Goal: Contribute content: Contribute content

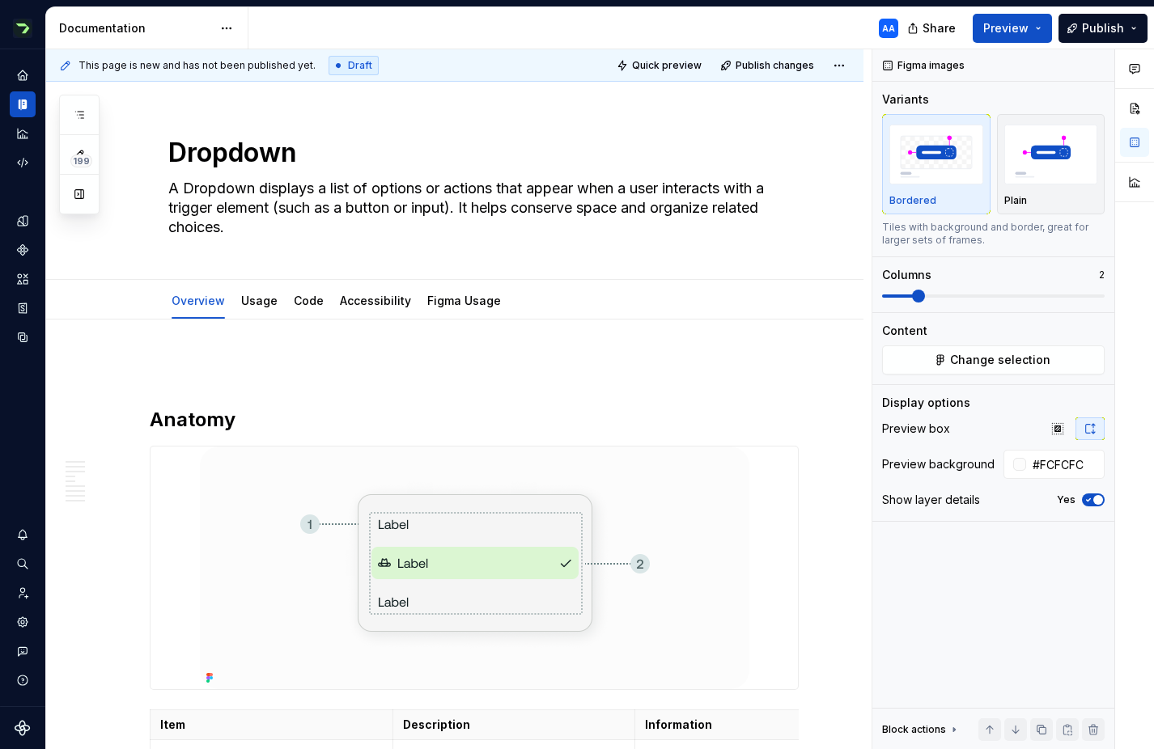
scroll to position [4000, 0]
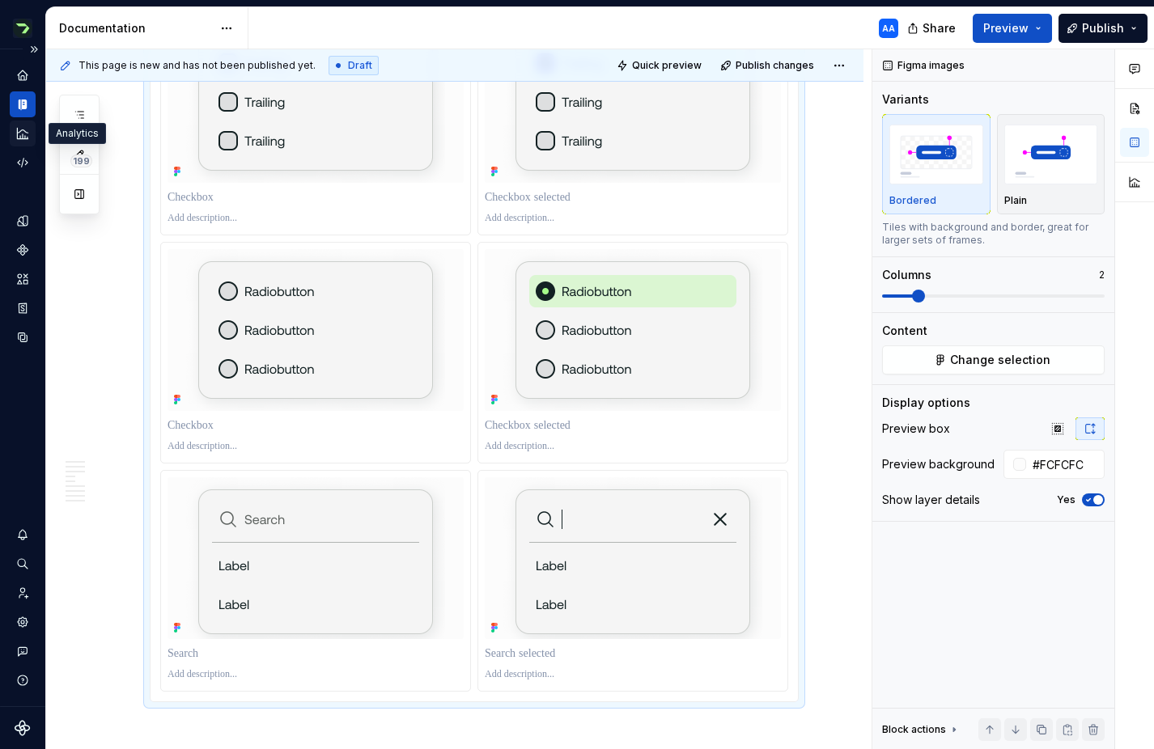
click at [22, 130] on icon "Analytics" at bounding box center [22, 133] width 15 height 15
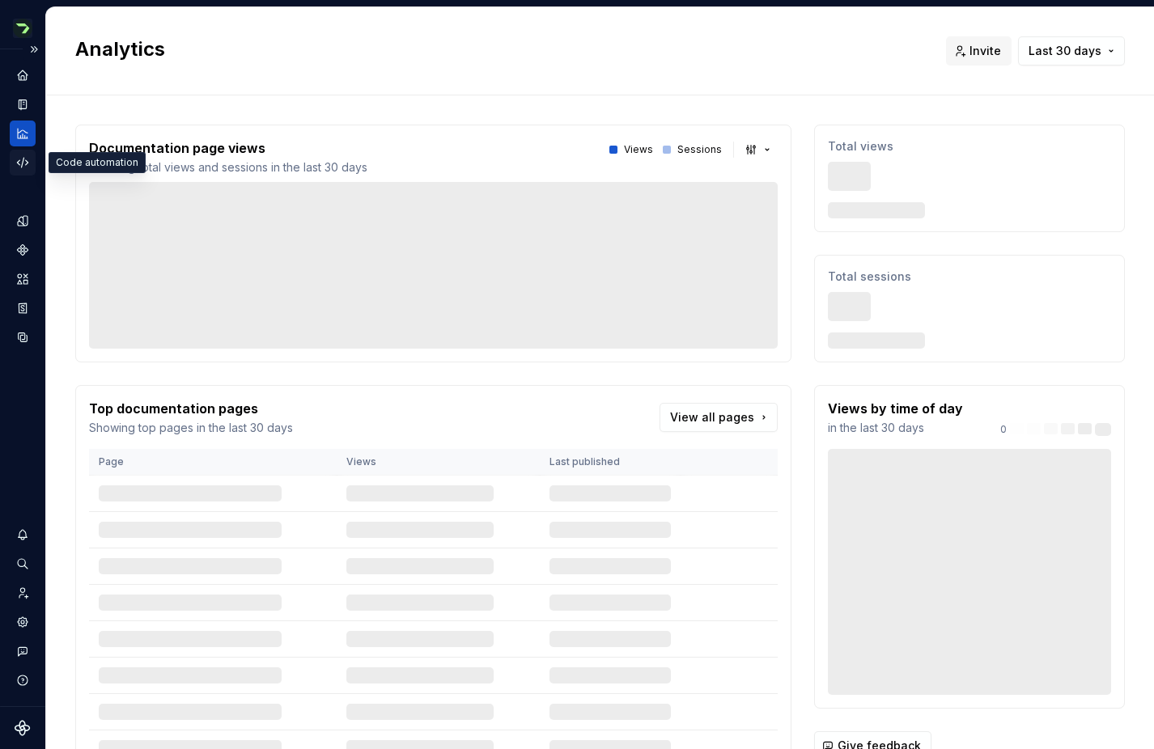
click at [23, 163] on icon "Code automation" at bounding box center [22, 162] width 15 height 15
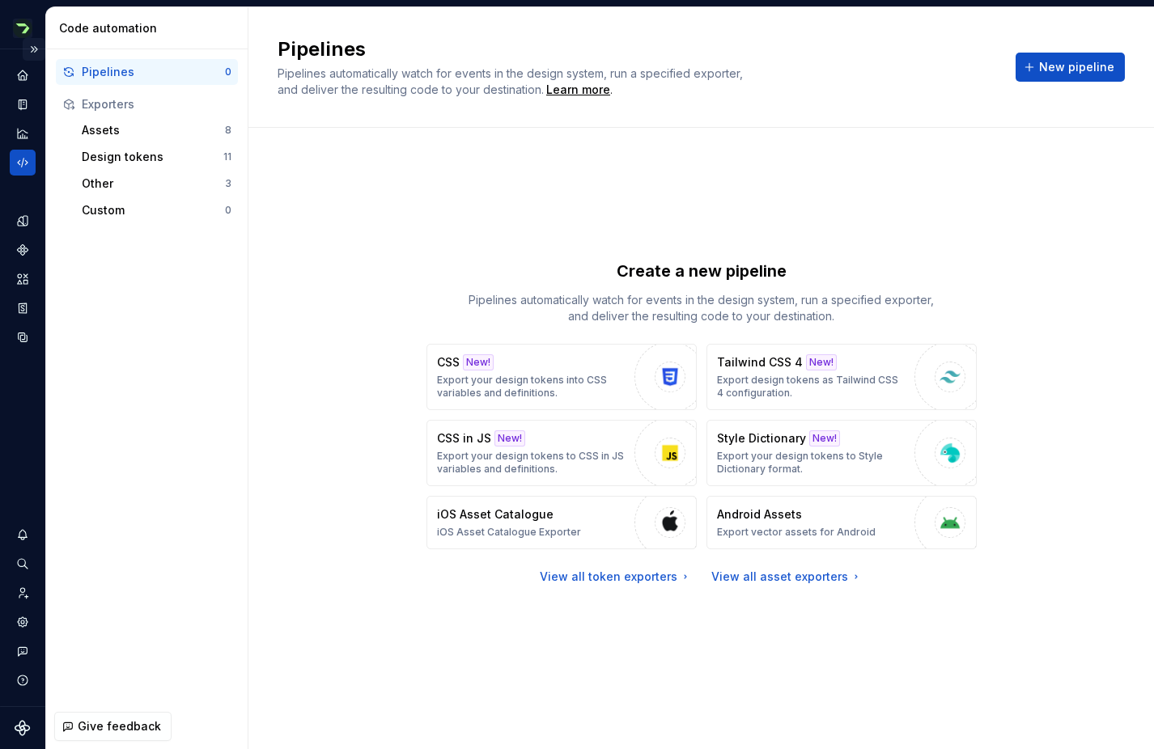
click at [36, 52] on button "Expand sidebar" at bounding box center [34, 49] width 23 height 23
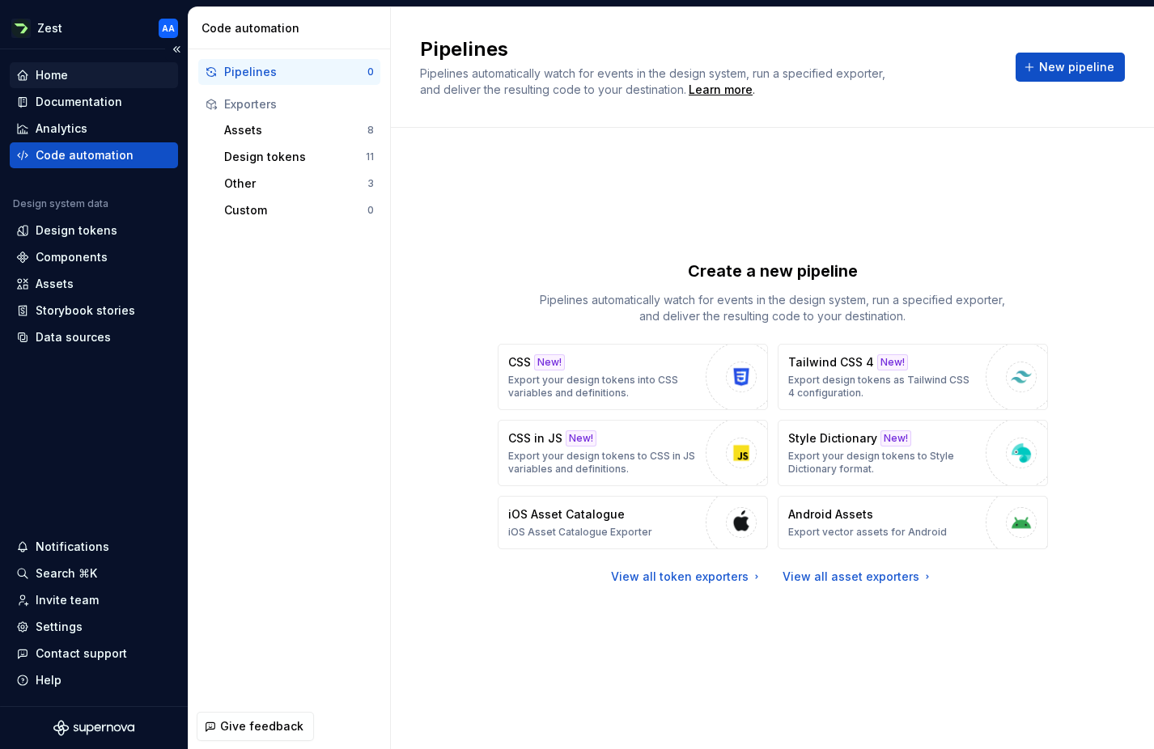
click at [52, 71] on div "Home" at bounding box center [52, 75] width 32 height 16
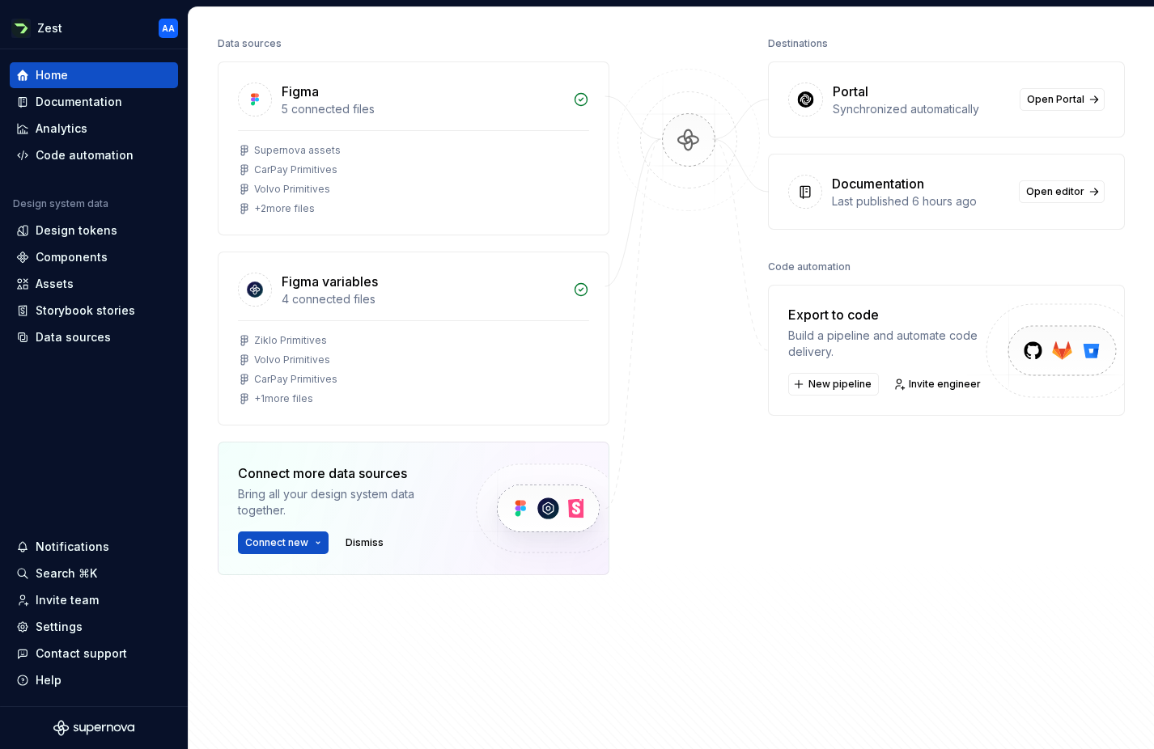
scroll to position [199, 0]
click at [631, 57] on div at bounding box center [688, 343] width 159 height 624
click at [95, 96] on div "Documentation" at bounding box center [79, 102] width 87 height 16
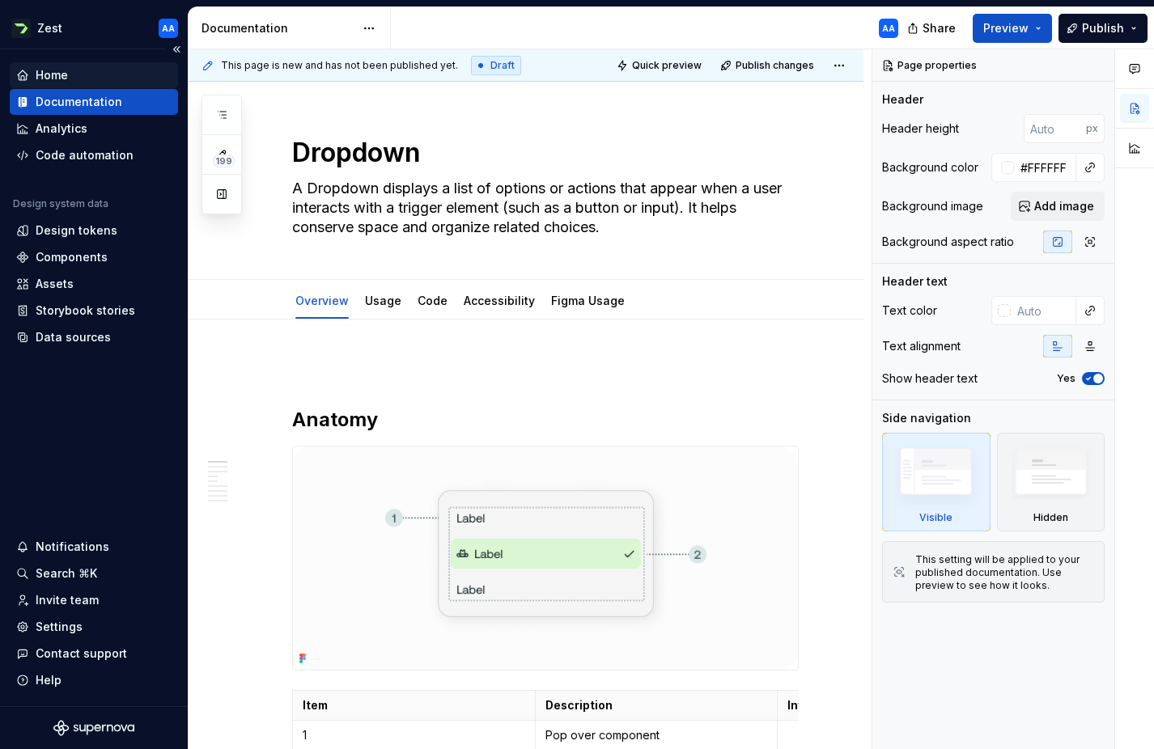
click at [80, 74] on div "Home" at bounding box center [93, 75] width 155 height 16
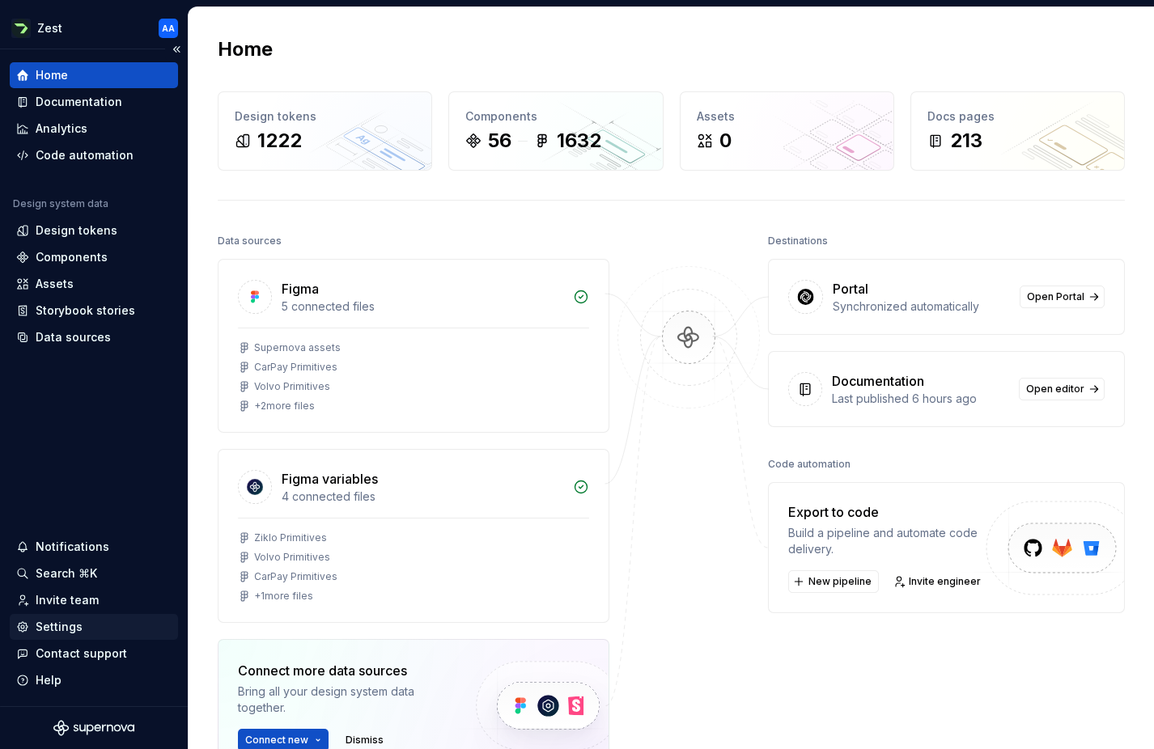
click at [44, 629] on div "Settings" at bounding box center [59, 627] width 47 height 16
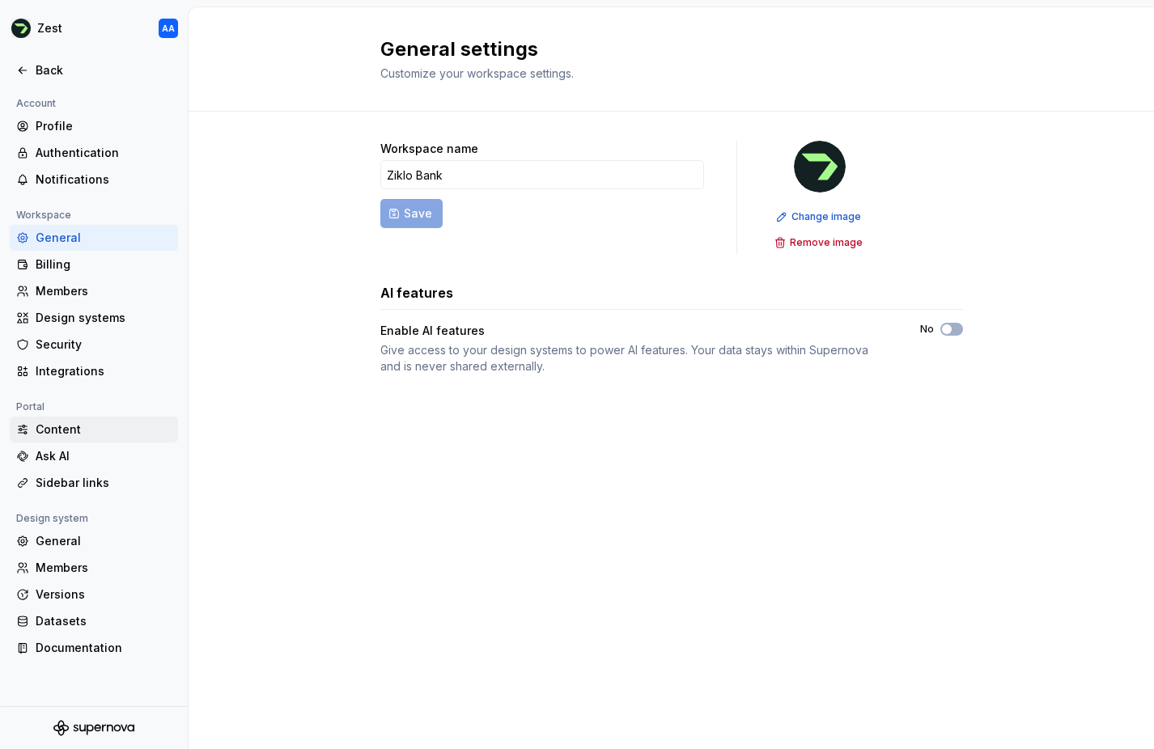
click at [68, 426] on div "Content" at bounding box center [104, 430] width 136 height 16
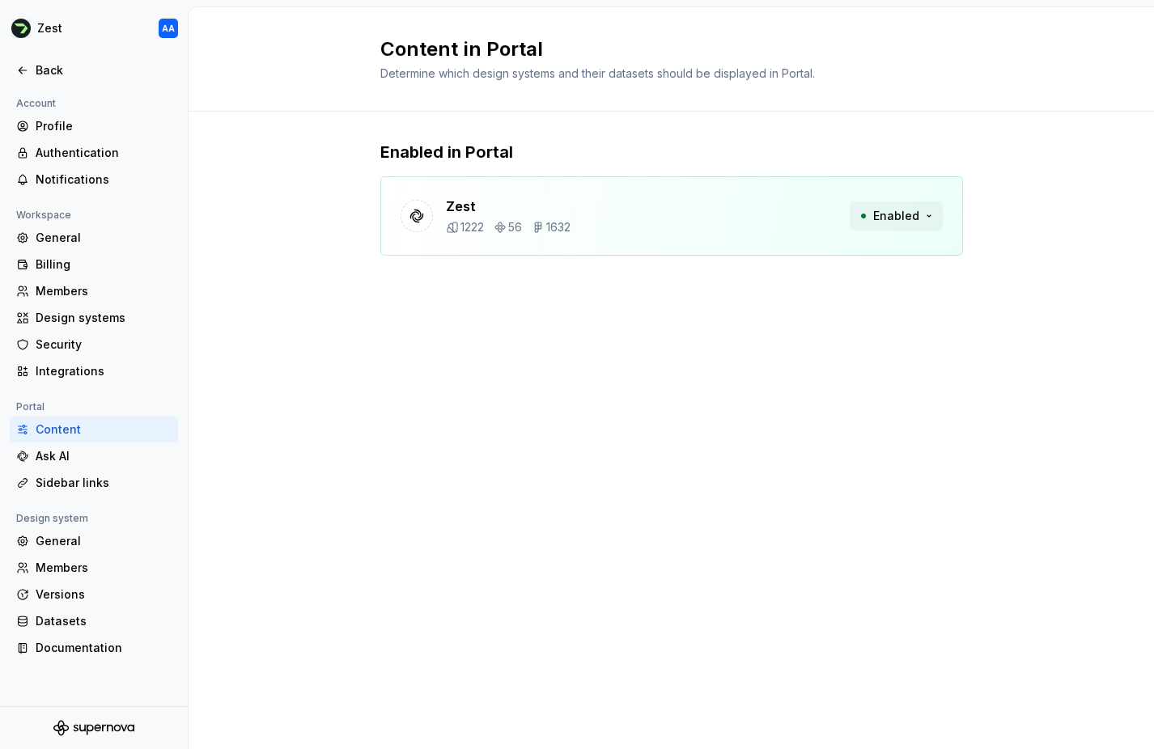
click at [929, 212] on button "Enabled" at bounding box center [896, 215] width 93 height 29
click at [966, 150] on div "Enabled in Portal Zest 1222 56 1632 Enabled" at bounding box center [671, 215] width 965 height 206
click at [77, 459] on div "Ask AI" at bounding box center [104, 456] width 136 height 16
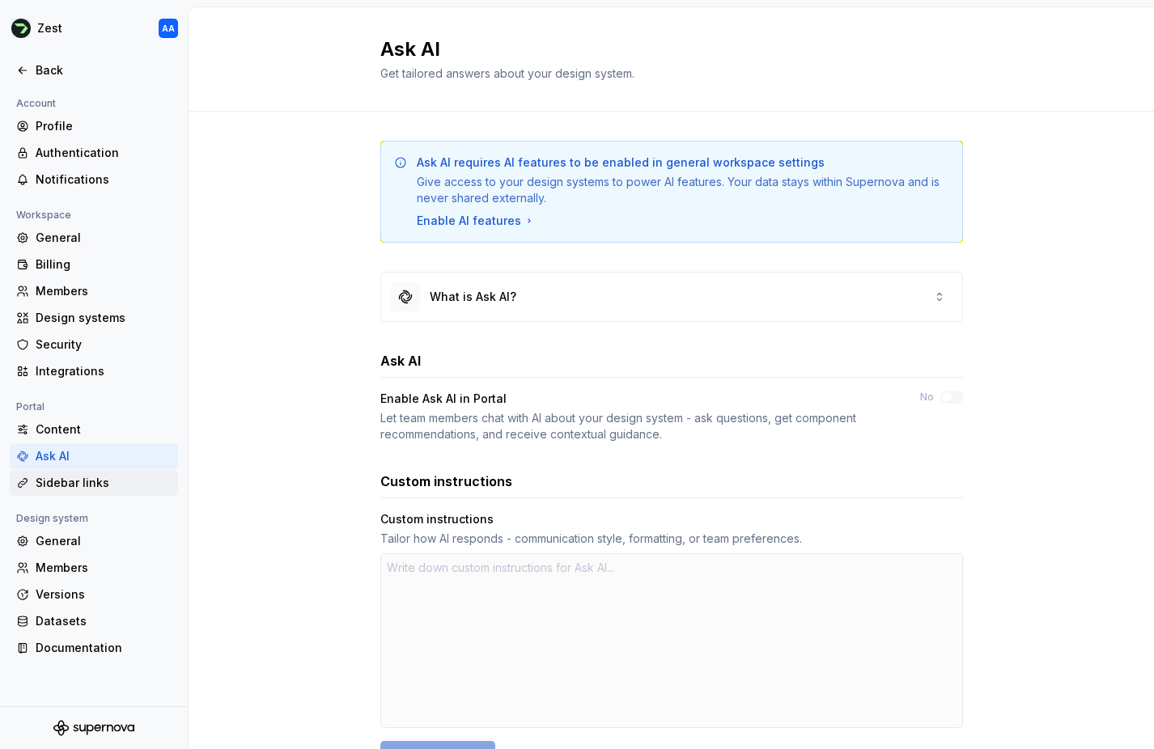
click at [99, 489] on div "Sidebar links" at bounding box center [104, 483] width 136 height 16
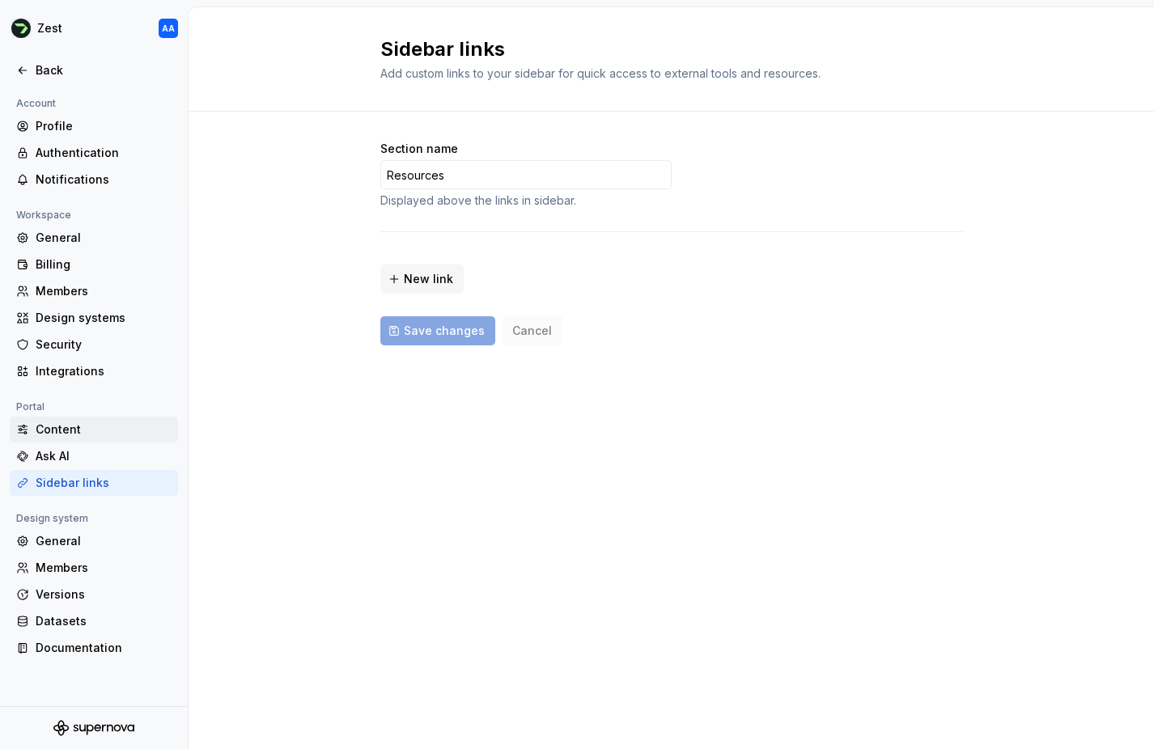
click at [104, 433] on div "Content" at bounding box center [104, 430] width 136 height 16
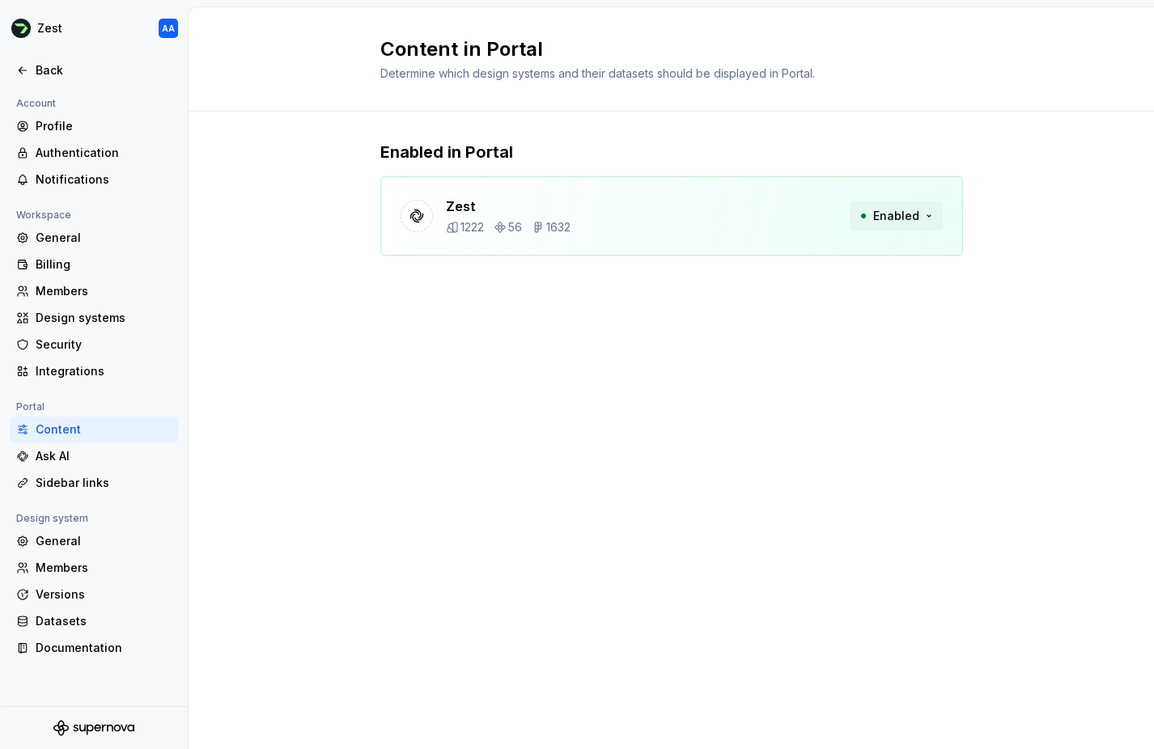
click at [935, 215] on button "Enabled" at bounding box center [896, 215] width 93 height 29
click at [990, 206] on div "Enabled in Portal Zest 1222 56 1632 Enabled" at bounding box center [671, 215] width 965 height 206
click at [930, 214] on button "Enabled" at bounding box center [896, 215] width 93 height 29
click at [854, 298] on div "Enabled in Portal Zest 1222 56 1632 Enabled" at bounding box center [671, 215] width 583 height 206
click at [930, 212] on button "Enabled" at bounding box center [896, 215] width 93 height 29
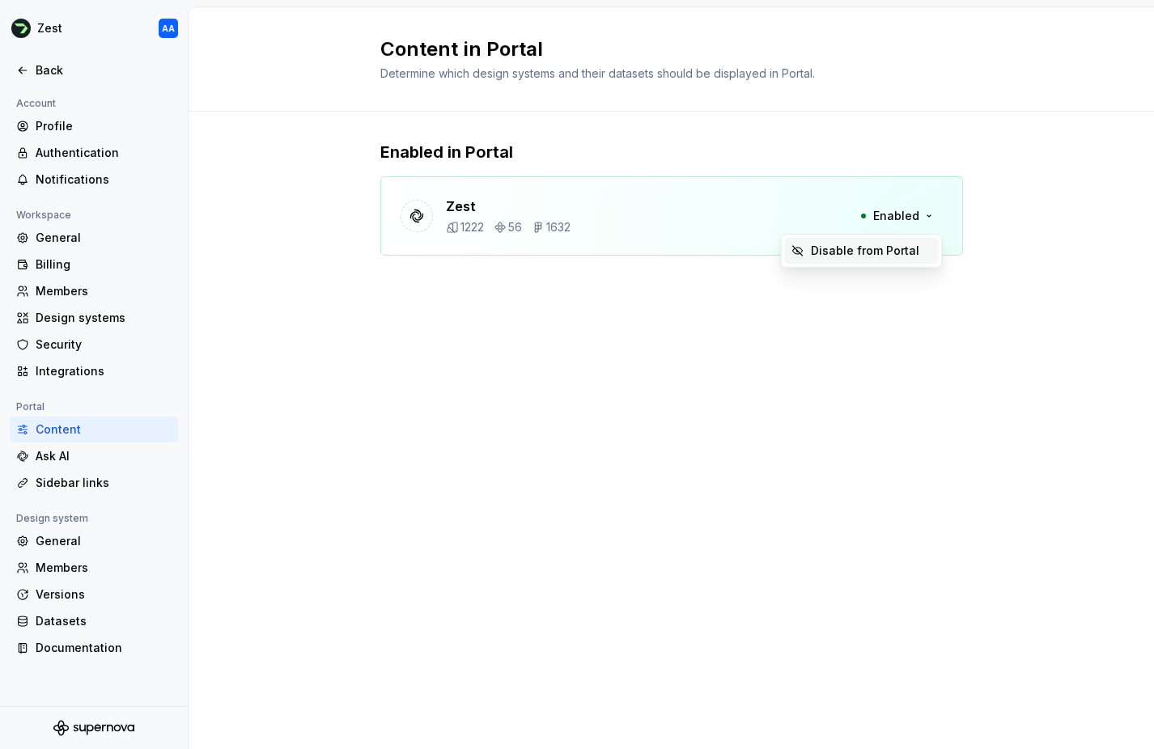
click at [895, 318] on div "Content in Portal Determine which design systems and their datasets should be d…" at bounding box center [671, 378] width 965 height 742
click at [774, 328] on div "Content in Portal Determine which design systems and their datasets should be d…" at bounding box center [671, 378] width 965 height 742
click at [58, 481] on div "Sidebar links" at bounding box center [104, 483] width 136 height 16
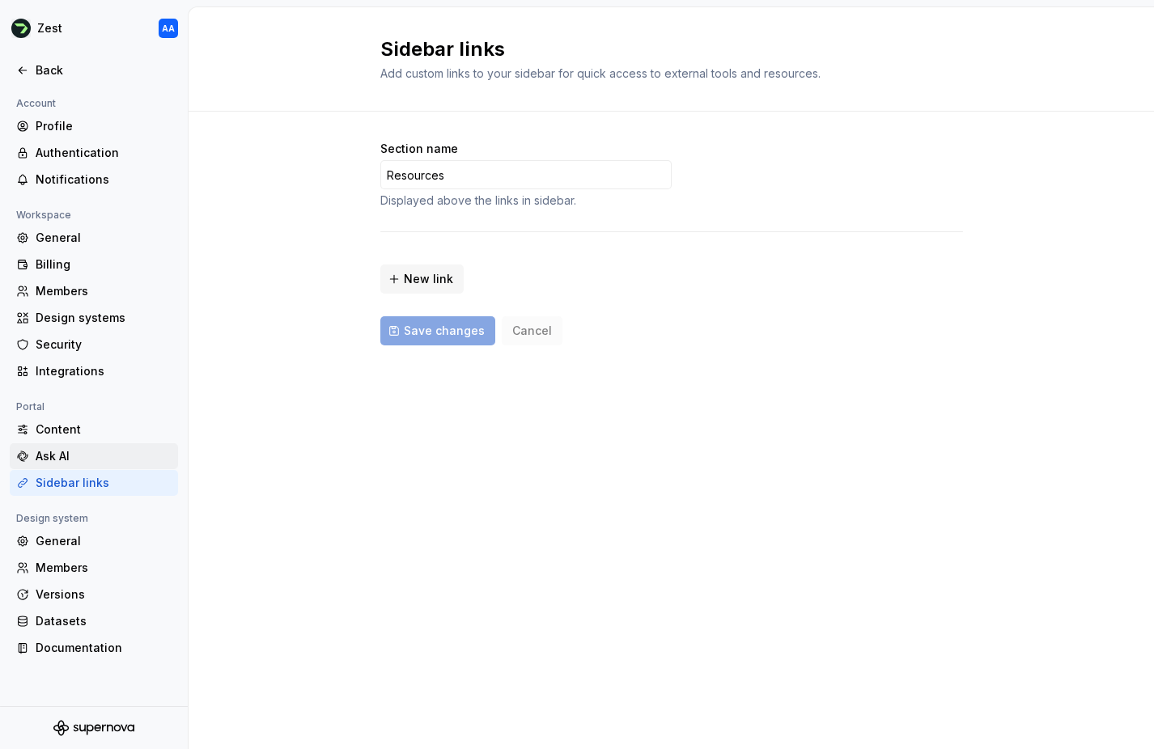
click at [52, 455] on div "Ask AI" at bounding box center [104, 456] width 136 height 16
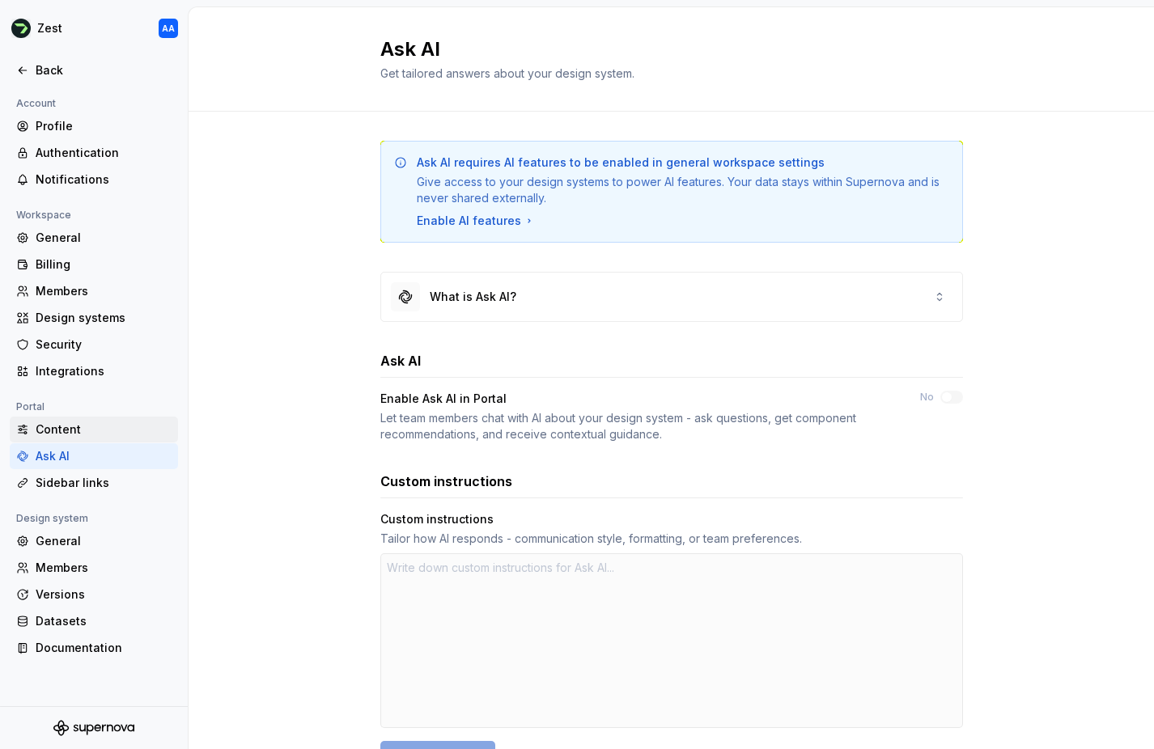
click at [61, 431] on div "Content" at bounding box center [104, 430] width 136 height 16
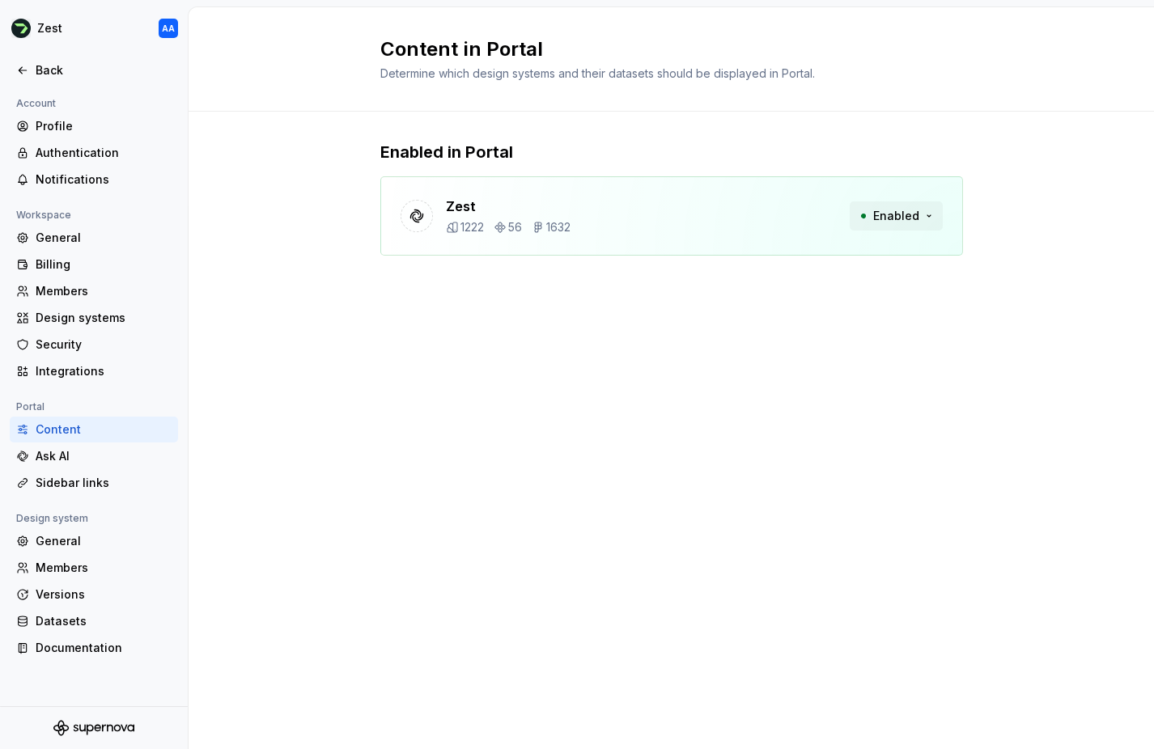
click at [931, 218] on button "Enabled" at bounding box center [896, 215] width 93 height 29
click at [885, 252] on div "Disable from Portal" at bounding box center [865, 251] width 108 height 16
click at [827, 252] on div "Disable from Portal" at bounding box center [865, 251] width 108 height 16
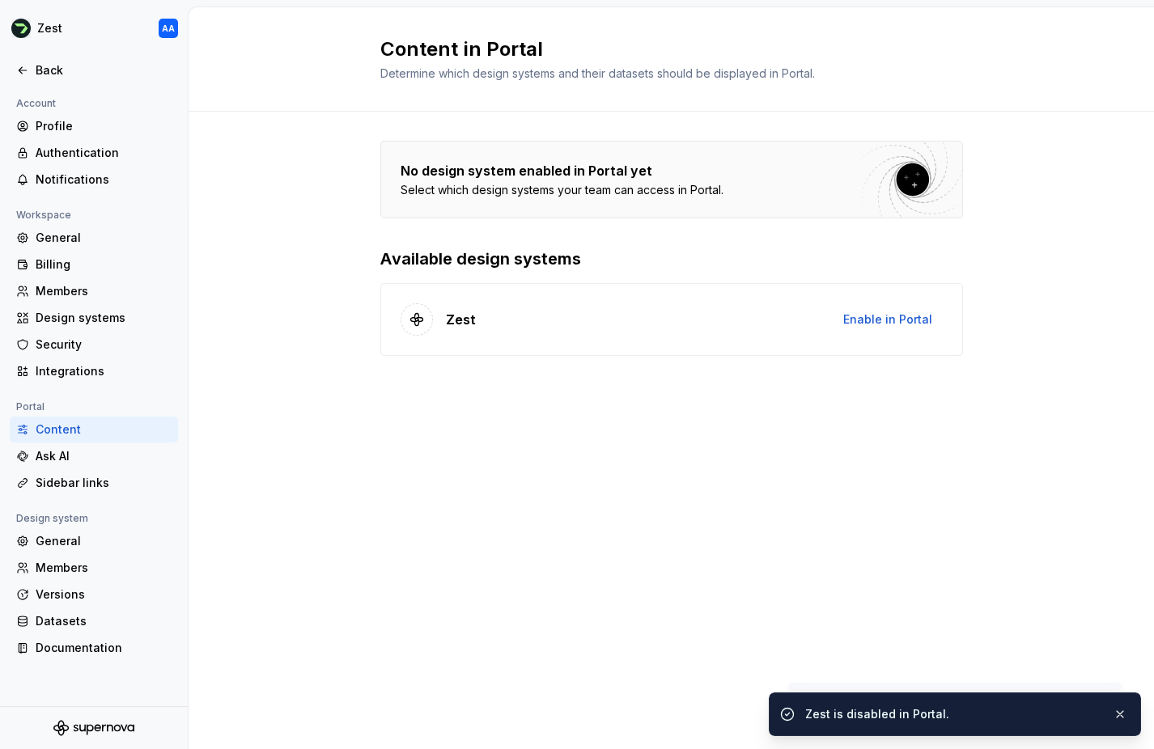
click at [294, 163] on div "No design system enabled in Portal yet Select which design systems your team ca…" at bounding box center [671, 265] width 965 height 306
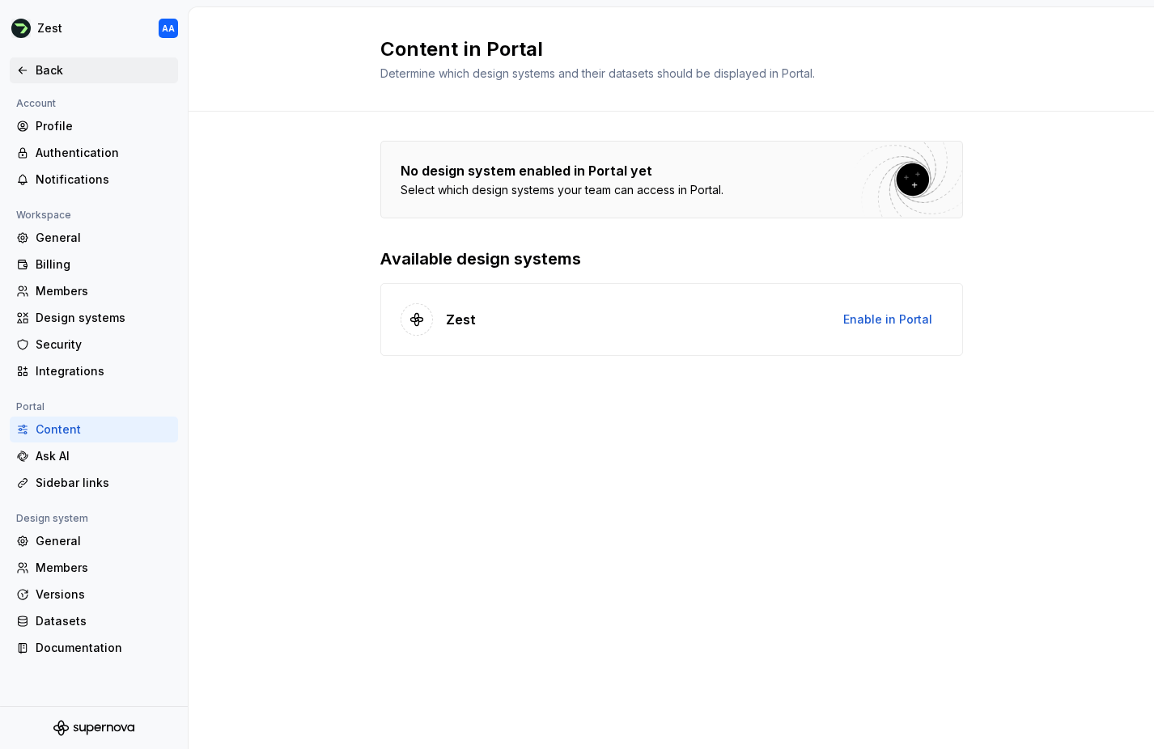
click at [41, 70] on div "Back" at bounding box center [104, 70] width 136 height 16
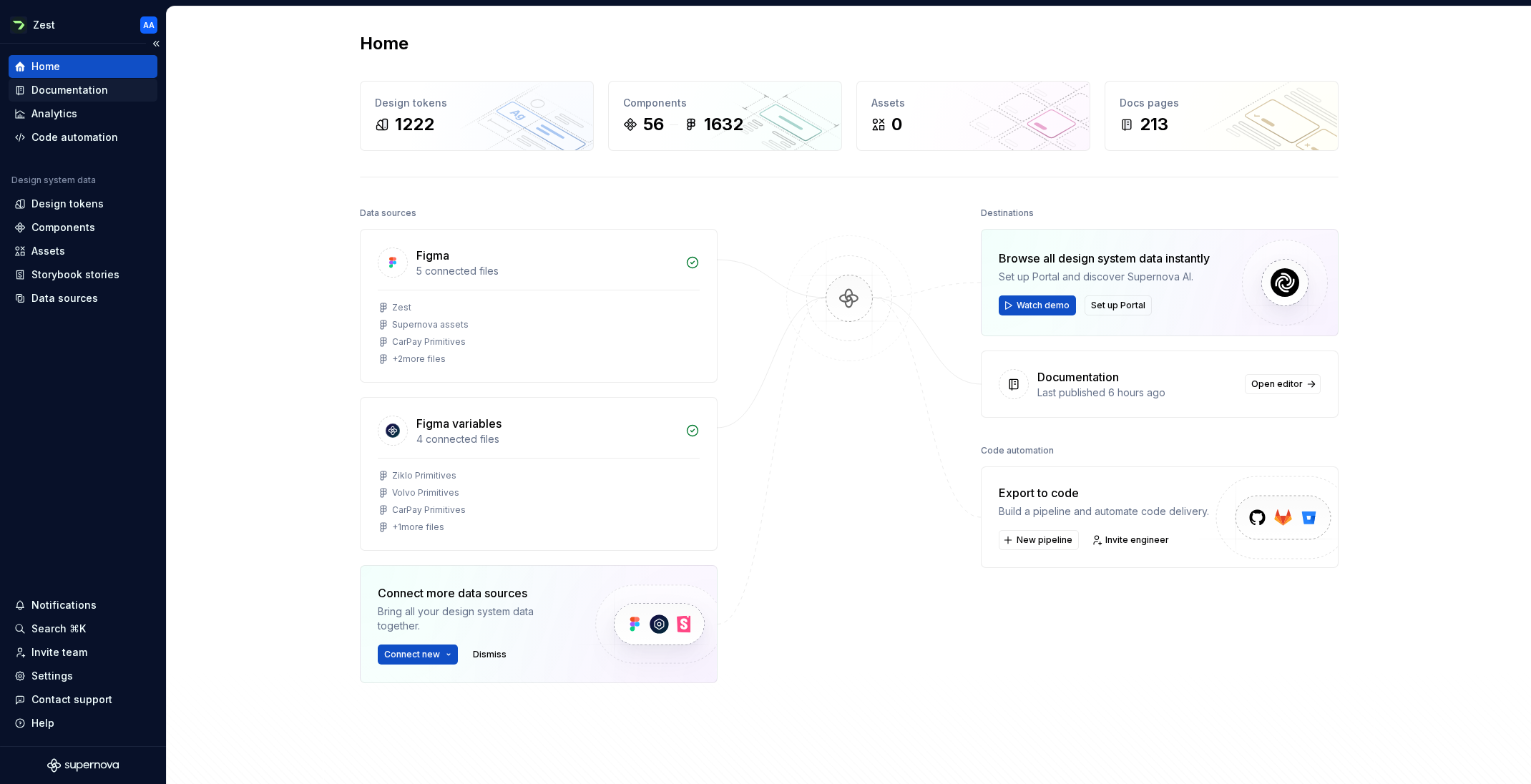
click at [79, 88] on div "Documentation" at bounding box center [70, 90] width 77 height 14
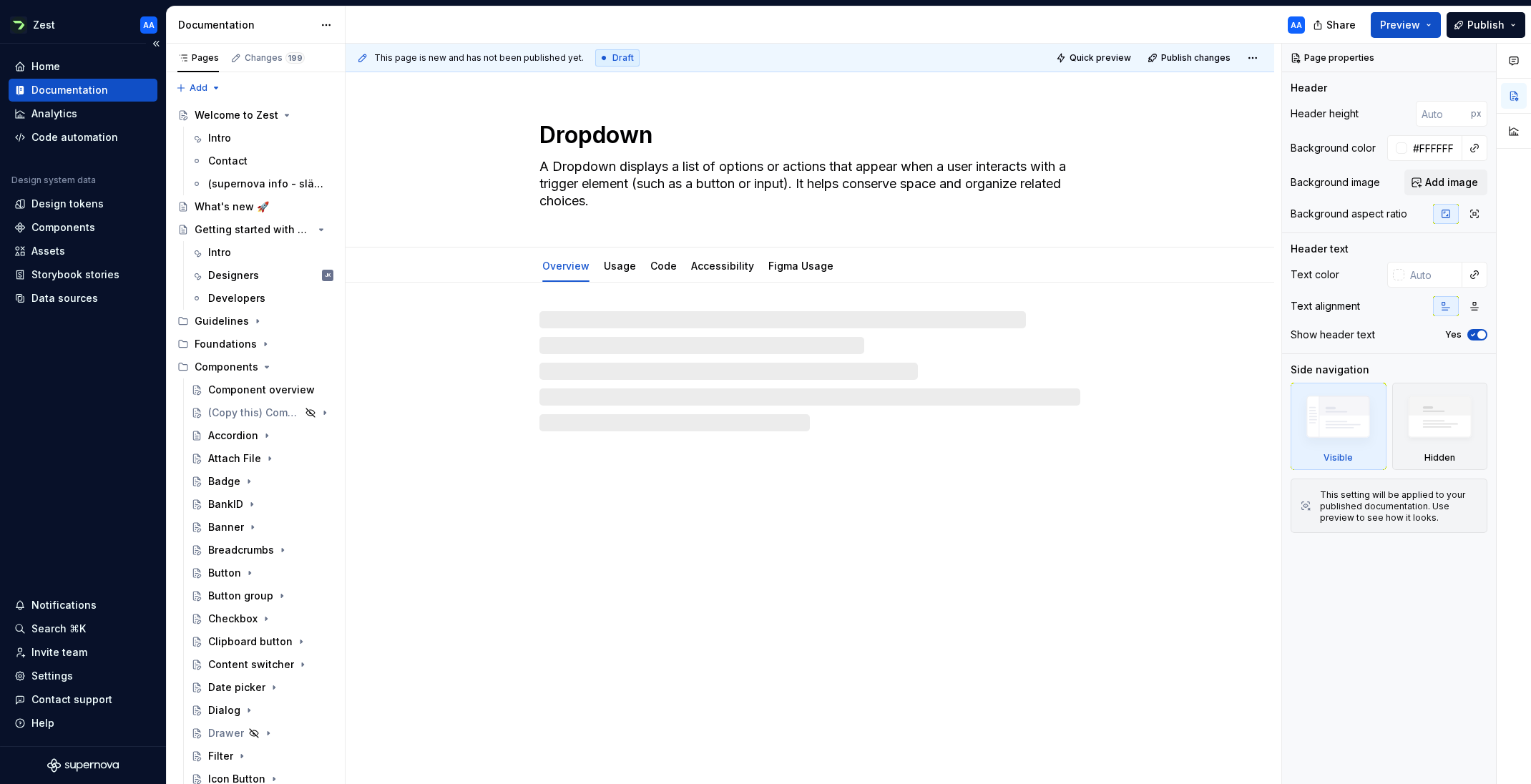
type textarea "*"
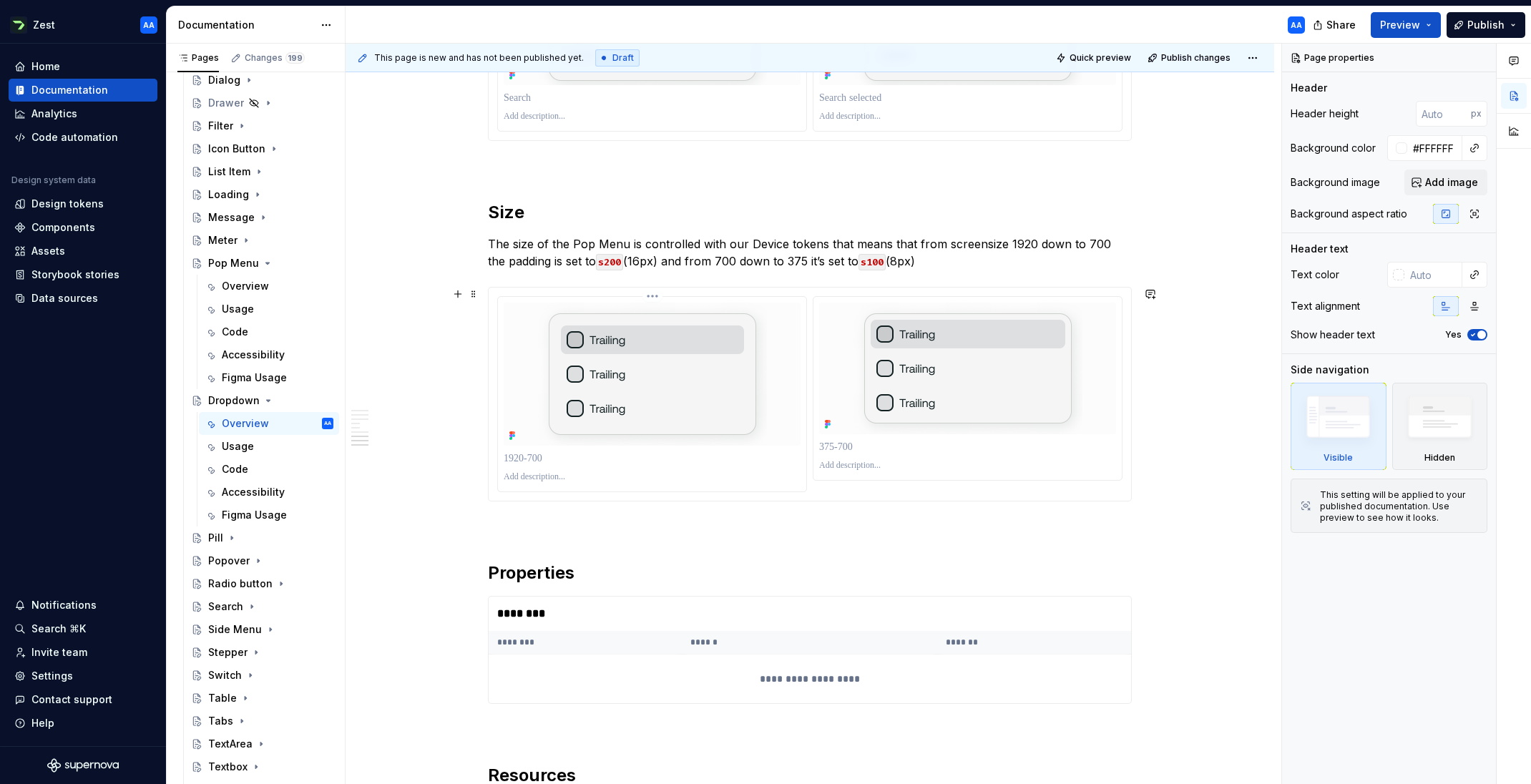
scroll to position [4032, 0]
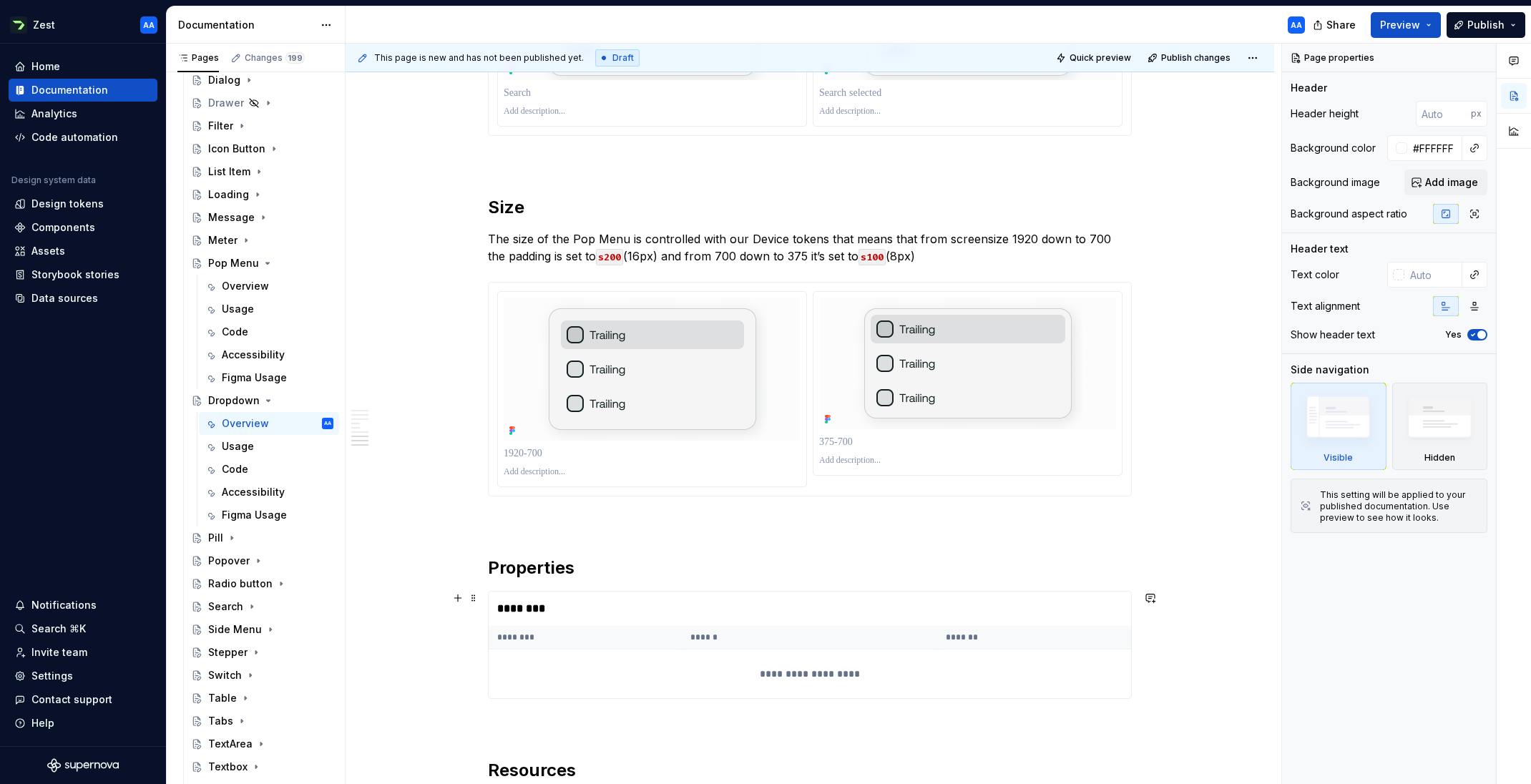
click at [743, 656] on div "**********" at bounding box center [810, 674] width 643 height 49
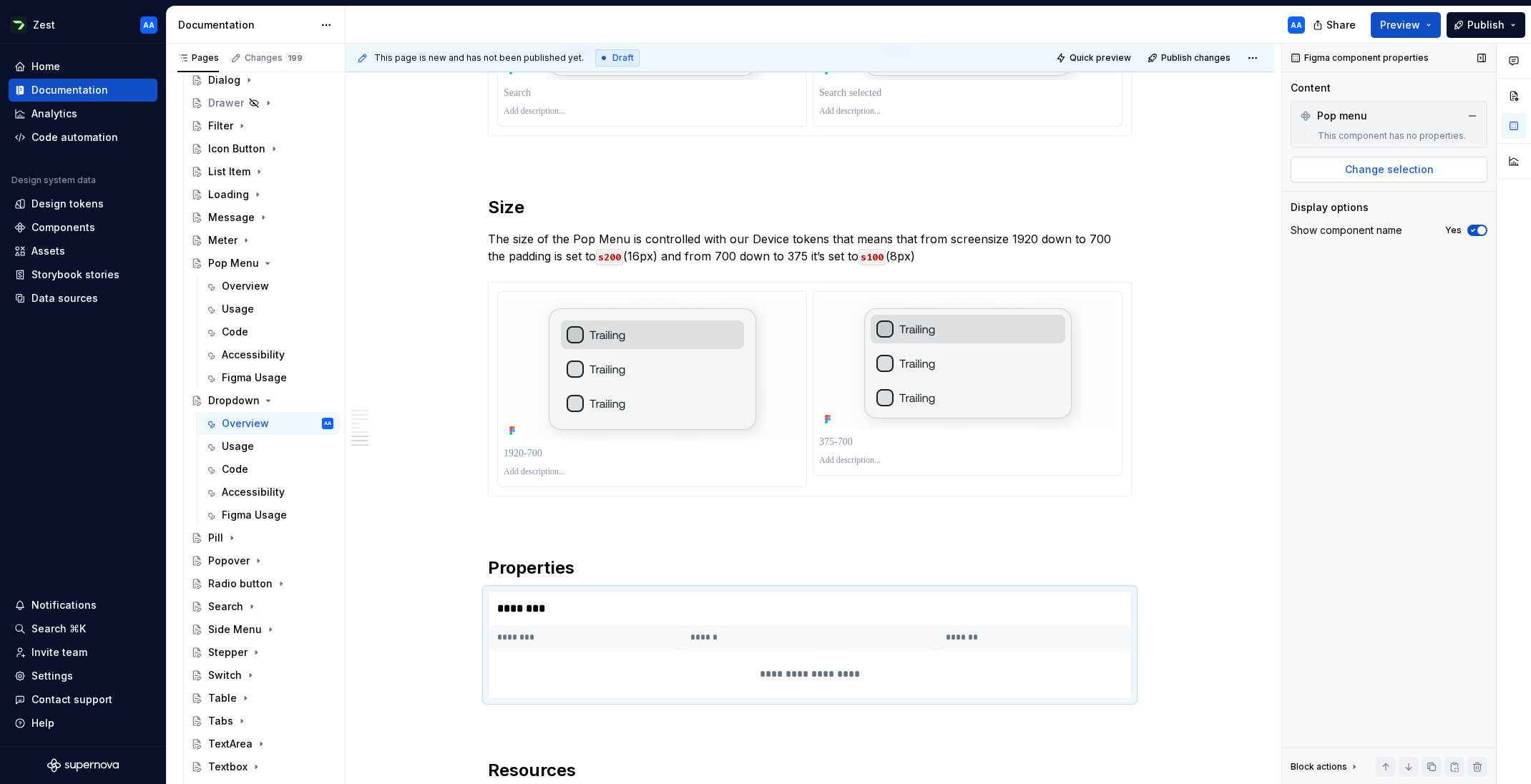
click at [1019, 171] on span "Change selection" at bounding box center [1389, 170] width 88 height 14
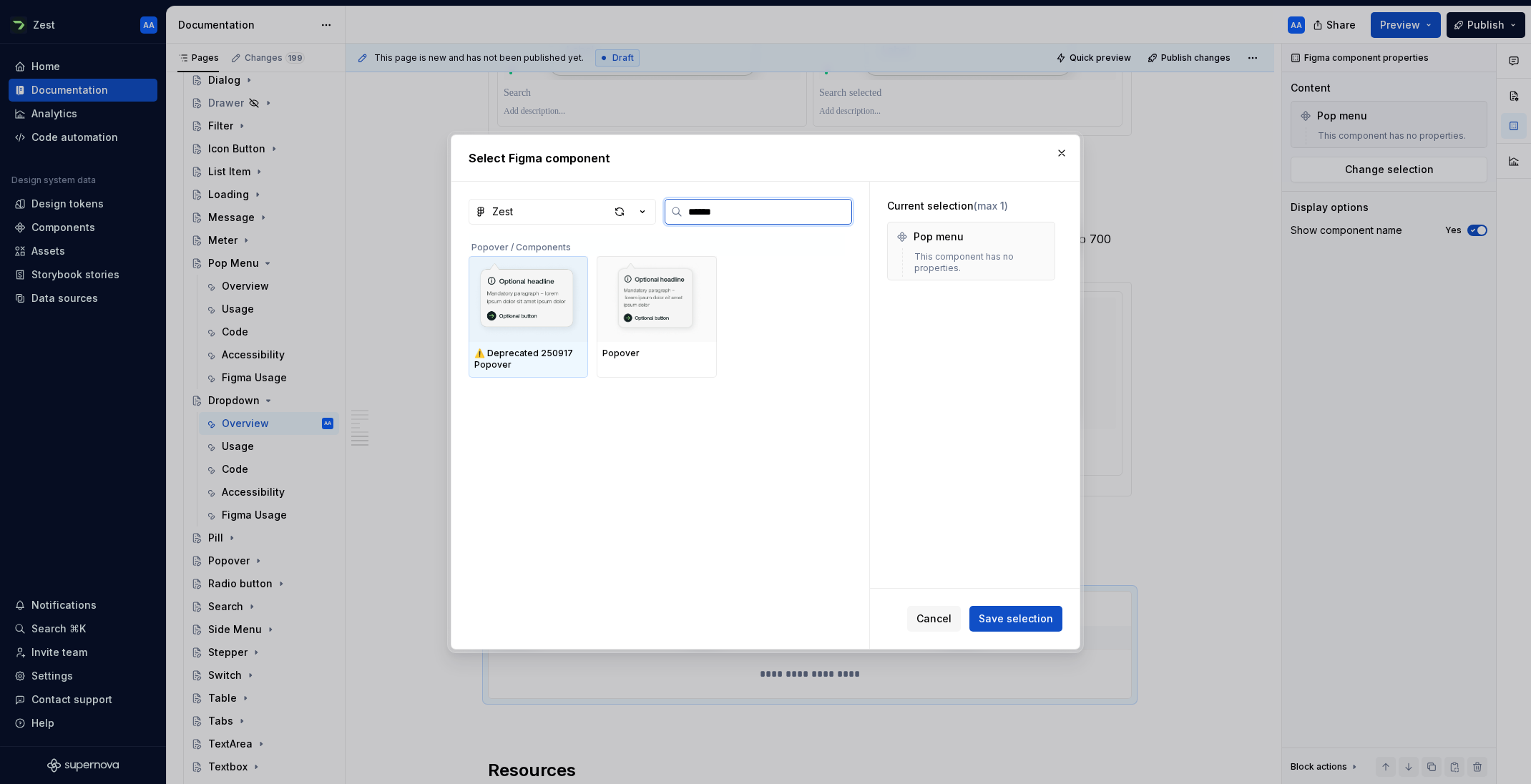
type input "*******"
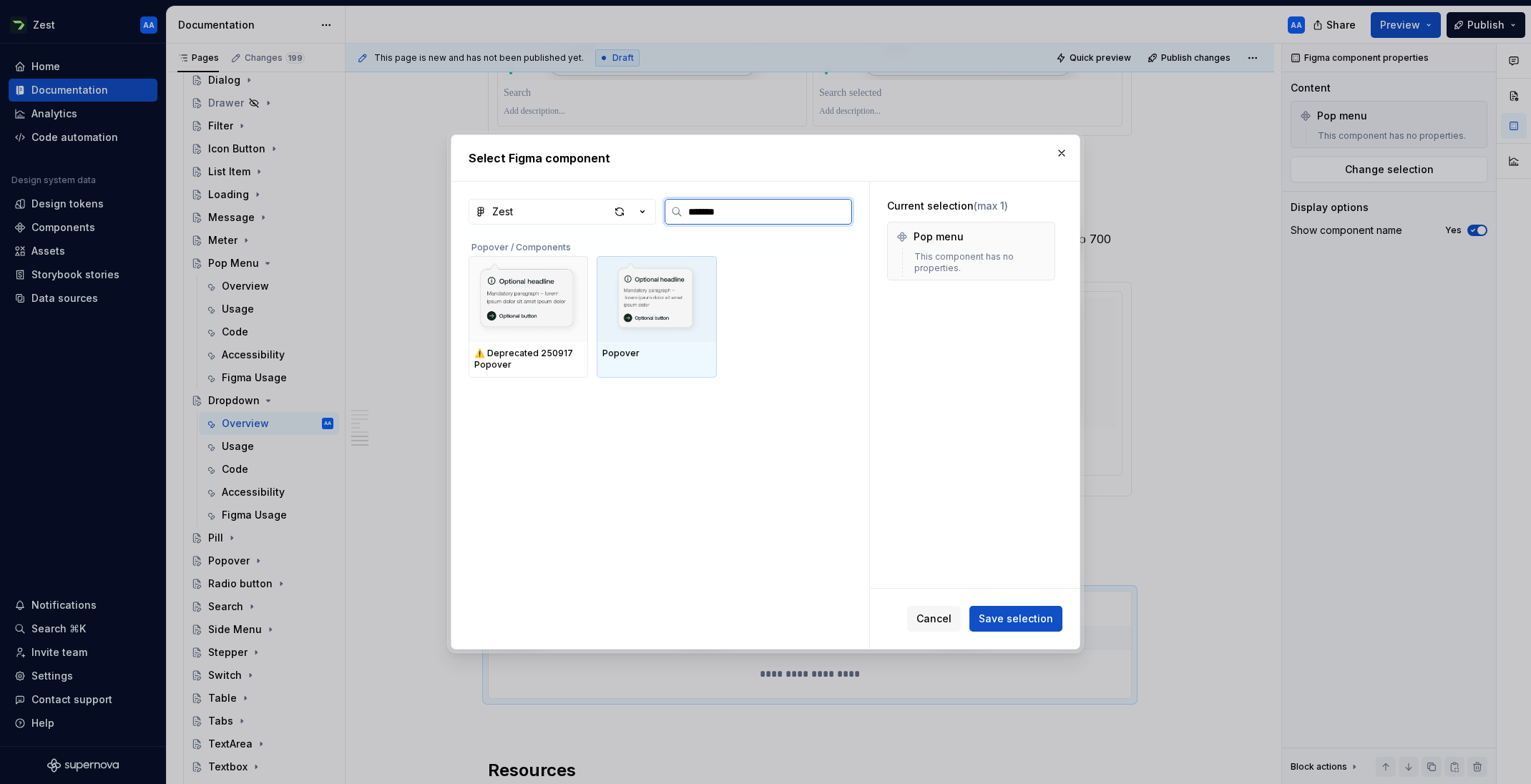
click at [665, 288] on img at bounding box center [656, 299] width 108 height 74
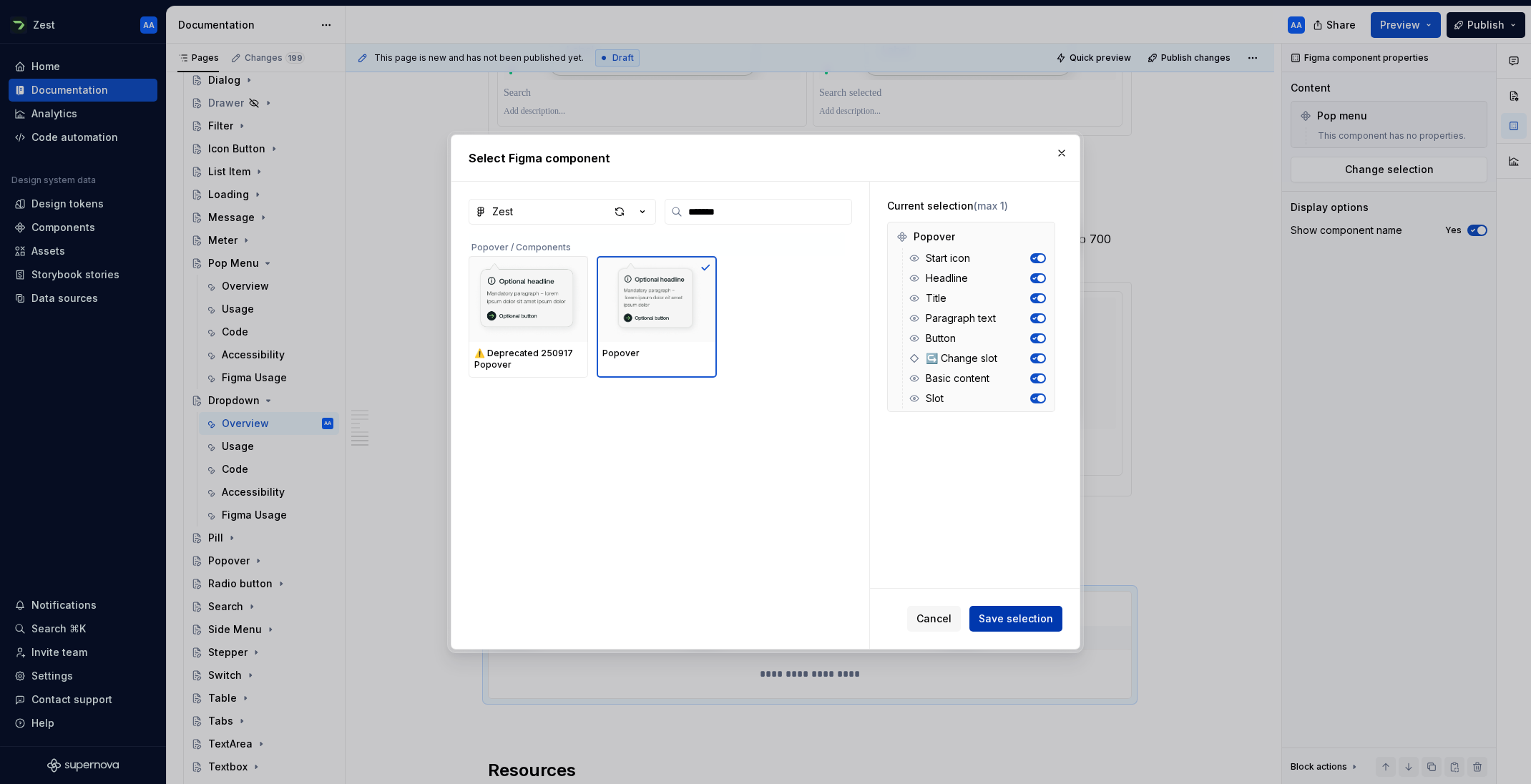
click at [1019, 618] on span "Save selection" at bounding box center [1016, 619] width 74 height 14
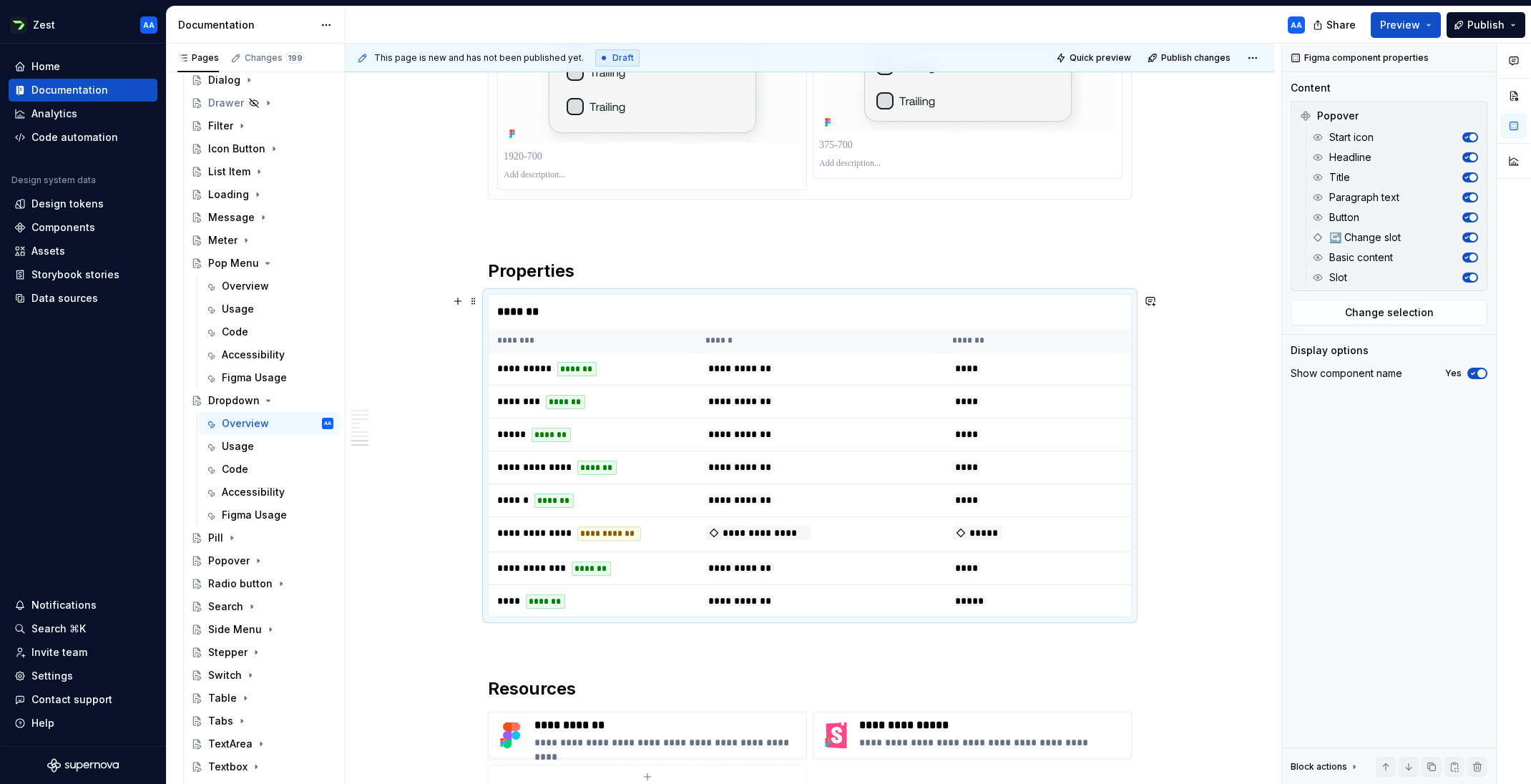
scroll to position [4338, 0]
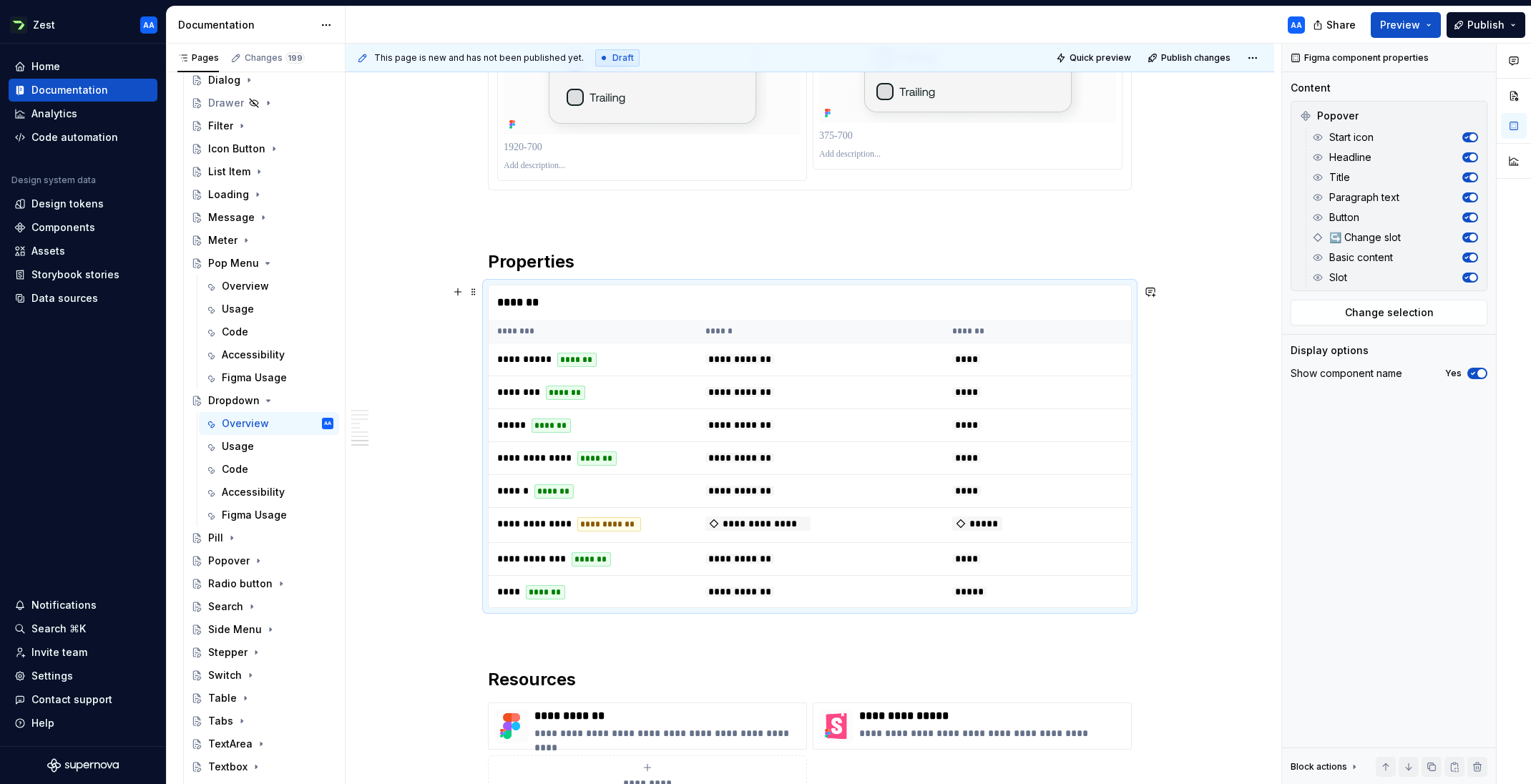
click at [1019, 314] on div "*******" at bounding box center [810, 302] width 643 height 34
click at [1019, 313] on span "Change selection" at bounding box center [1389, 312] width 88 height 14
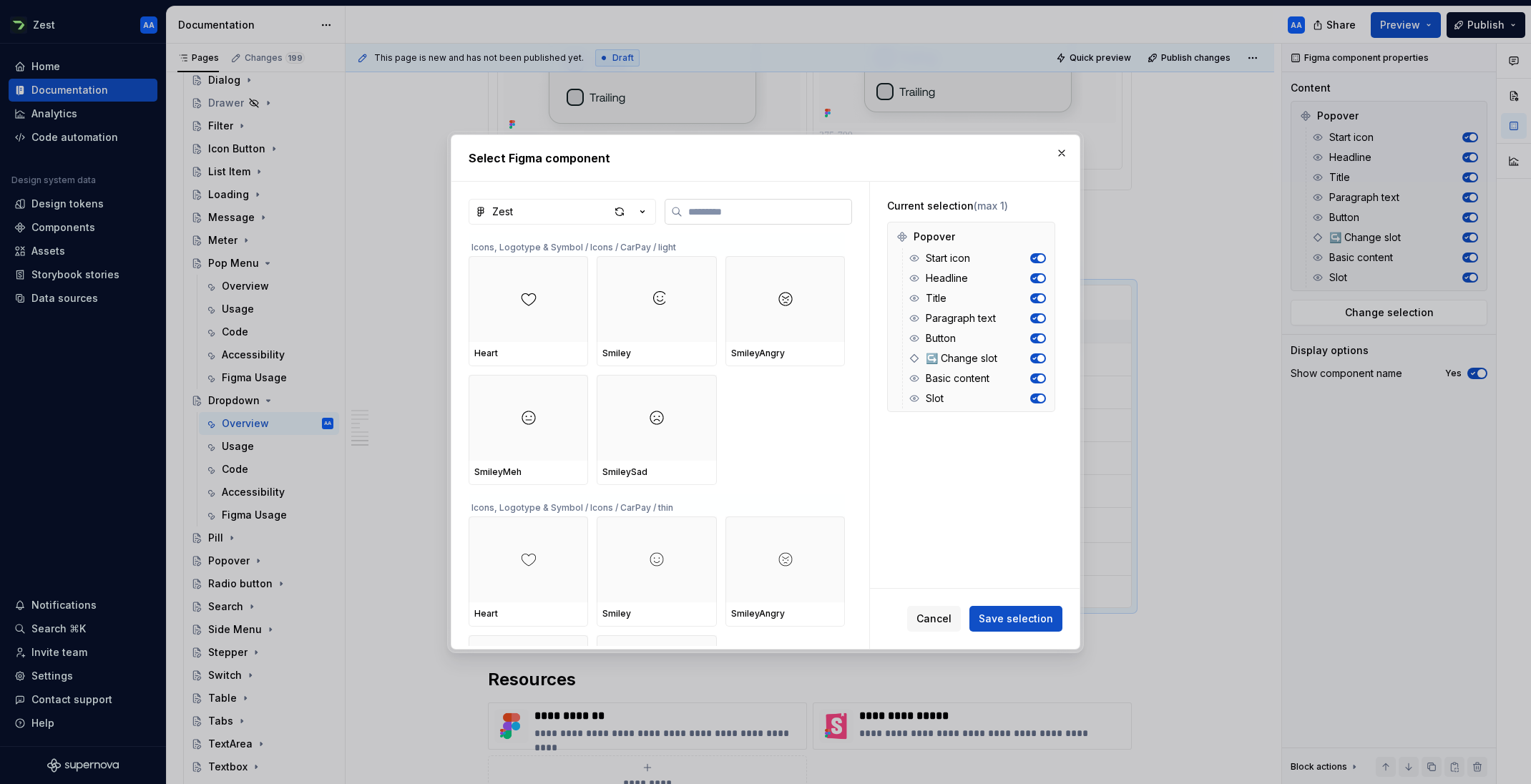
type textarea "*"
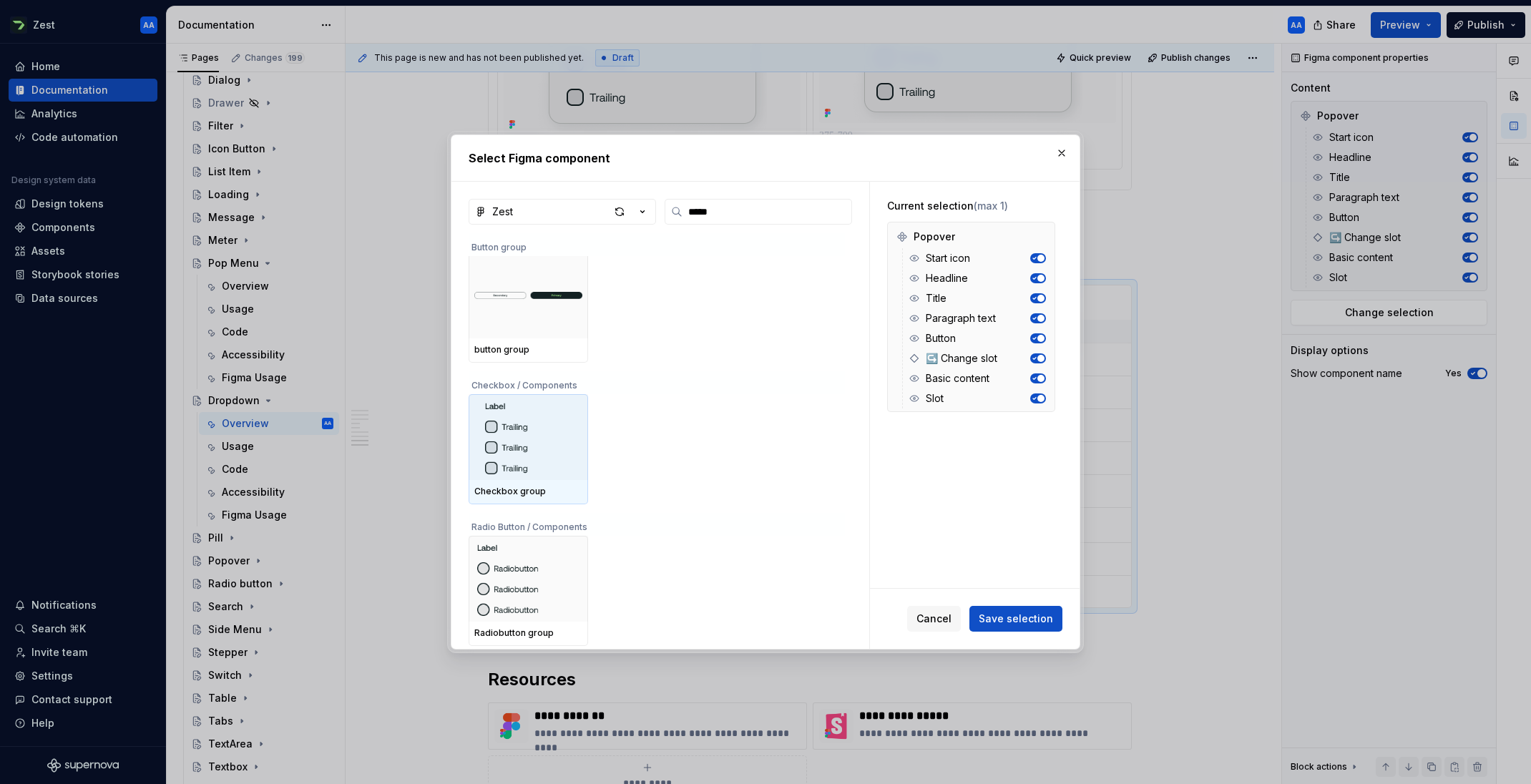
scroll to position [0, 0]
drag, startPoint x: 710, startPoint y: 214, endPoint x: 658, endPoint y: 213, distance: 52.0
click at [658, 213] on div "Zest *****" at bounding box center [660, 211] width 384 height 26
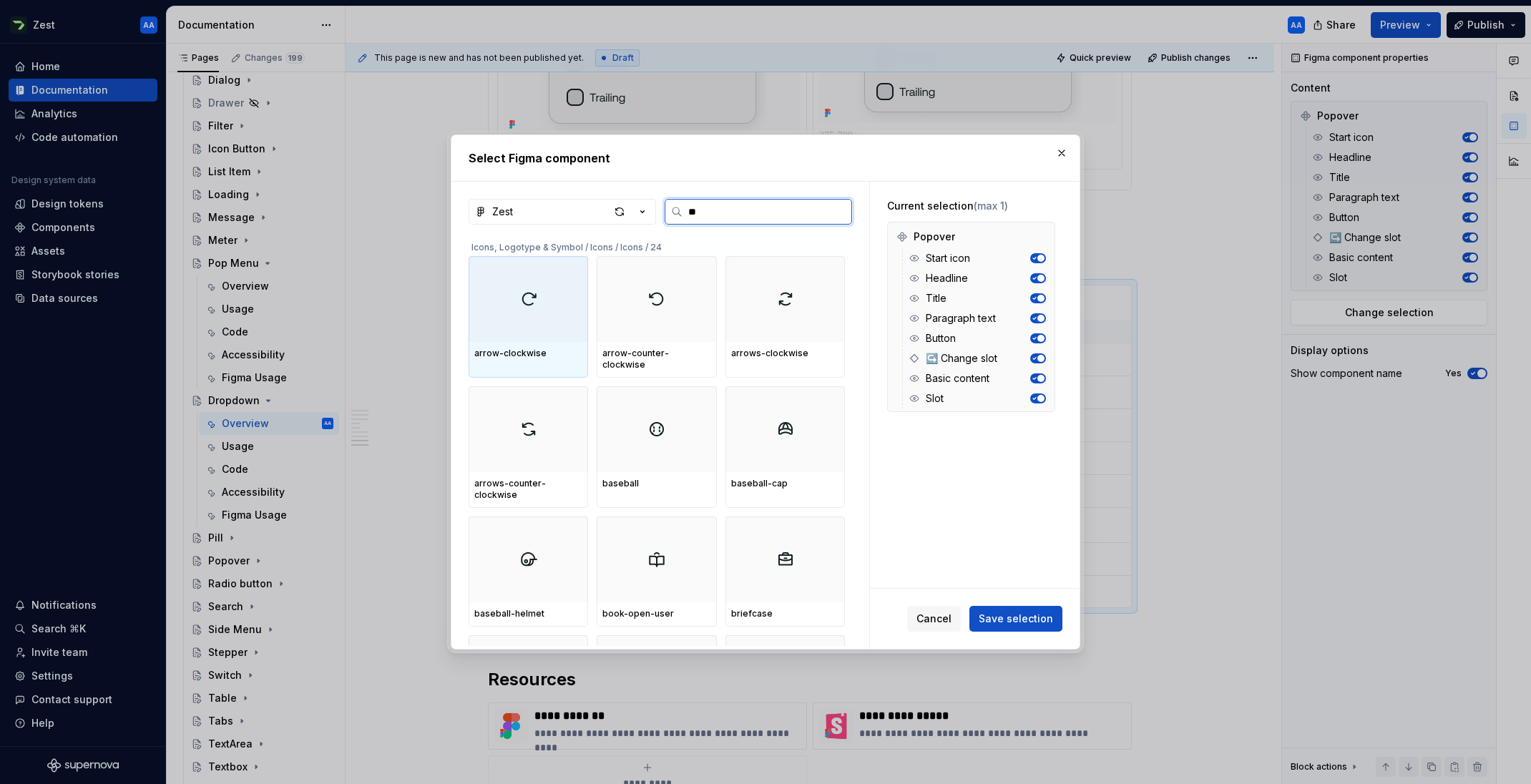
type input "*"
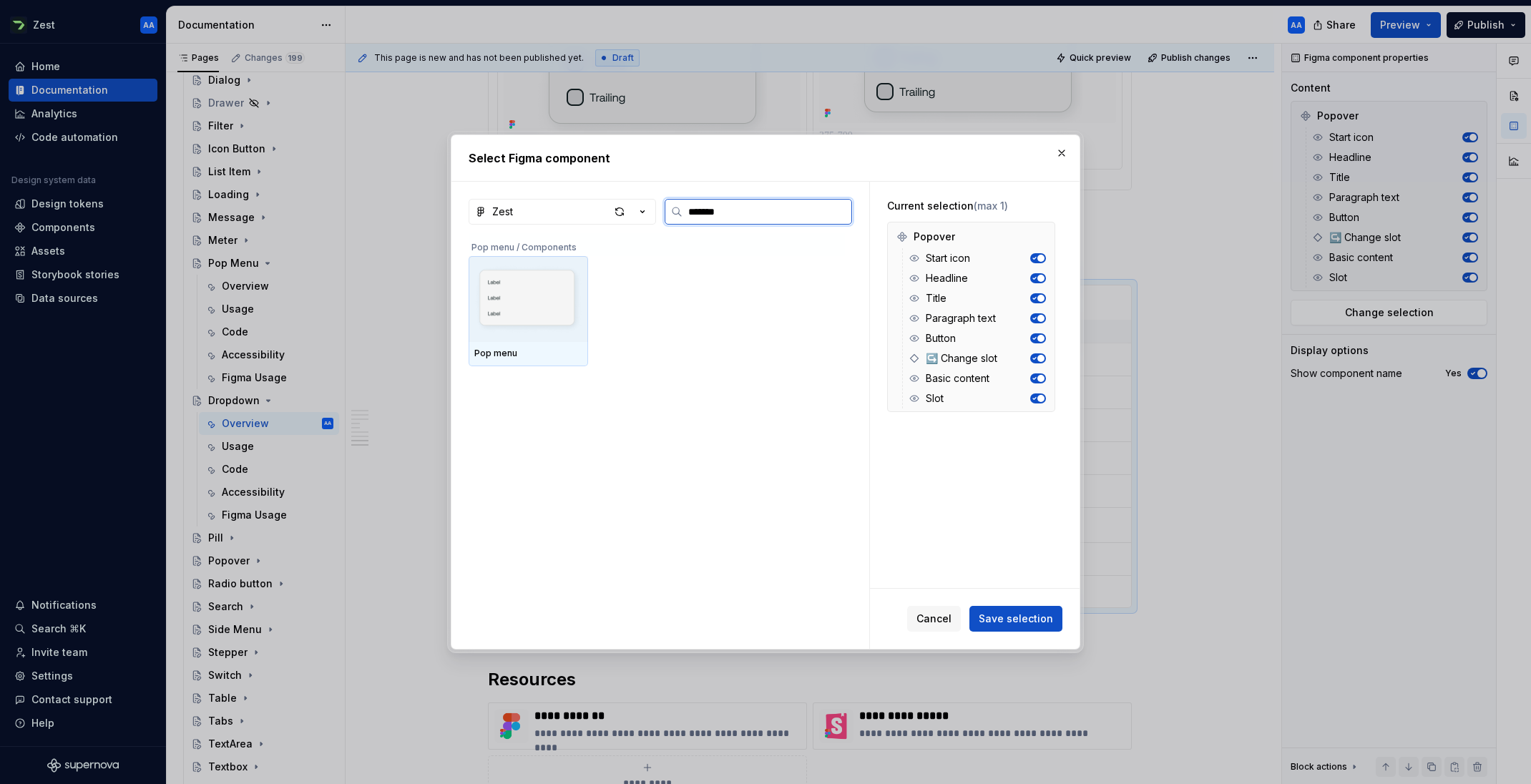
type input "********"
click at [517, 300] on img at bounding box center [528, 299] width 108 height 74
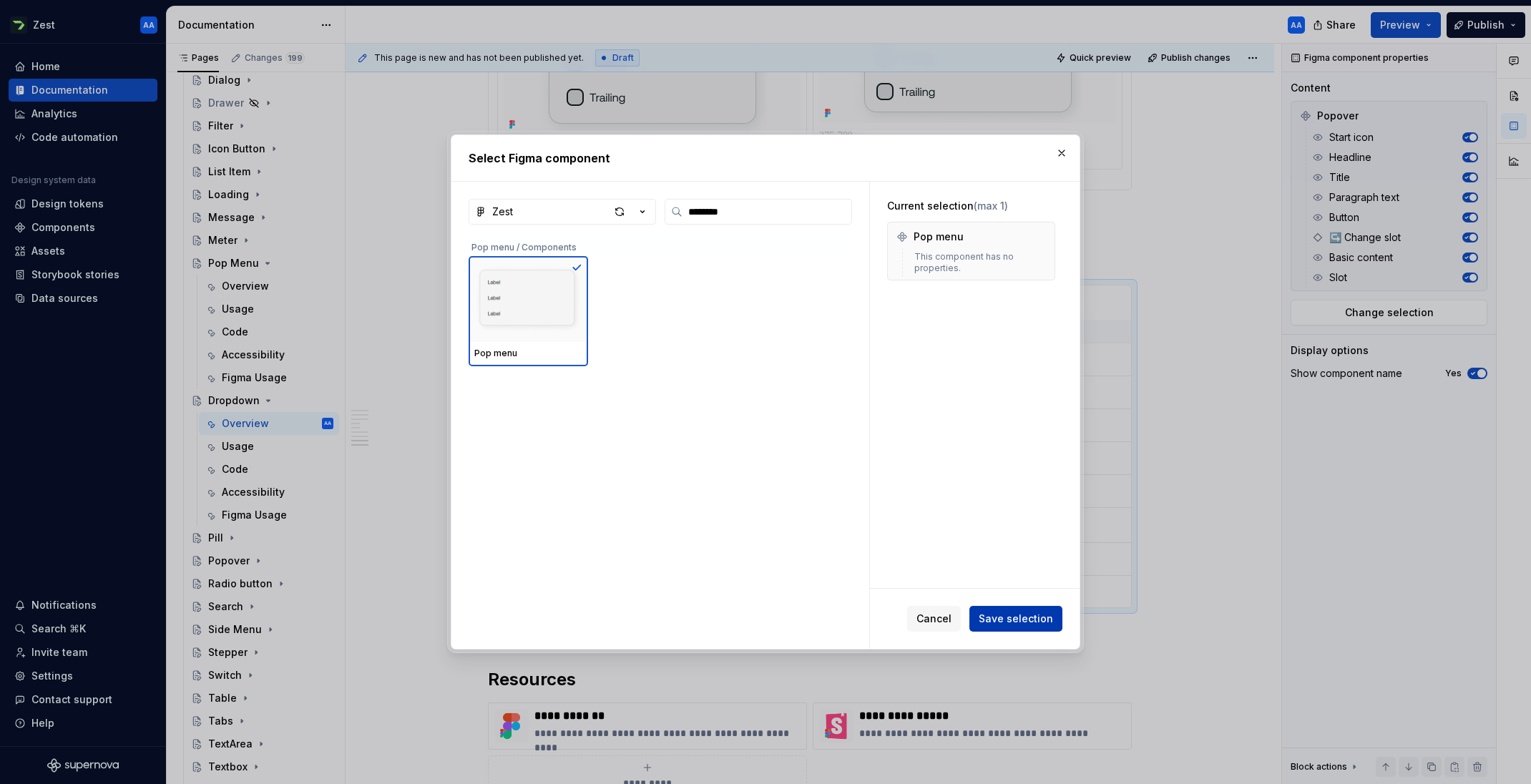
click at [1019, 617] on span "Save selection" at bounding box center [1016, 619] width 74 height 14
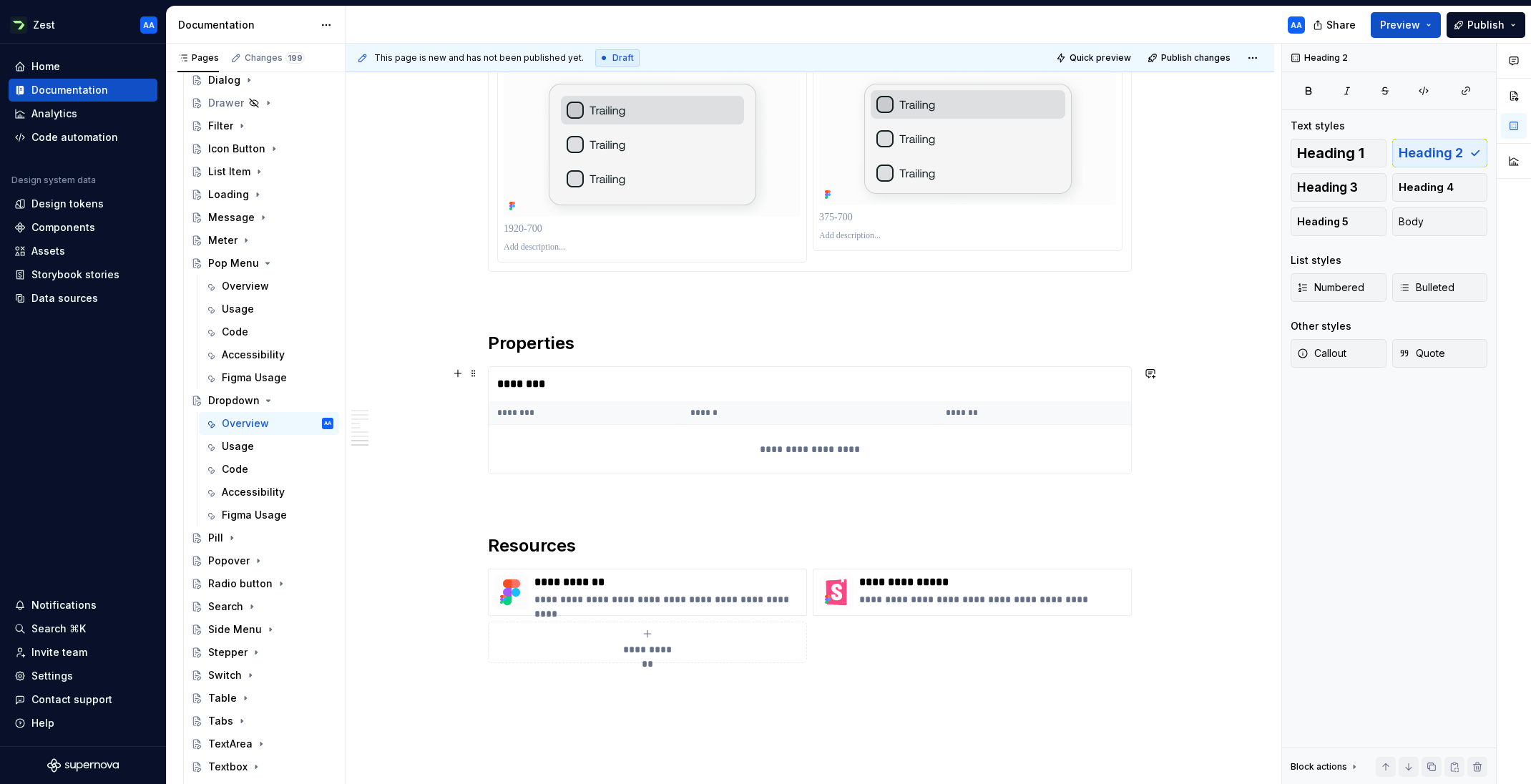
scroll to position [4275, 0]
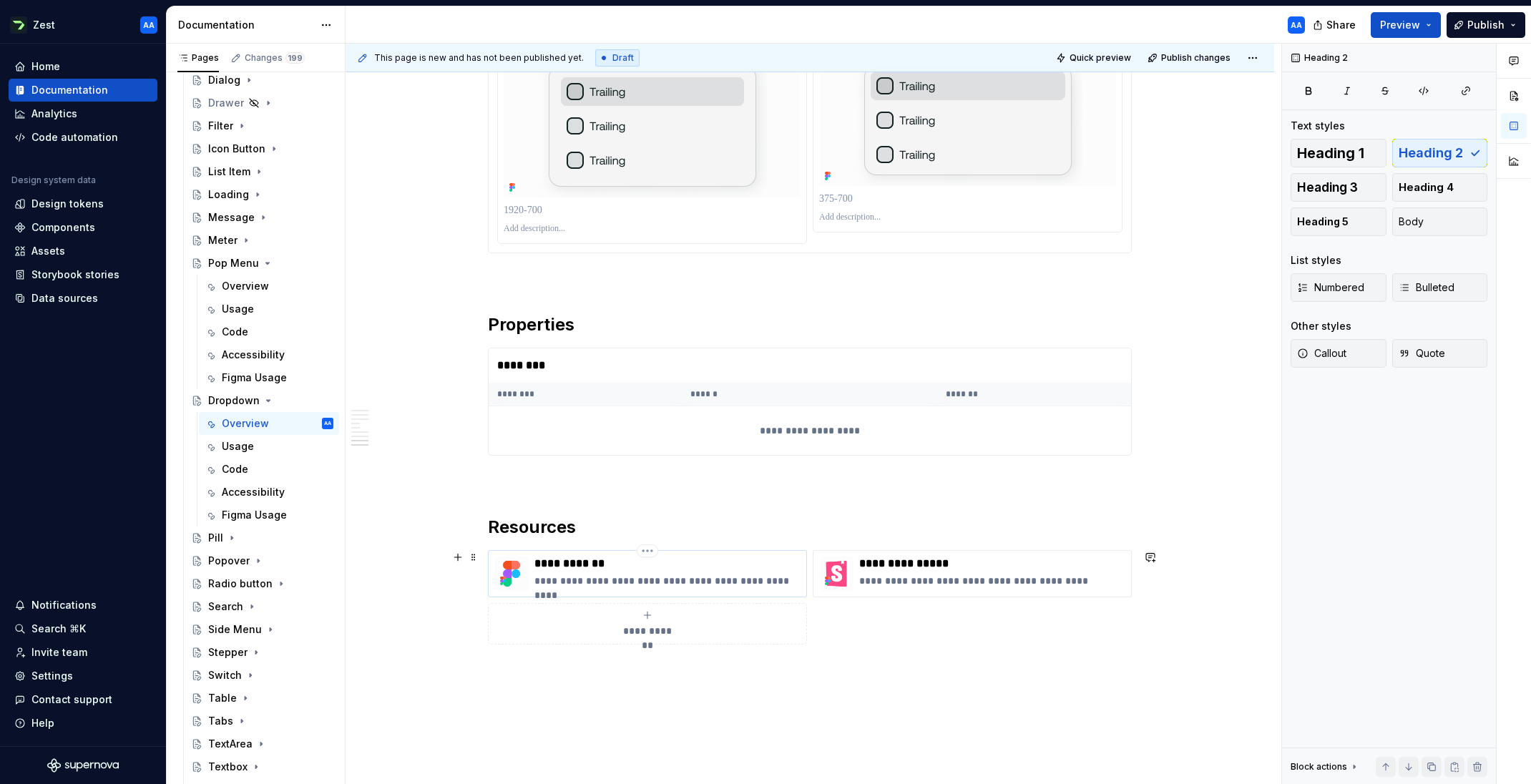
click at [656, 582] on p "**********" at bounding box center [666, 581] width 266 height 14
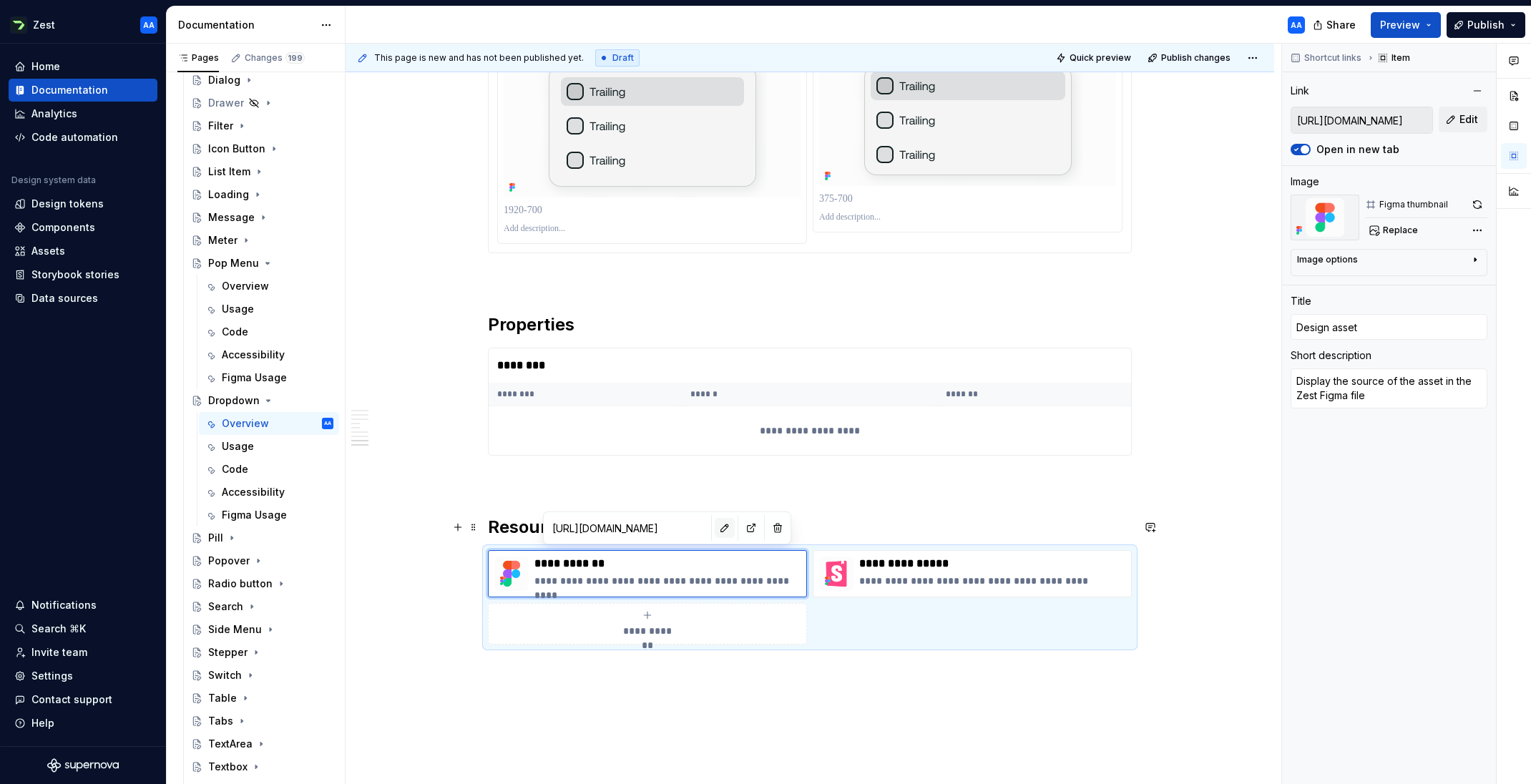
click at [714, 531] on button "button" at bounding box center [724, 528] width 20 height 20
type textarea "*"
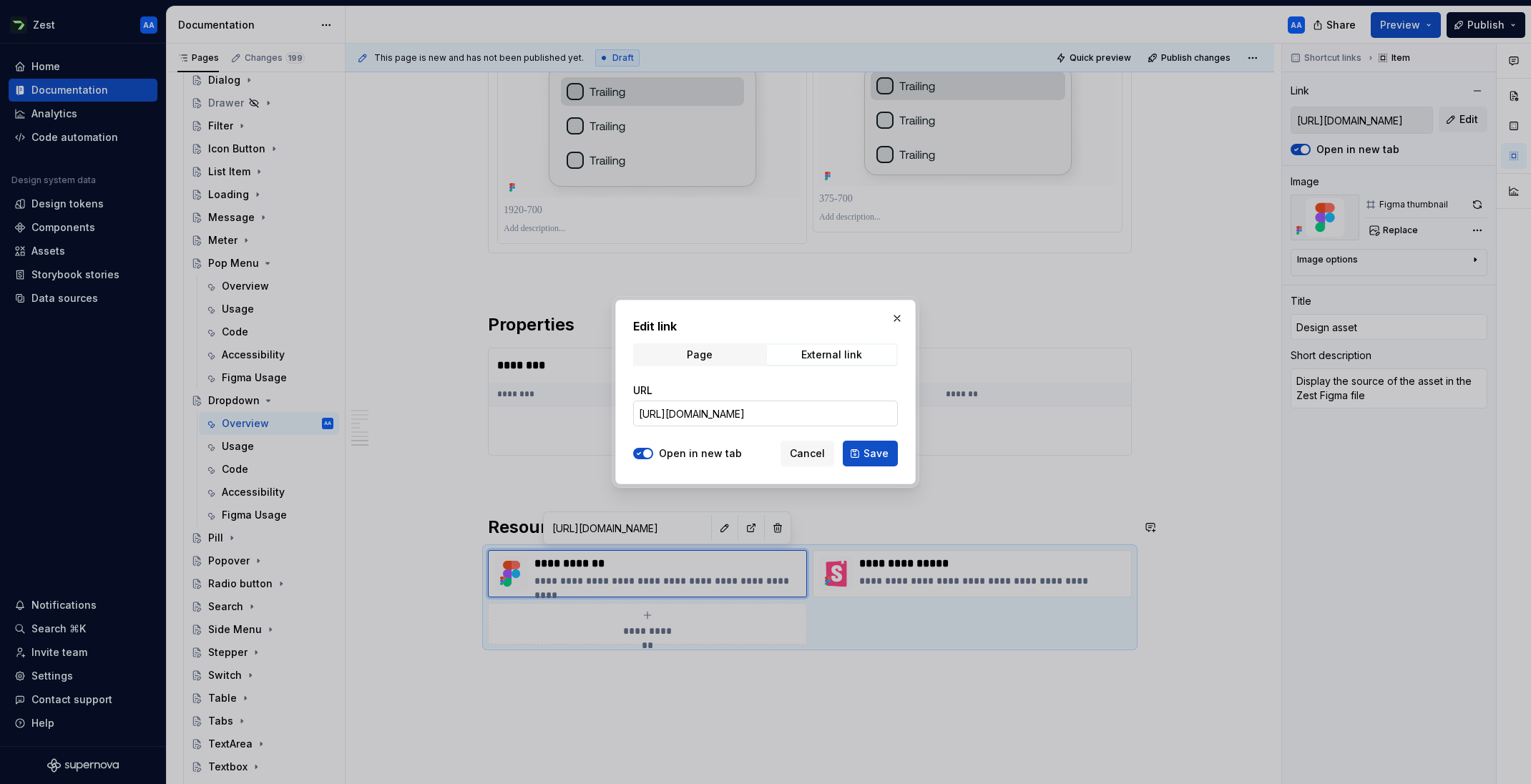
click at [725, 412] on input "[URL][DOMAIN_NAME]" at bounding box center [765, 413] width 264 height 26
paste input "780-5673"
type input "[URL][DOMAIN_NAME]"
type textarea "*"
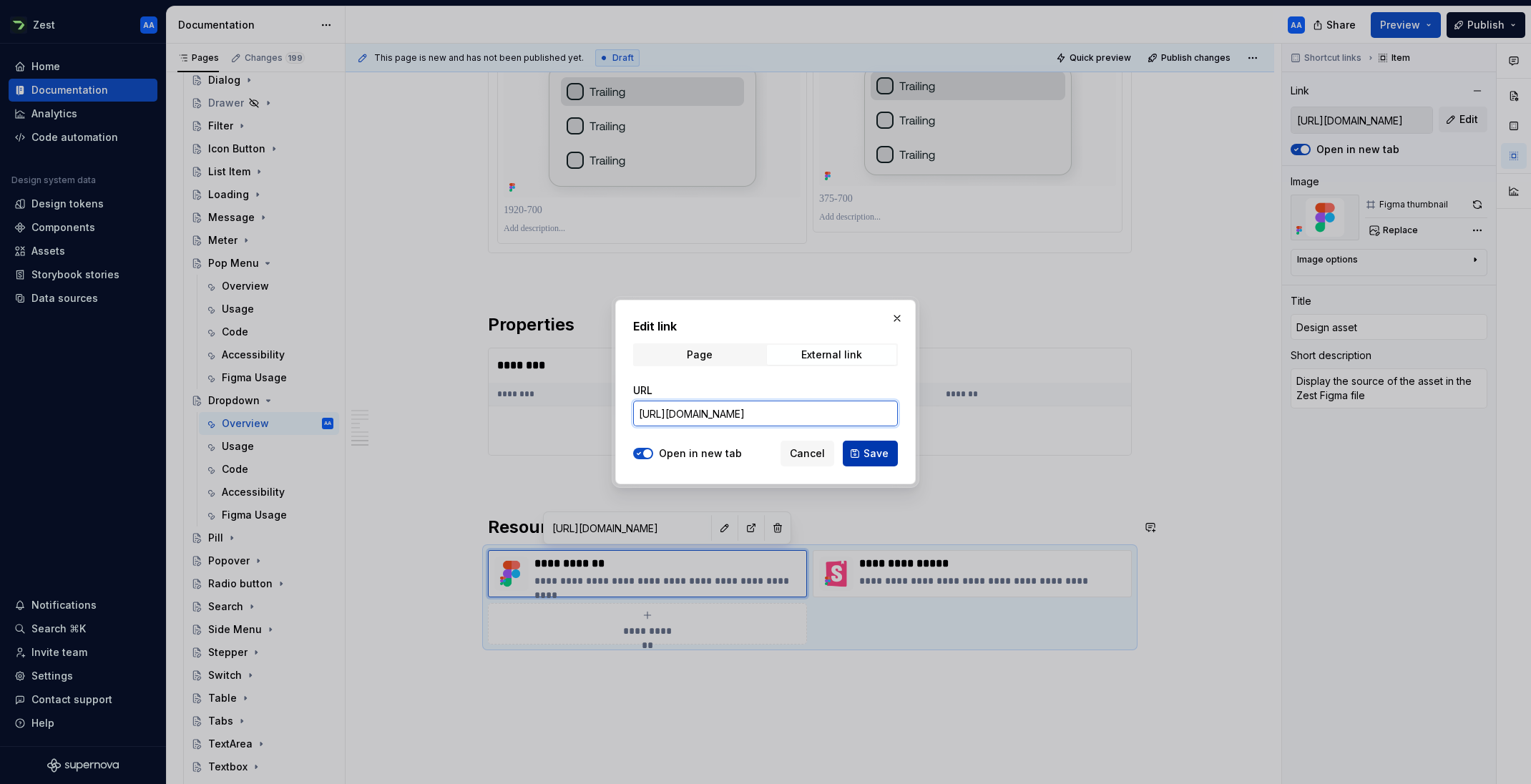
type input "[URL][DOMAIN_NAME]"
click at [876, 455] on span "Save" at bounding box center [876, 453] width 25 height 14
type textarea "*"
type input "[URL][DOMAIN_NAME]"
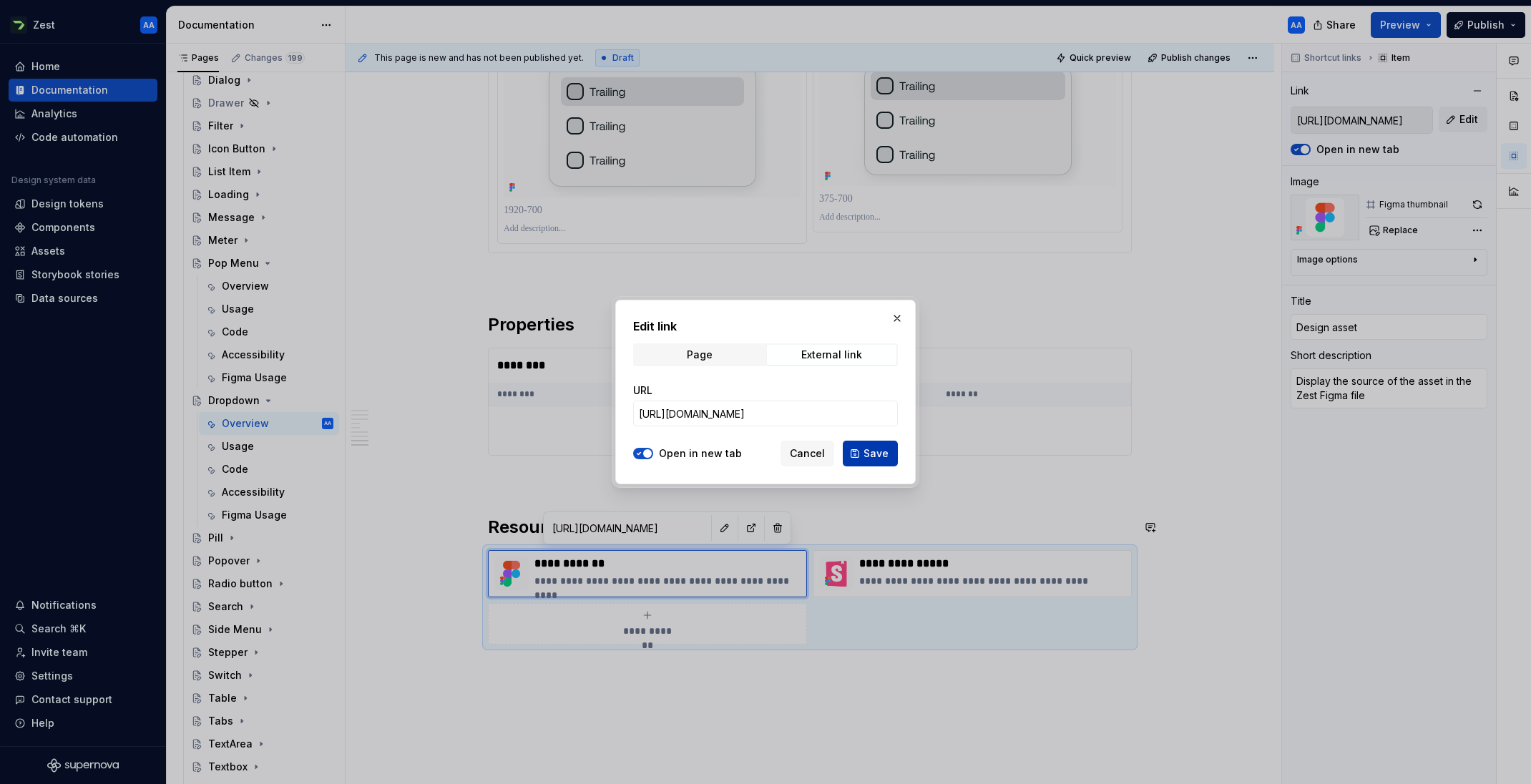
scroll to position [0, 0]
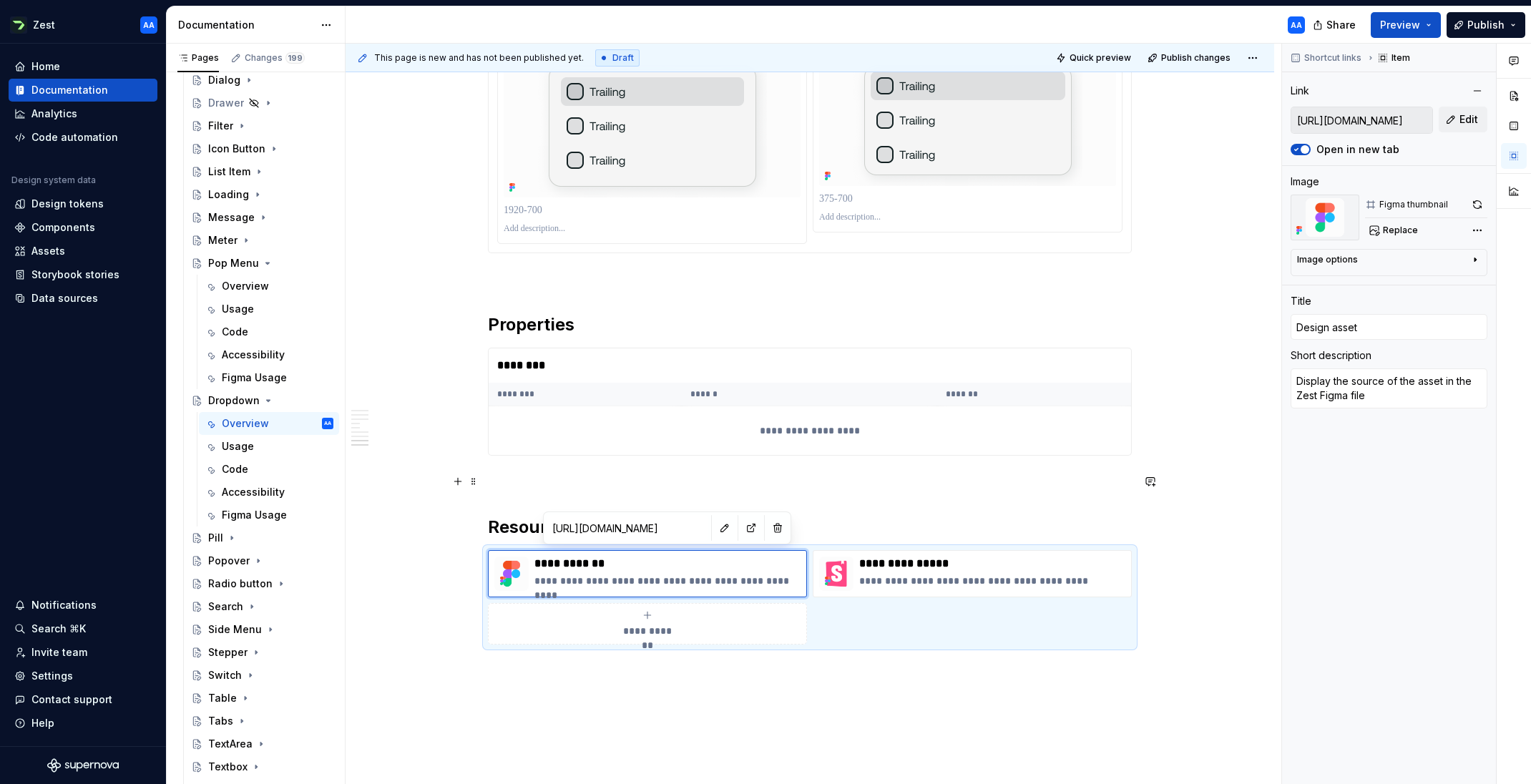
click at [739, 483] on p at bounding box center [810, 481] width 644 height 17
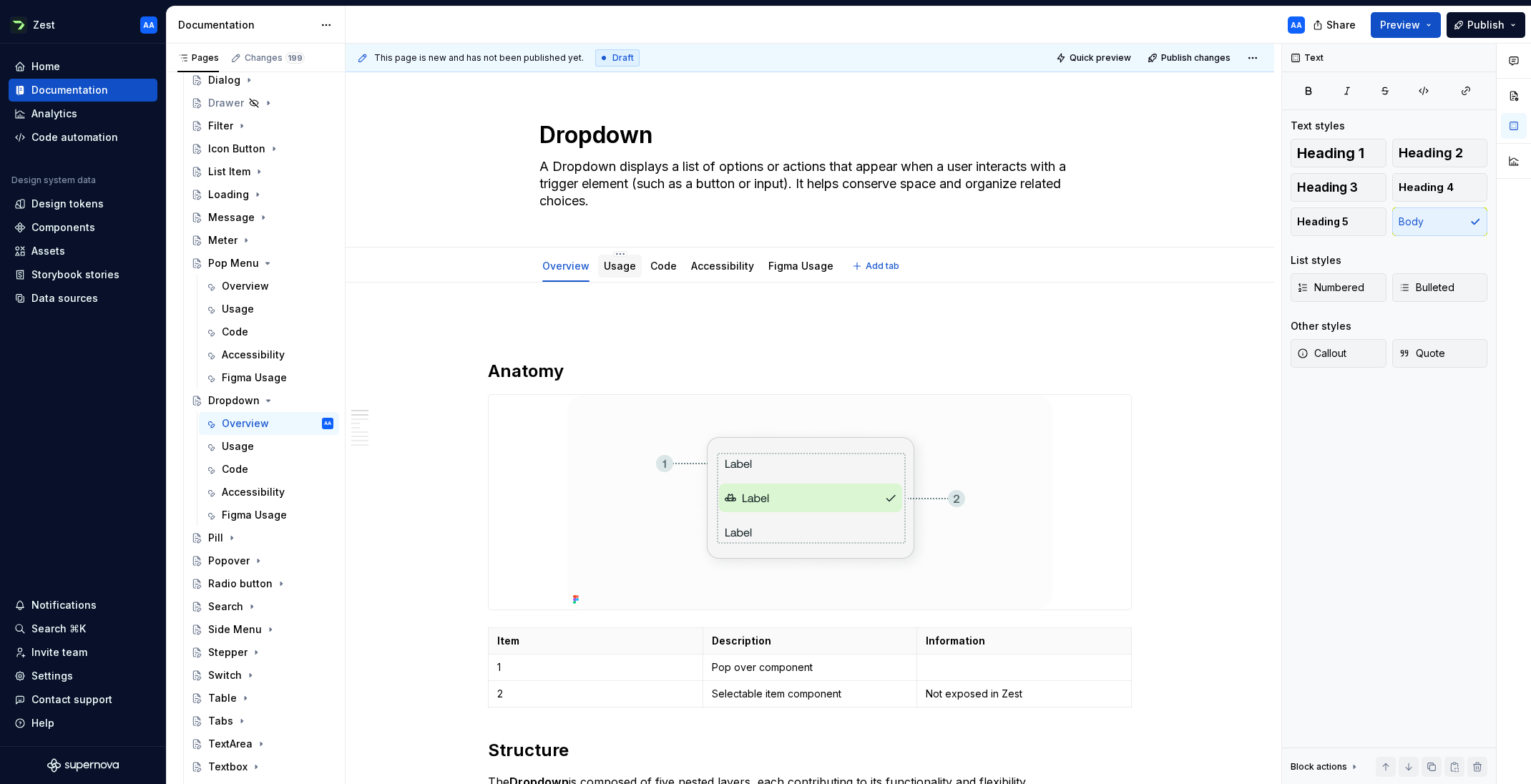
click at [613, 267] on link "Usage" at bounding box center [620, 266] width 32 height 12
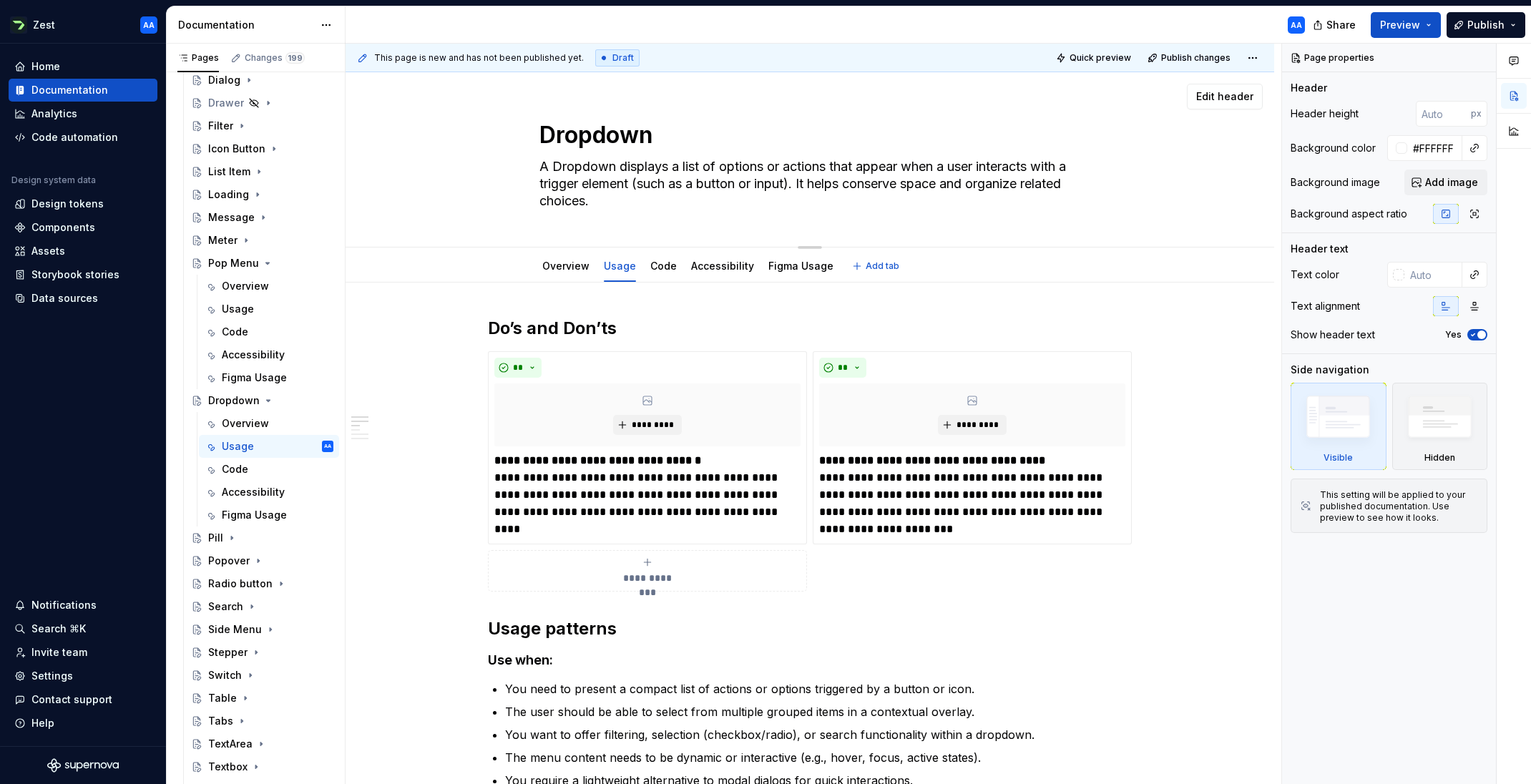
click at [742, 183] on textarea "A Dropdown displays a list of options or actions that appear when a user intera…" at bounding box center [807, 184] width 541 height 57
click at [730, 185] on textarea "A Dropdown displays a list of options or actions that appear when a user intera…" at bounding box center [807, 184] width 541 height 57
drag, startPoint x: 718, startPoint y: 185, endPoint x: 805, endPoint y: 184, distance: 87.0
click at [805, 184] on textarea "A Dropdown displays a list of options or actions that appear when a user intera…" at bounding box center [807, 184] width 541 height 57
type textarea "*"
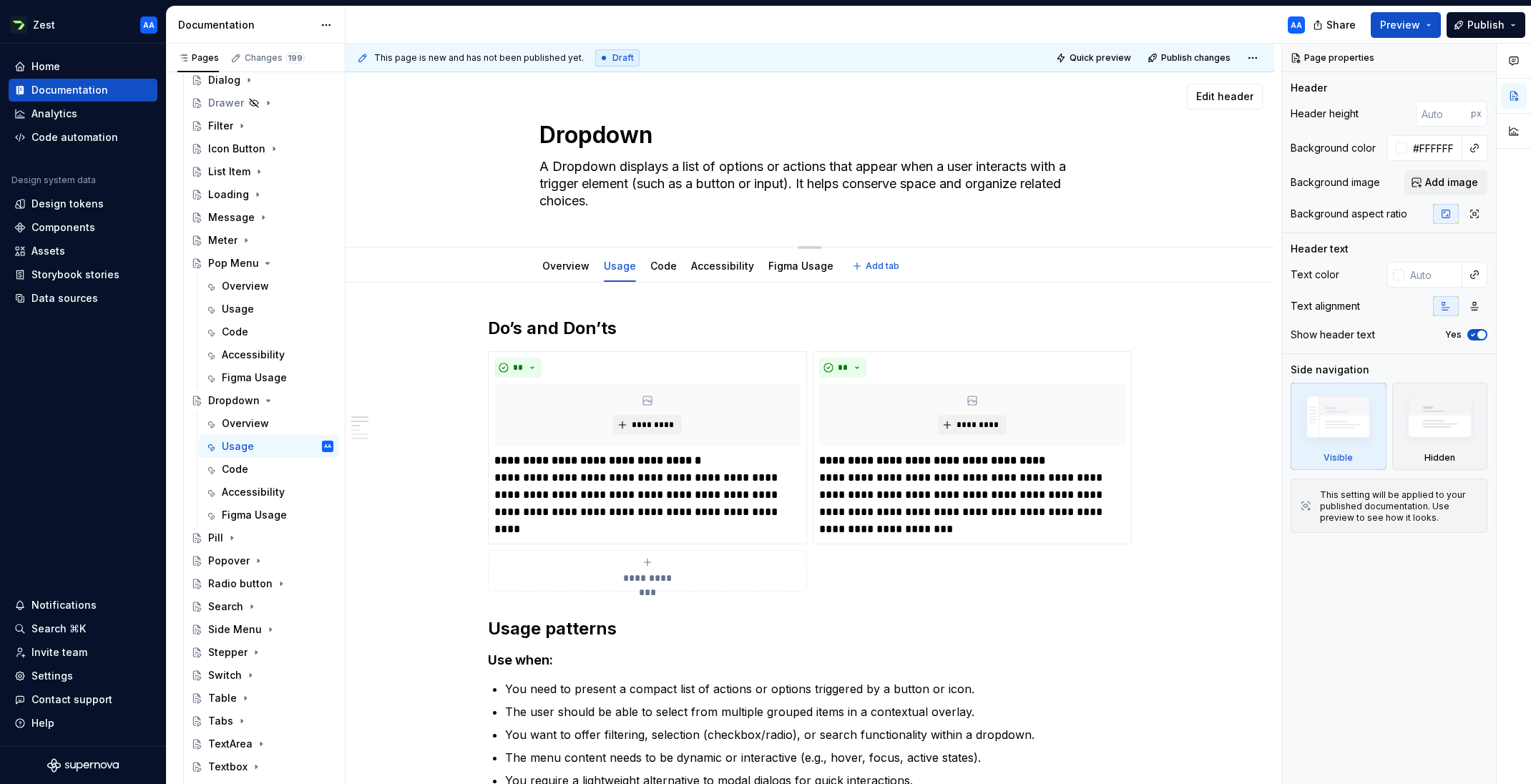
type textarea "A Dropdown displays a list of options or actions that appear when a user intera…"
type textarea "*"
type textarea "A Dropdown displays a list of options or actions that appear when a user intera…"
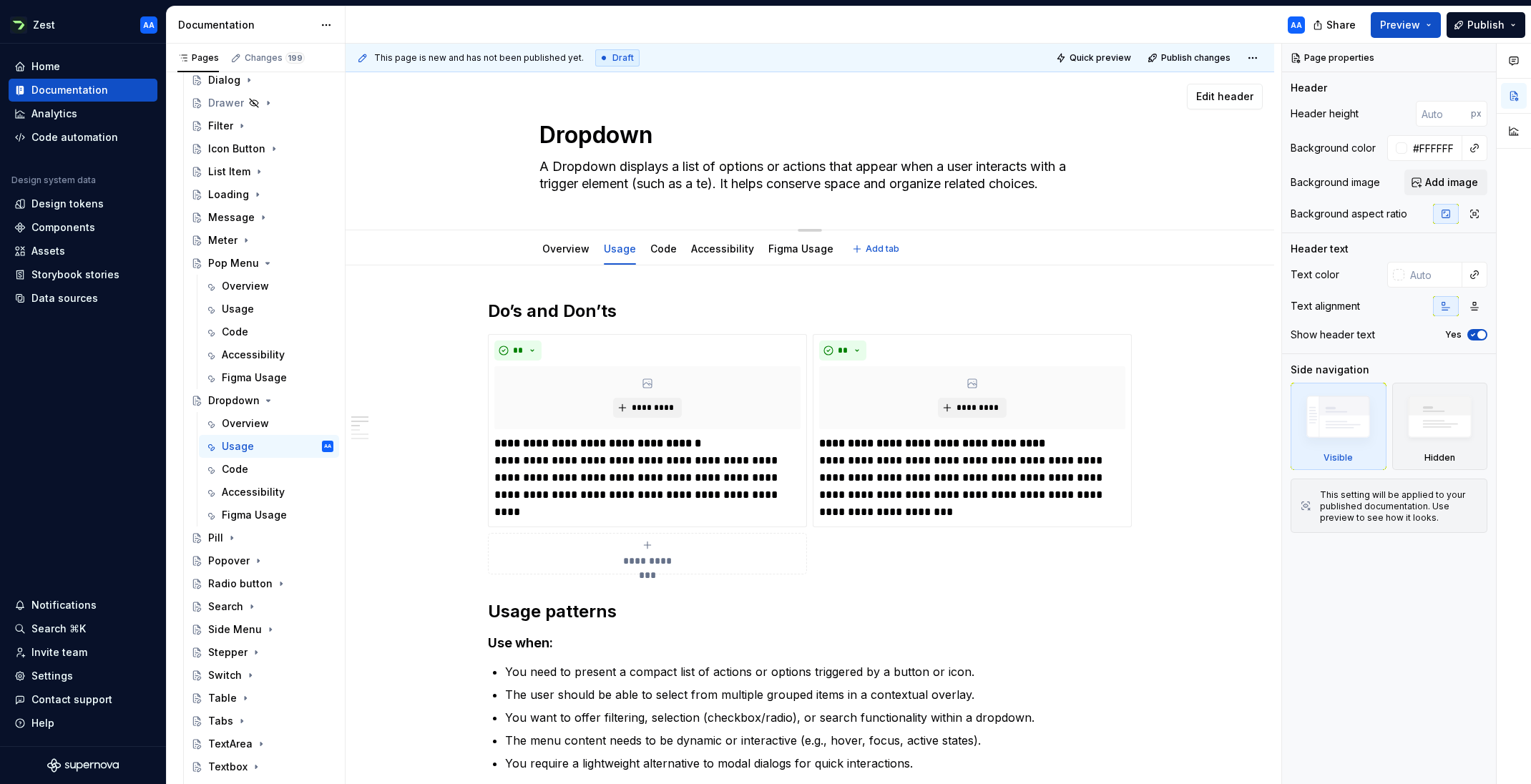
type textarea "*"
type textarea "A Dropdown displays a list of options or actions that appear when a user intera…"
type textarea "*"
type textarea "A Dropdown displays a list of options or actions that appear when a user intera…"
type textarea "*"
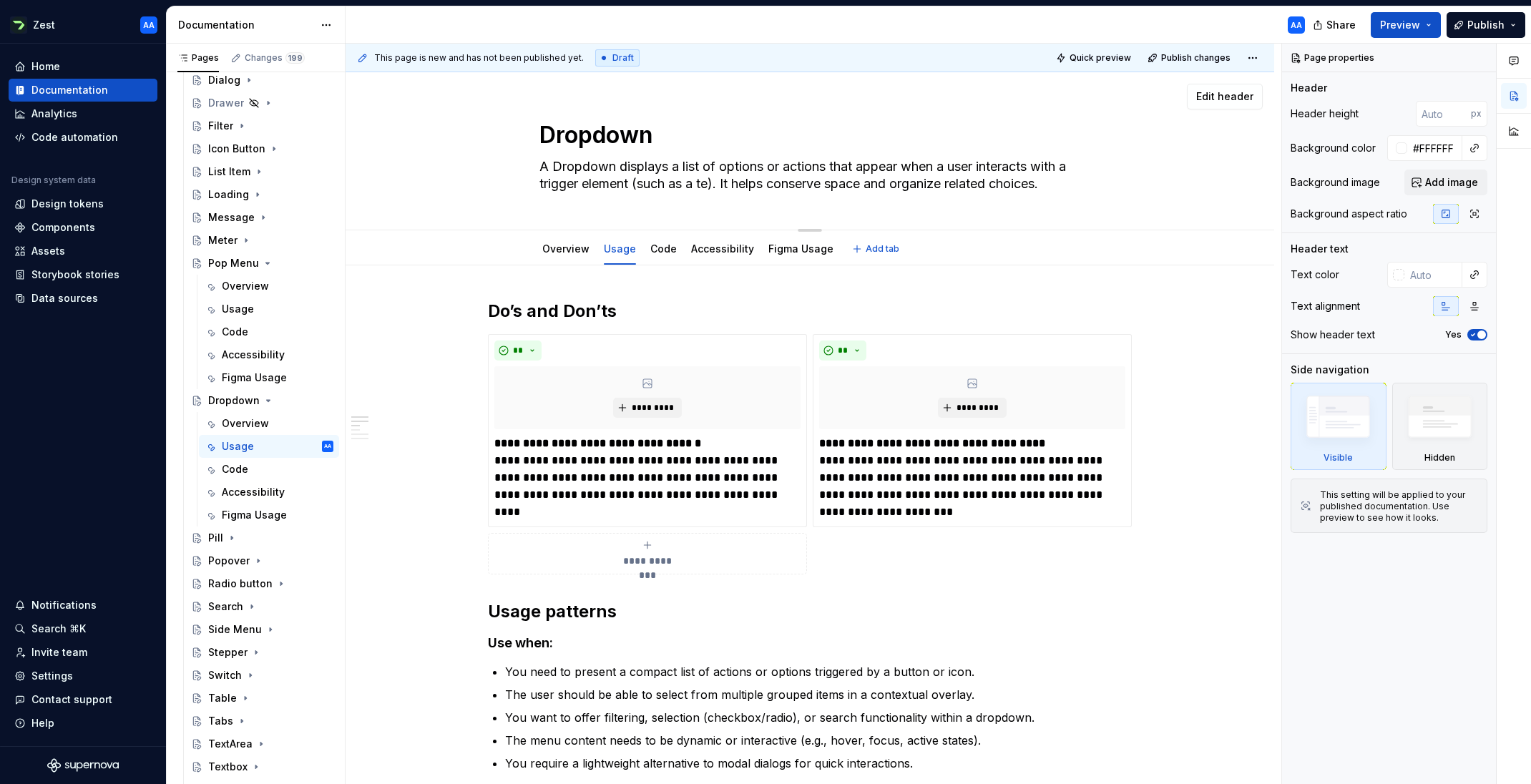
type textarea "A Dropdown displays a list of options or actions that appear when a user intera…"
type textarea "*"
type textarea "A Dropdown displays a list of options or actions that appear when a user intera…"
type textarea "*"
type textarea "A Dropdown displays a list of options or actions that appear when a user intera…"
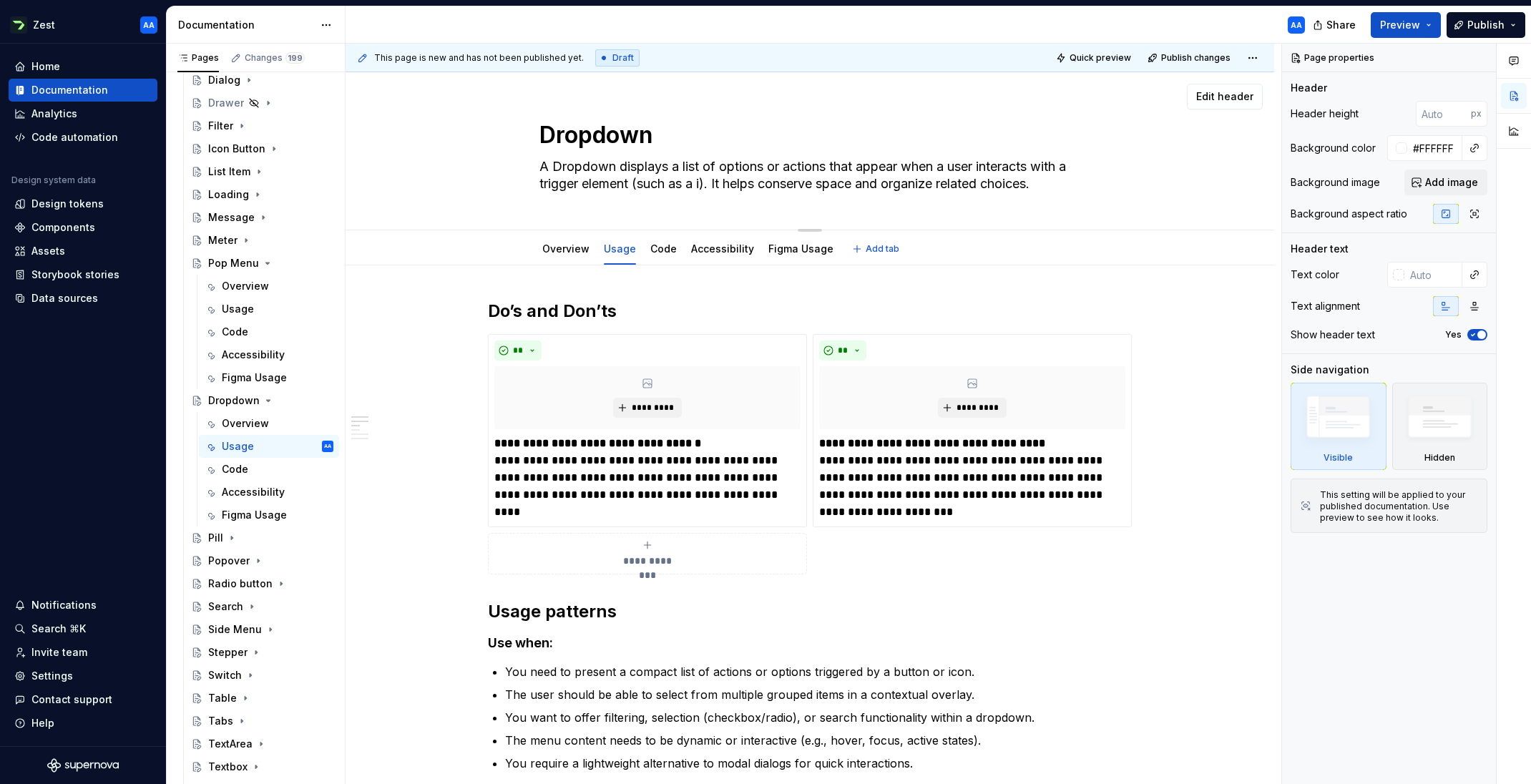
type textarea "*"
type textarea "A Dropdown displays a list of options or actions that appear when a user intera…"
type textarea "*"
type textarea "A Dropdown displays a list of options or actions that appear when a user intera…"
type textarea "*"
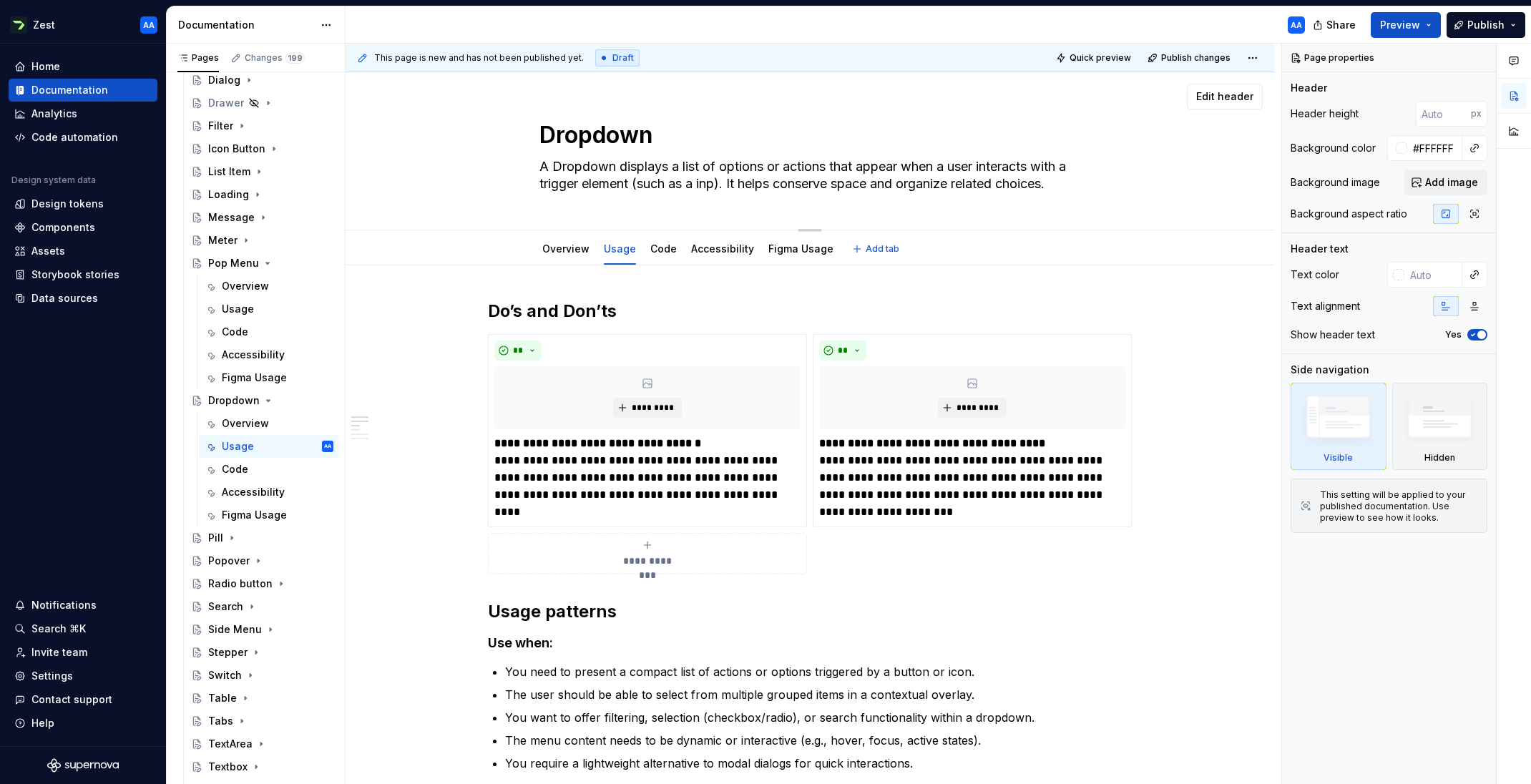
type textarea "A Dropdown displays a list of options or actions that appear when a user intera…"
type textarea "*"
type textarea "A Dropdown displays a list of options or actions that appear when a user intera…"
type textarea "*"
type textarea "A Dropdown displays a list of options or actions that appear when a user intera…"
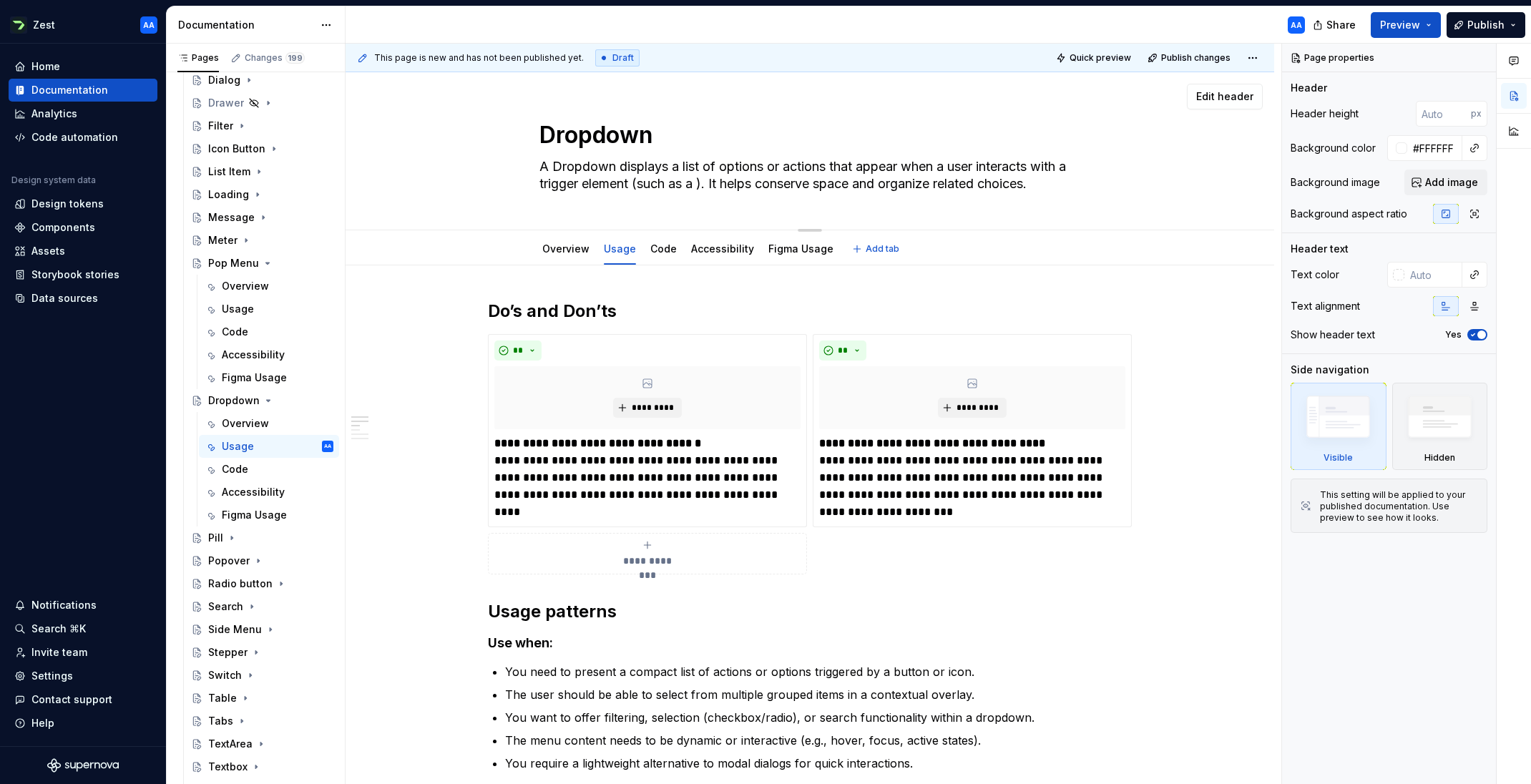
type textarea "*"
type textarea "A Dropdown displays a list of options or actions that appear when a user intera…"
type textarea "*"
type textarea "A Dropdown displays a list of options or actions that appear when a user intera…"
type textarea "*"
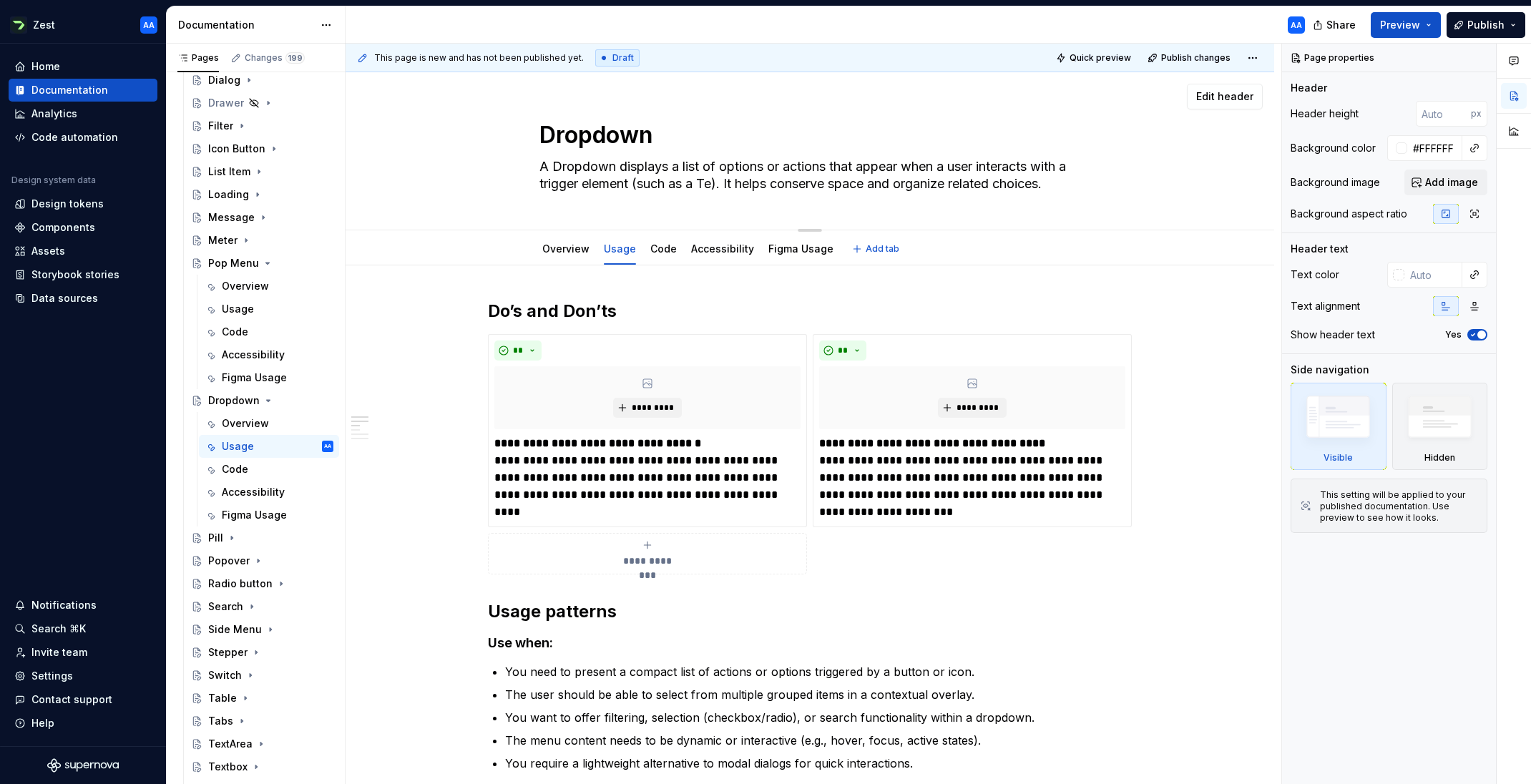
type textarea "A Dropdown displays a list of options or actions that appear when a user intera…"
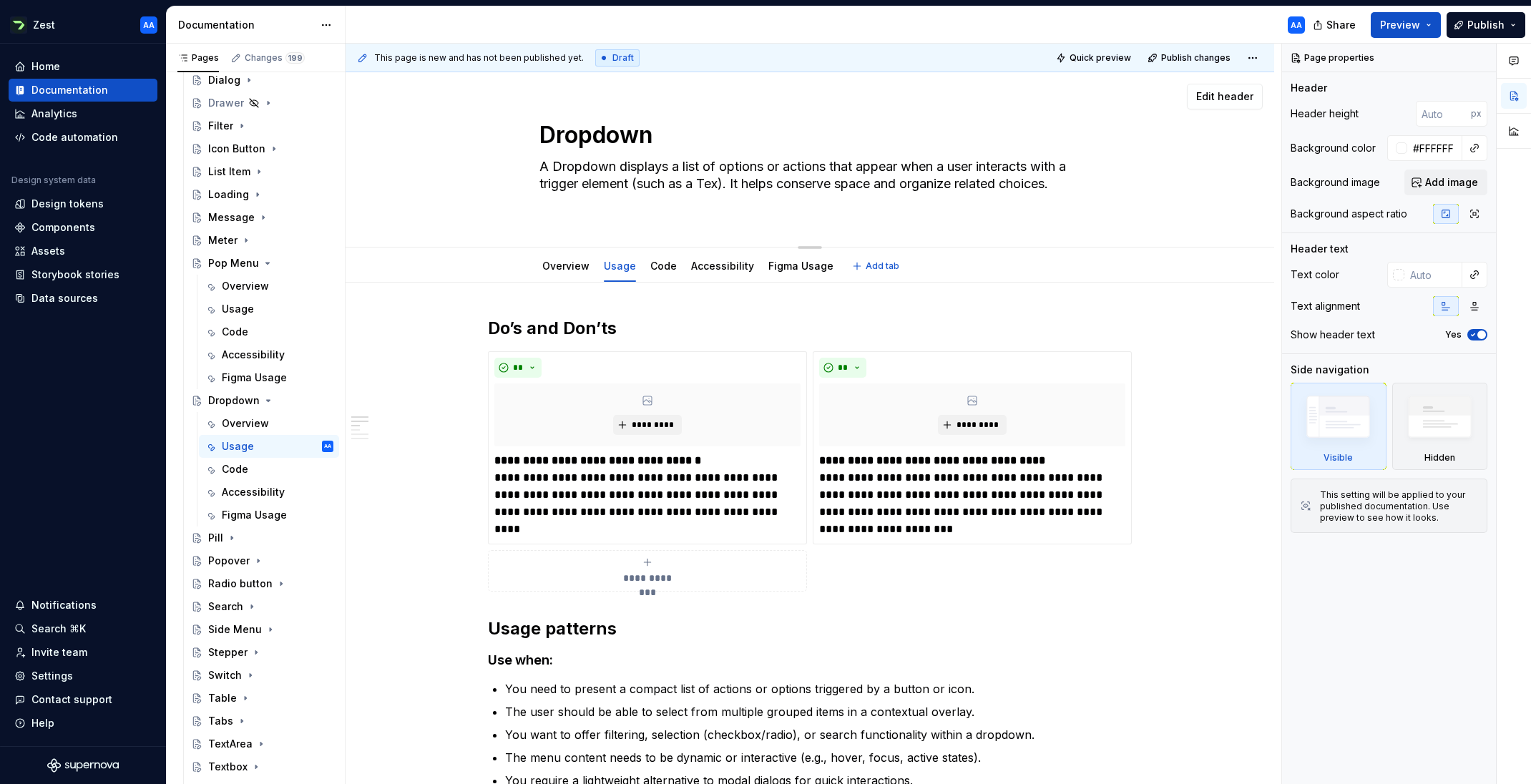
type textarea "*"
type textarea "A Dropdown displays a list of options or actions that appear when a user intera…"
type textarea "*"
type textarea "A Dropdown displays a list of options or actions that appear when a user intera…"
type textarea "*"
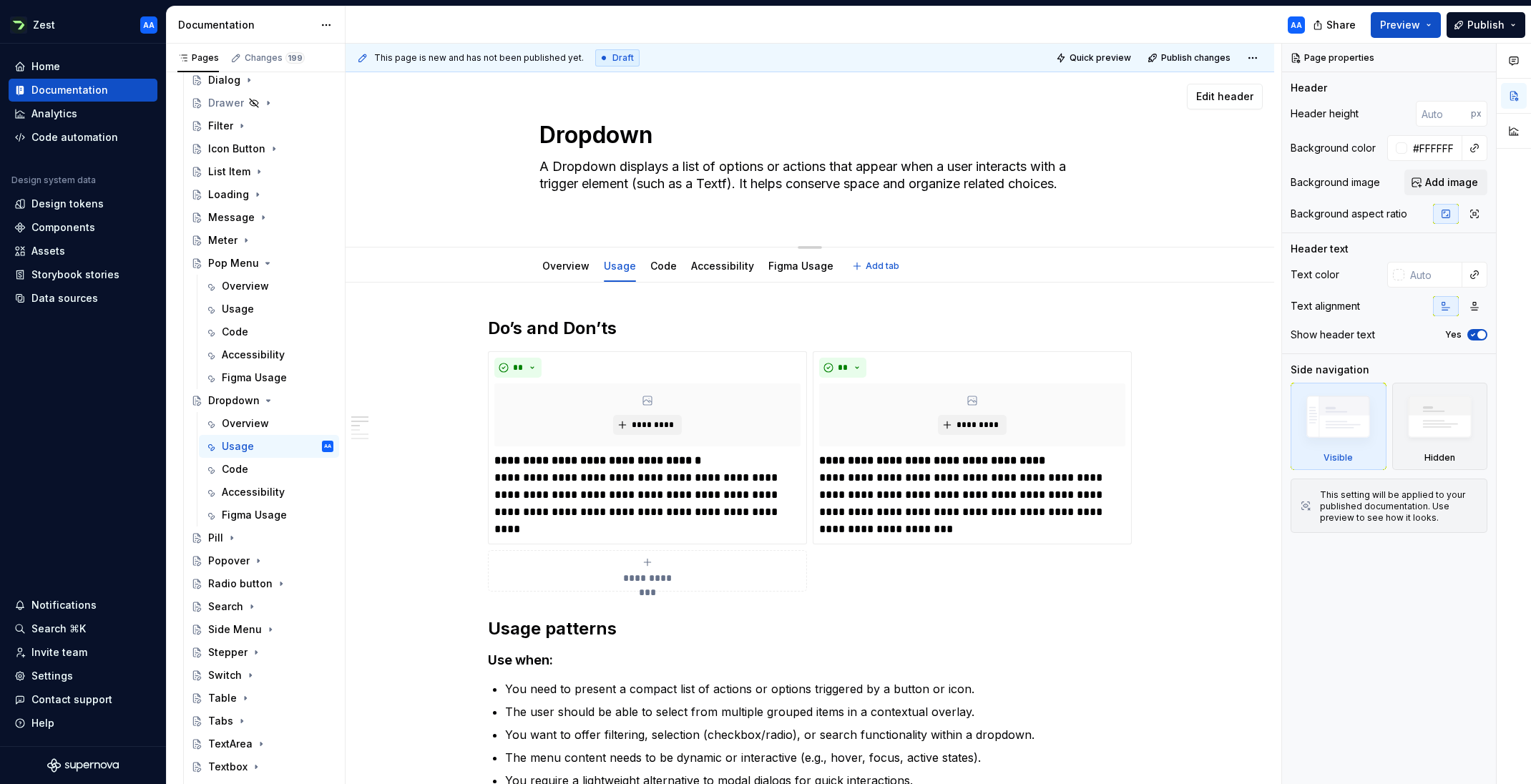
type textarea "A Dropdown displays a list of options or actions that appear when a user intera…"
type textarea "*"
type textarea "A Dropdown displays a list of options or actions that appear when a user intera…"
type textarea "*"
type textarea "A Dropdown displays a list of options or actions that appear when a user intera…"
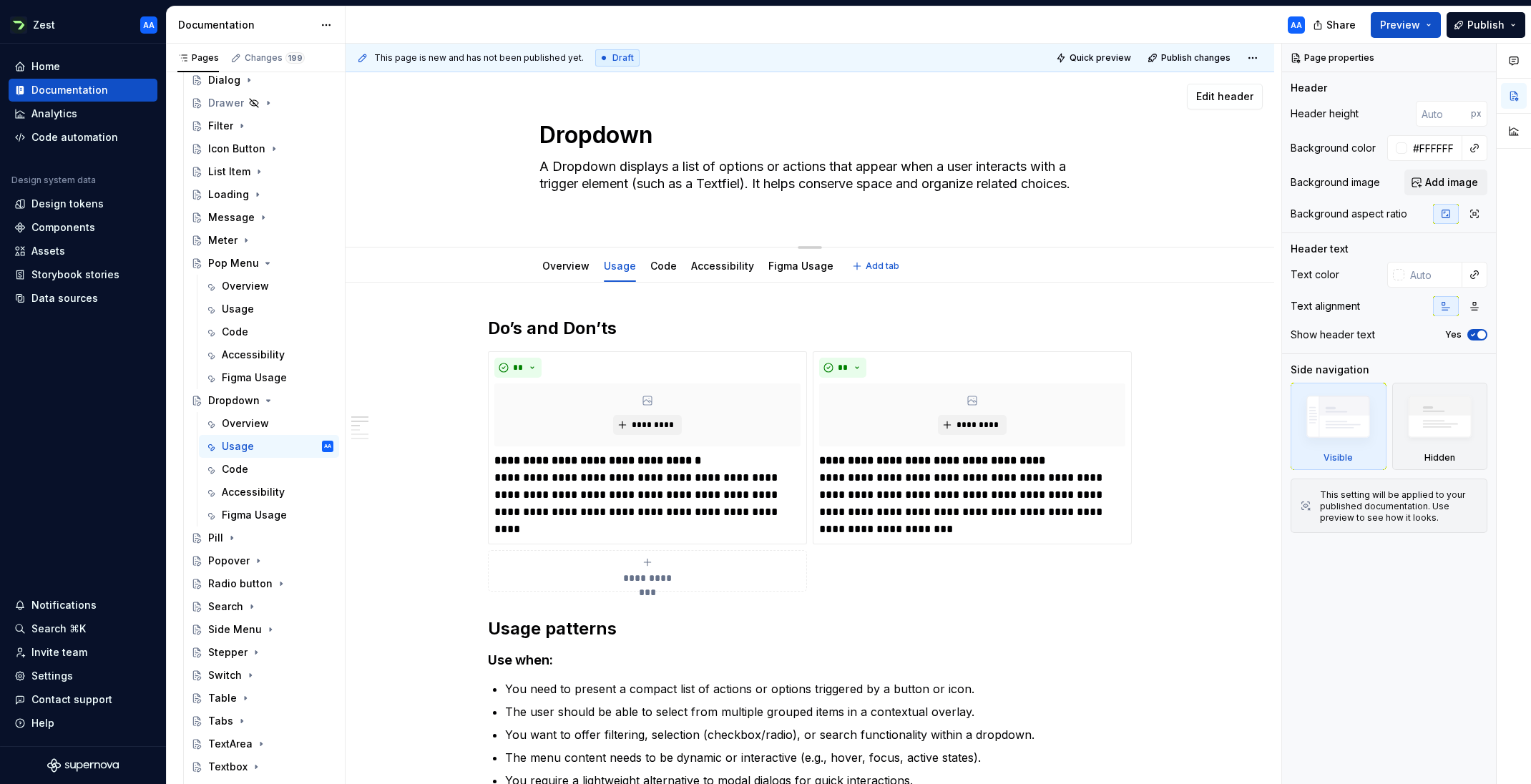
type textarea "*"
type textarea "A Dropdown displays a list of options or actions that appear when a user intera…"
click at [741, 183] on textarea "A Dropdown displays a list of options or actions that appear when a user intera…" at bounding box center [807, 184] width 541 height 57
type textarea "*"
type textarea "A Dropdown displays a list of options or actions that appear when a user intera…"
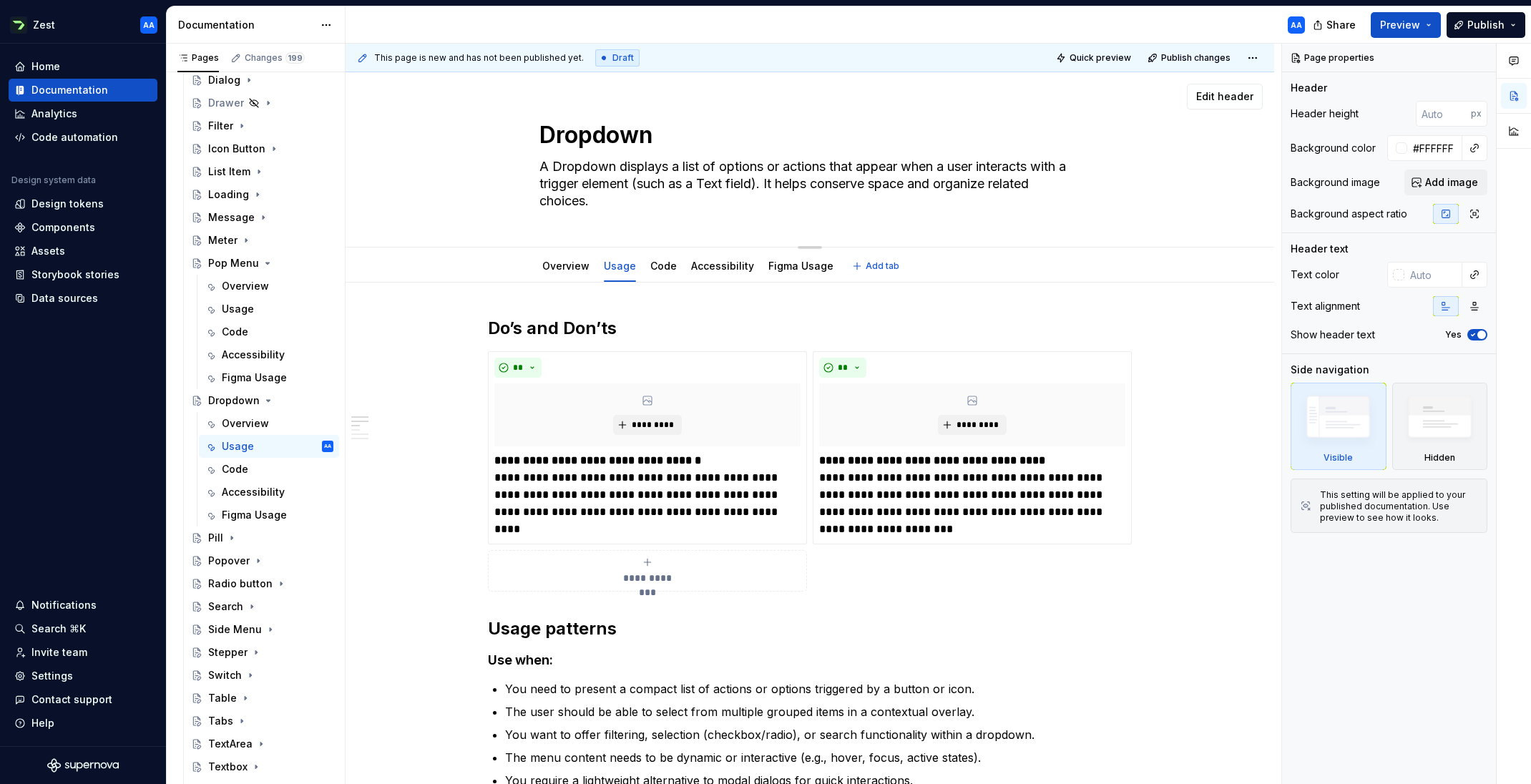
click at [811, 202] on textarea "A Dropdown displays a list of options or actions that appear when a user intera…" at bounding box center [807, 184] width 541 height 57
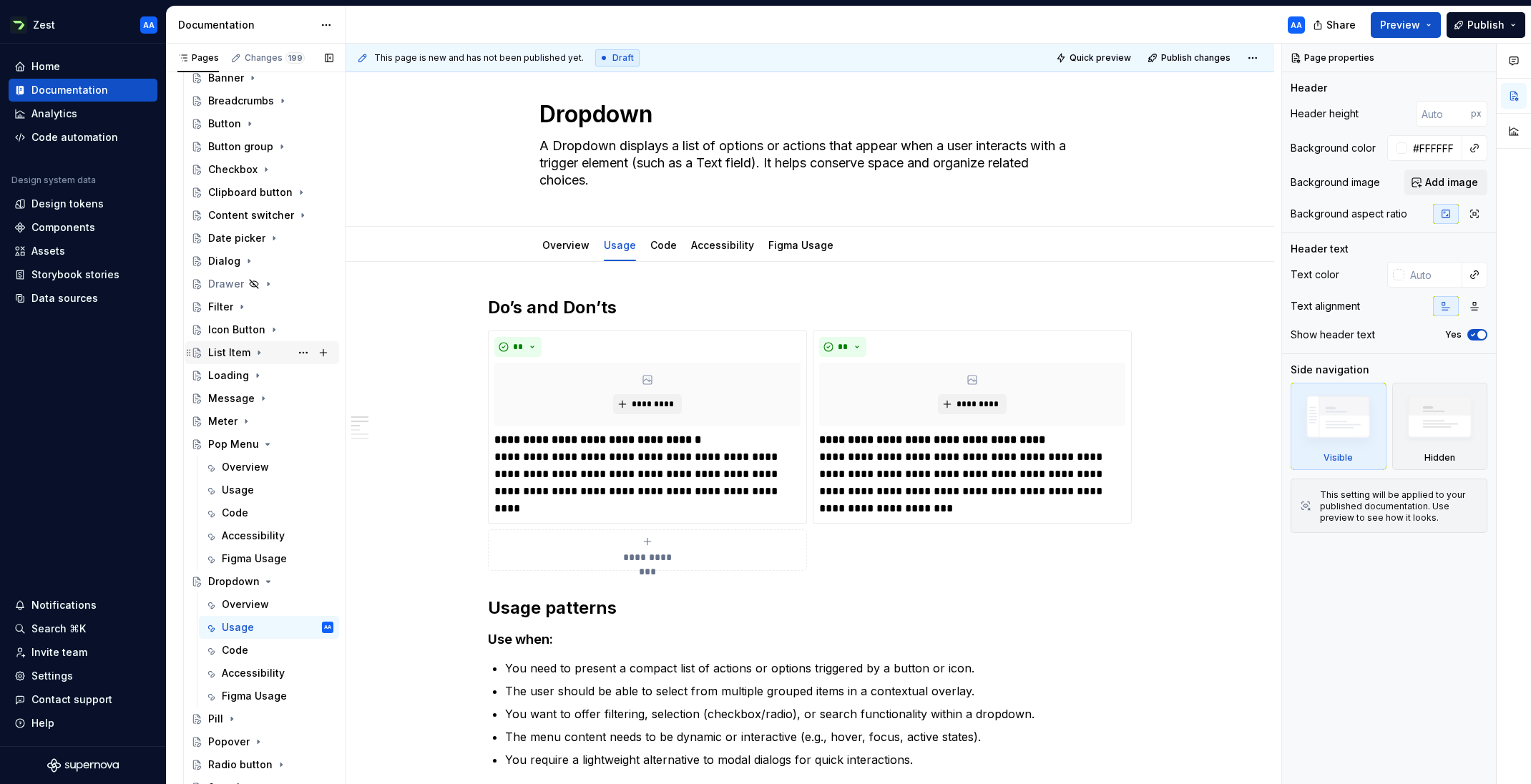
scroll to position [441, 0]
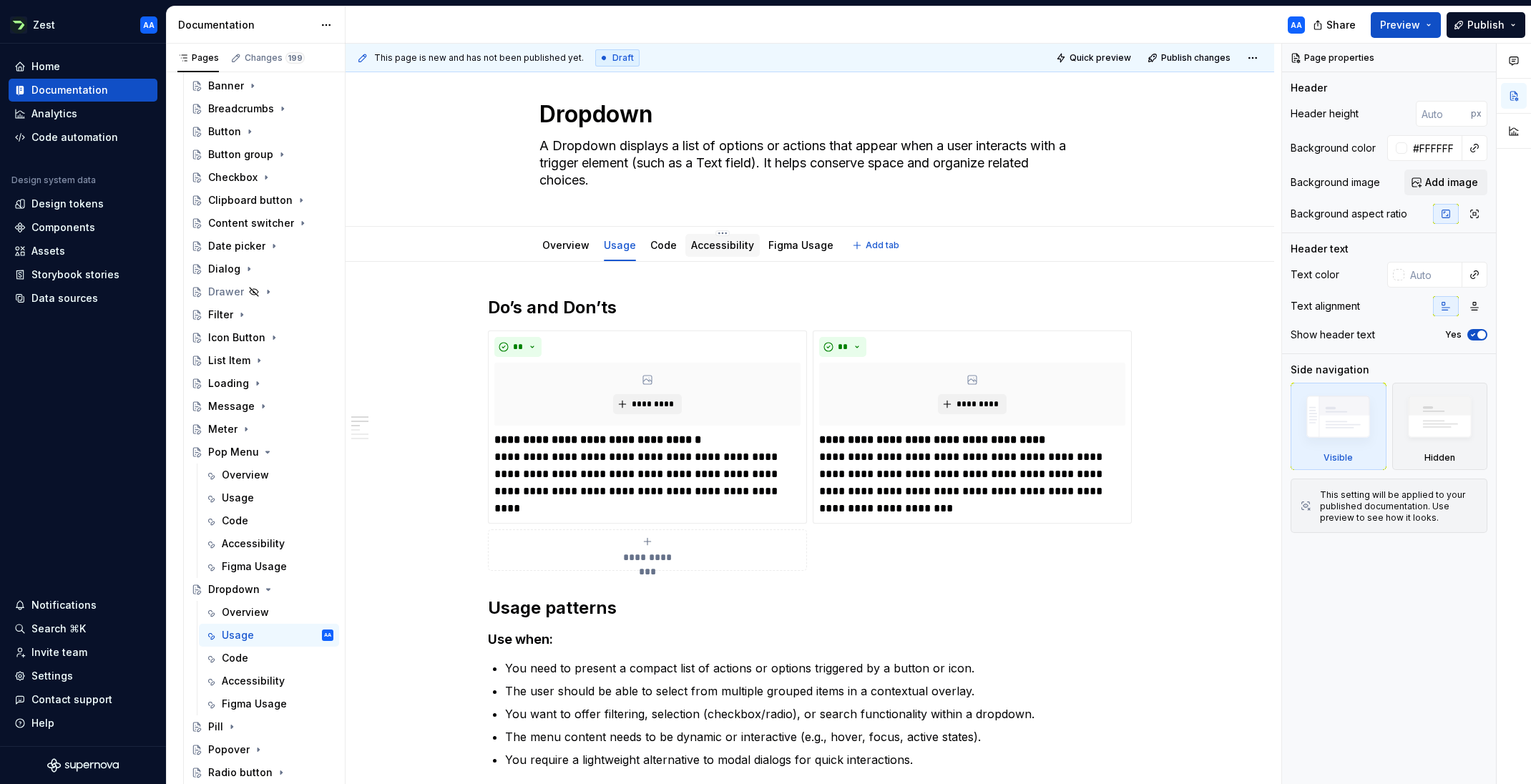
type textarea "*"
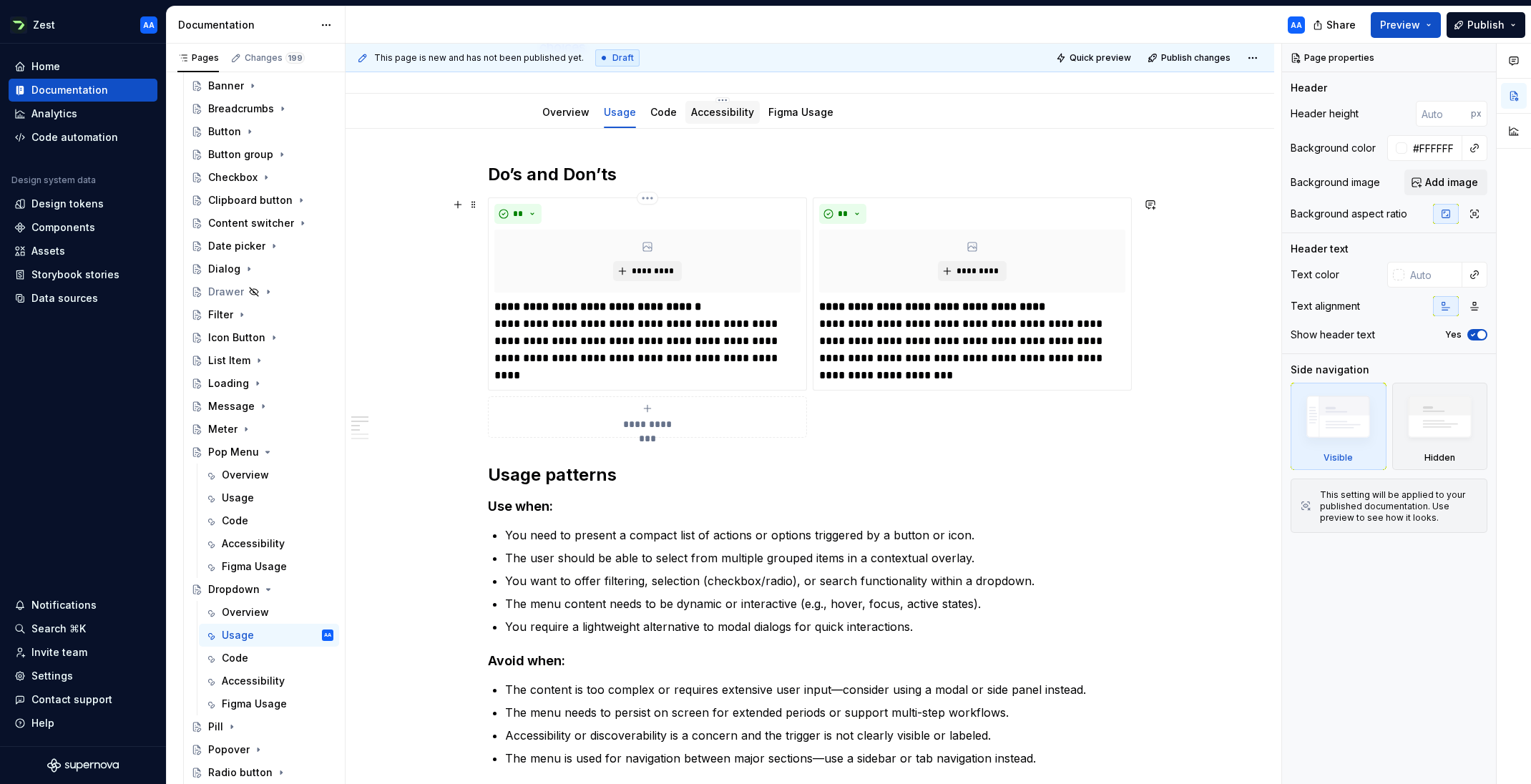
scroll to position [179, 0]
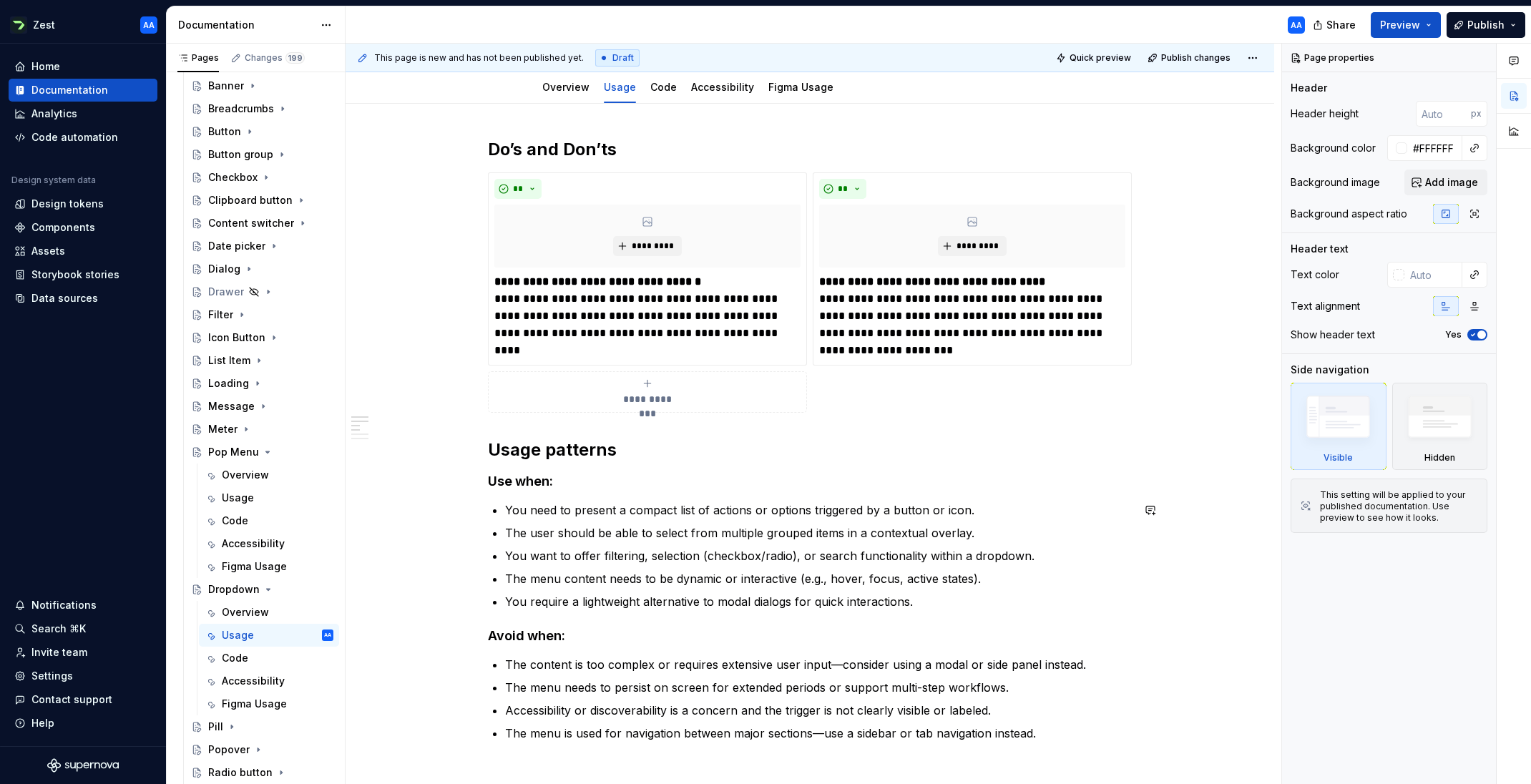
type textarea "A Dropdown displays a list of options or actions that appear when a user intera…"
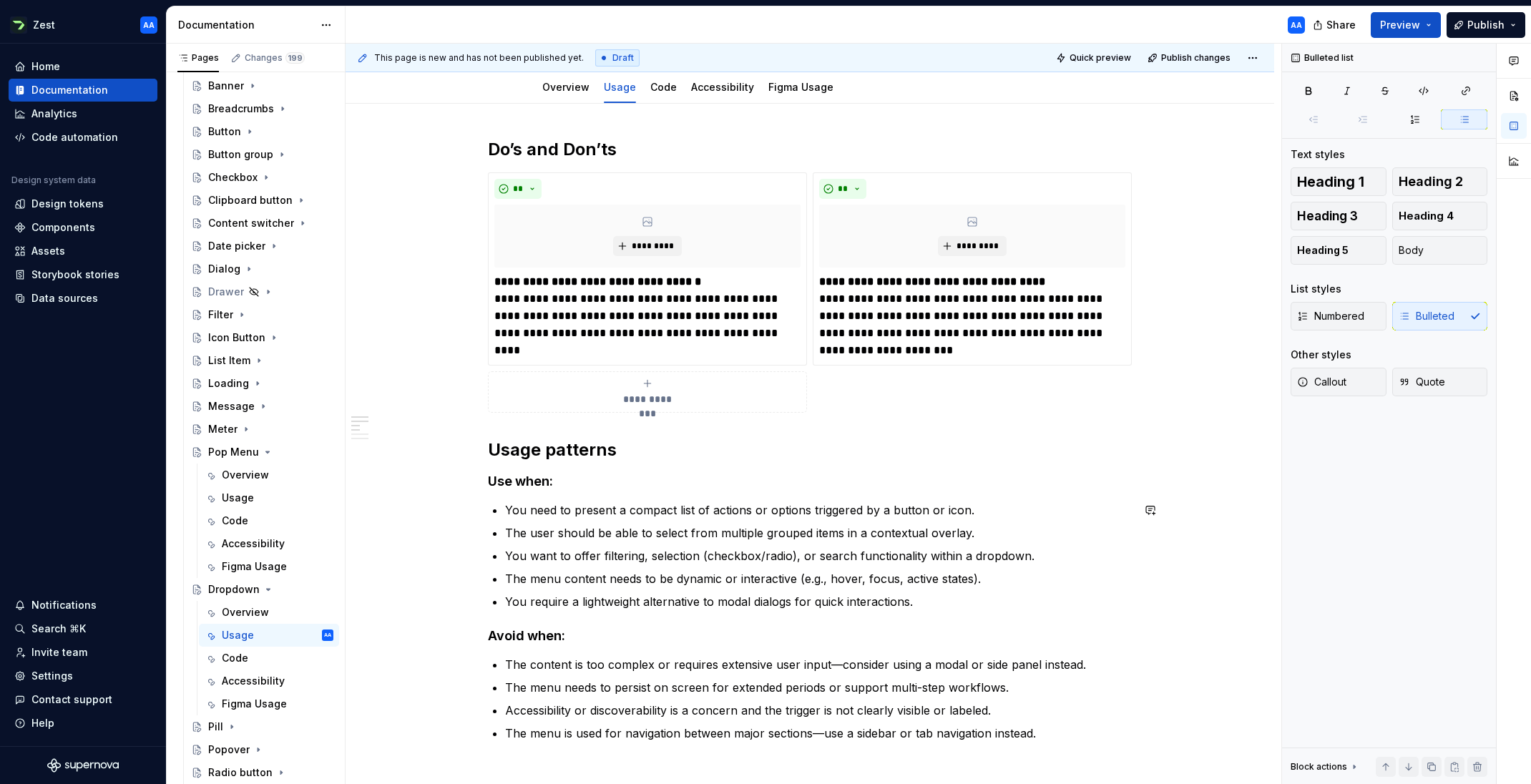
click at [903, 512] on p "You need to present a compact list of actions or options triggered by a button …" at bounding box center [818, 509] width 627 height 17
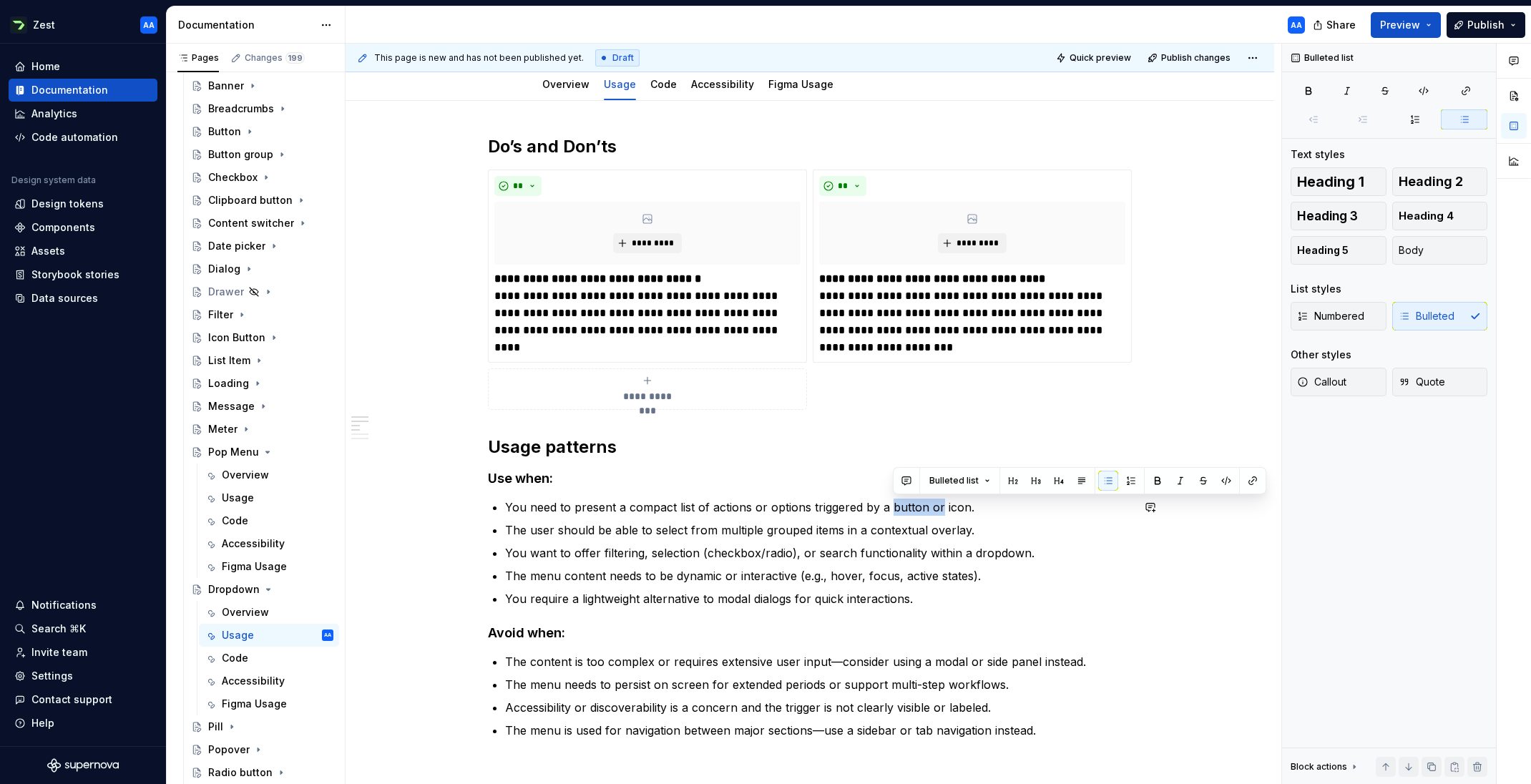
drag, startPoint x: 892, startPoint y: 511, endPoint x: 941, endPoint y: 511, distance: 49.0
click at [941, 511] on p "You need to present a compact list of actions or options triggered by a button …" at bounding box center [818, 506] width 627 height 17
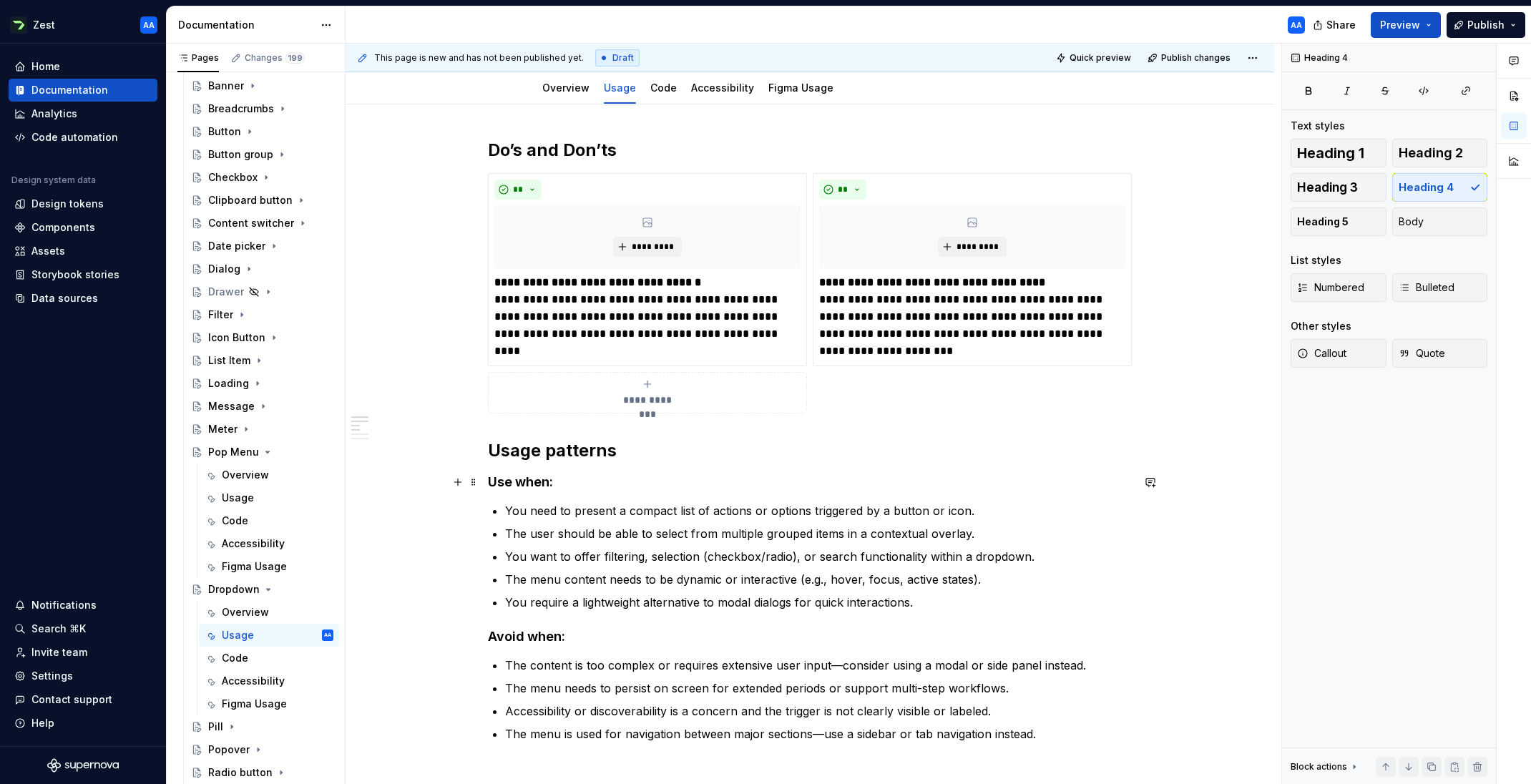
click at [748, 476] on h4 "Use when:" at bounding box center [810, 482] width 644 height 17
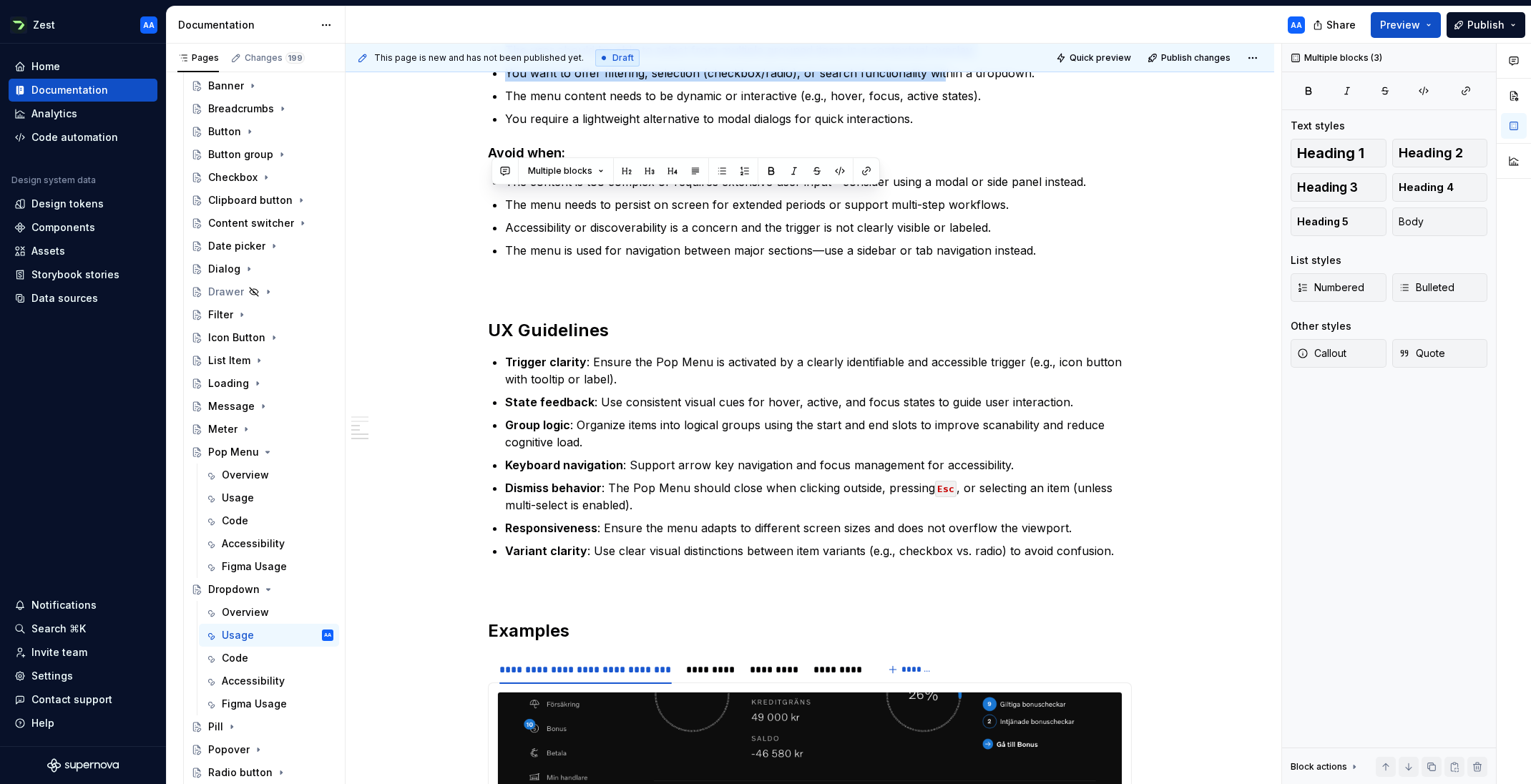
scroll to position [613, 0]
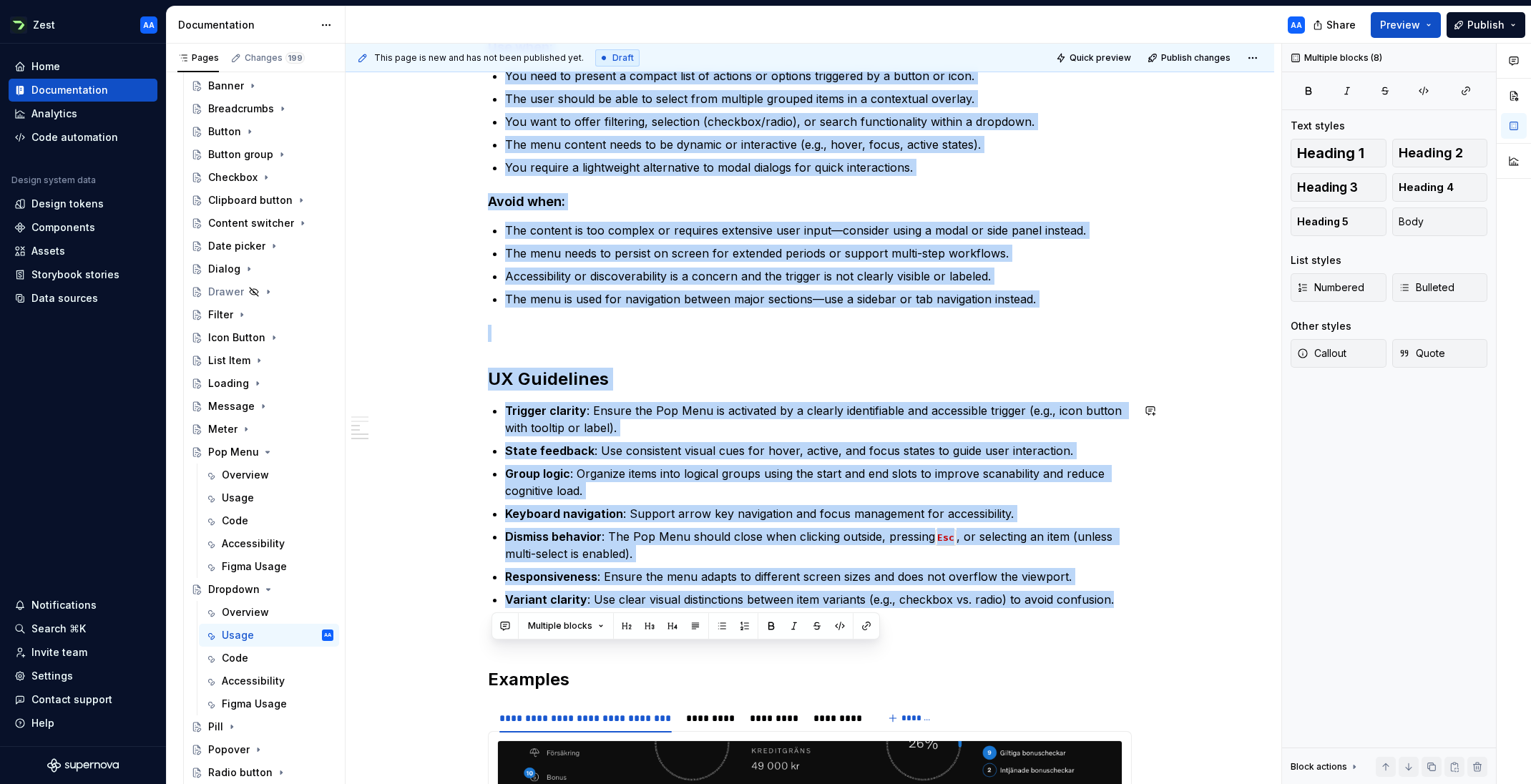
drag, startPoint x: 495, startPoint y: 396, endPoint x: 1131, endPoint y: 604, distance: 669.1
click at [1019, 604] on div "**********" at bounding box center [810, 452] width 644 height 1496
copy div "Lorem ipsumdol Sit amet: Con adip el seddoei t incidid utla et dolorem al enima…"
type textarea "*"
click at [631, 189] on div "**********" at bounding box center [810, 452] width 644 height 1496
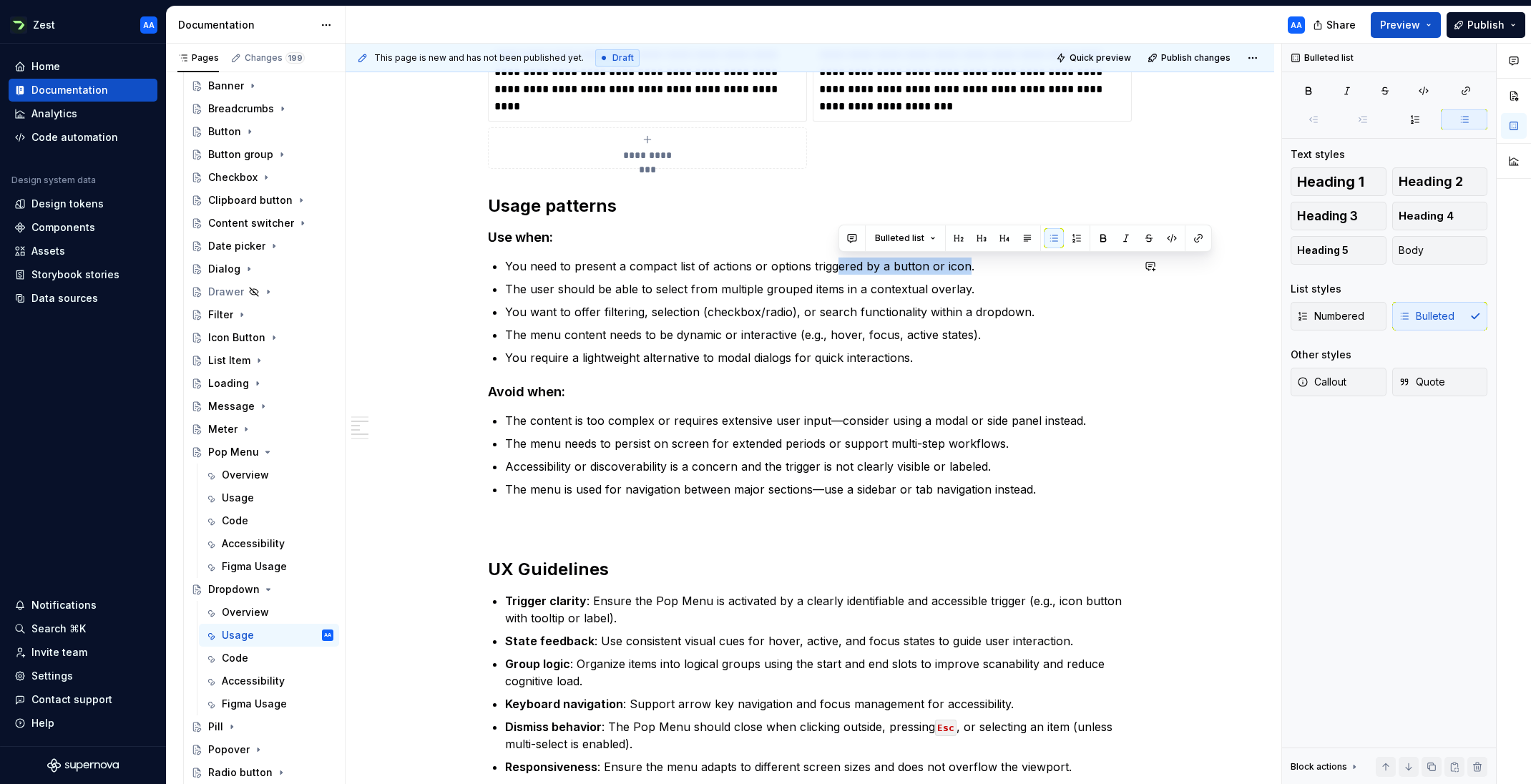
scroll to position [424, 0]
drag, startPoint x: 965, startPoint y: 262, endPoint x: 808, endPoint y: 264, distance: 157.0
click at [808, 264] on p "You need to present a compact list of actions or options triggered by a button …" at bounding box center [818, 264] width 627 height 17
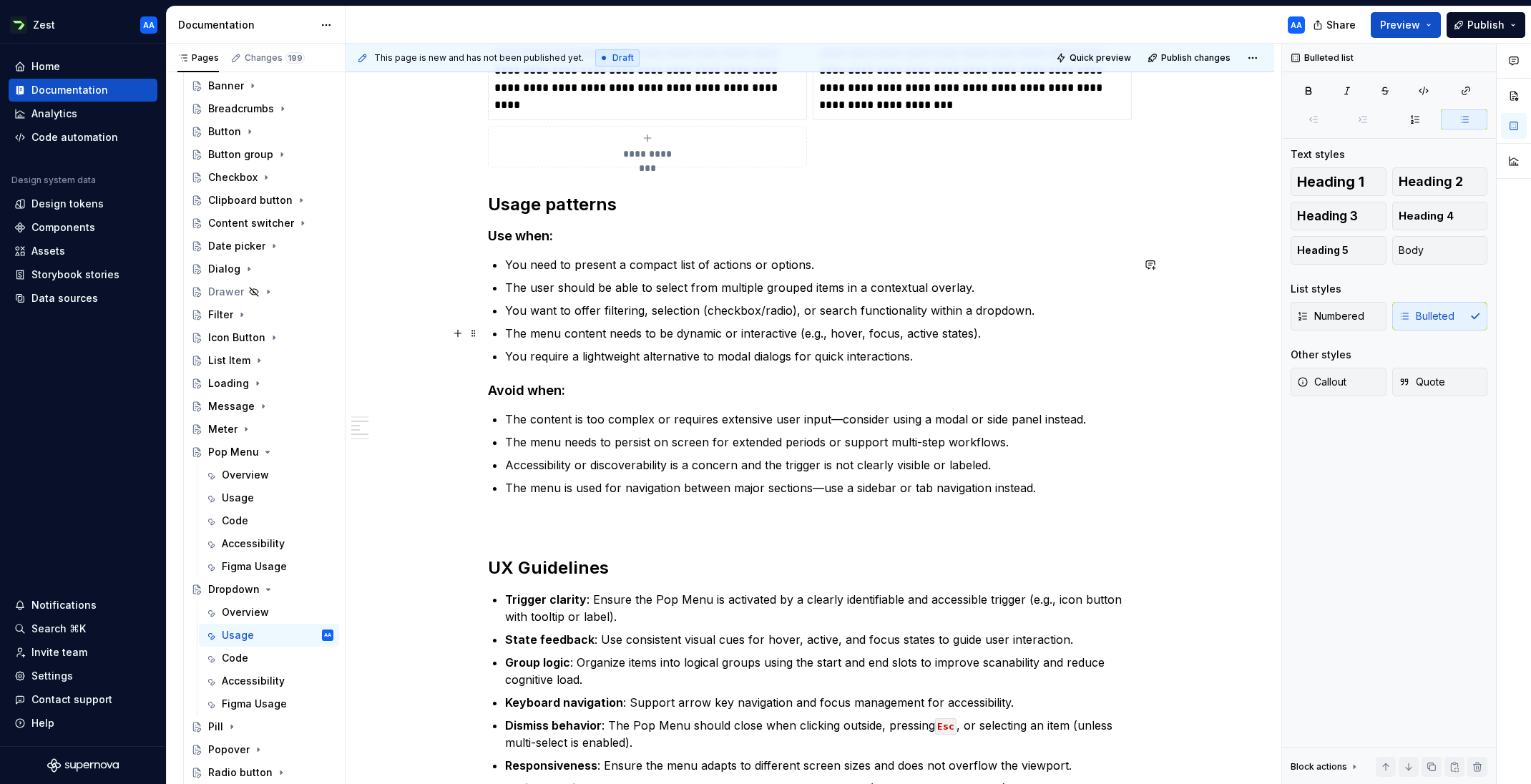
click at [584, 333] on p "The menu content needs to be dynamic or interactive (e.g., hover, focus, active…" at bounding box center [818, 332] width 627 height 17
click at [545, 331] on p "The menu content needs to be dynamic or interactive (e.g., hover, focus, active…" at bounding box center [818, 332] width 627 height 17
drag, startPoint x: 817, startPoint y: 357, endPoint x: 505, endPoint y: 352, distance: 312.0
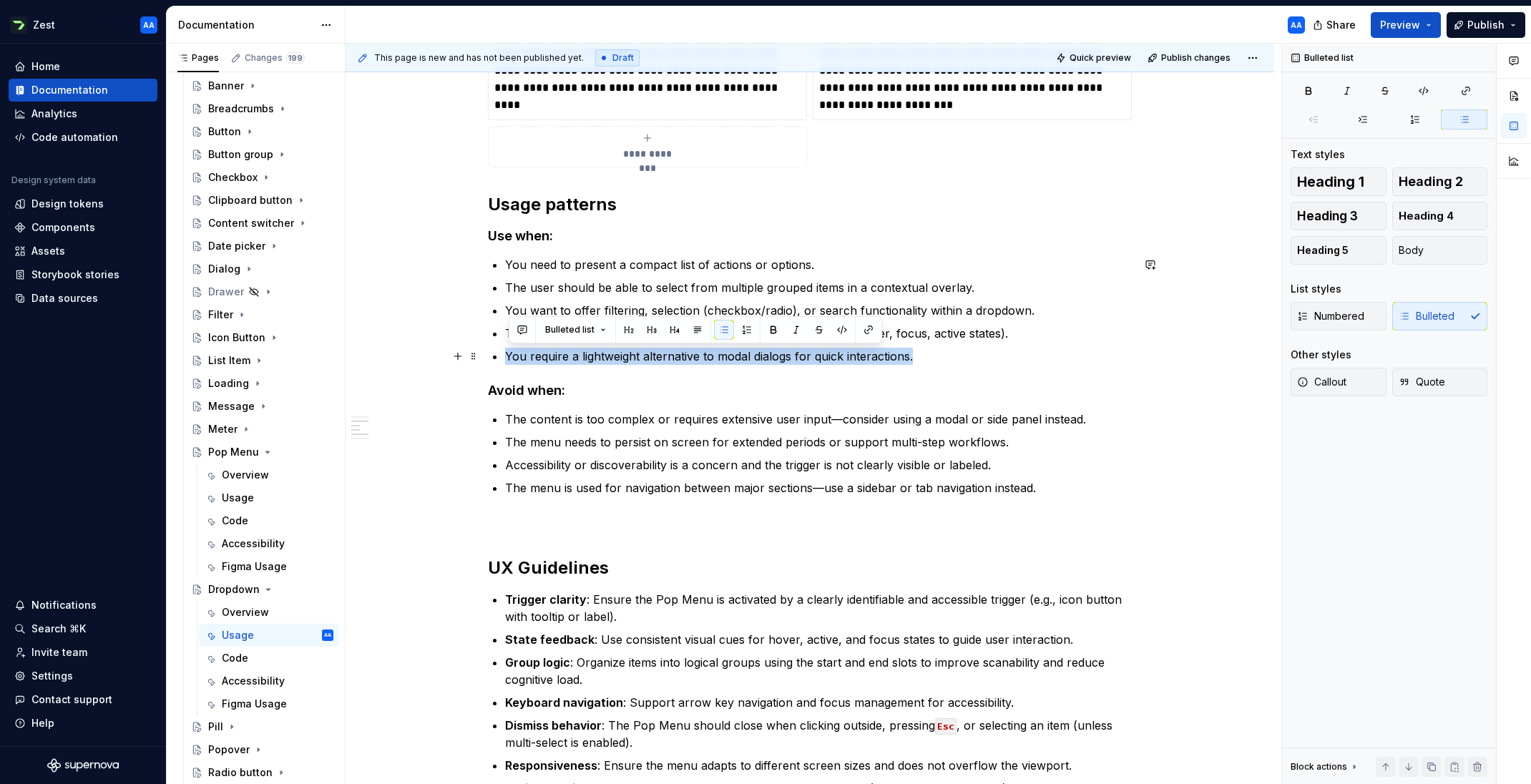
click at [505, 352] on div "**********" at bounding box center [810, 641] width 644 height 1496
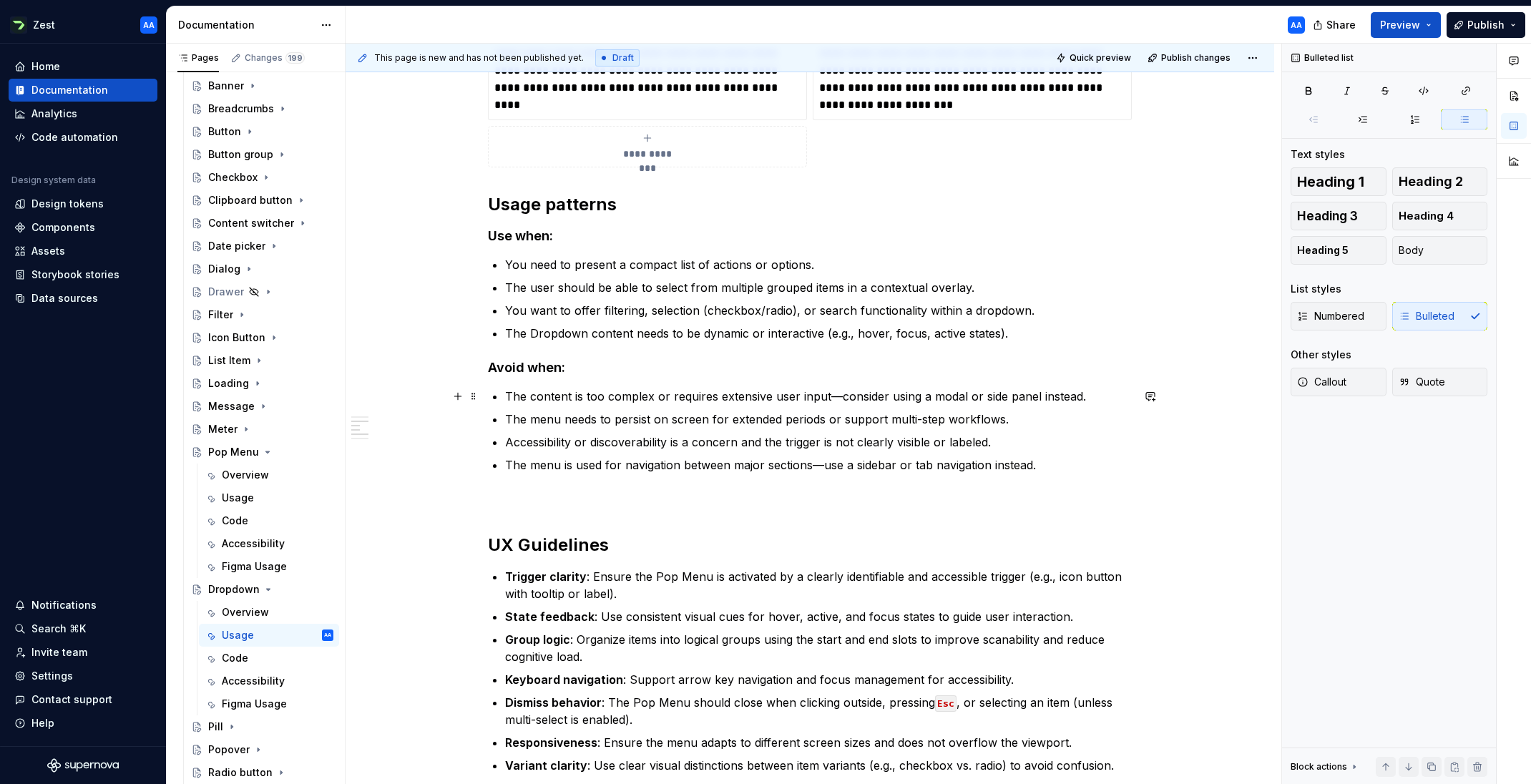
click at [842, 393] on p "The content is too complex or requires extensive user input—consider using a mo…" at bounding box center [818, 396] width 627 height 17
click at [545, 465] on p "The menu is used for navigation between major sections—use a sidebar or tab nav…" at bounding box center [818, 464] width 627 height 17
click at [852, 467] on p "The Dropdown is used for navigation between major sections—use a sidebar or tab…" at bounding box center [818, 464] width 627 height 17
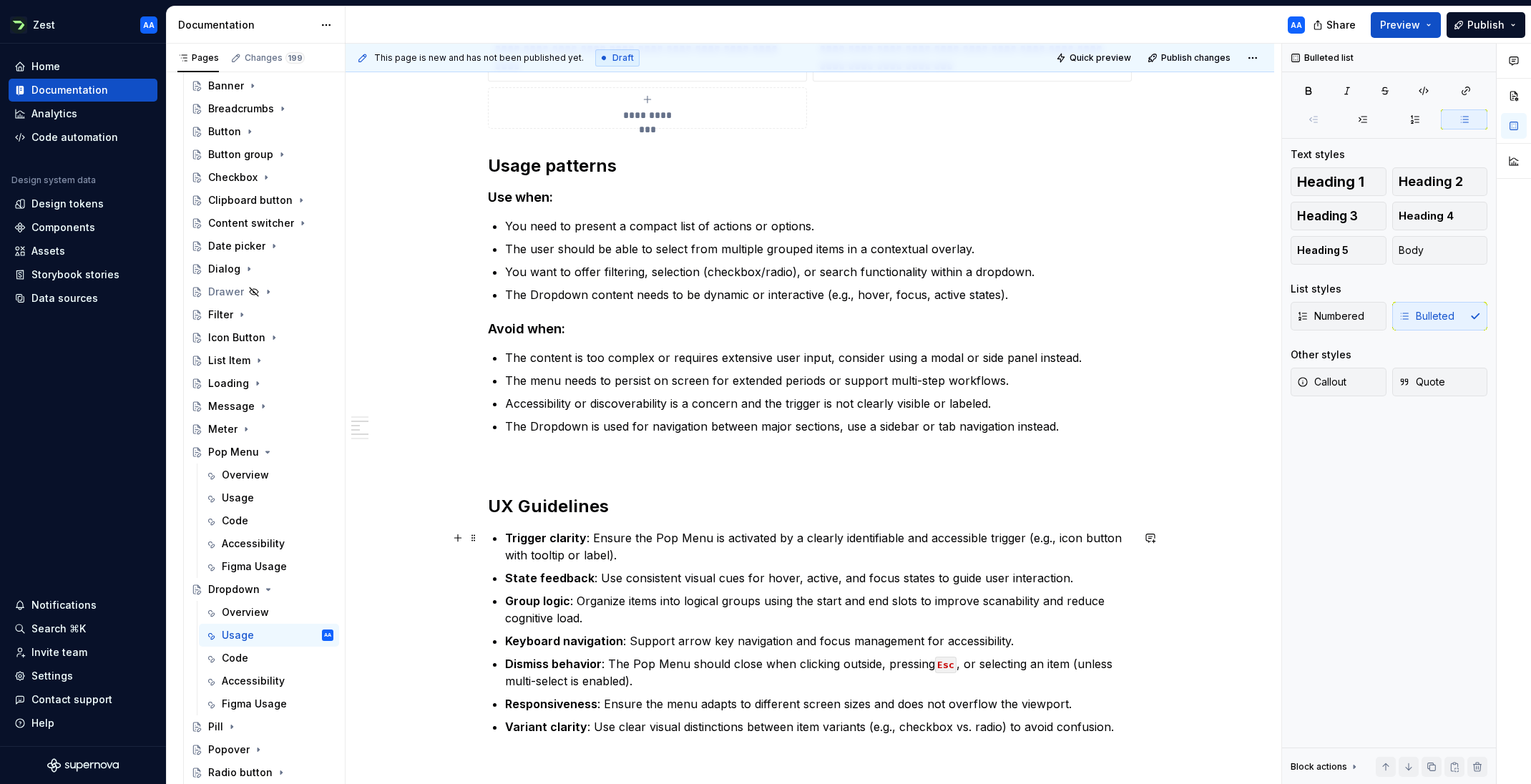
click at [635, 541] on p "Trigger clarity : Ensure the Pop Menu is activated by a clearly identifiable an…" at bounding box center [818, 546] width 627 height 34
click at [624, 550] on p "Trigger clarity : Ensure the Pop Menu is activated by a clearly identifiable an…" at bounding box center [818, 546] width 627 height 34
click at [686, 537] on p "Trigger clarity : Ensure the Pop Menu is activated by a clearly identifiable an…" at bounding box center [818, 546] width 627 height 34
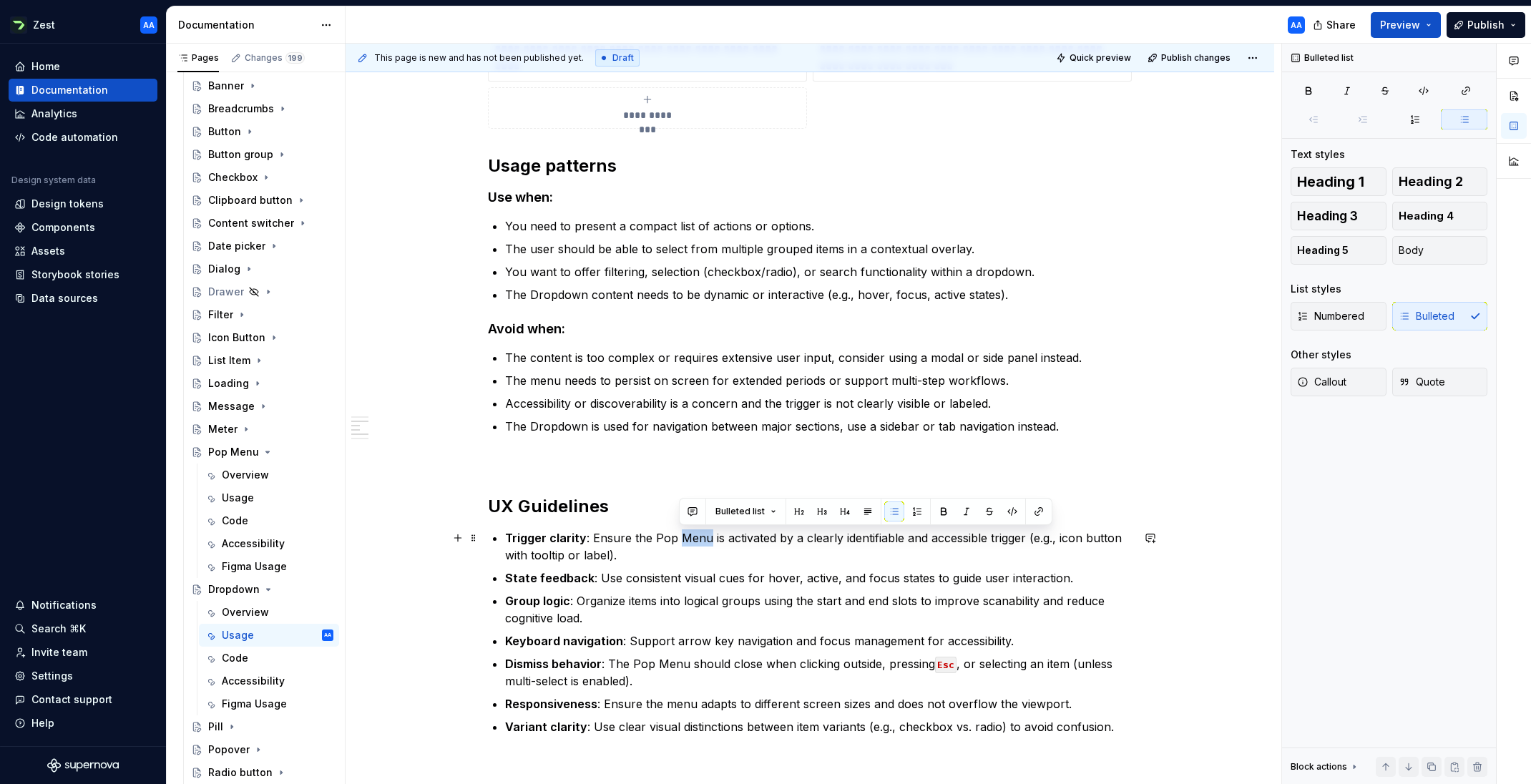
click at [697, 537] on p "Trigger clarity : Ensure the Pop Menu is activated by a clearly identifiable an…" at bounding box center [818, 546] width 627 height 34
drag, startPoint x: 708, startPoint y: 539, endPoint x: 656, endPoint y: 540, distance: 52.0
click at [656, 540] on p "Trigger clarity : Ensure the Pop Menu is activated by a clearly identifiable an…" at bounding box center [818, 546] width 627 height 34
click at [1019, 538] on p "Trigger clarity : Ensure the Dropdown is activated by a clearly identifiable an…" at bounding box center [818, 546] width 627 height 34
click at [1019, 537] on p "Trigger clarity : Ensure the Dropdown is activated by a clearly identifiable an…" at bounding box center [818, 546] width 627 height 34
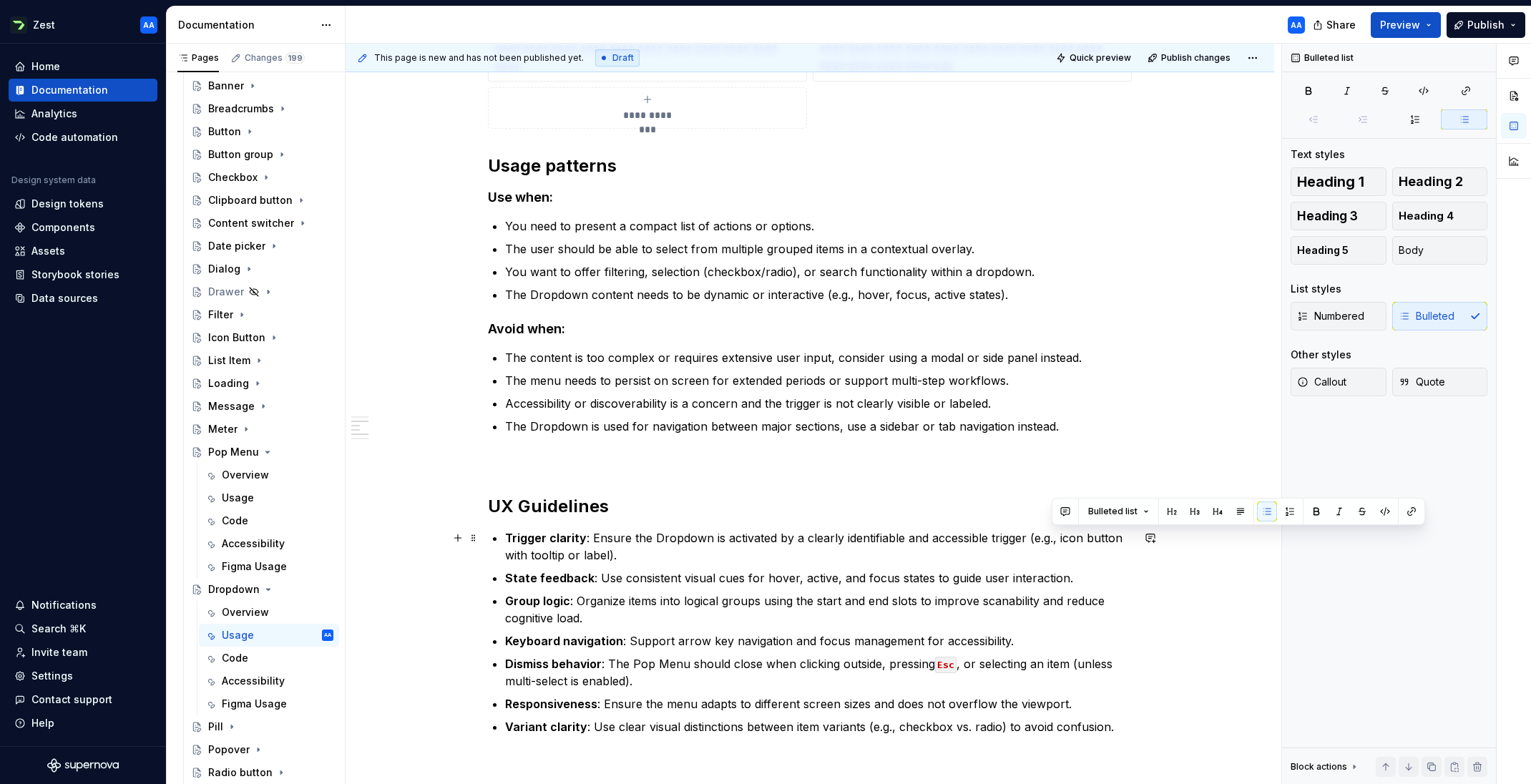
click at [1019, 537] on p "Trigger clarity : Ensure the Dropdown is activated by a clearly identifiable an…" at bounding box center [818, 546] width 627 height 34
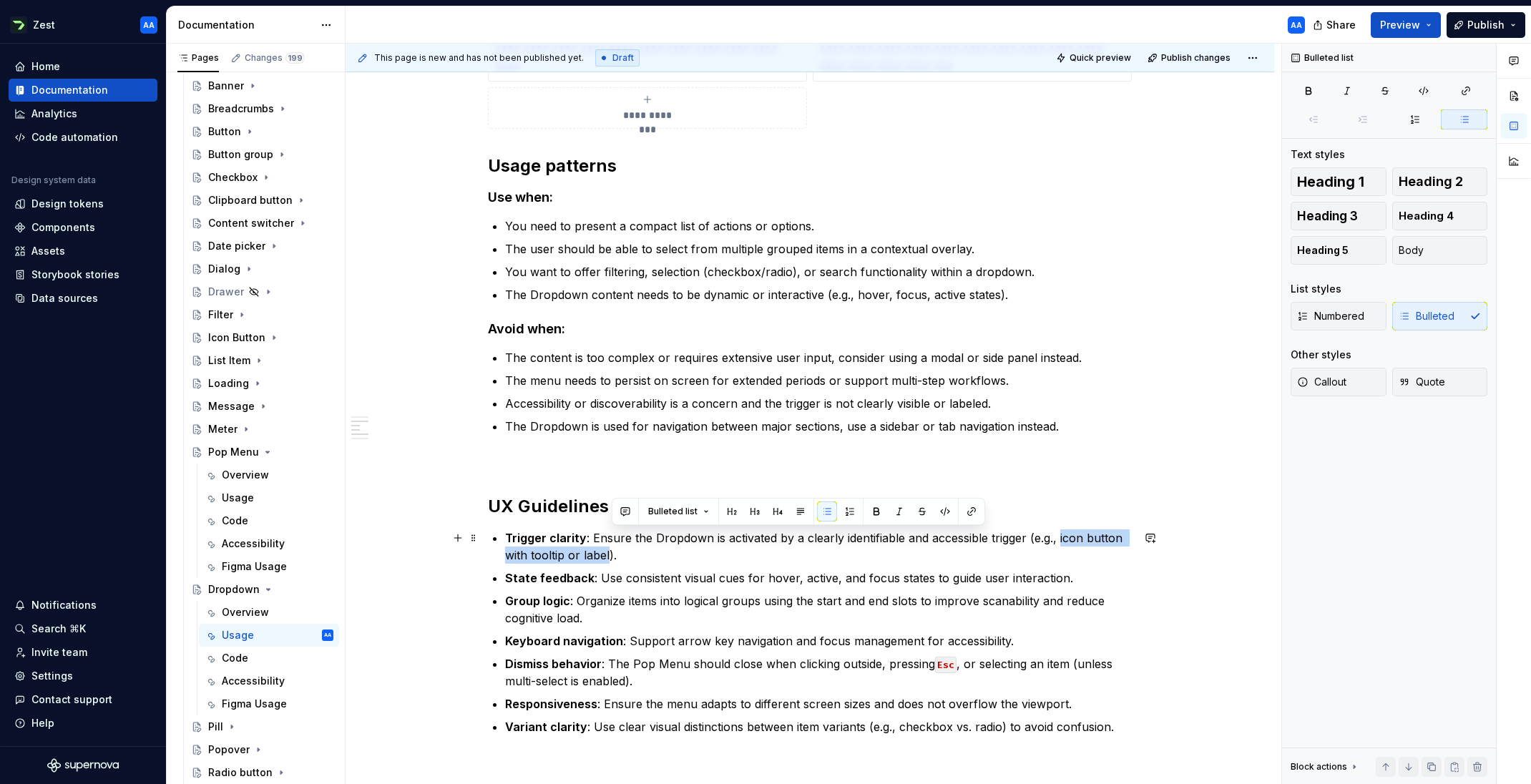
drag, startPoint x: 1063, startPoint y: 539, endPoint x: 610, endPoint y: 558, distance: 453.4
click at [610, 558] on p "Trigger clarity : Ensure the Dropdown is activated by a clearly identifiable an…" at bounding box center [818, 546] width 627 height 34
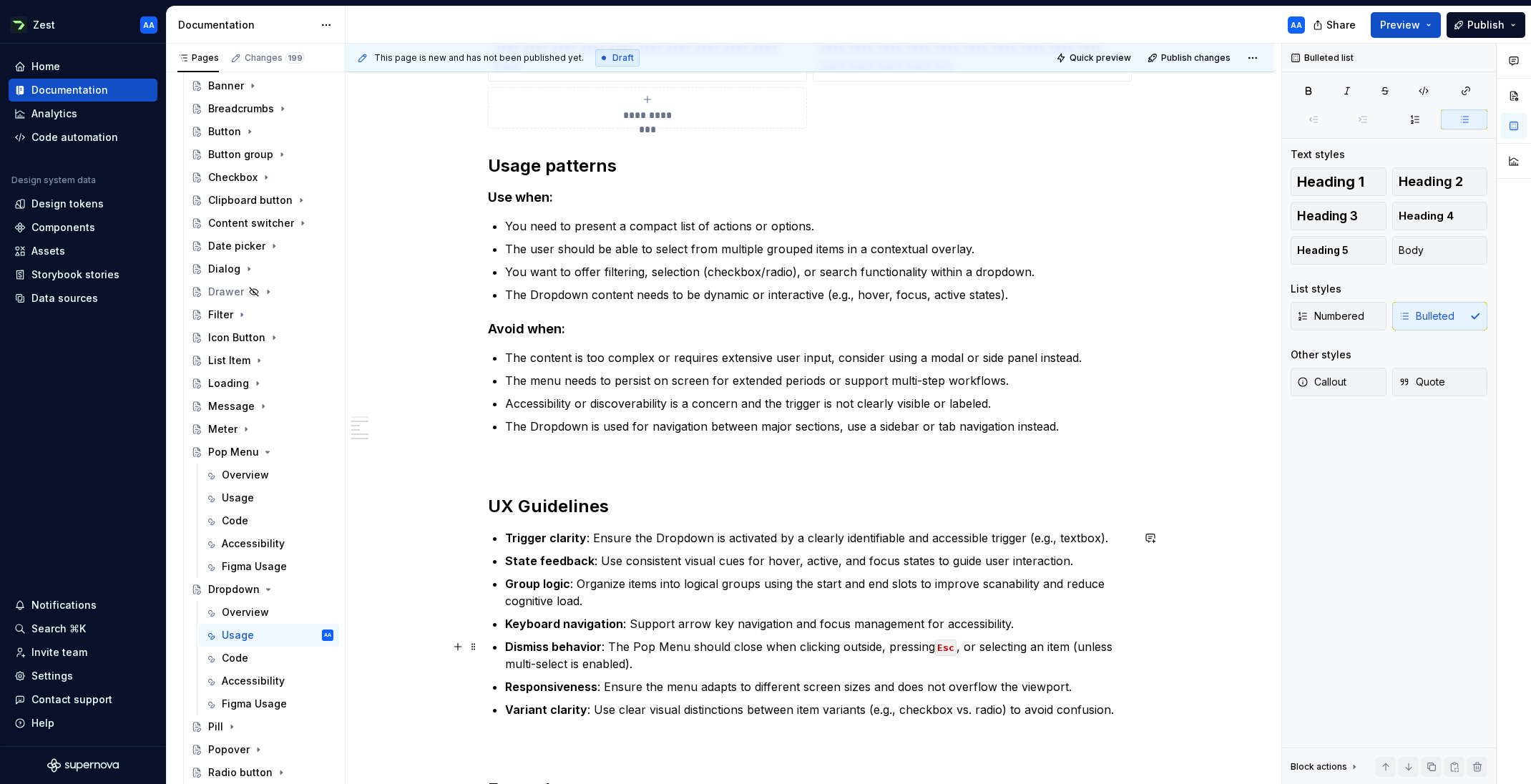
scroll to position [498, 0]
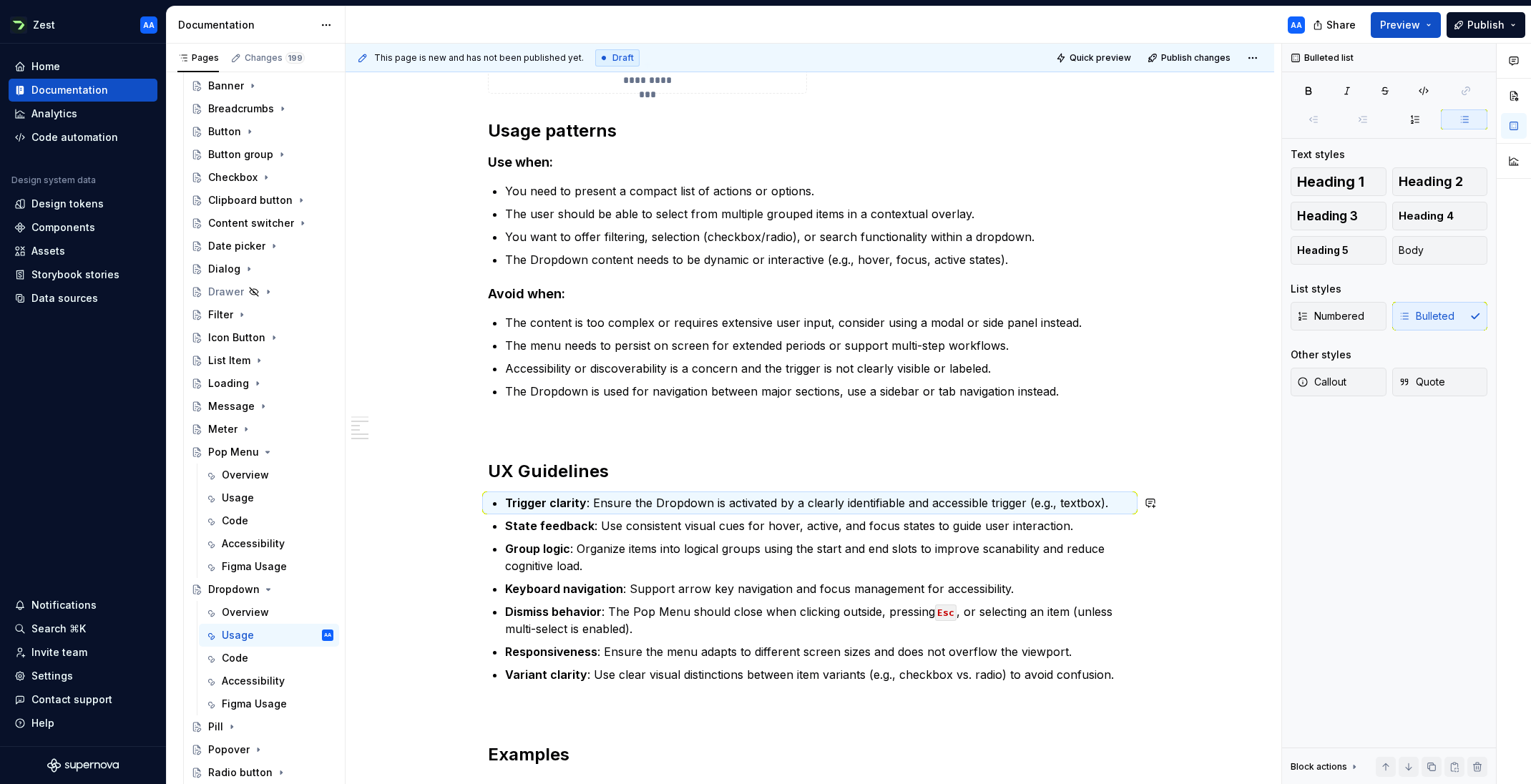
click at [1019, 604] on div "**********" at bounding box center [810, 656] width 928 height 1744
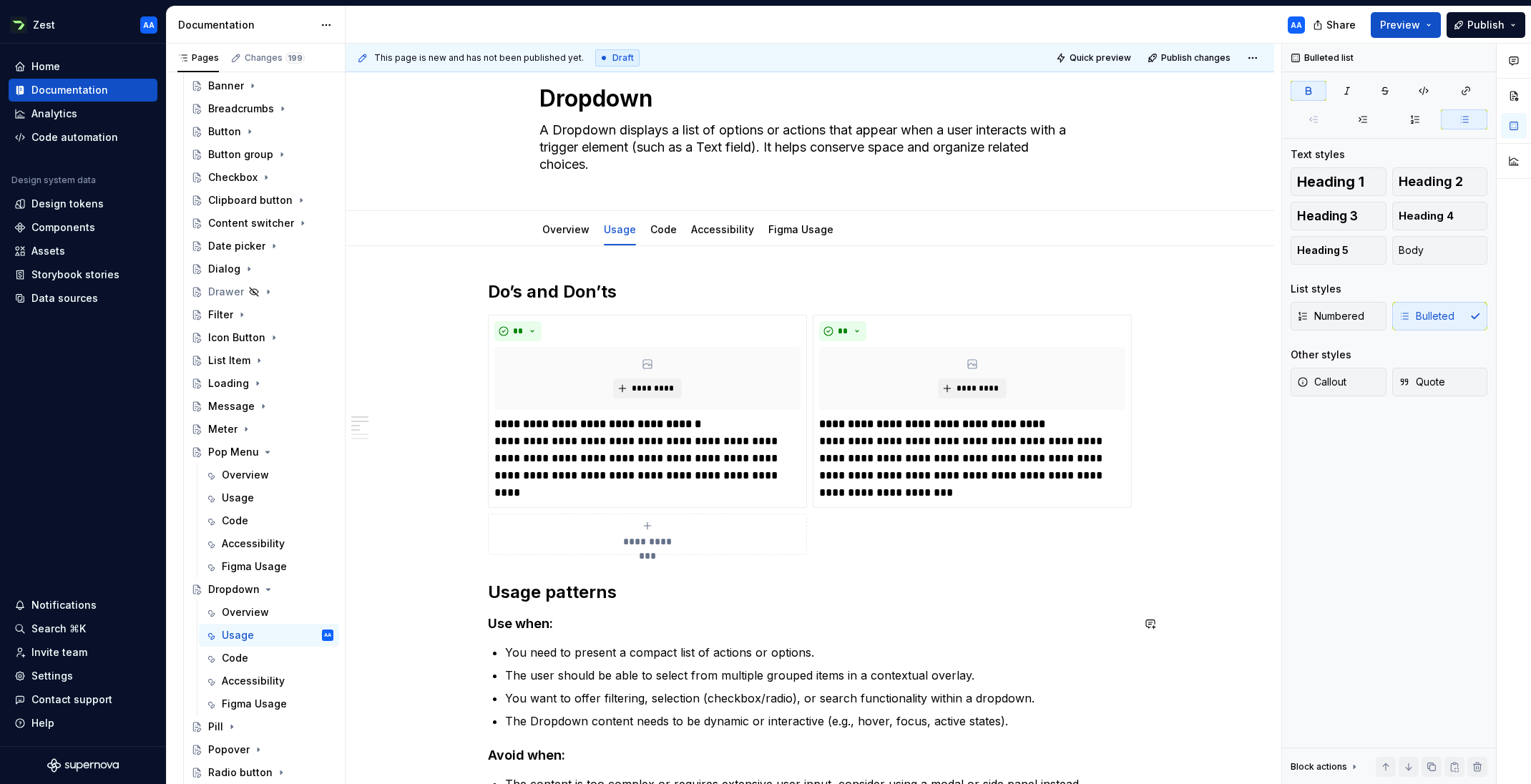
scroll to position [22, 0]
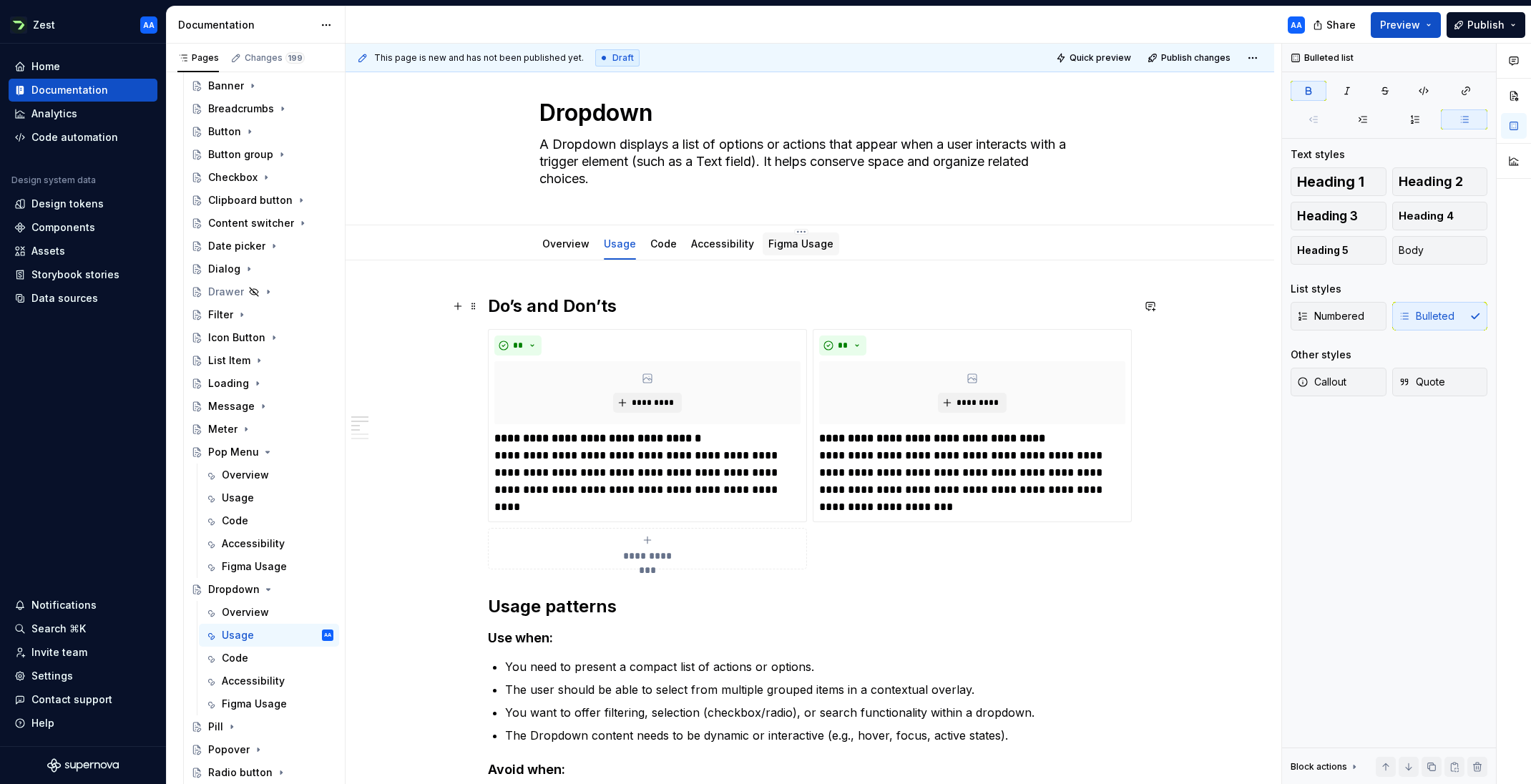
type textarea "*"
click at [756, 160] on textarea "A Dropdown displays a list of options or actions that appear when a user intera…" at bounding box center [807, 161] width 541 height 57
click at [766, 156] on textarea "A Dropdown displays a list of options or actions that appear when a user intera…" at bounding box center [807, 161] width 541 height 57
drag, startPoint x: 766, startPoint y: 159, endPoint x: 742, endPoint y: 161, distance: 24.1
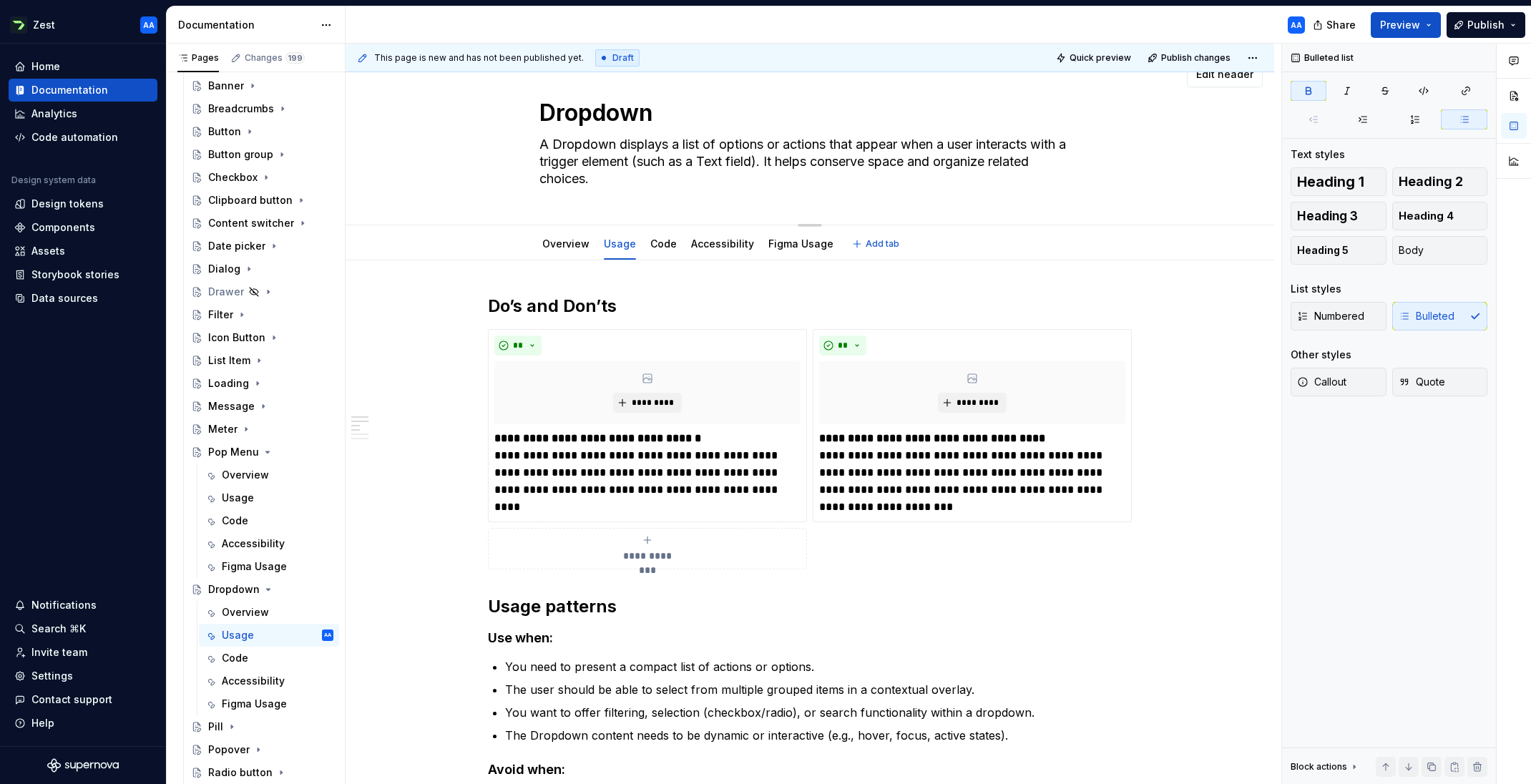
click at [742, 161] on textarea "A Dropdown displays a list of options or actions that appear when a user intera…" at bounding box center [807, 161] width 541 height 57
type textarea "A Dropdown displays a list of options or actions that appear when a user intera…"
type textarea "*"
type textarea "A Dropdown displays a list of options or actions that appear when a user intera…"
type textarea "*"
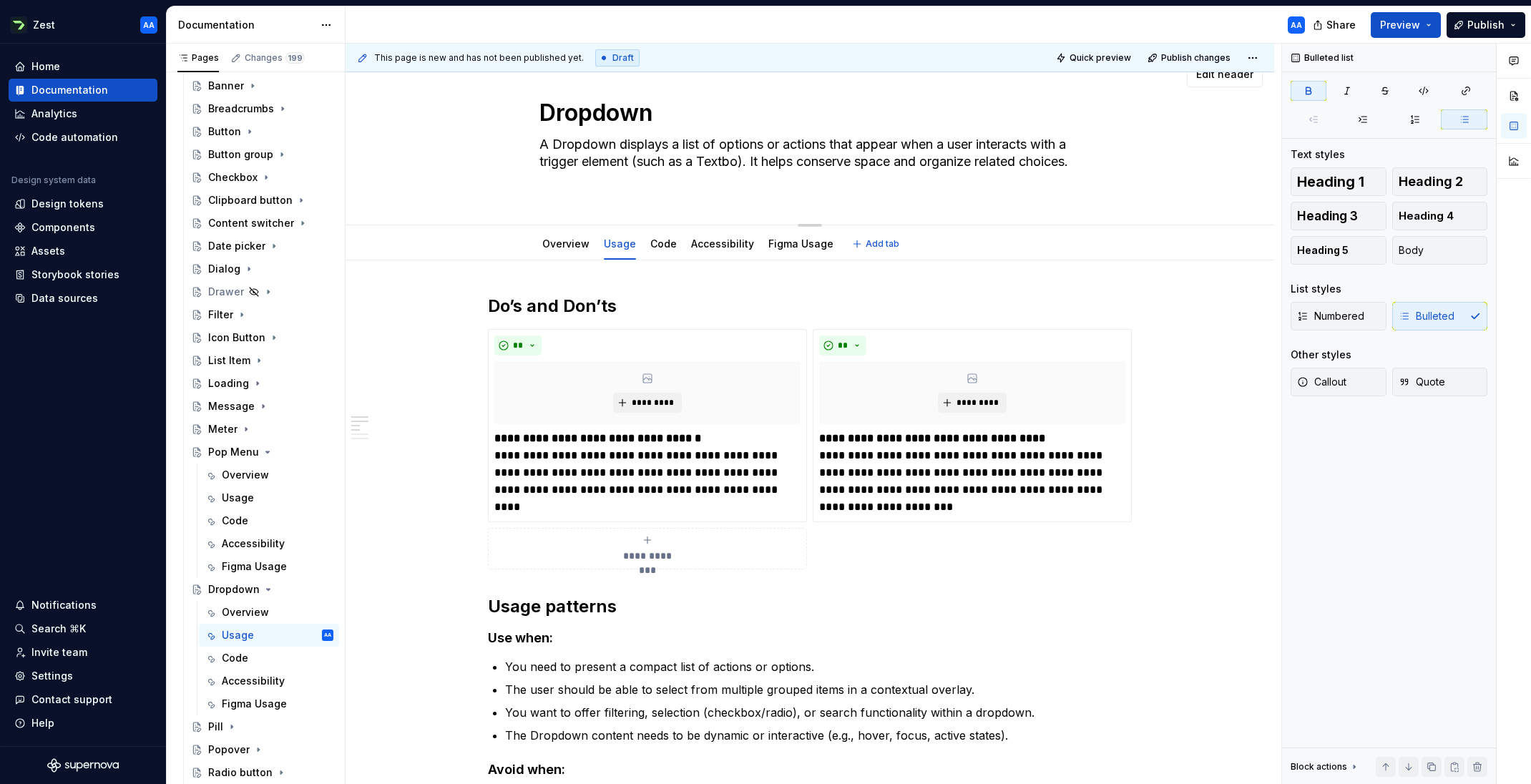
type textarea "A Dropdown displays a list of options or actions that appear when a user intera…"
type textarea "*"
type textarea "A Dropdown displays a list of options or actions that appear when a user intera…"
click at [712, 194] on div "Dropdown A Dropdown displays a list of options or actions that appear when a us…" at bounding box center [810, 137] width 541 height 174
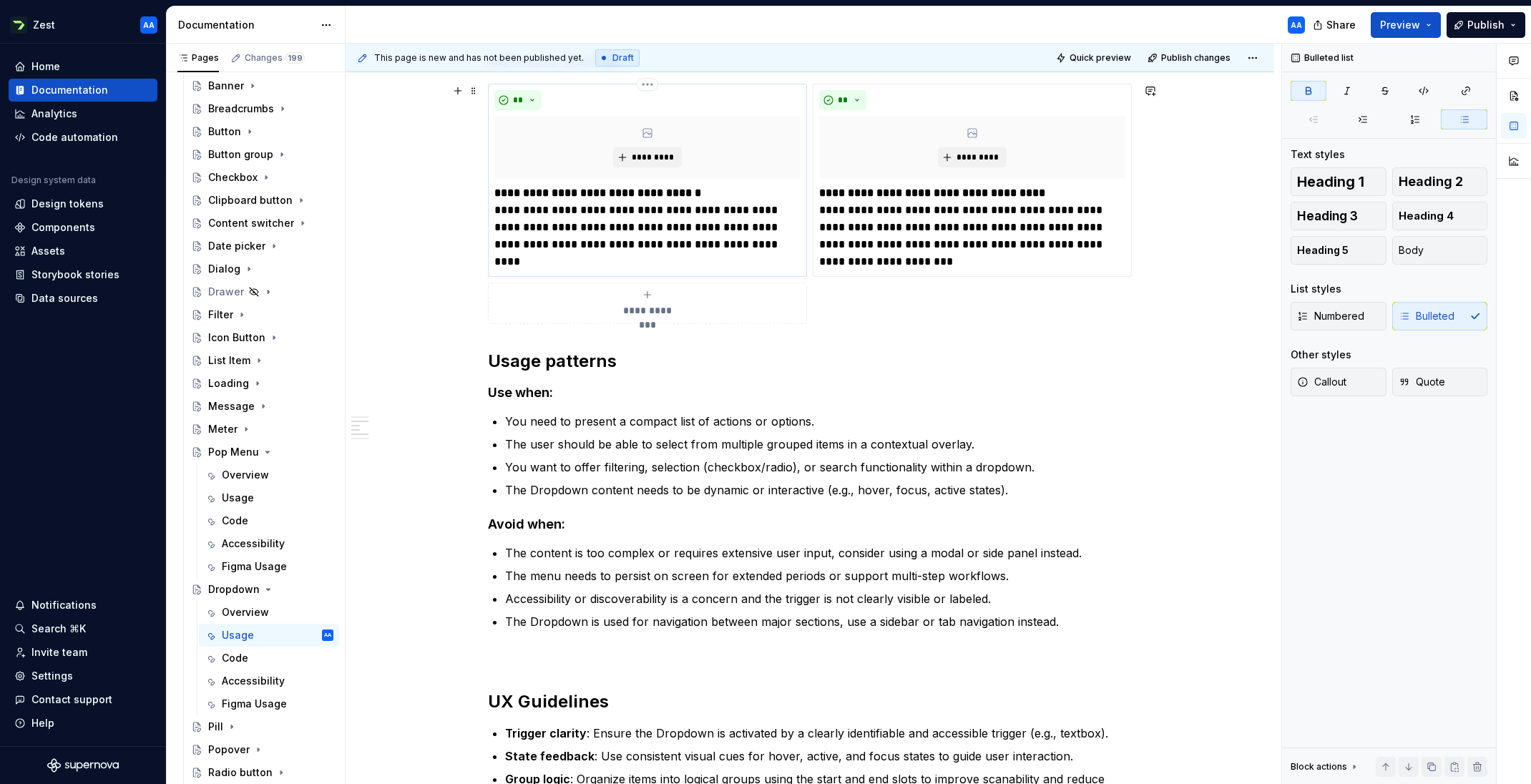
scroll to position [622, 0]
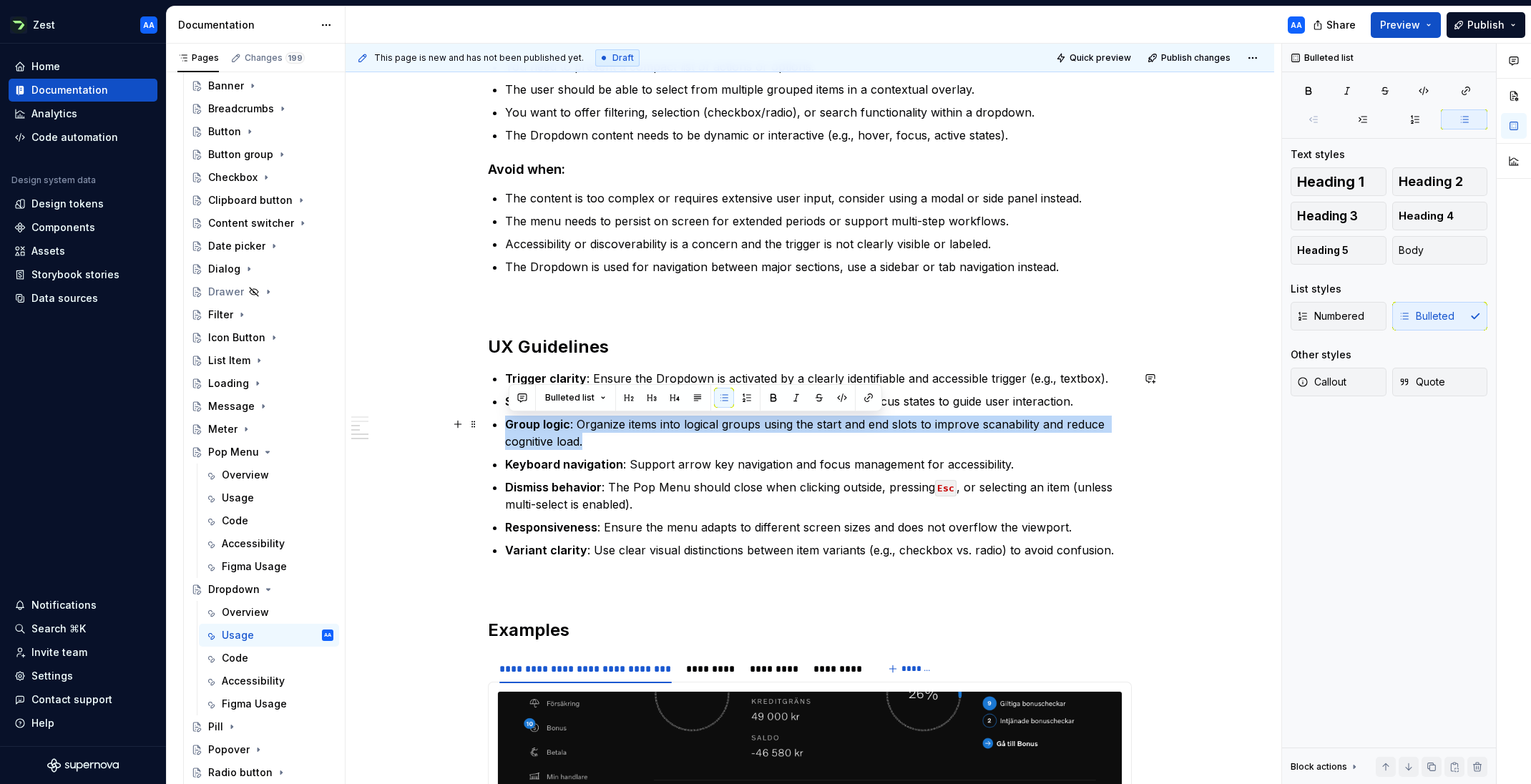
drag, startPoint x: 602, startPoint y: 440, endPoint x: 506, endPoint y: 423, distance: 97.5
click at [506, 423] on div "**********" at bounding box center [810, 423] width 644 height 1457
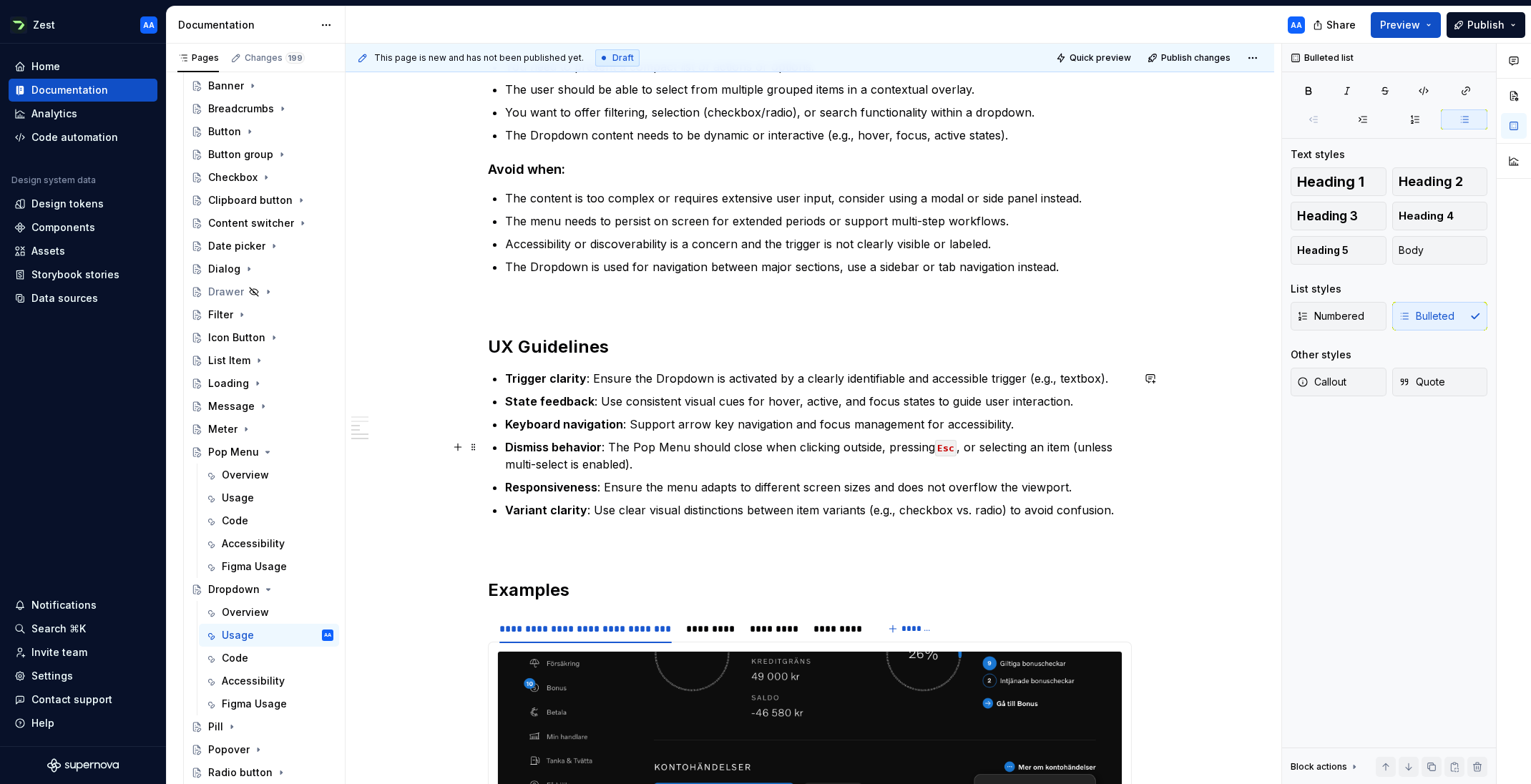
click at [665, 444] on p "Dismiss behavior : The Pop Menu should close when clicking outside, pressing Es…" at bounding box center [818, 455] width 627 height 34
drag, startPoint x: 689, startPoint y: 448, endPoint x: 637, endPoint y: 447, distance: 52.0
click at [637, 447] on p "Dismiss behavior : The Pop Menu should close when clicking outside, pressing Es…" at bounding box center [818, 455] width 627 height 34
click at [676, 485] on p "Responsiveness : Ensure the menu adapts to different screen sizes and does not …" at bounding box center [818, 486] width 627 height 17
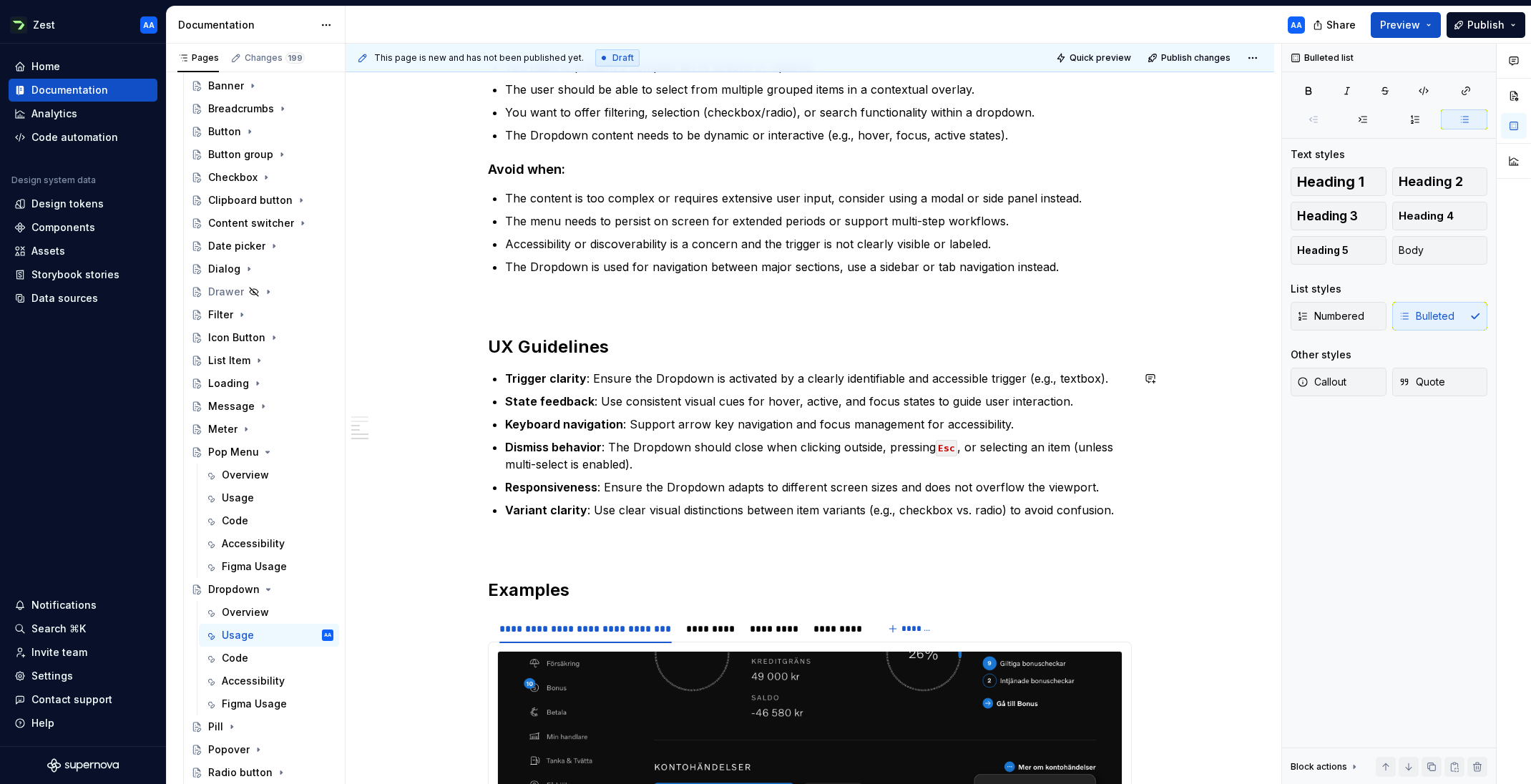
click at [798, 522] on div "**********" at bounding box center [810, 403] width 644 height 1417
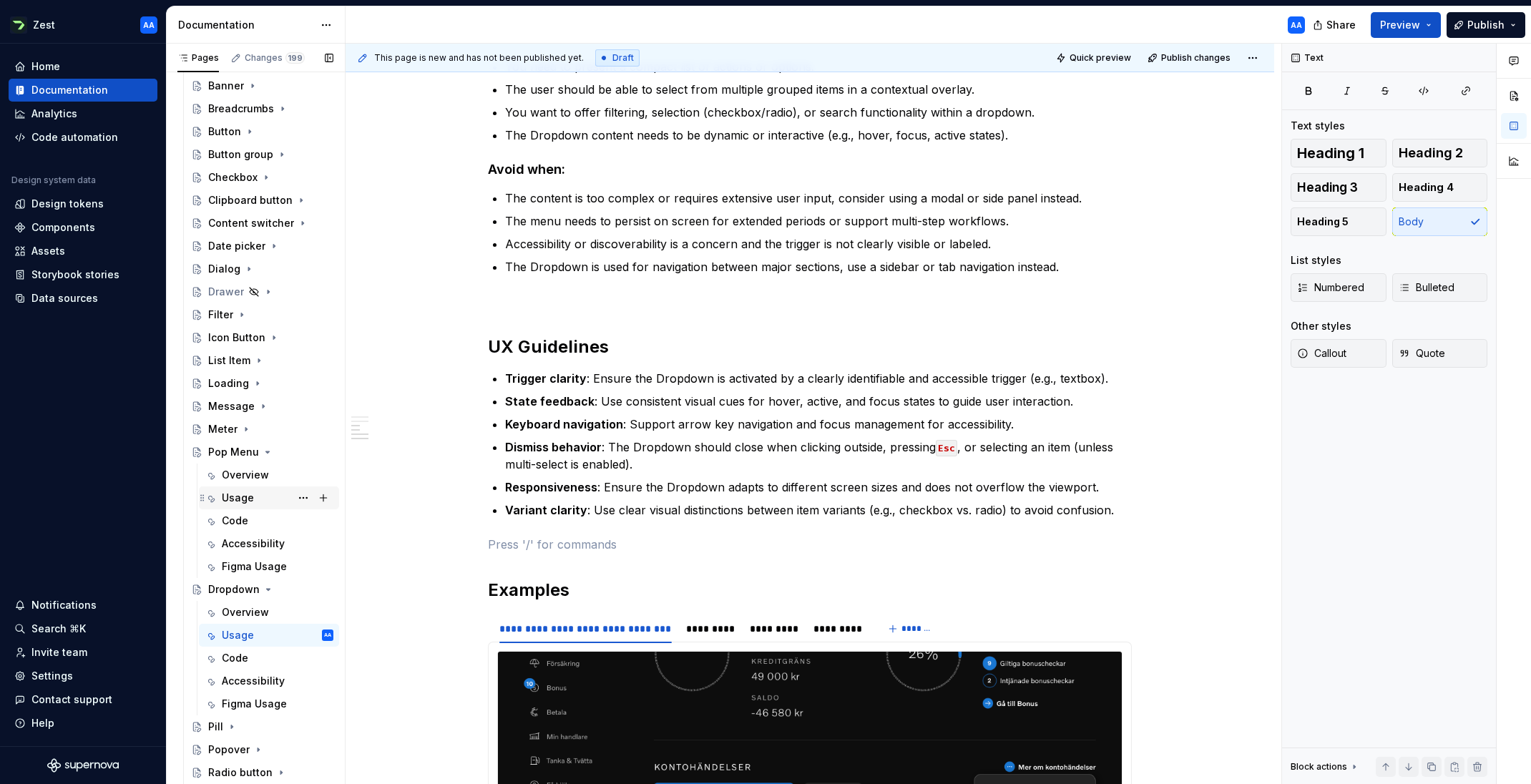
click at [250, 492] on div "Usage" at bounding box center [238, 498] width 32 height 14
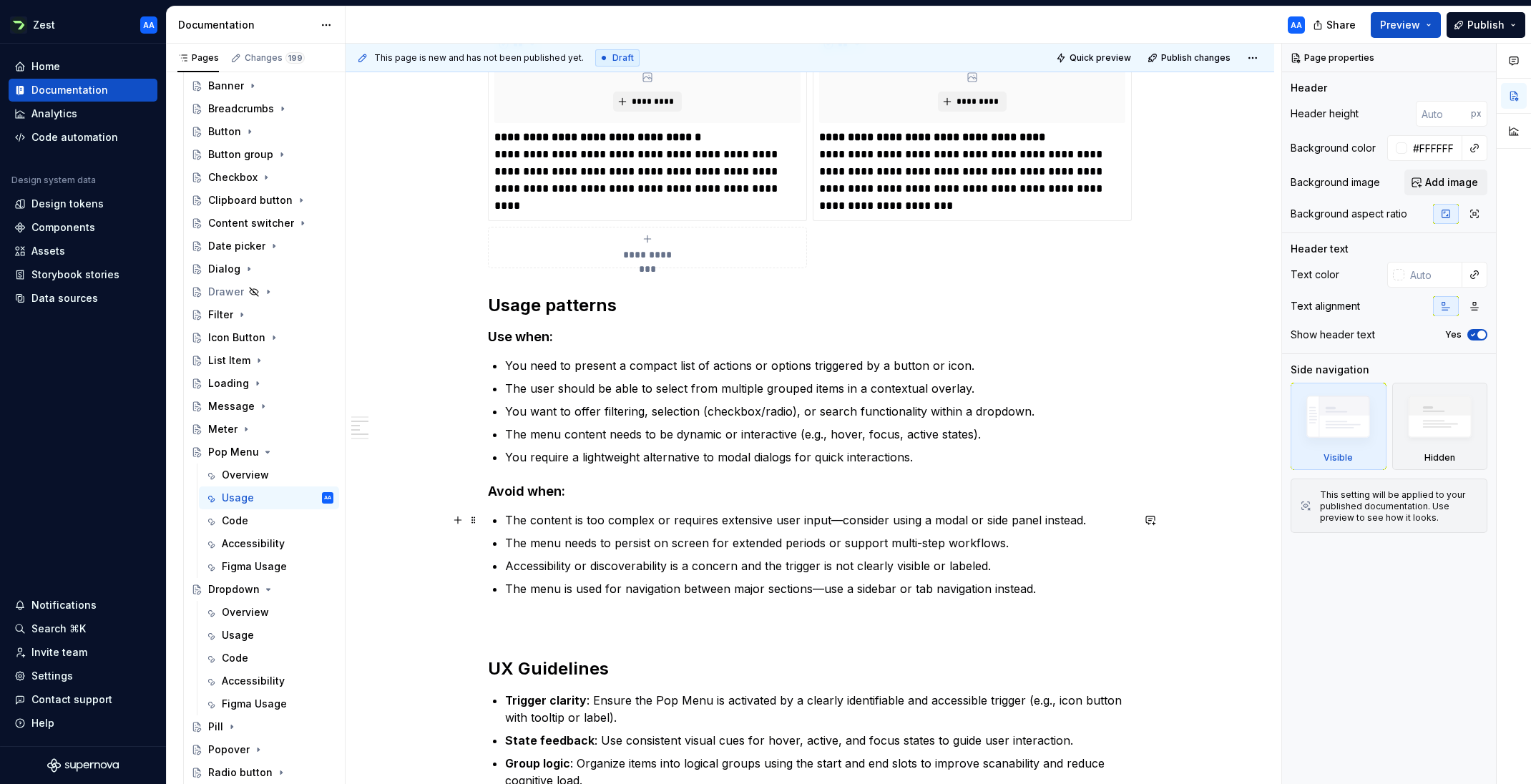
scroll to position [309, 0]
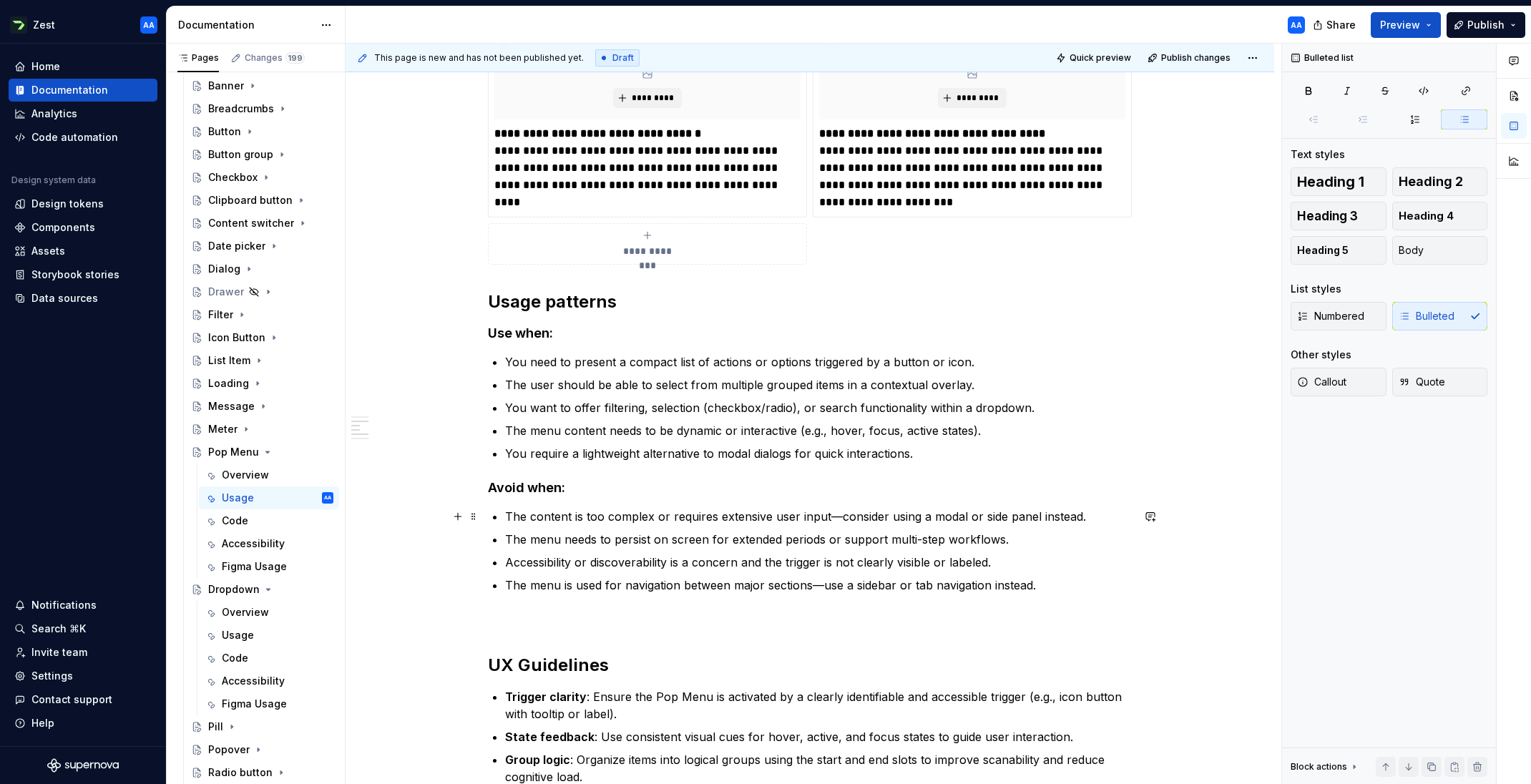
type textarea "*"
click at [841, 515] on p "The content is too complex or requires extensive user input—consider using a mo…" at bounding box center [818, 515] width 627 height 17
click at [826, 589] on p "The menu is used for navigation between major sections—use a sidebar or tab nav…" at bounding box center [818, 584] width 627 height 17
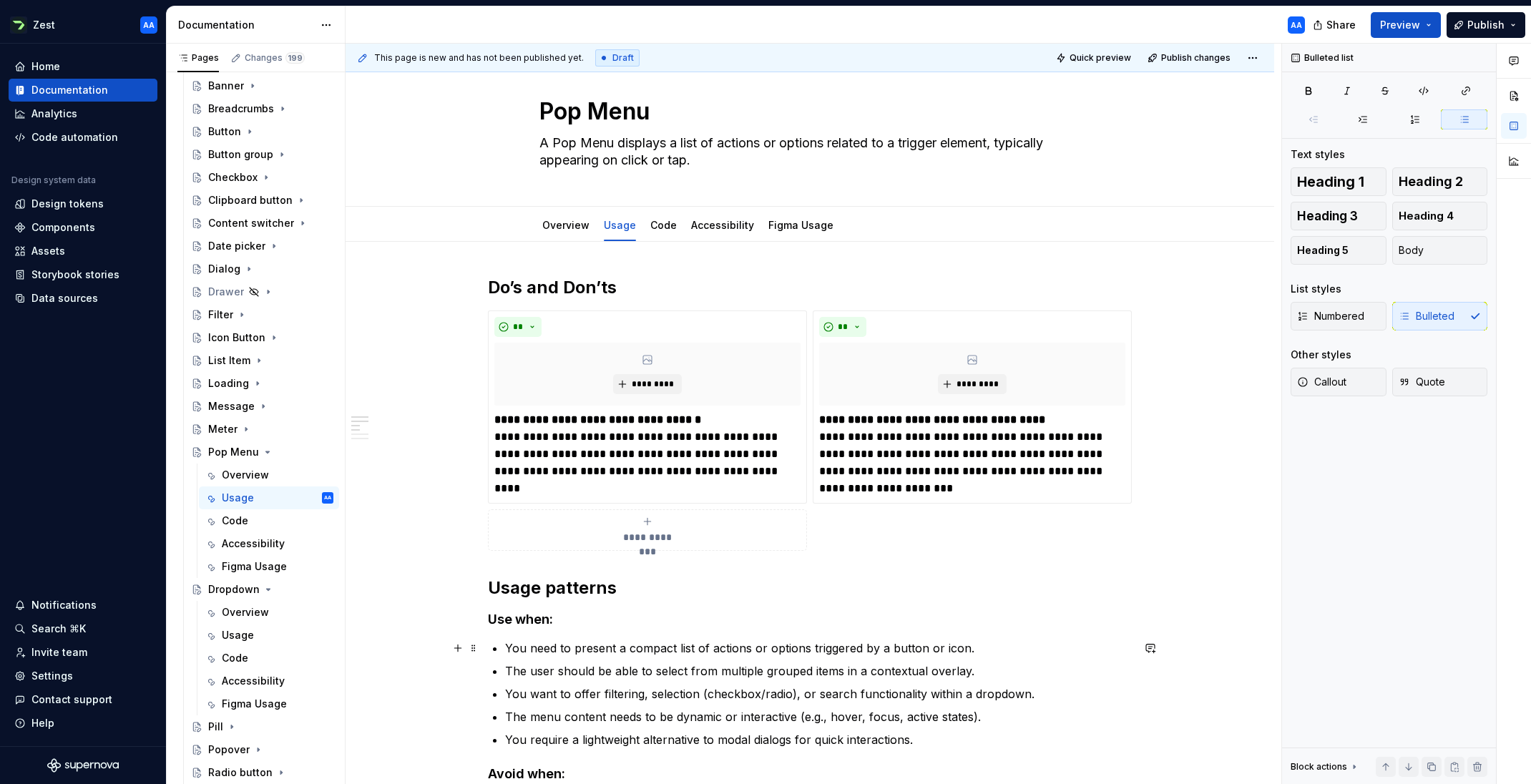
scroll to position [0, 0]
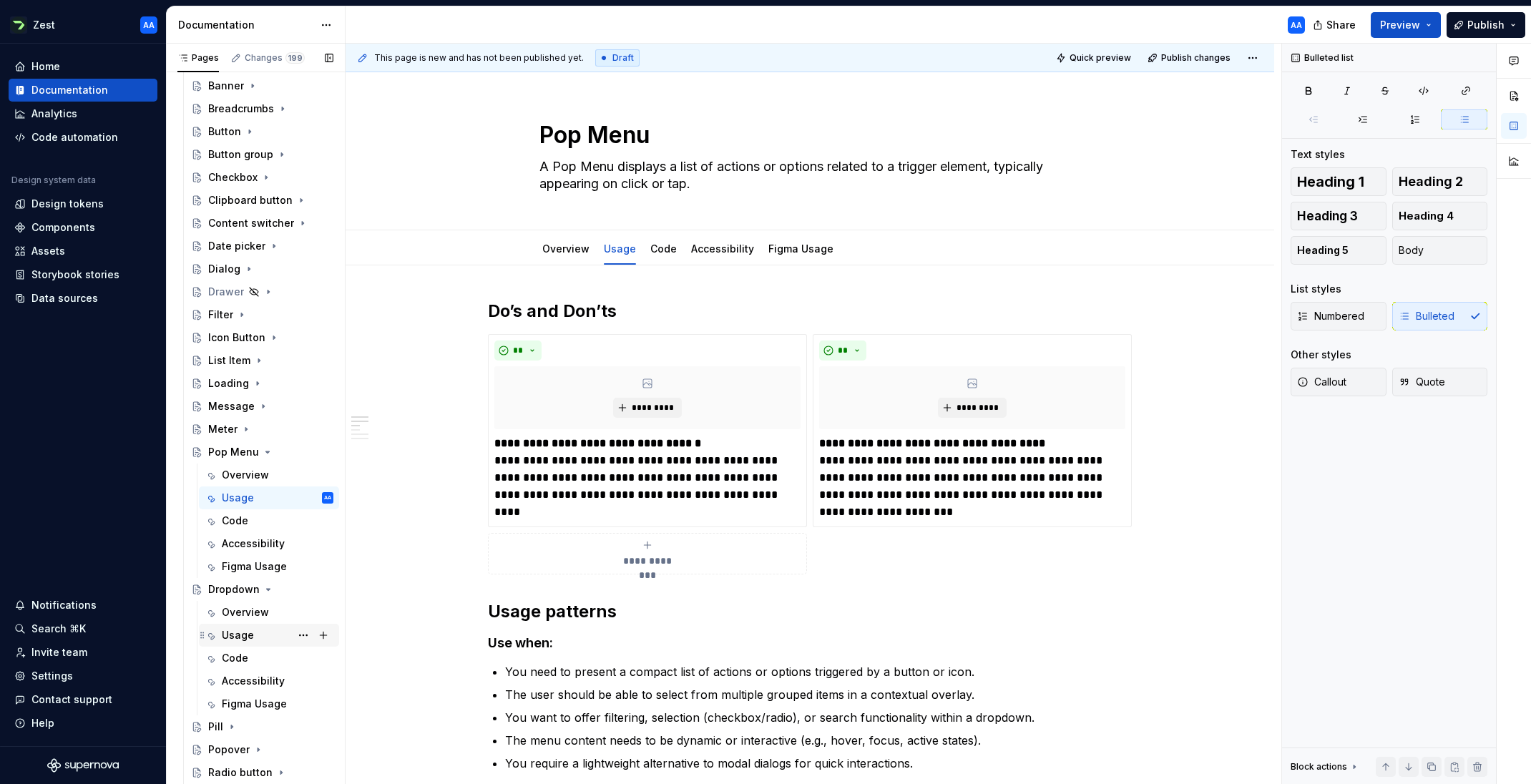
click at [252, 639] on div "Usage" at bounding box center [238, 635] width 32 height 14
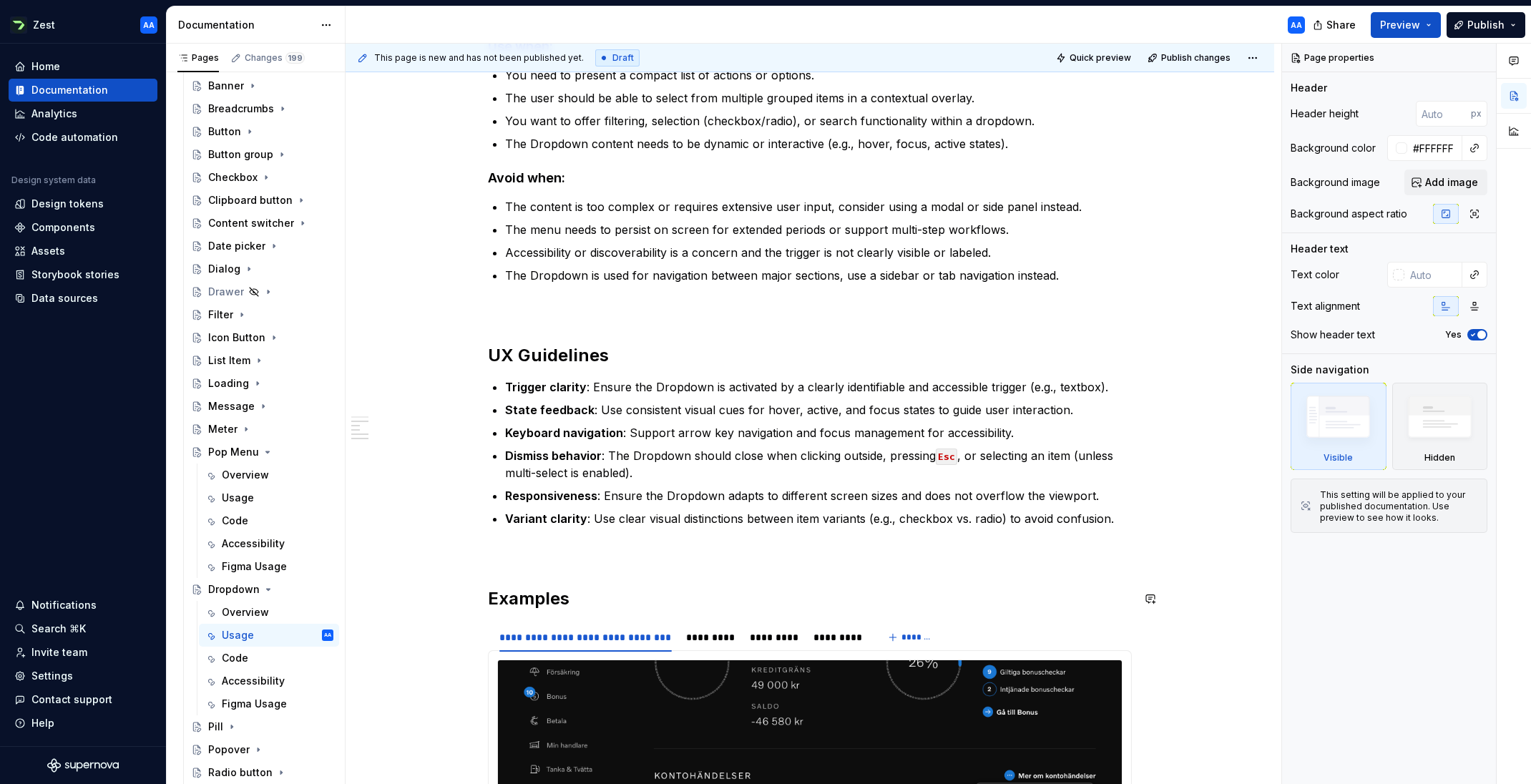
scroll to position [639, 0]
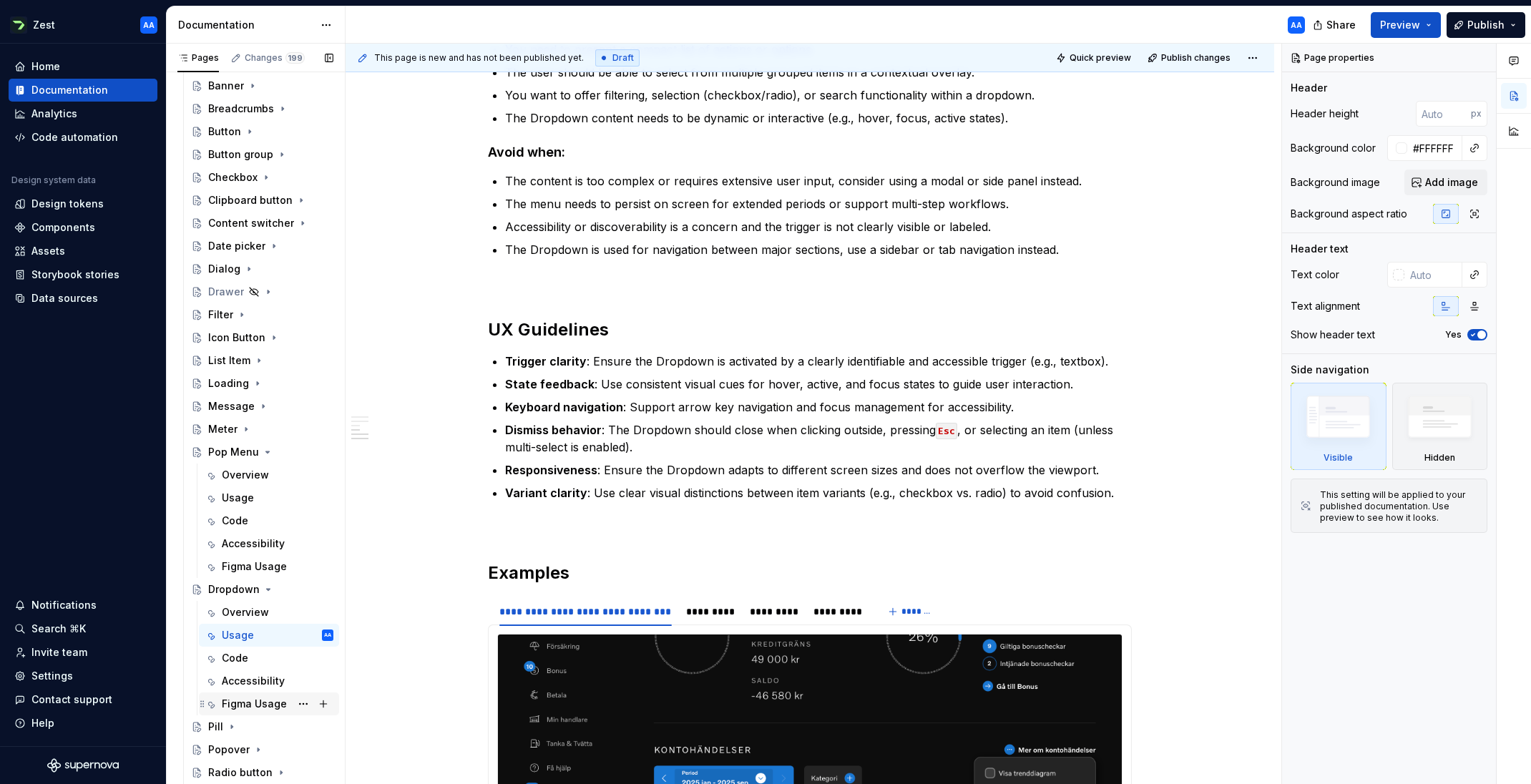
click at [268, 661] on div "Figma Usage" at bounding box center [255, 704] width 65 height 14
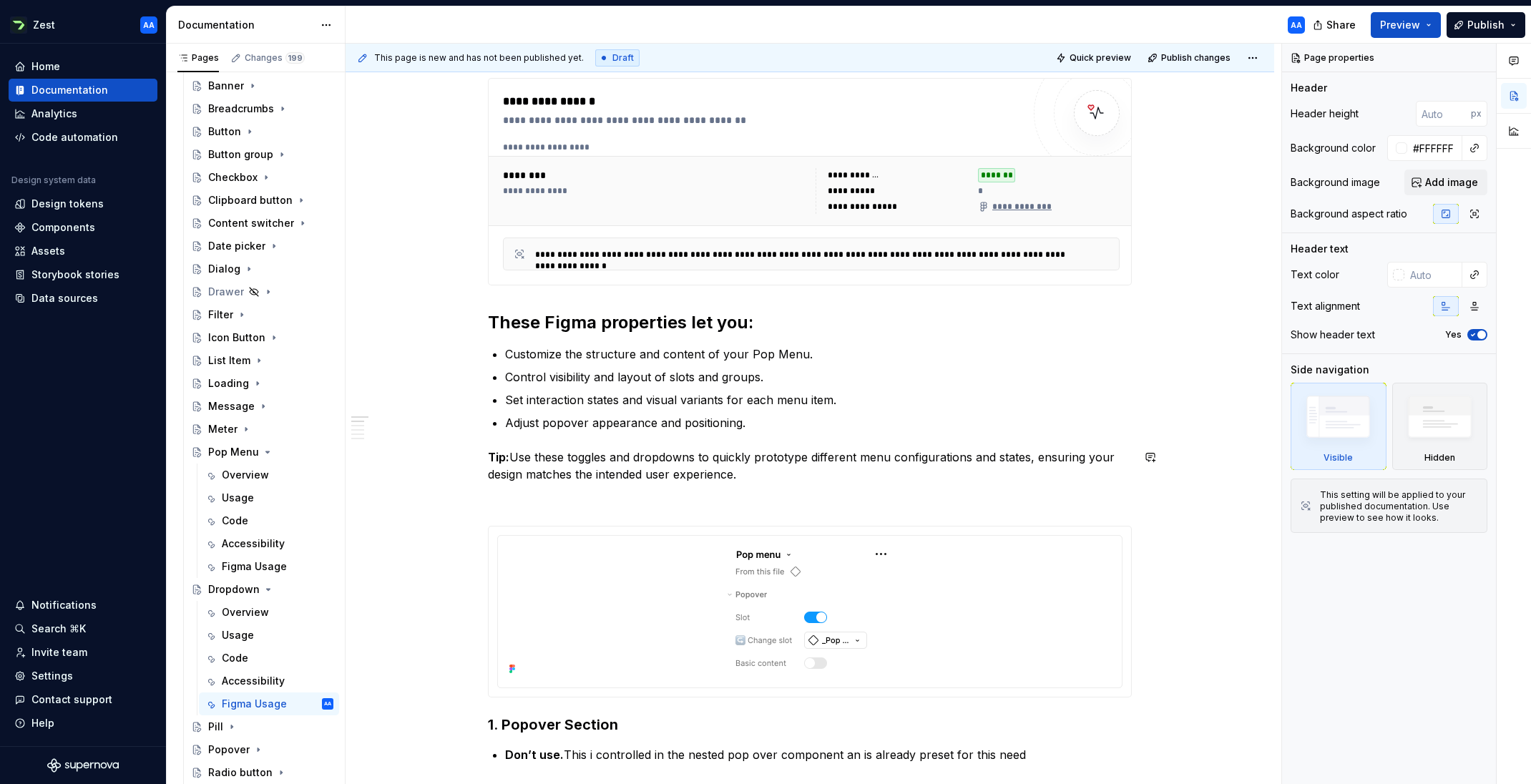
scroll to position [238, 0]
type textarea "*"
click at [773, 354] on p "Customize the structure and content of your Pop Menu." at bounding box center [818, 354] width 627 height 17
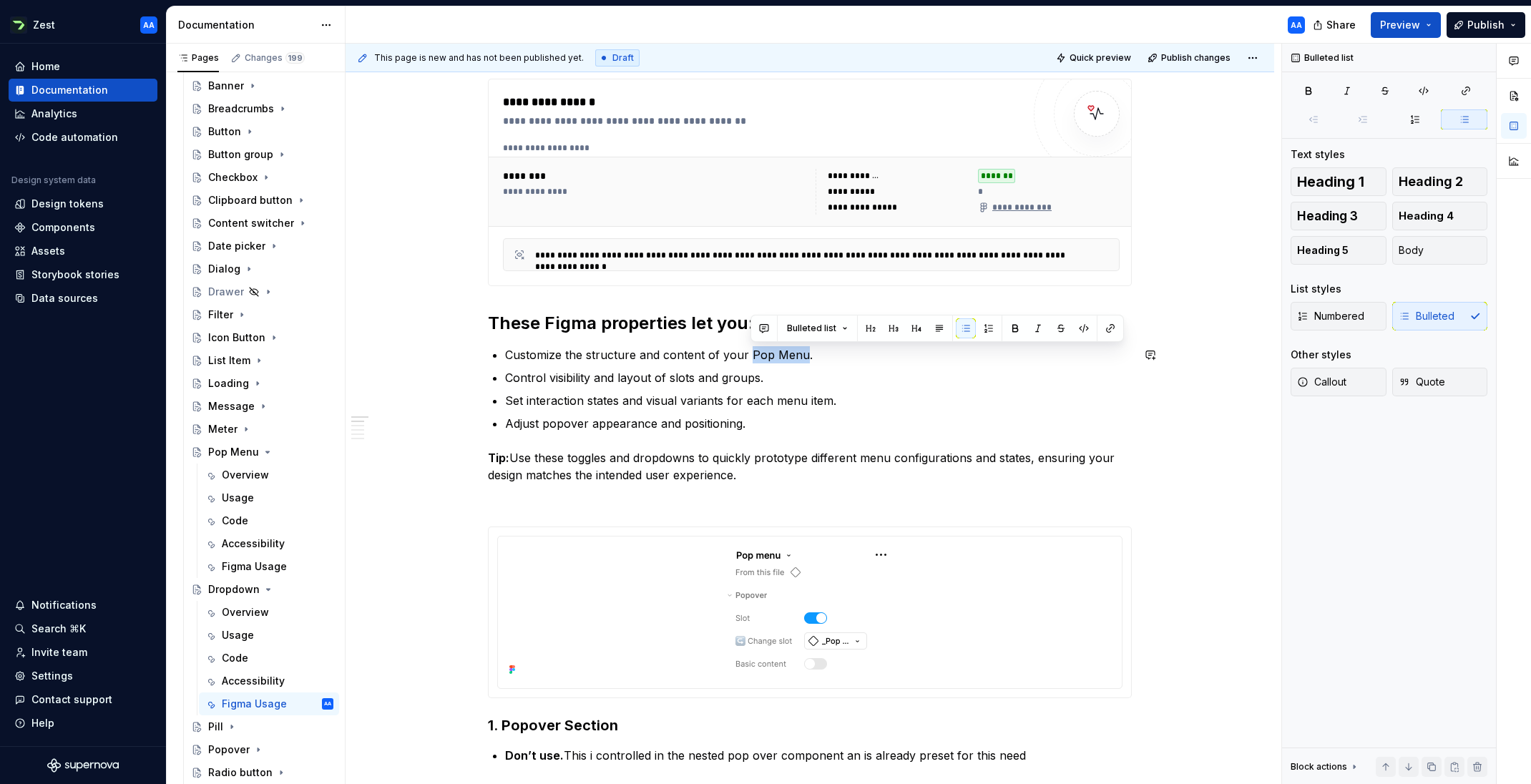
drag, startPoint x: 803, startPoint y: 352, endPoint x: 752, endPoint y: 352, distance: 51.0
click at [752, 352] on p "Customize the structure and content of your Pop Menu." at bounding box center [818, 354] width 627 height 17
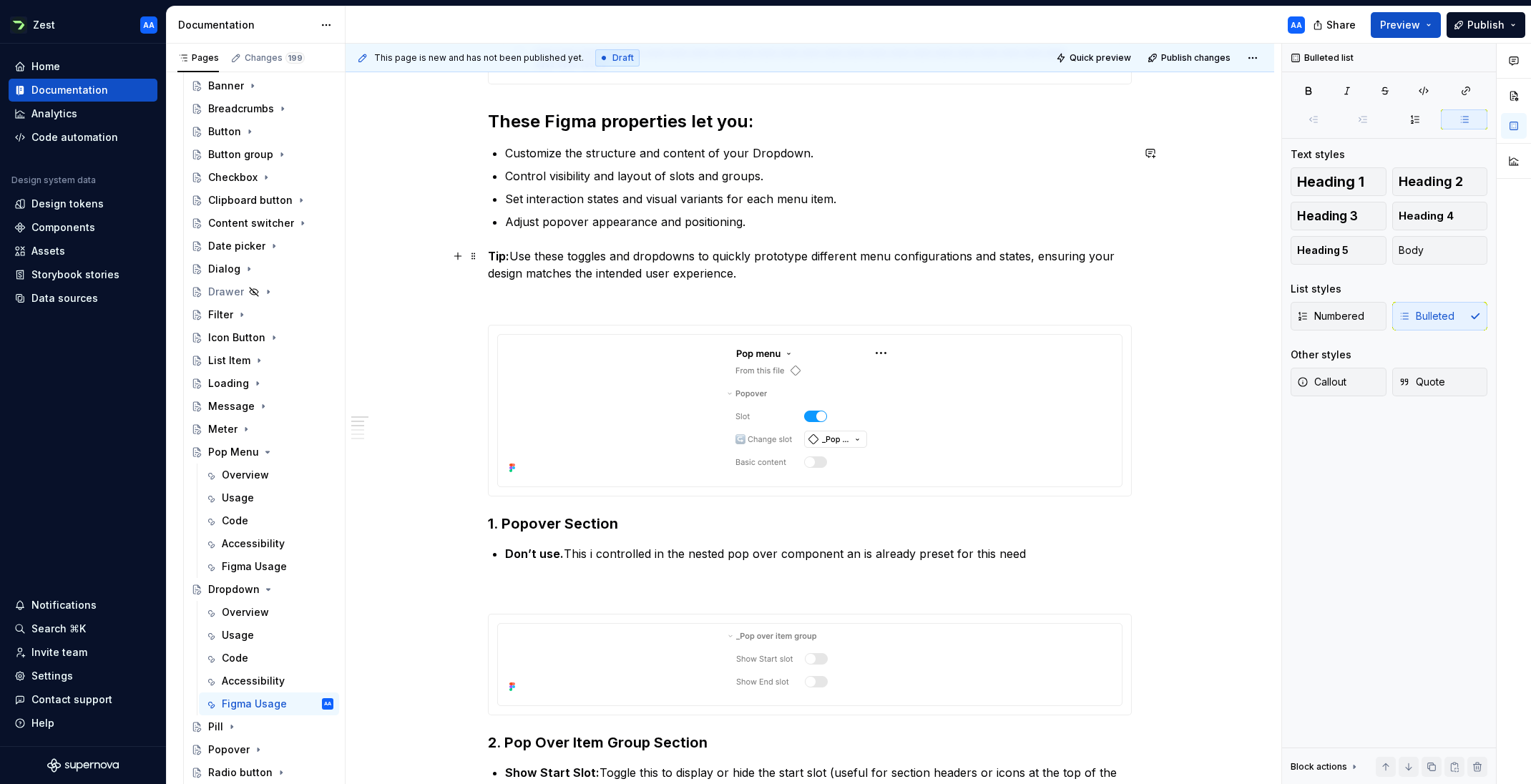
scroll to position [442, 0]
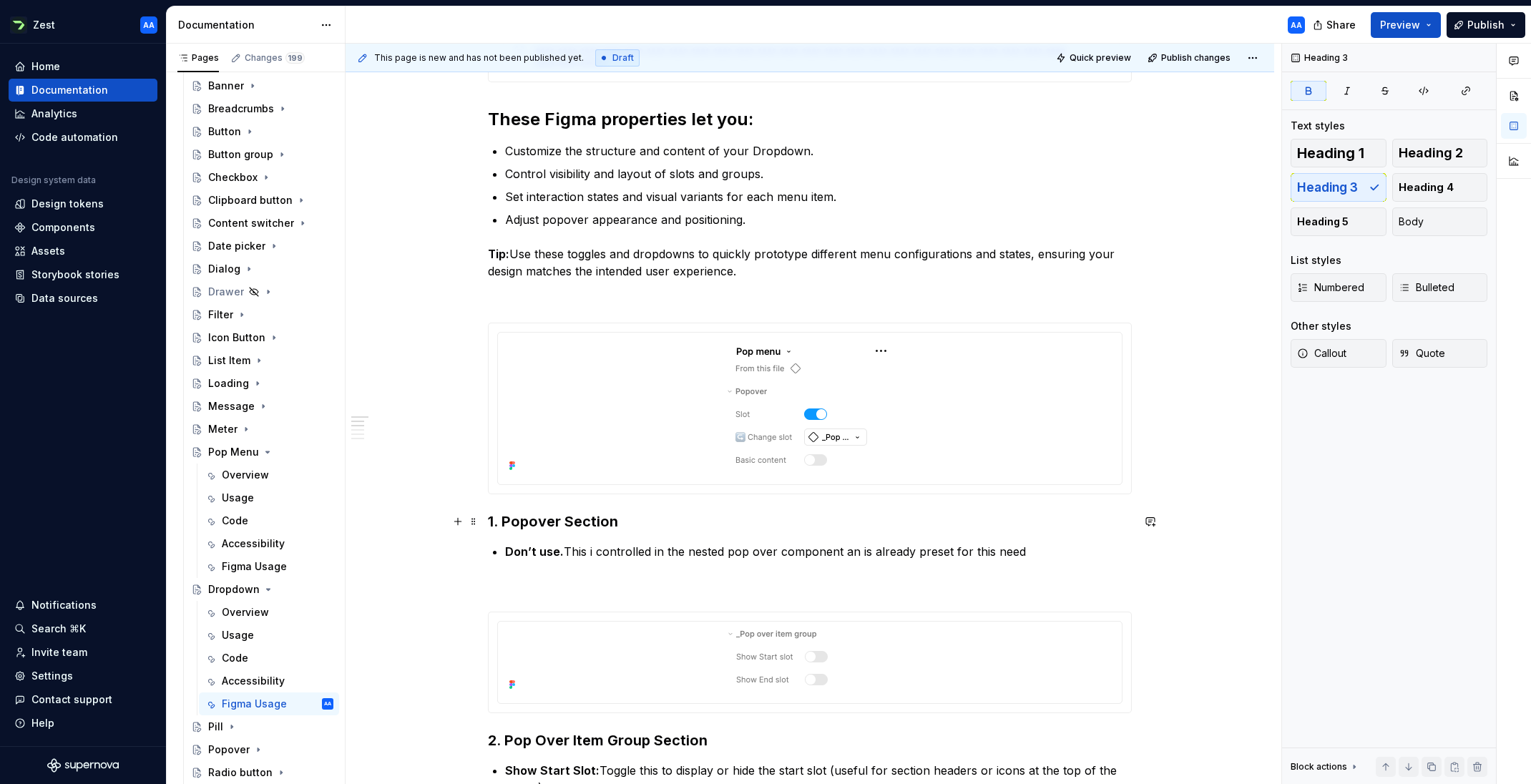
click at [530, 525] on strong "1. Popover Section" at bounding box center [552, 521] width 130 height 17
click at [651, 488] on div at bounding box center [810, 408] width 643 height 171
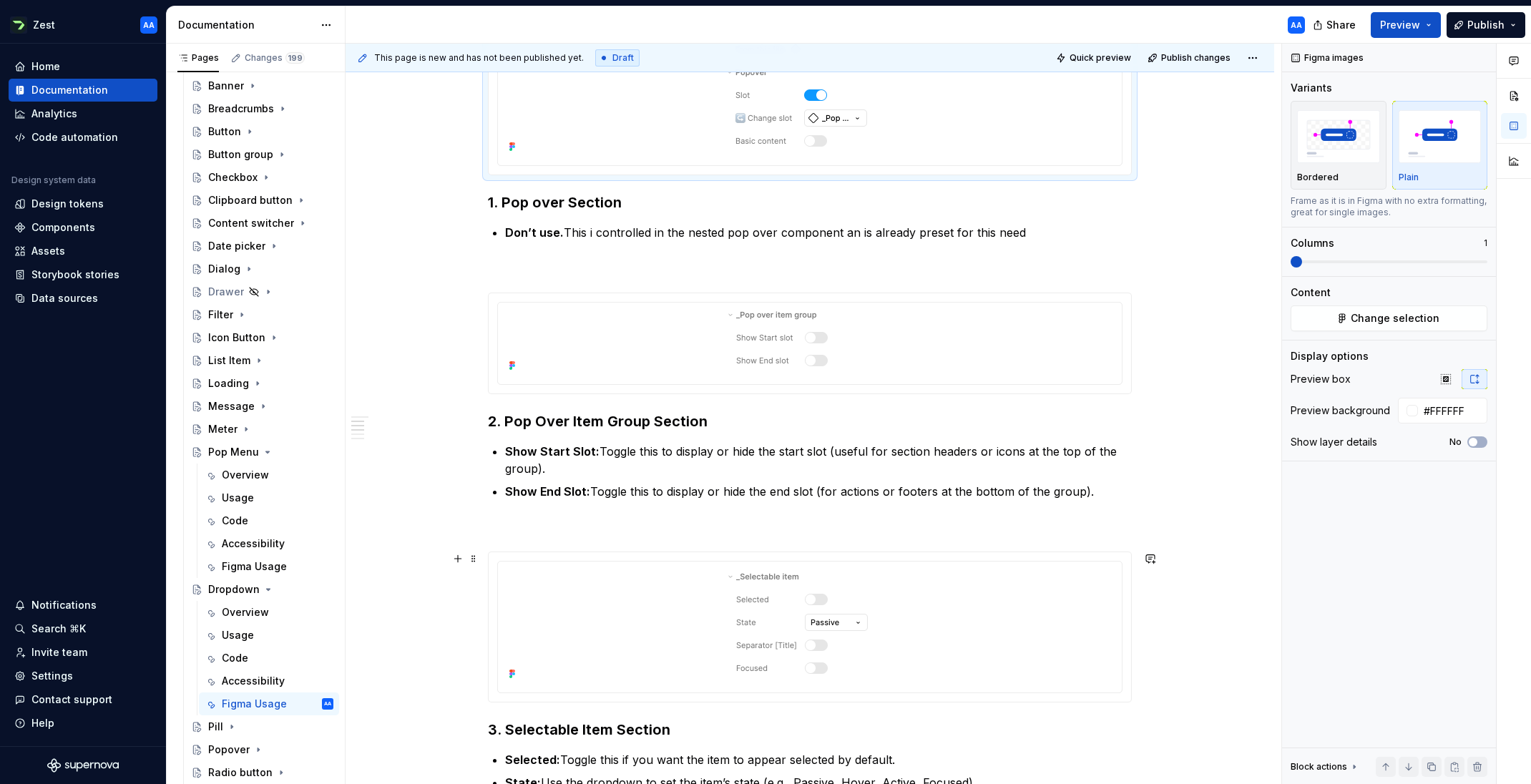
scroll to position [824, 0]
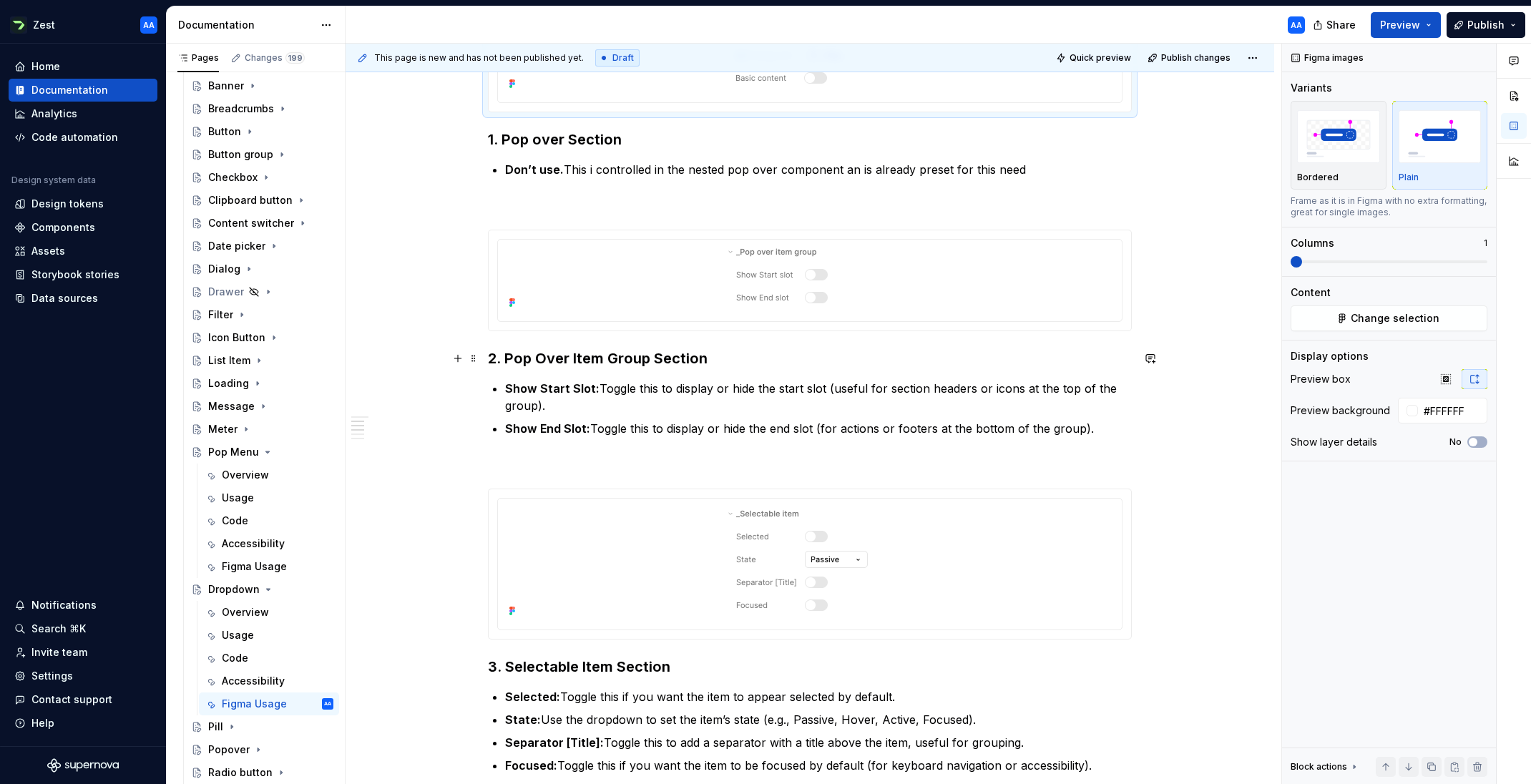
click at [539, 354] on strong "2. Pop Over Item Group Section" at bounding box center [598, 358] width 219 height 17
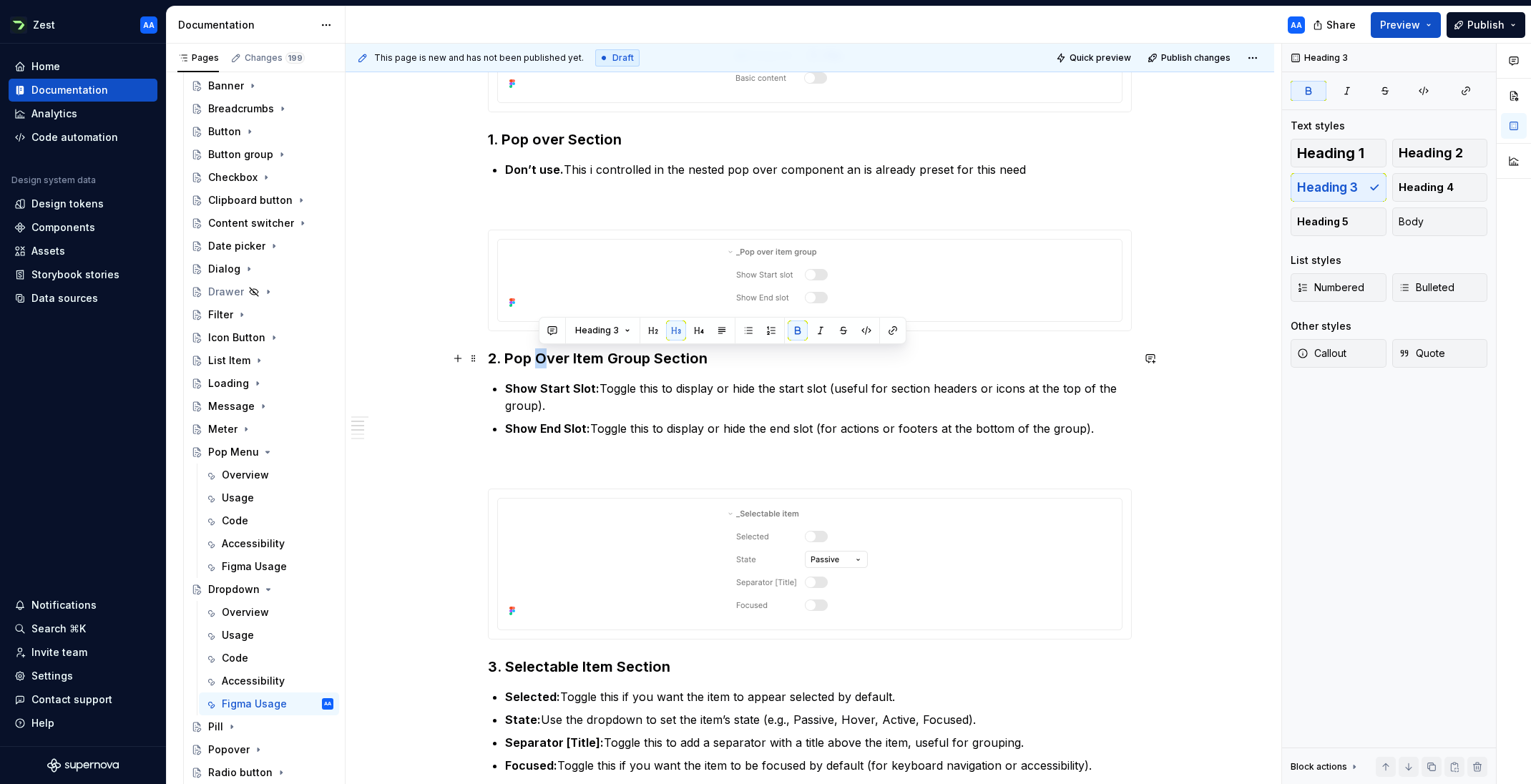
click at [542, 354] on strong "2. Pop Over Item Group Section" at bounding box center [598, 358] width 219 height 17
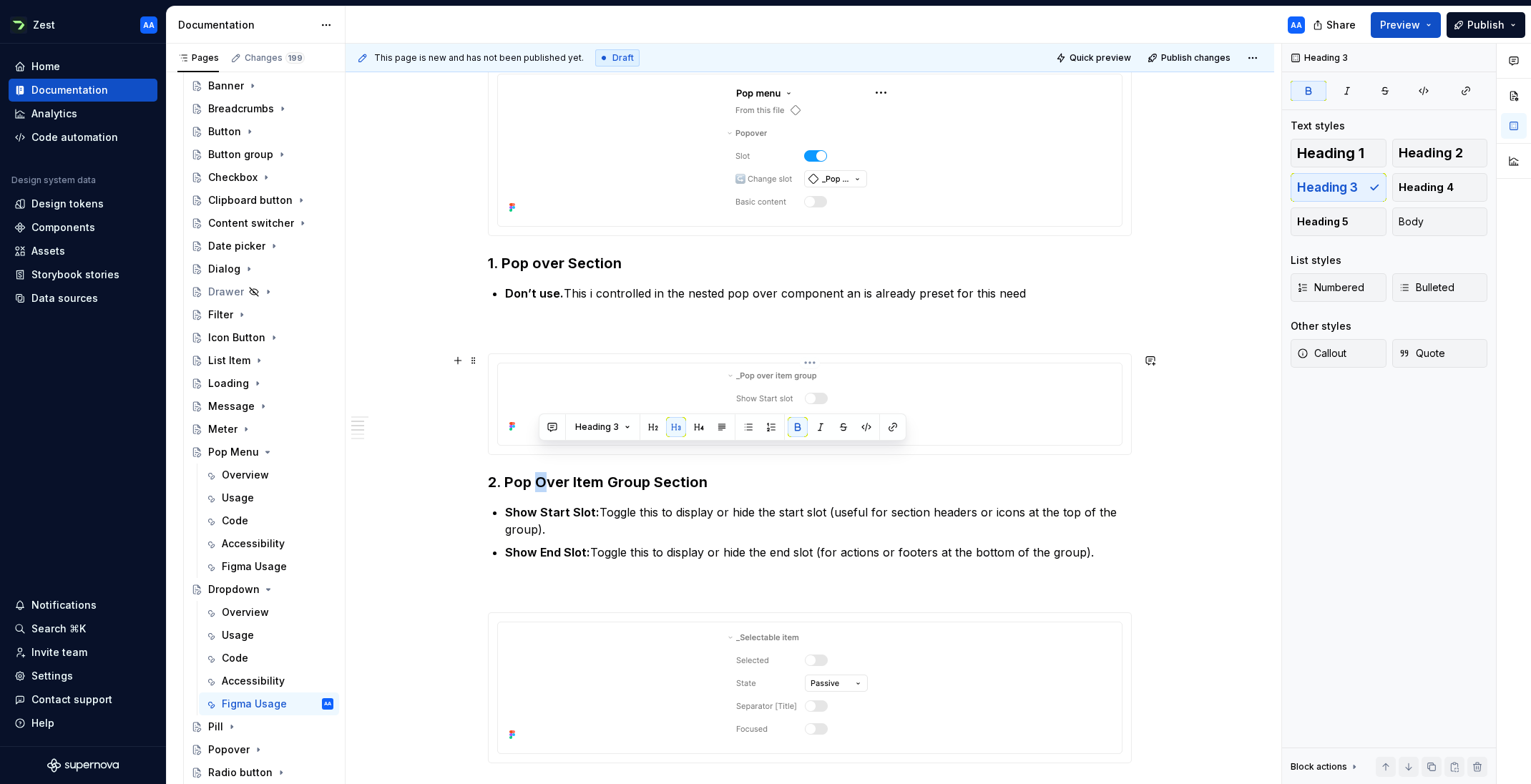
scroll to position [685, 0]
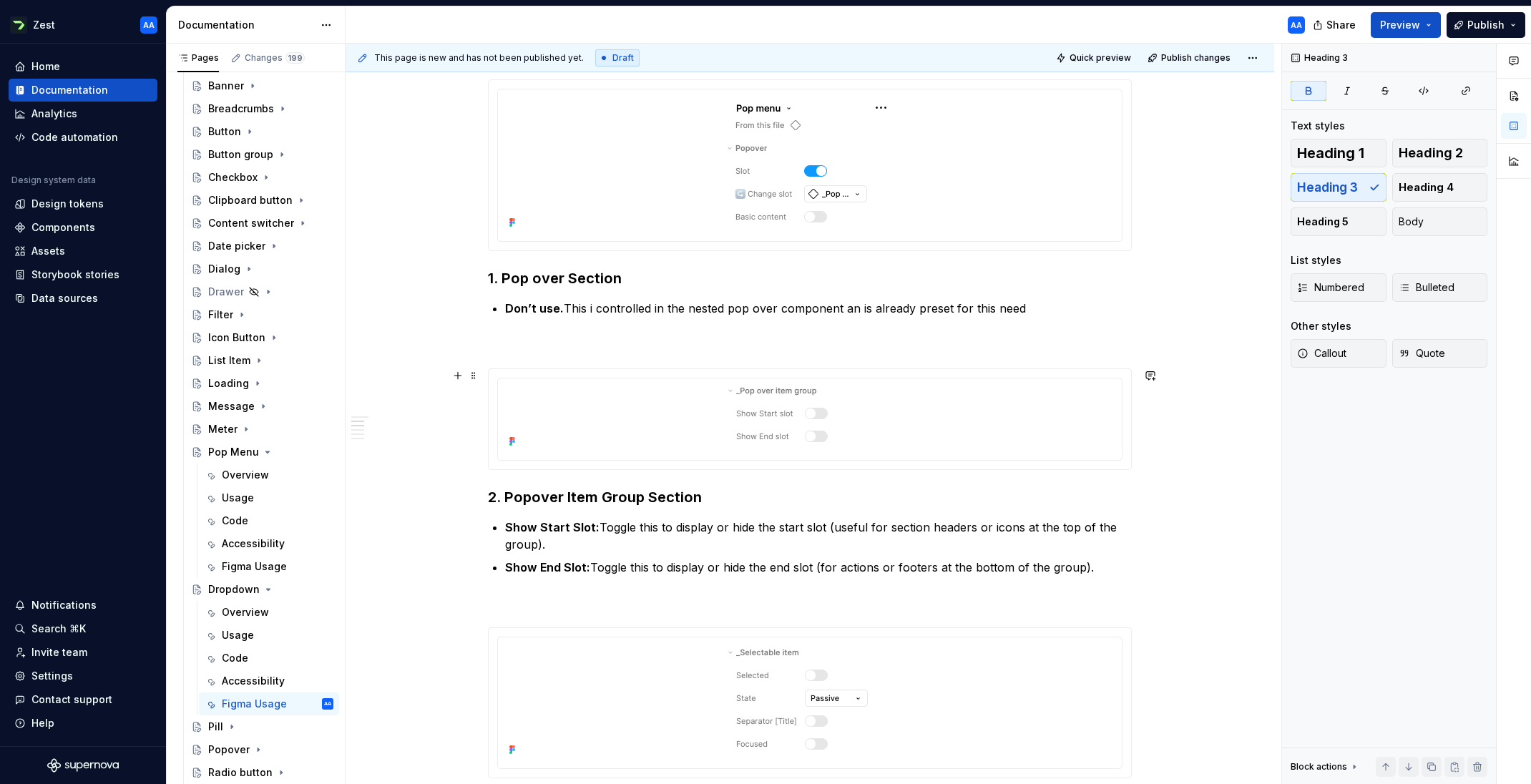
click at [453, 459] on div "**********" at bounding box center [813, 414] width 935 height 741
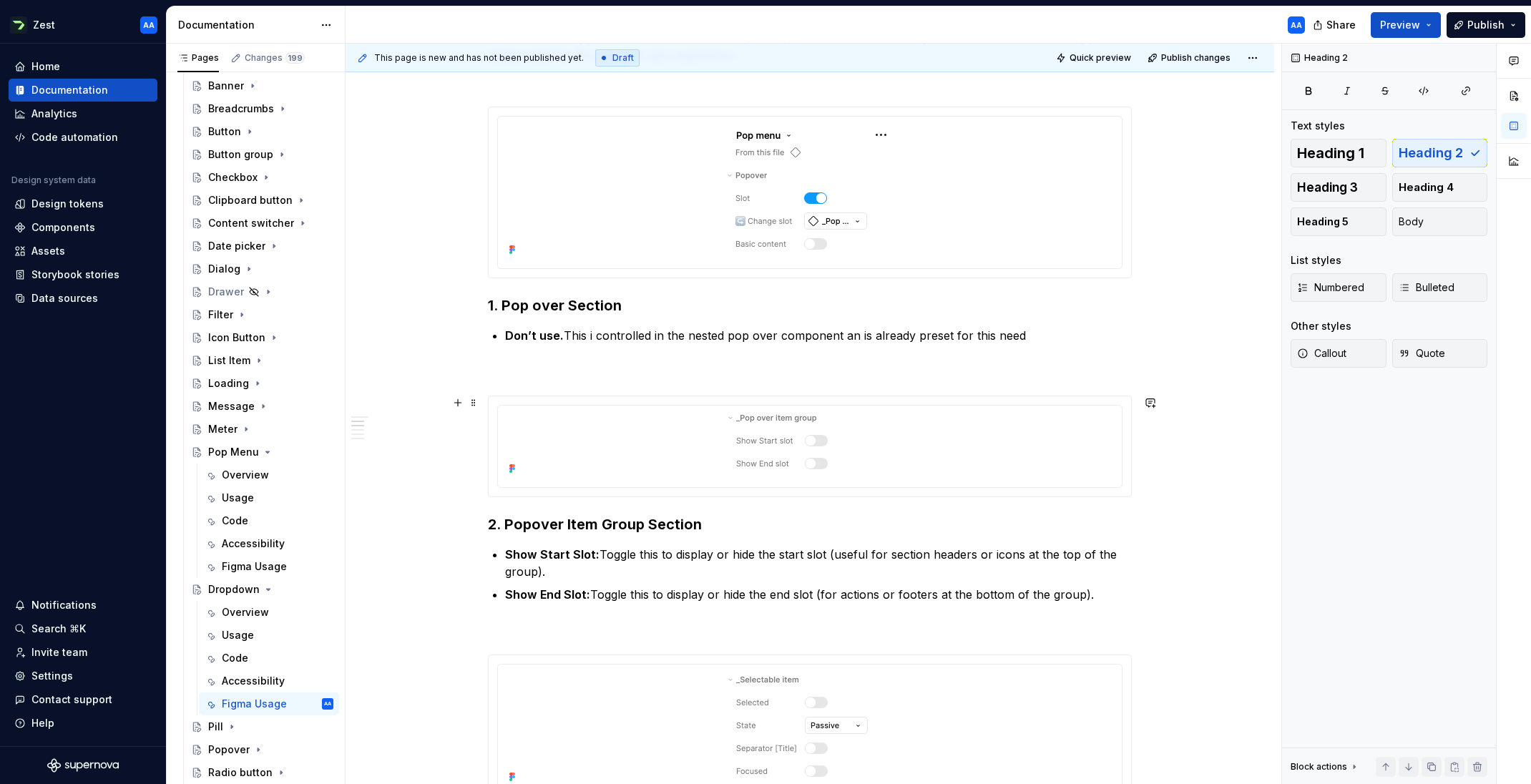
scroll to position [650, 0]
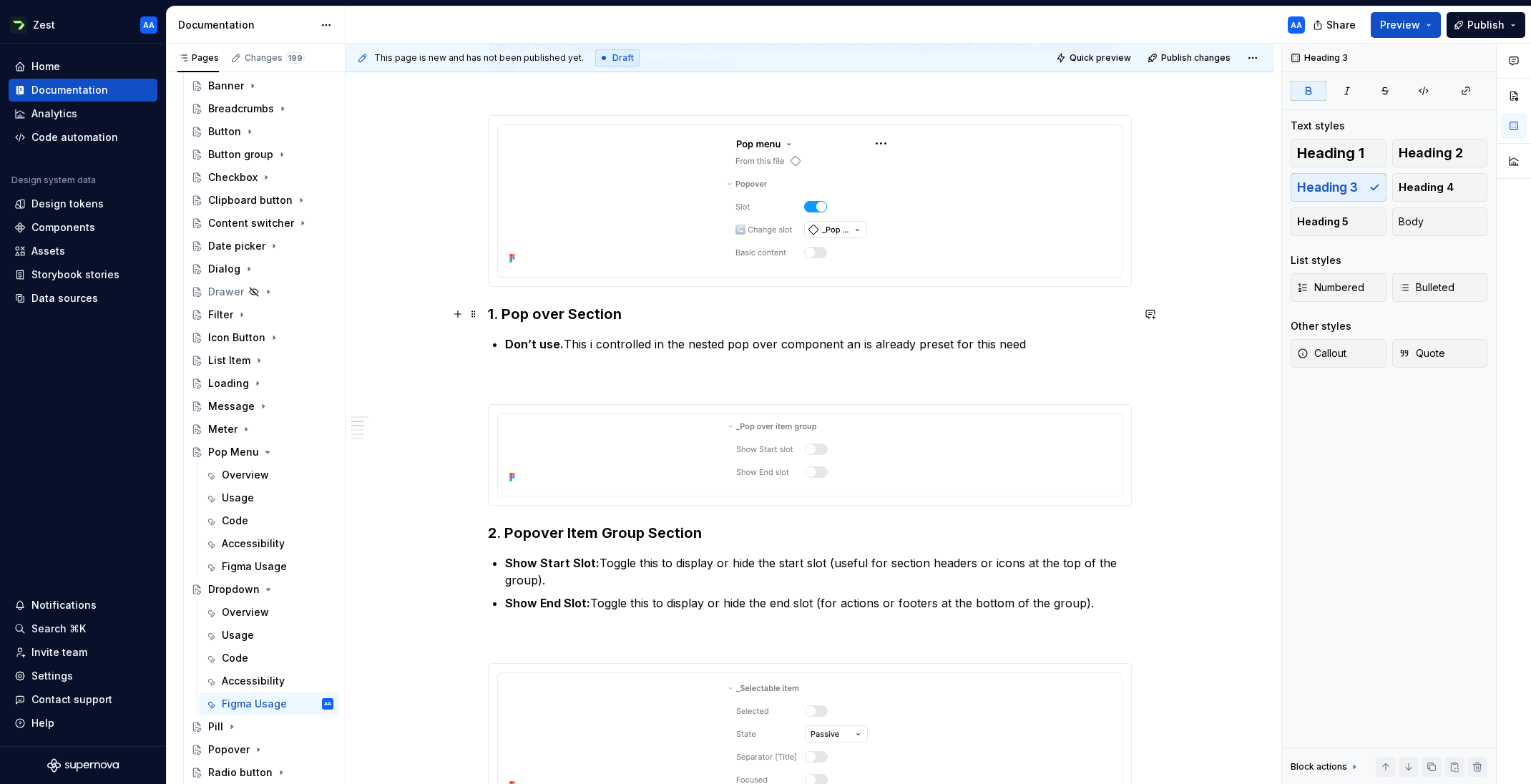
click at [537, 313] on strong "1. Pop over Section" at bounding box center [554, 313] width 133 height 17
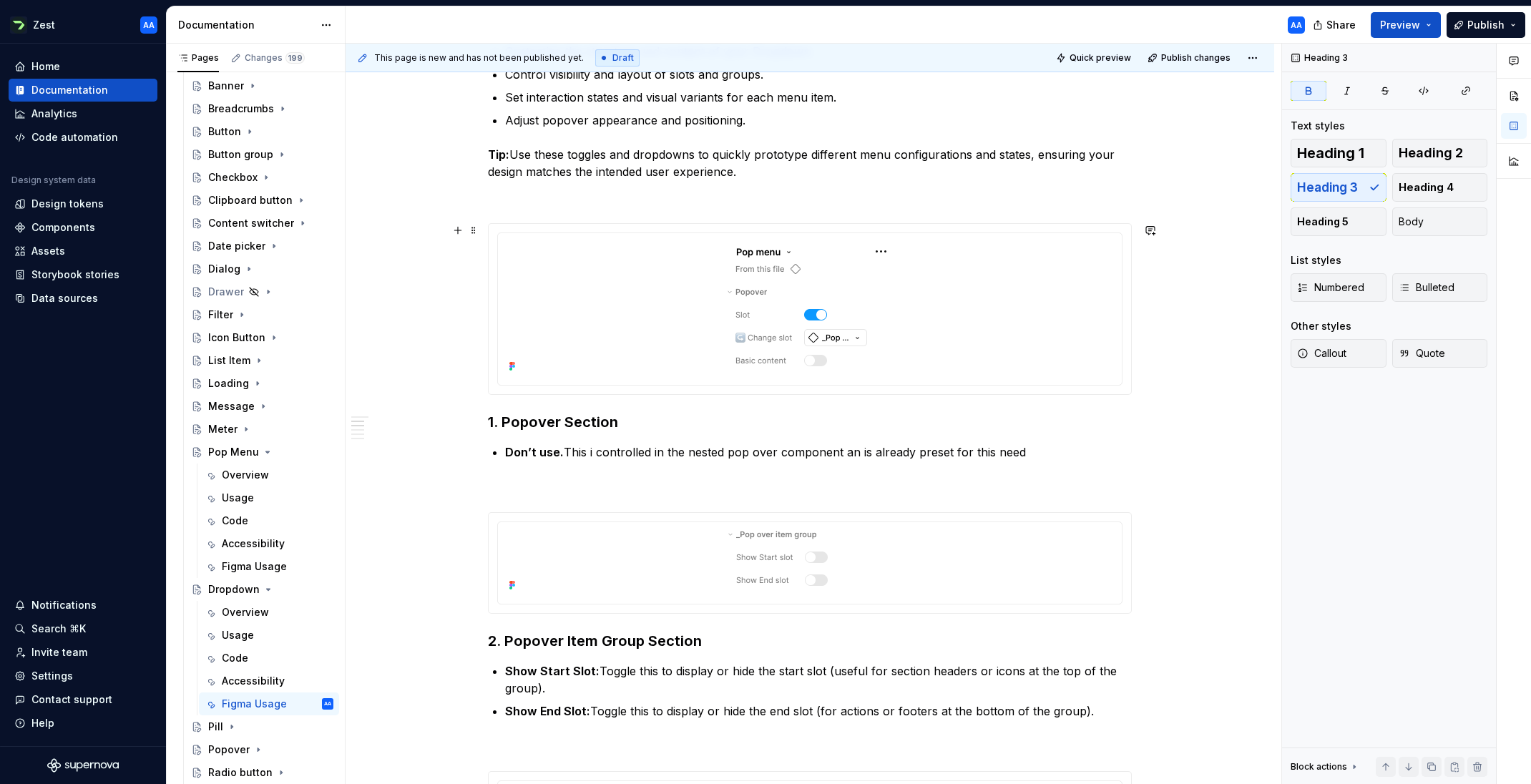
scroll to position [564, 0]
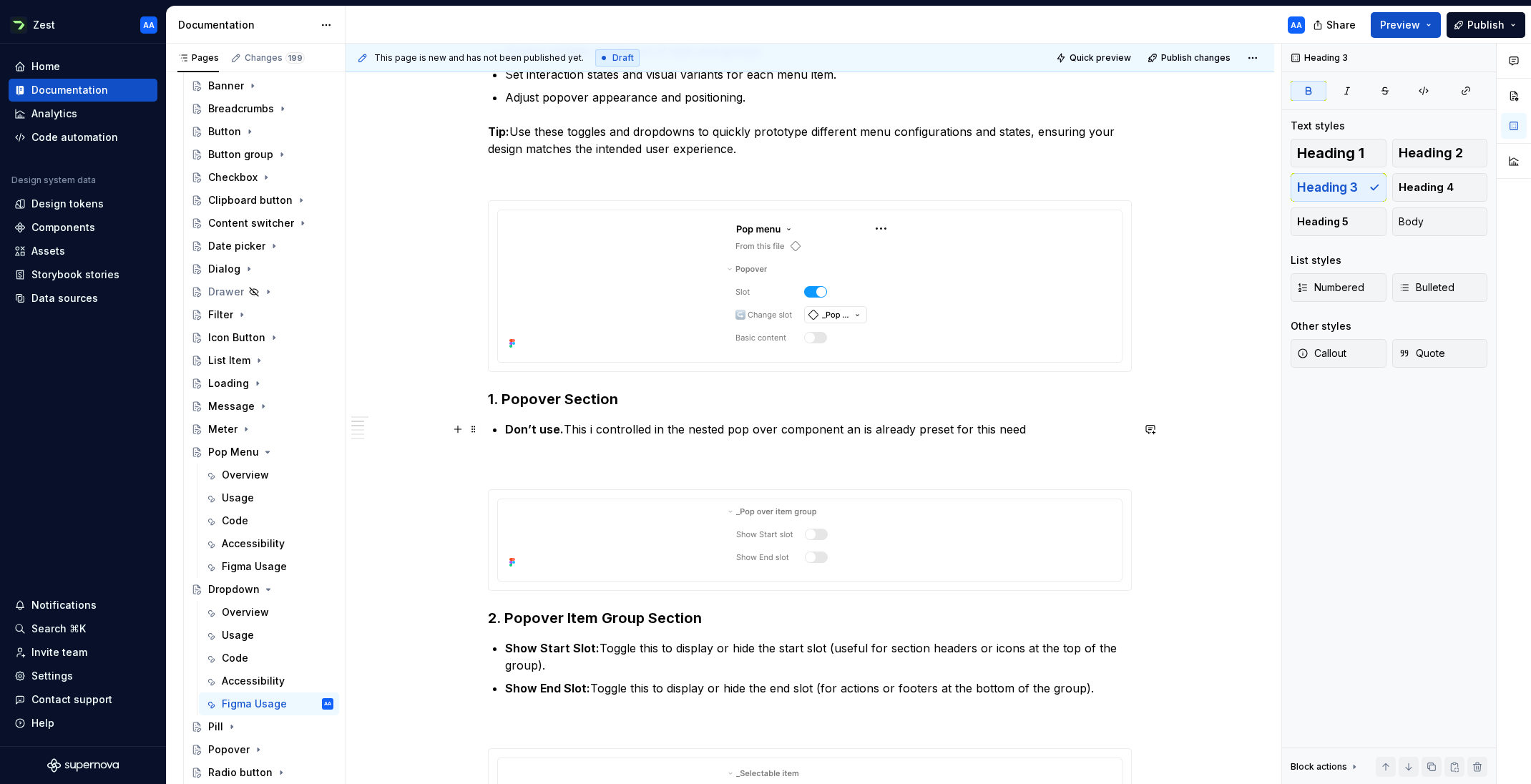
click at [758, 430] on p "Don’t use. This i controlled in the nested pop over component an is already pre…" at bounding box center [818, 429] width 627 height 17
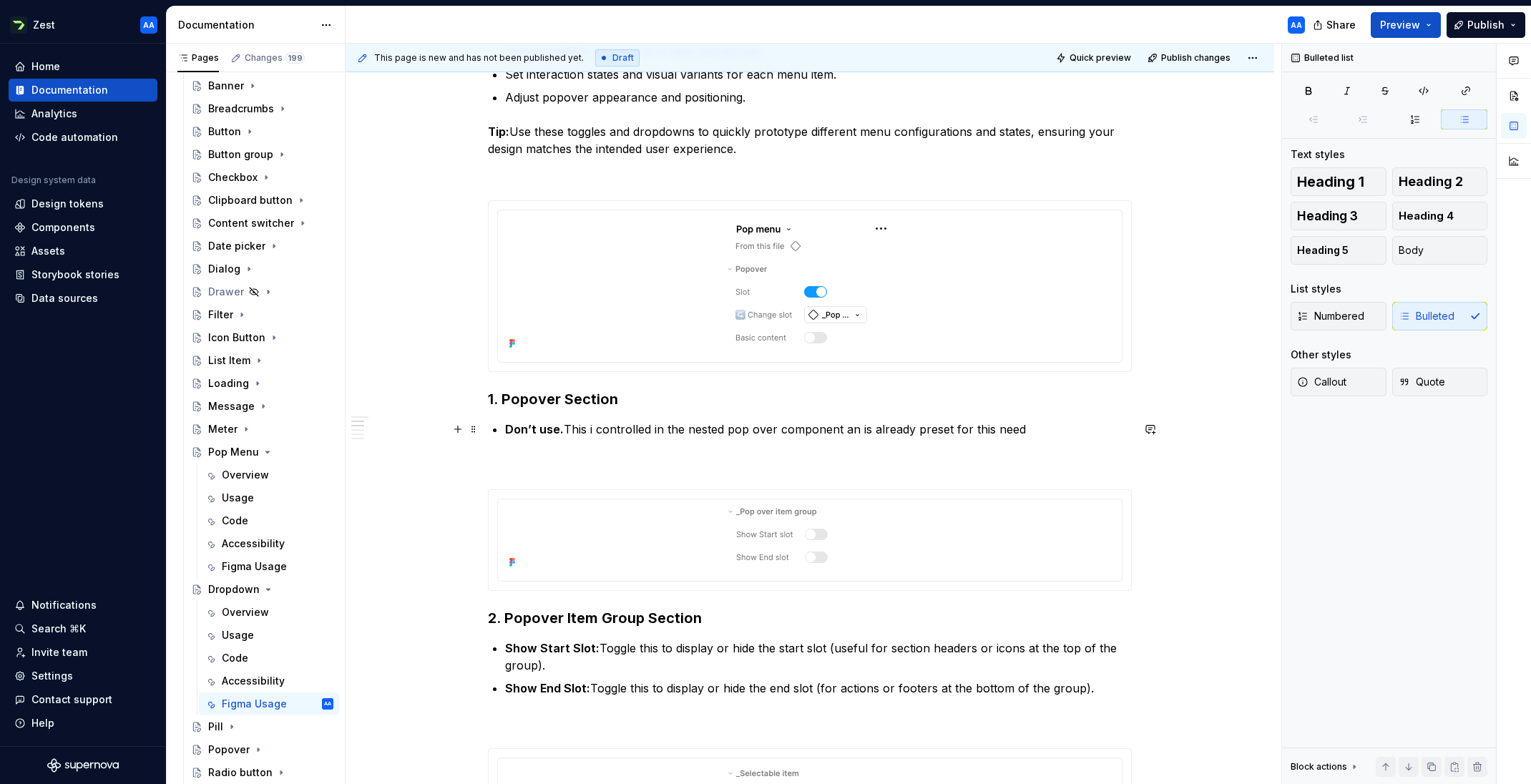
click at [753, 431] on p "Don’t use. This i controlled in the nested pop over component an is already pre…" at bounding box center [818, 429] width 627 height 17
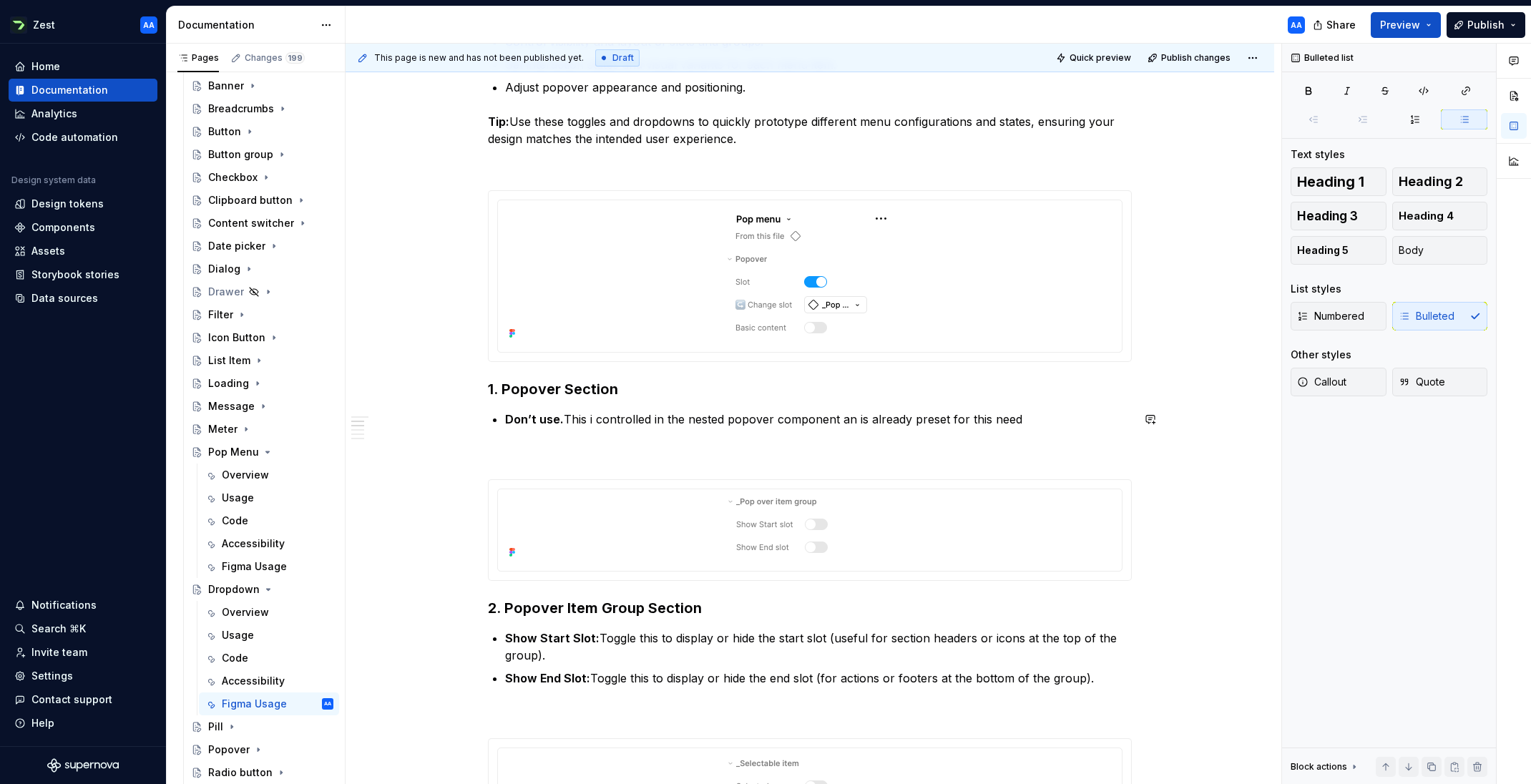
scroll to position [576, 0]
click at [1019, 414] on p "Don’t use. This i controlled in the nested popover component an is already pres…" at bounding box center [818, 416] width 627 height 17
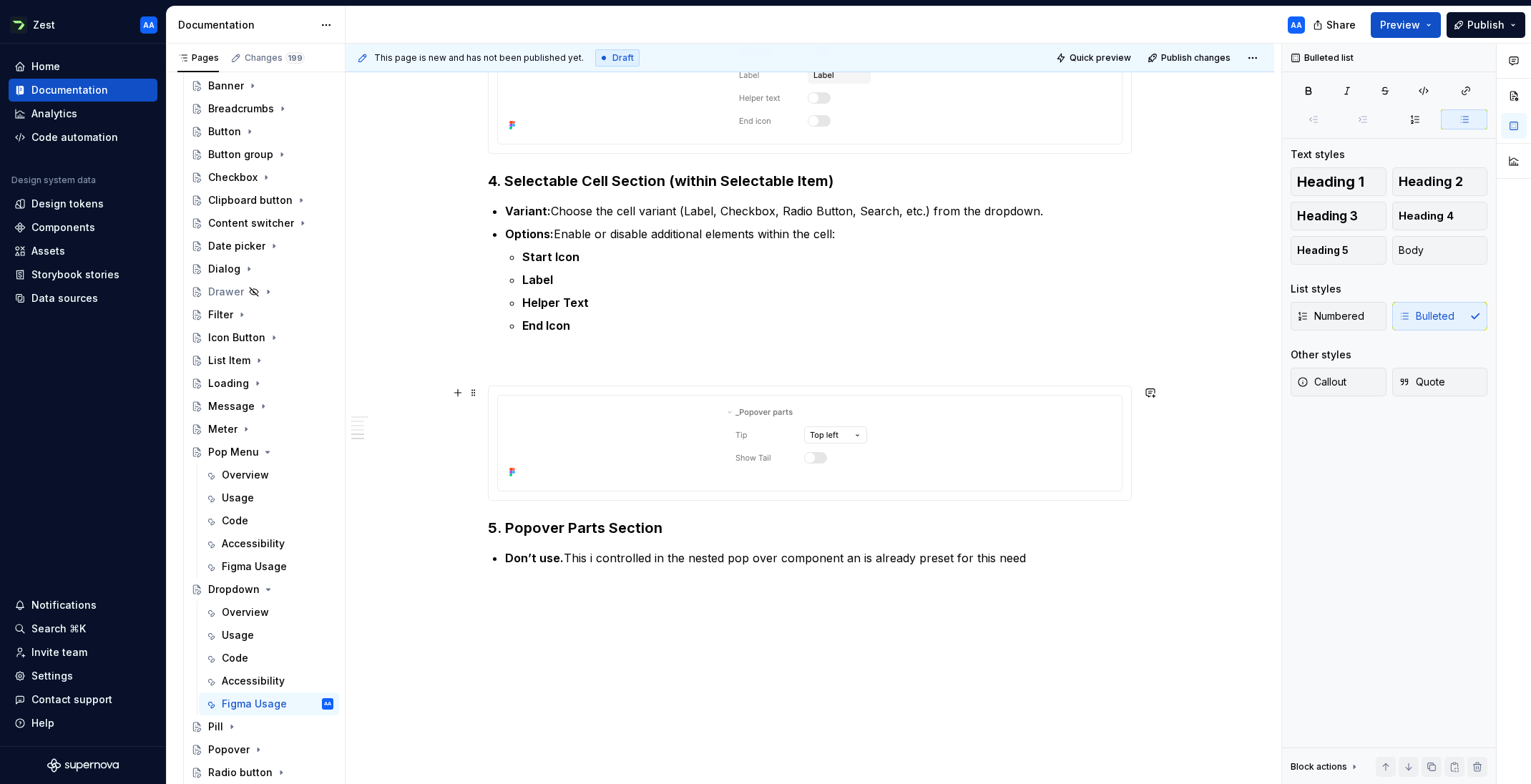
scroll to position [1671, 0]
click at [753, 556] on p "Don’t use. This i controlled in the nested pop over component an is already pre…" at bounding box center [818, 555] width 627 height 17
click at [757, 594] on p at bounding box center [810, 590] width 644 height 17
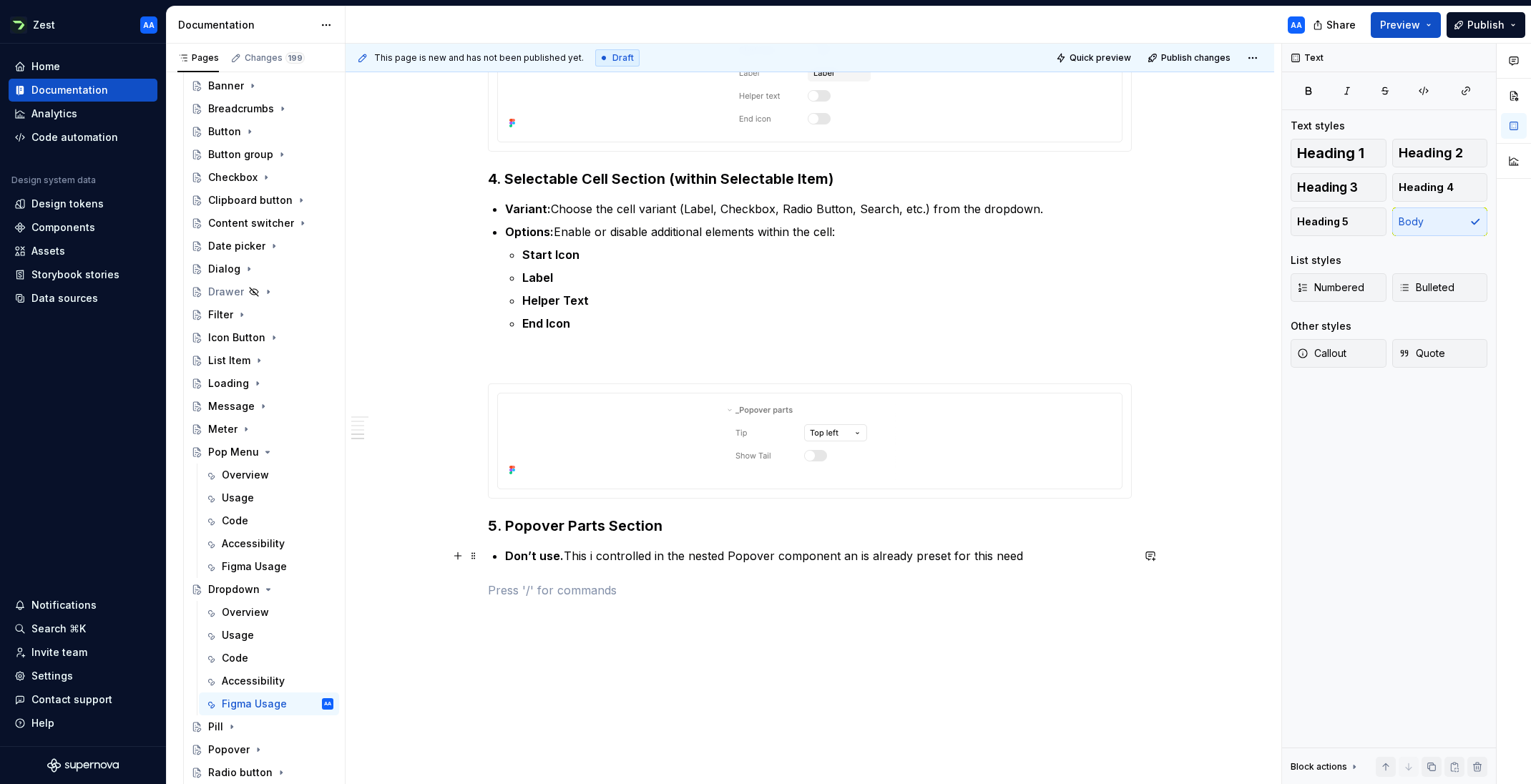
click at [855, 554] on p "Don’t use. This i controlled in the nested Popover component an is already pres…" at bounding box center [818, 555] width 627 height 17
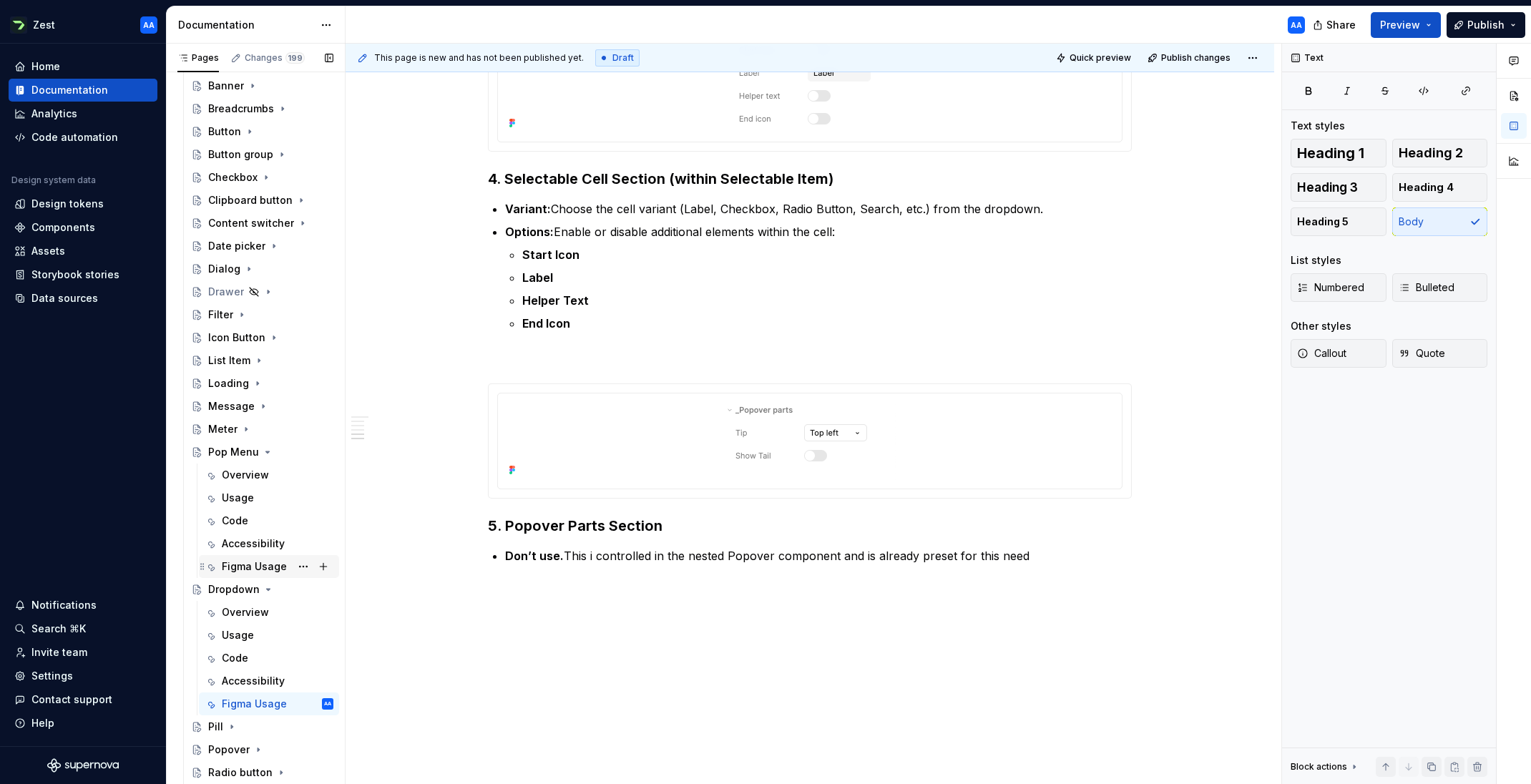
click at [262, 559] on div "Figma Usage" at bounding box center [255, 567] width 65 height 14
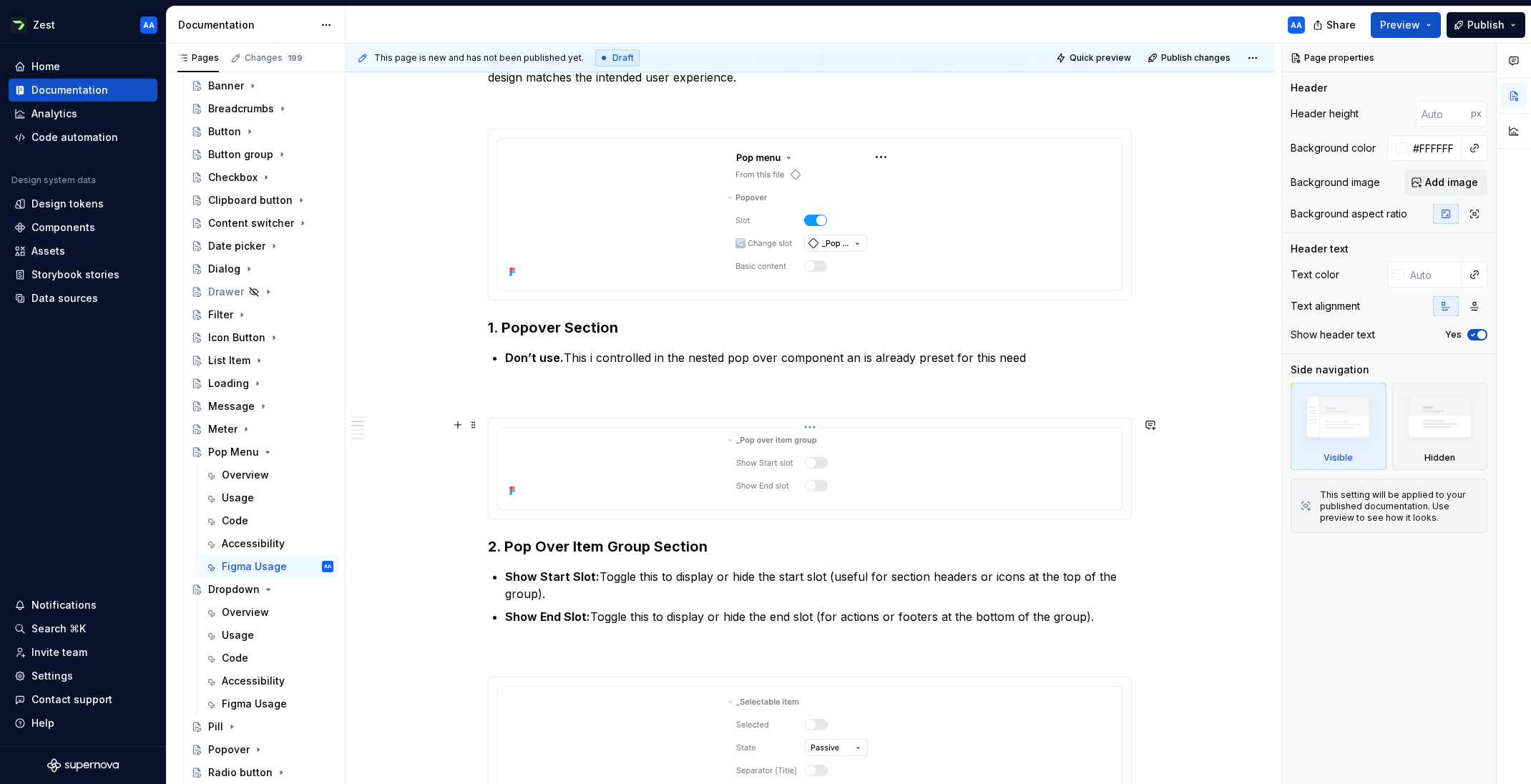
scroll to position [639, 0]
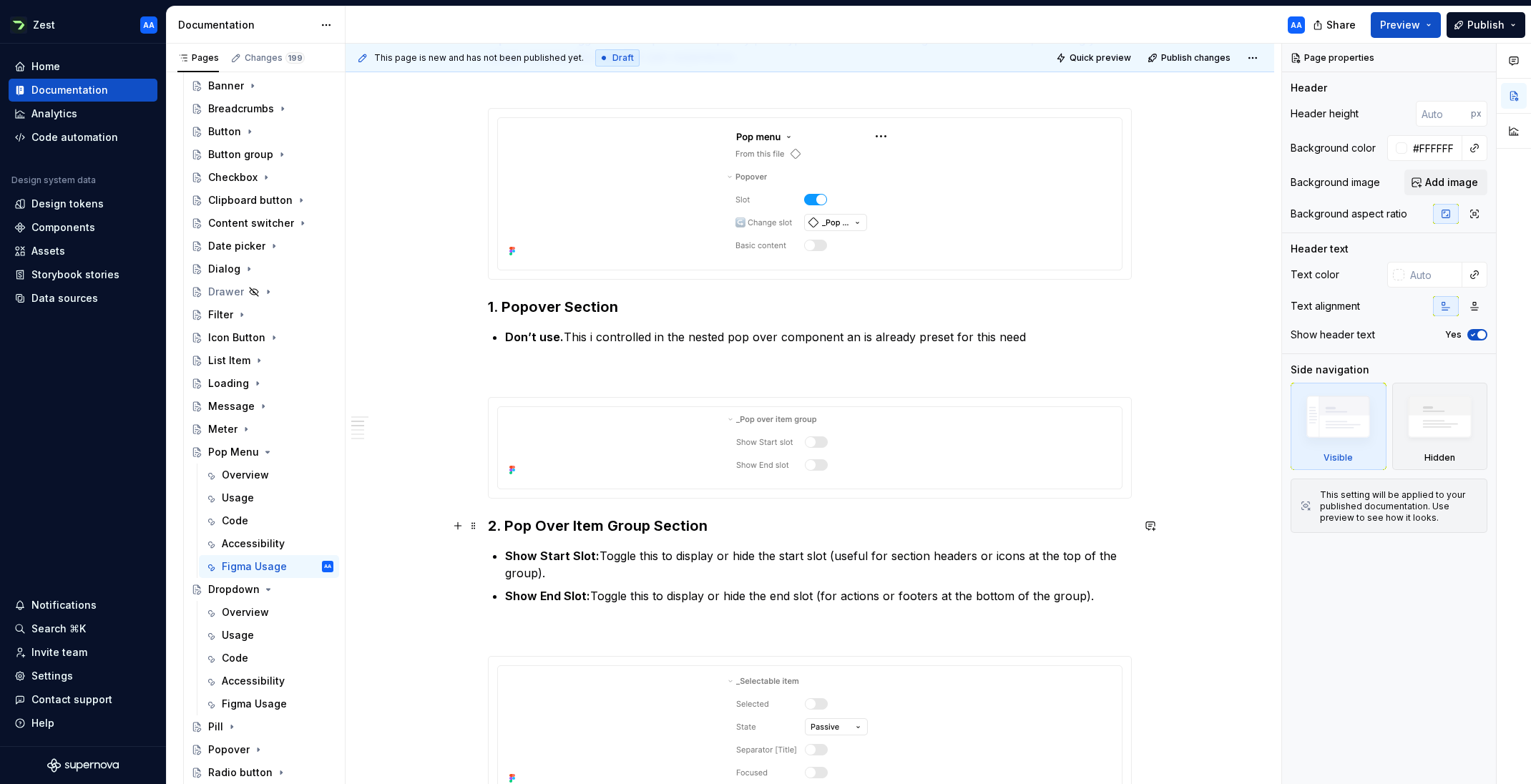
type textarea "*"
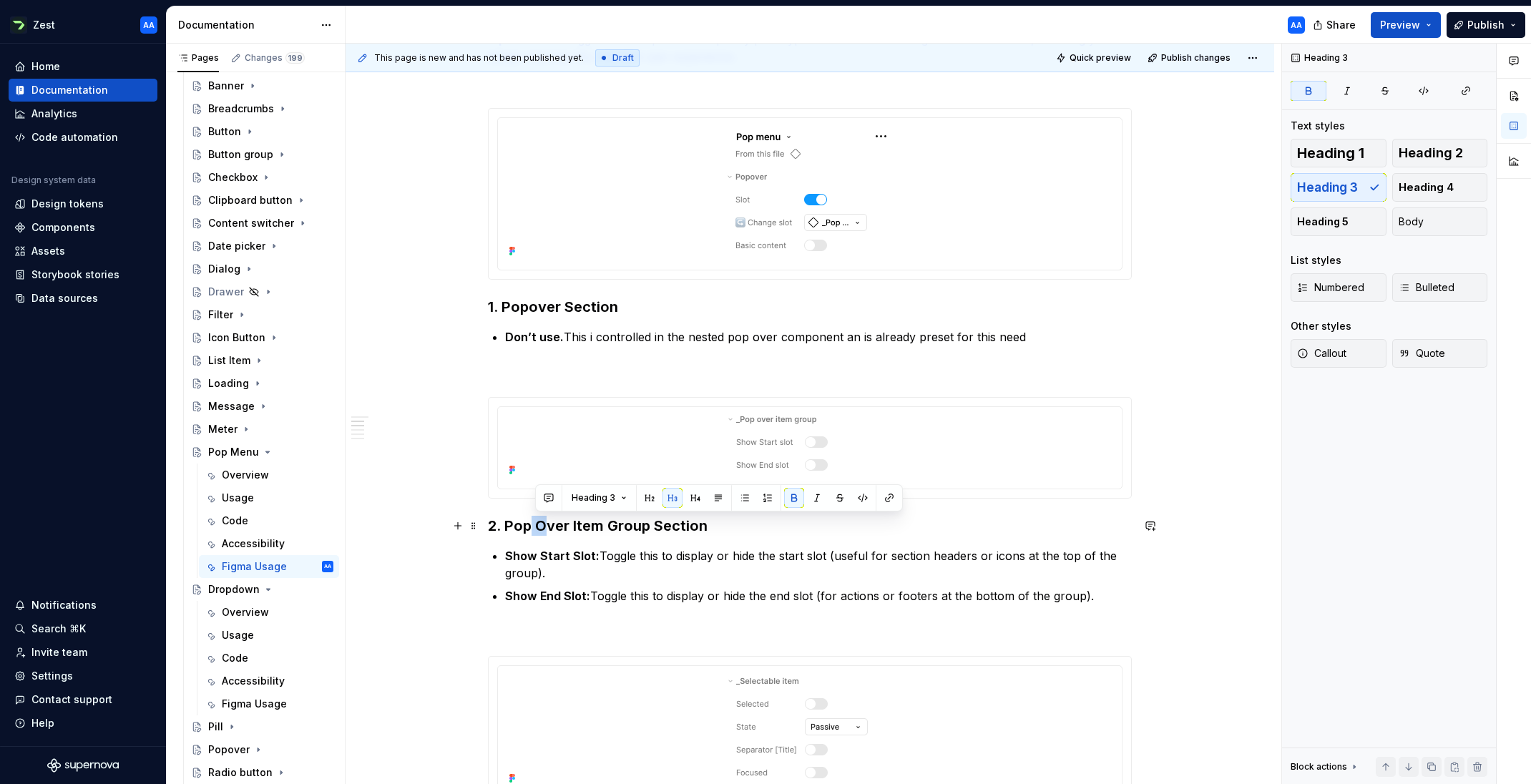
drag, startPoint x: 546, startPoint y: 523, endPoint x: 534, endPoint y: 524, distance: 12.0
click at [534, 524] on strong "2. Pop Over Item Group Section" at bounding box center [598, 525] width 219 height 17
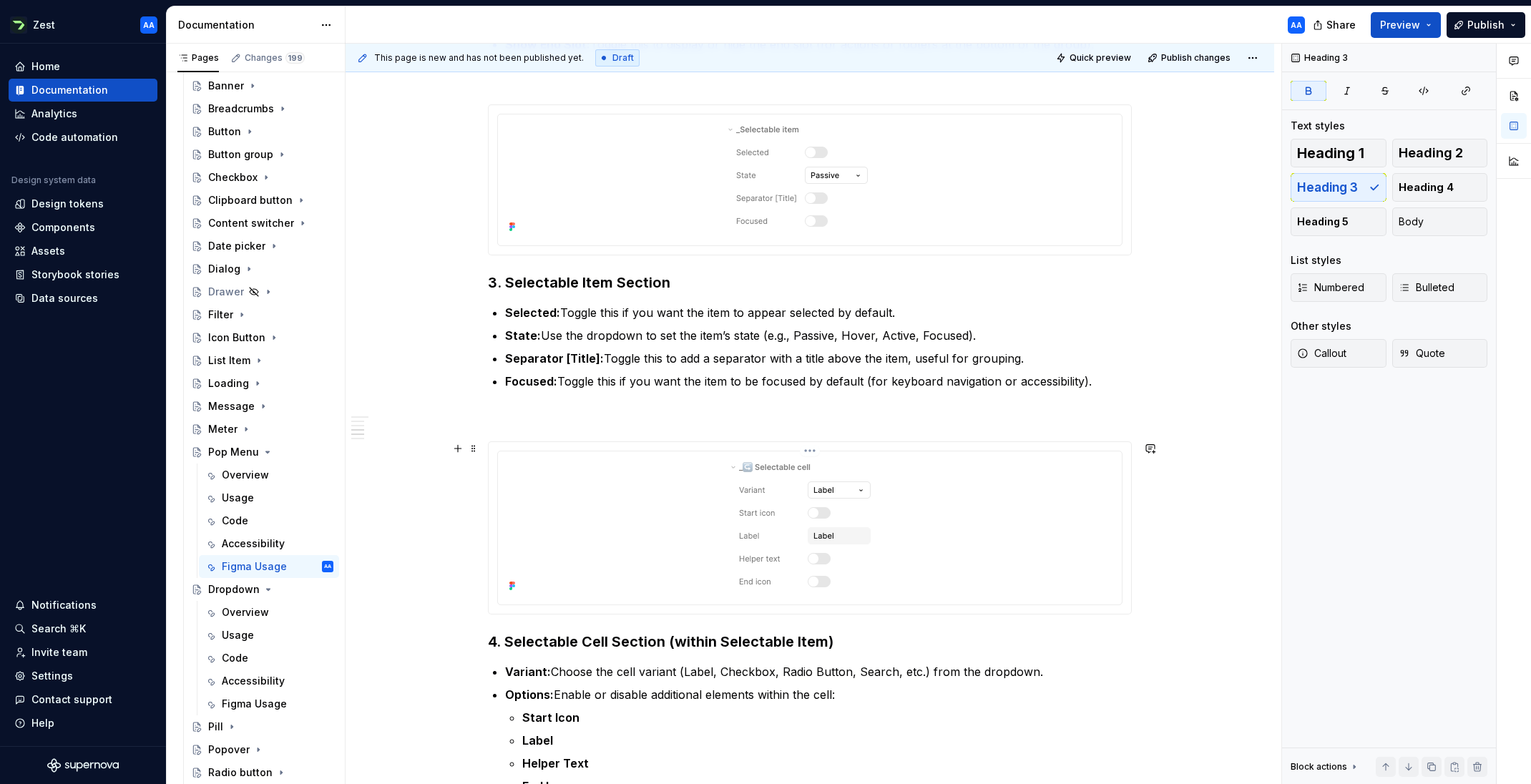
scroll to position [1190, 0]
click at [266, 452] on icon "Page tree" at bounding box center [268, 453] width 4 height 2
click at [268, 472] on icon "Page tree" at bounding box center [268, 475] width 11 height 11
click at [410, 249] on div "**********" at bounding box center [810, 194] width 928 height 2239
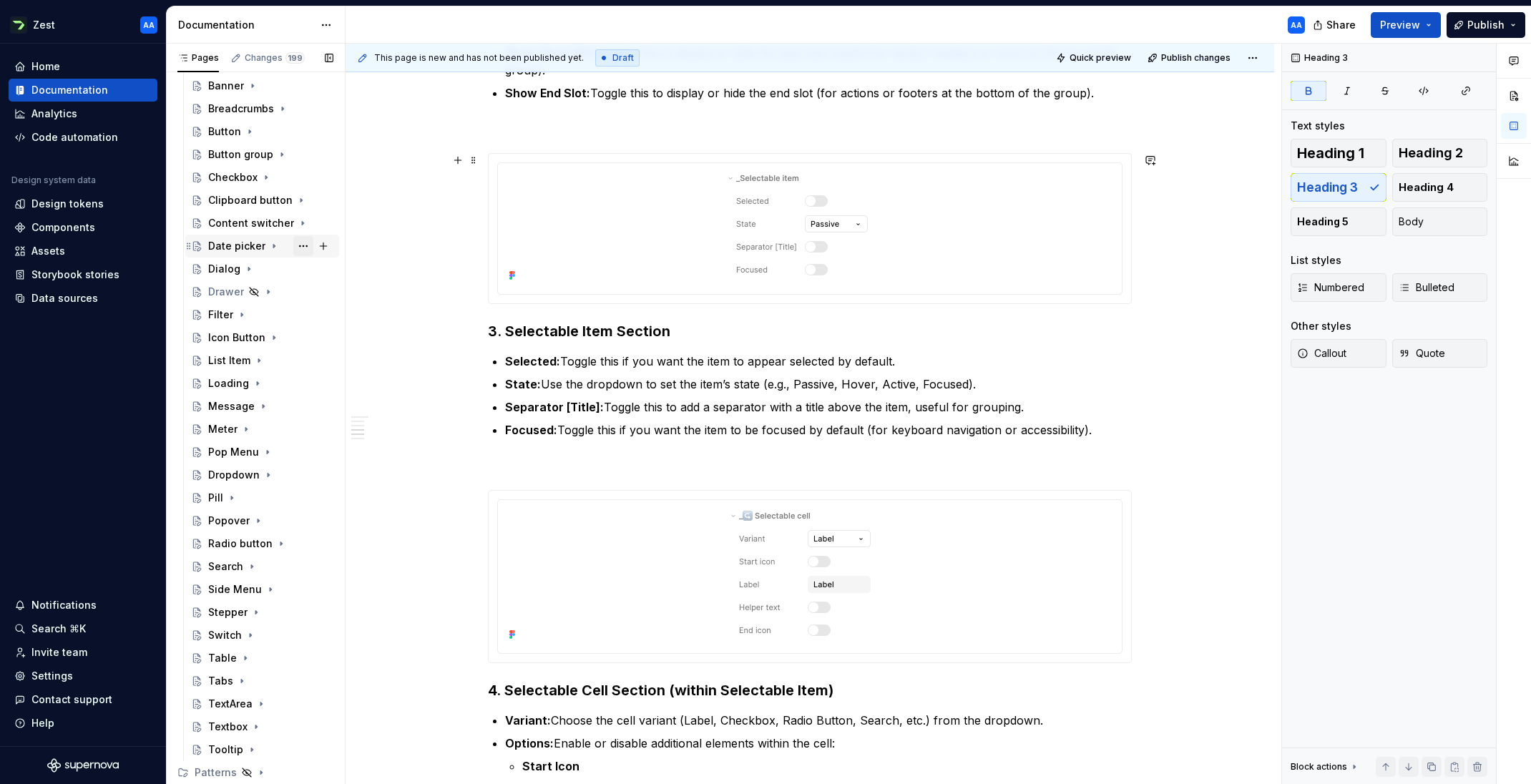
scroll to position [1138, 0]
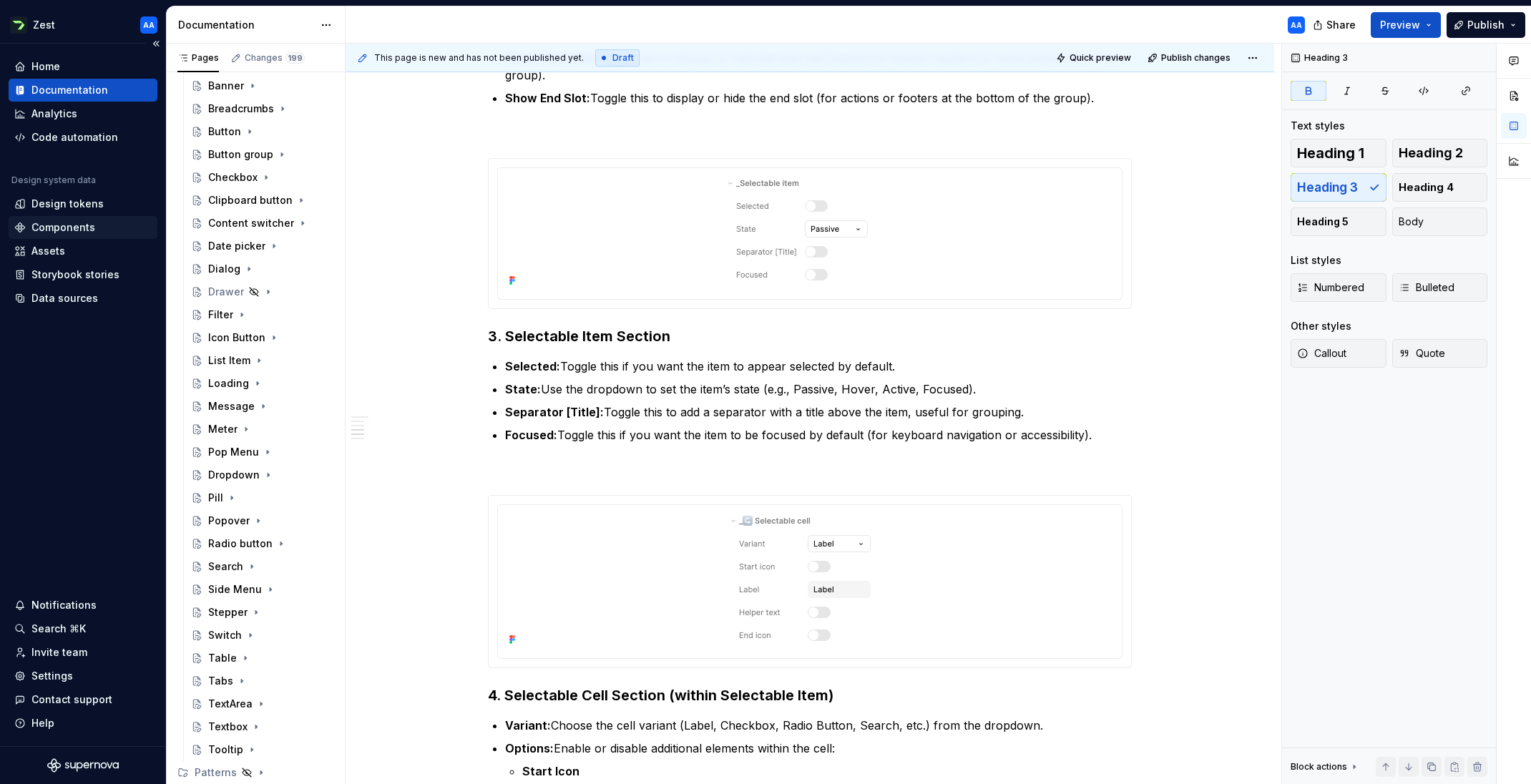
click at [80, 226] on div "Components" at bounding box center [64, 227] width 64 height 14
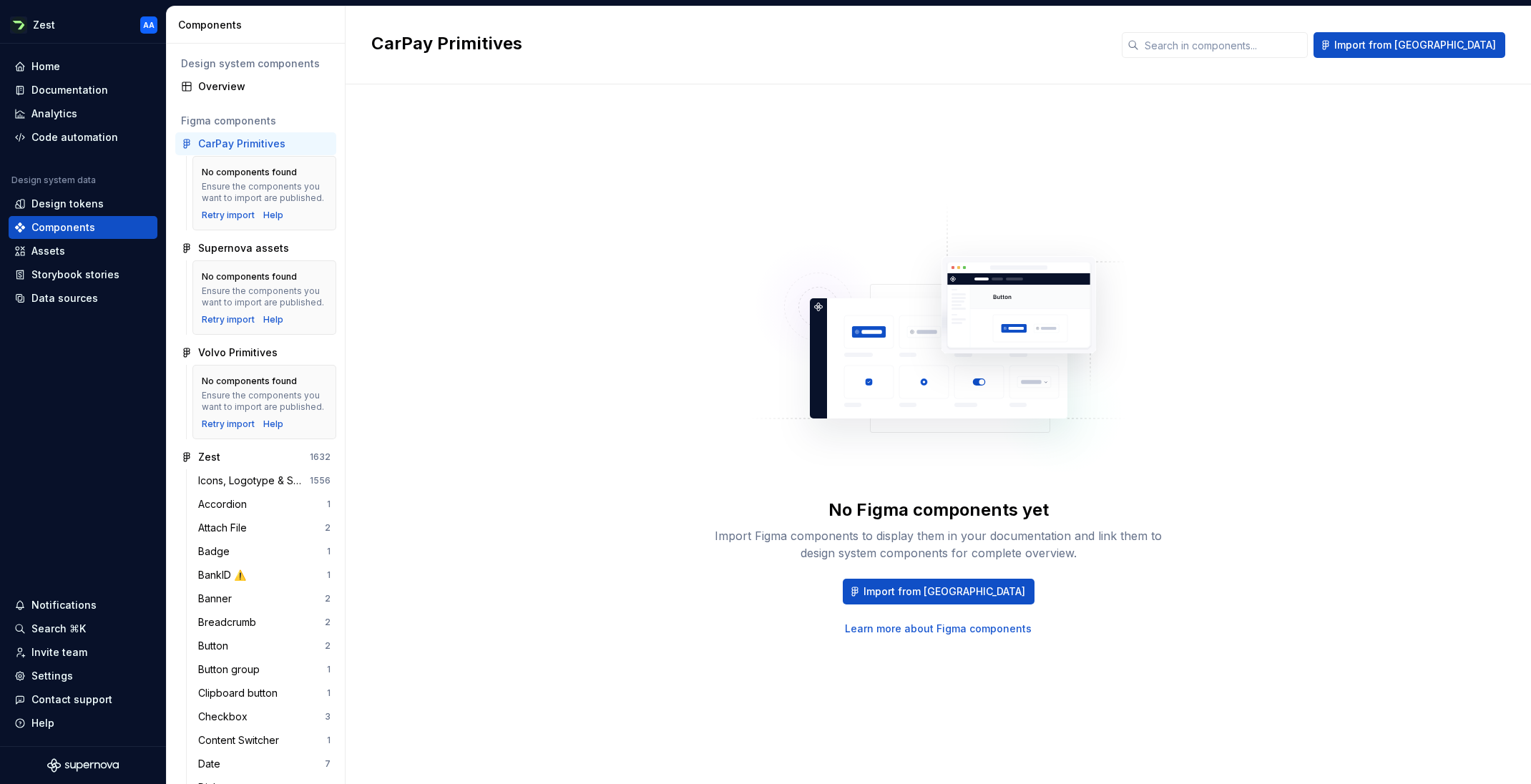
click at [392, 185] on div "No Figma components yet Import Figma components to display them in your documen…" at bounding box center [938, 420] width 1133 height 620
click at [225, 100] on div "Design system components Overview Figma components CarPay Primitives No compone…" at bounding box center [255, 413] width 178 height 740
click at [57, 298] on div "Data sources" at bounding box center [65, 298] width 66 height 14
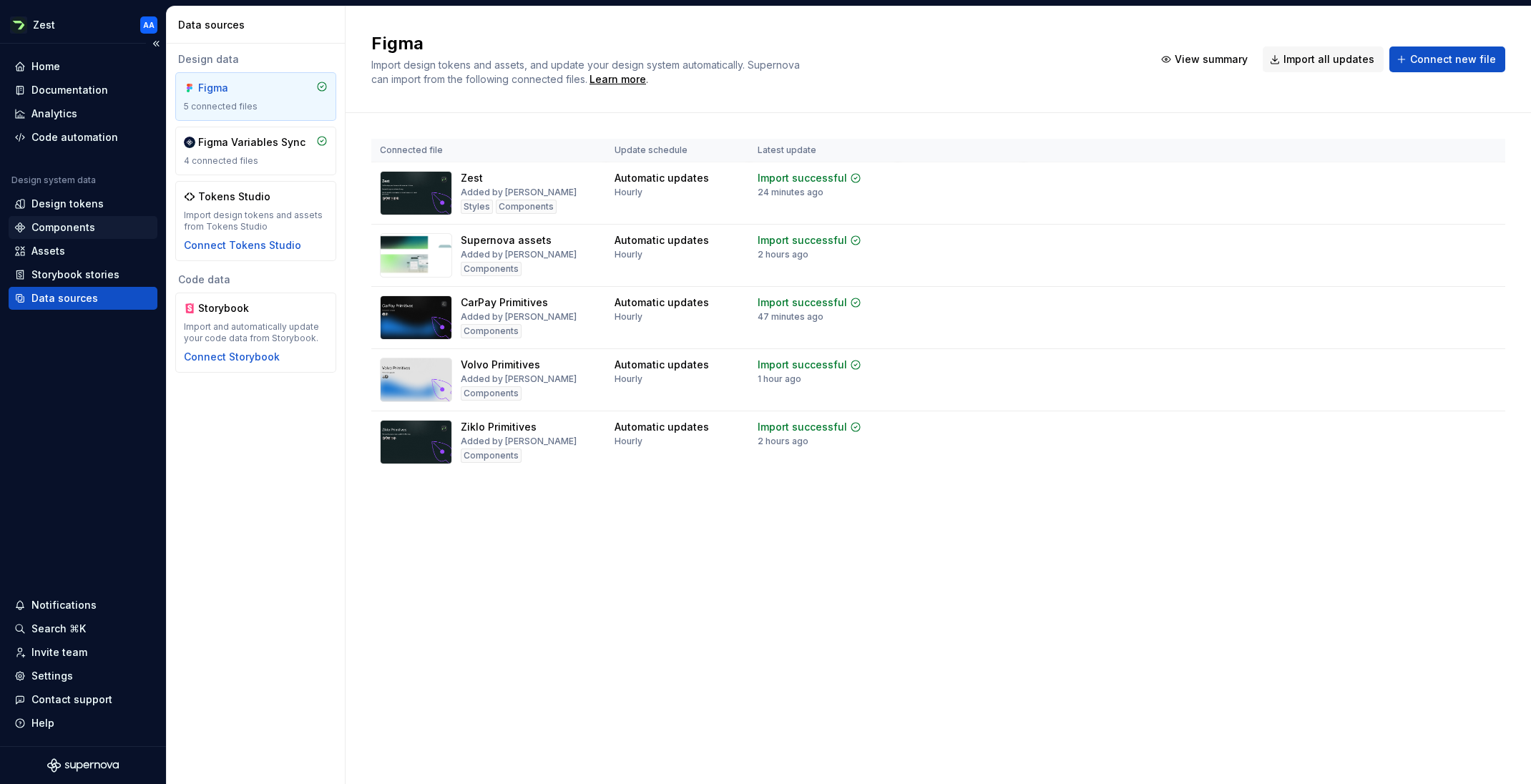
click at [54, 217] on div "Components" at bounding box center [83, 227] width 149 height 23
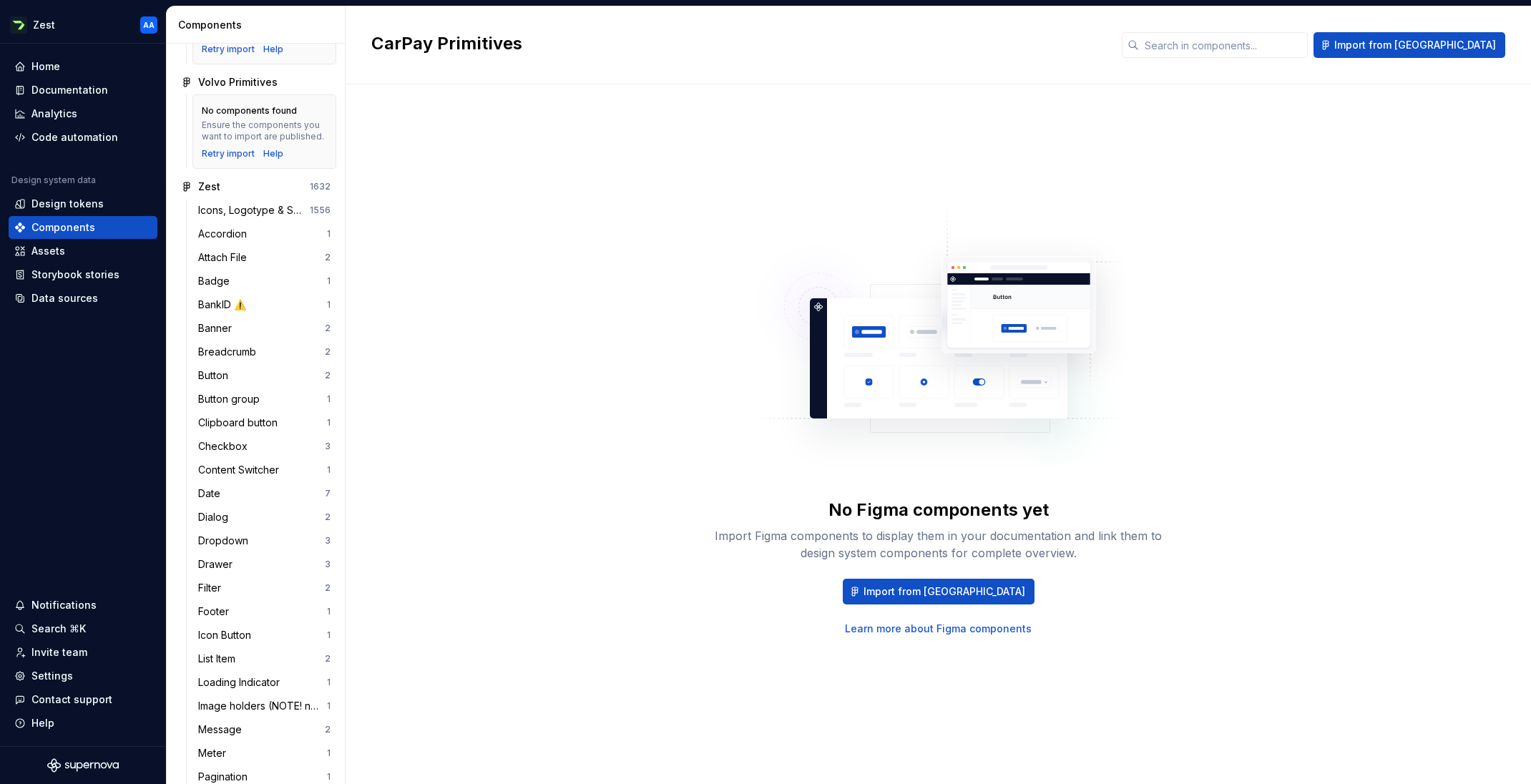
scroll to position [291, 0]
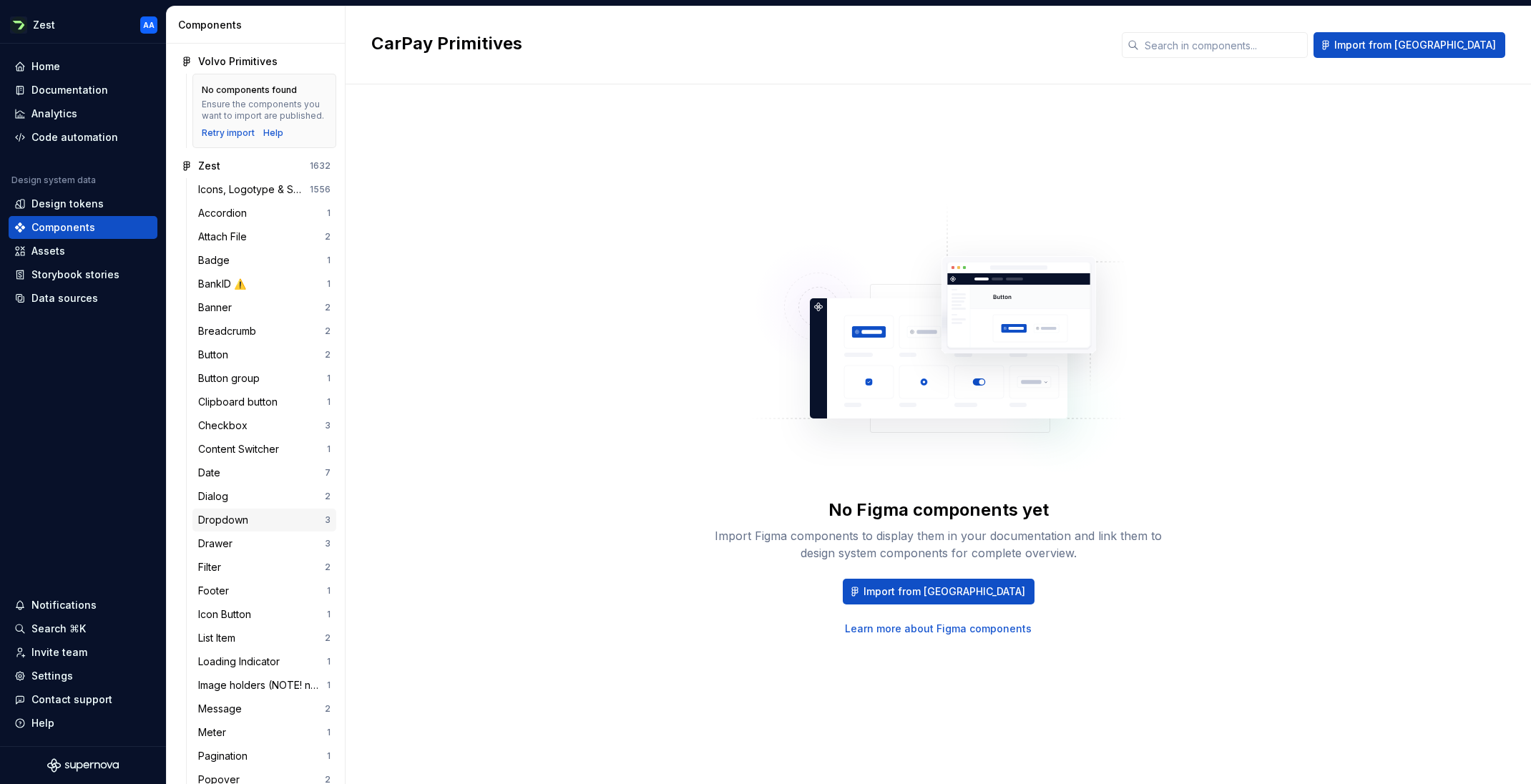
click at [225, 515] on div "Dropdown" at bounding box center [225, 520] width 56 height 14
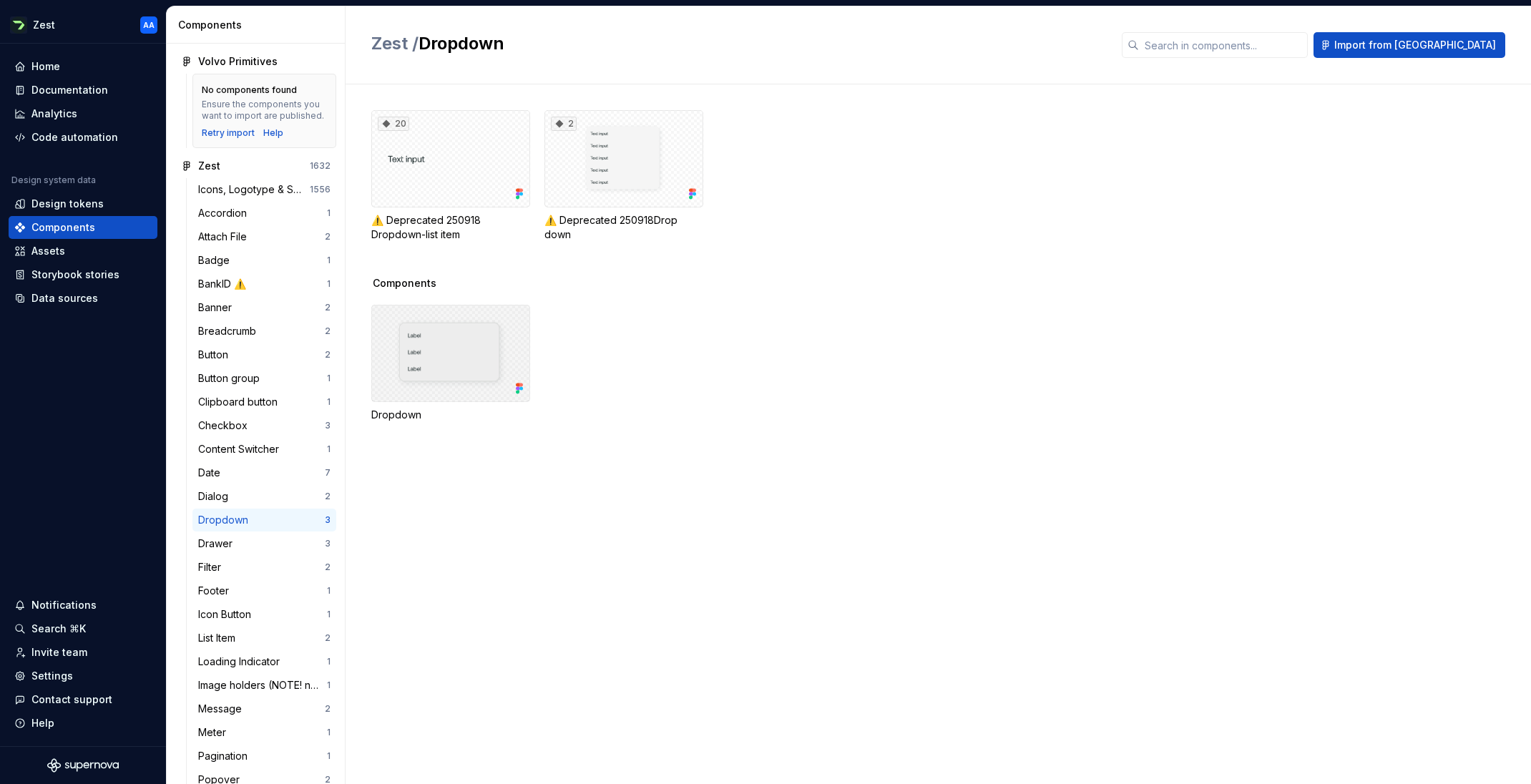
click at [431, 363] on div at bounding box center [451, 354] width 159 height 97
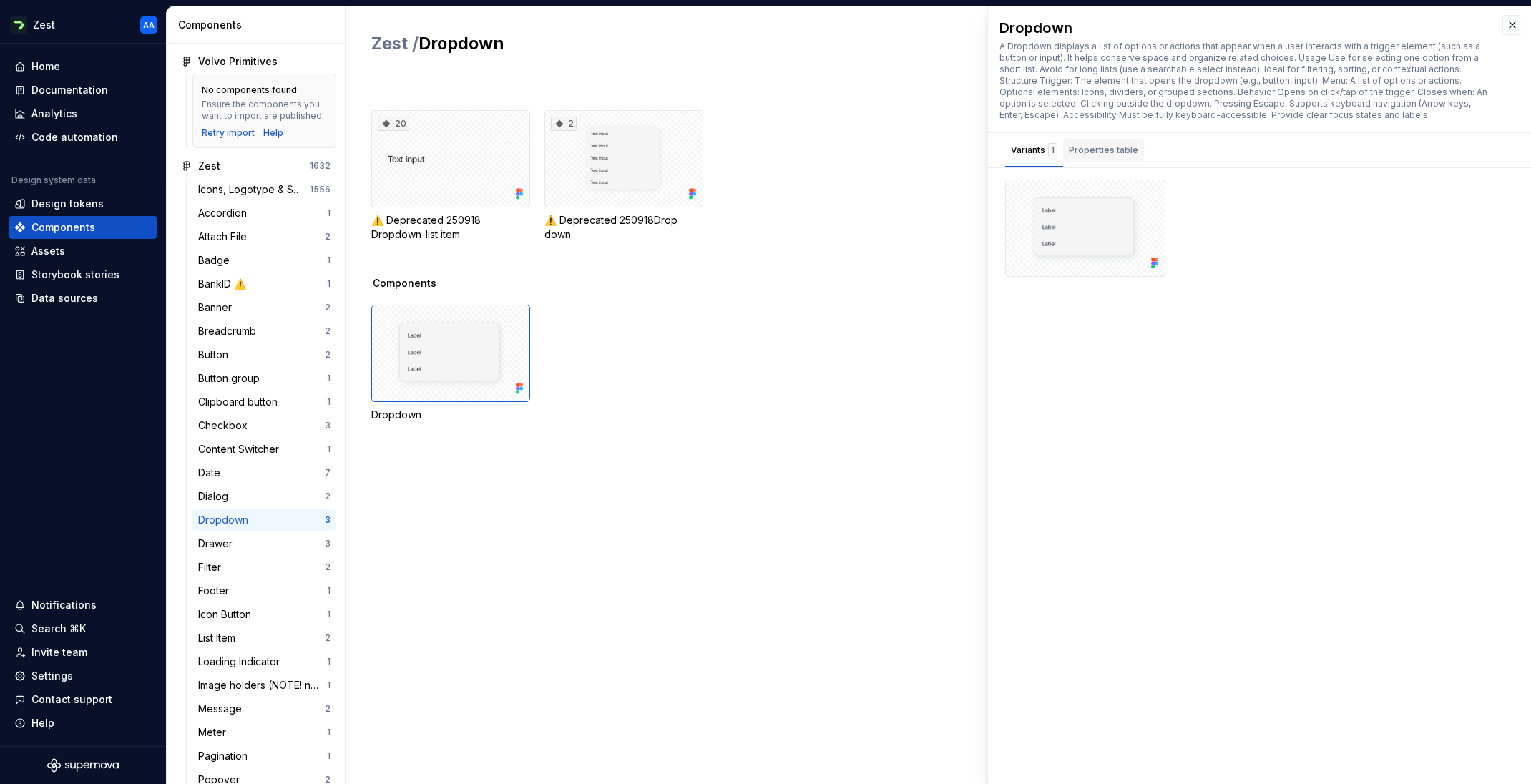
click at [1019, 153] on div "Properties table" at bounding box center [1103, 150] width 69 height 14
click at [855, 253] on div "20 ⚠️ Deprecated 250918 Dropdown-list item 2 ⚠️ Deprecated 250918Drop down" at bounding box center [951, 194] width 1160 height 166
click at [1019, 27] on button "button" at bounding box center [1512, 25] width 20 height 20
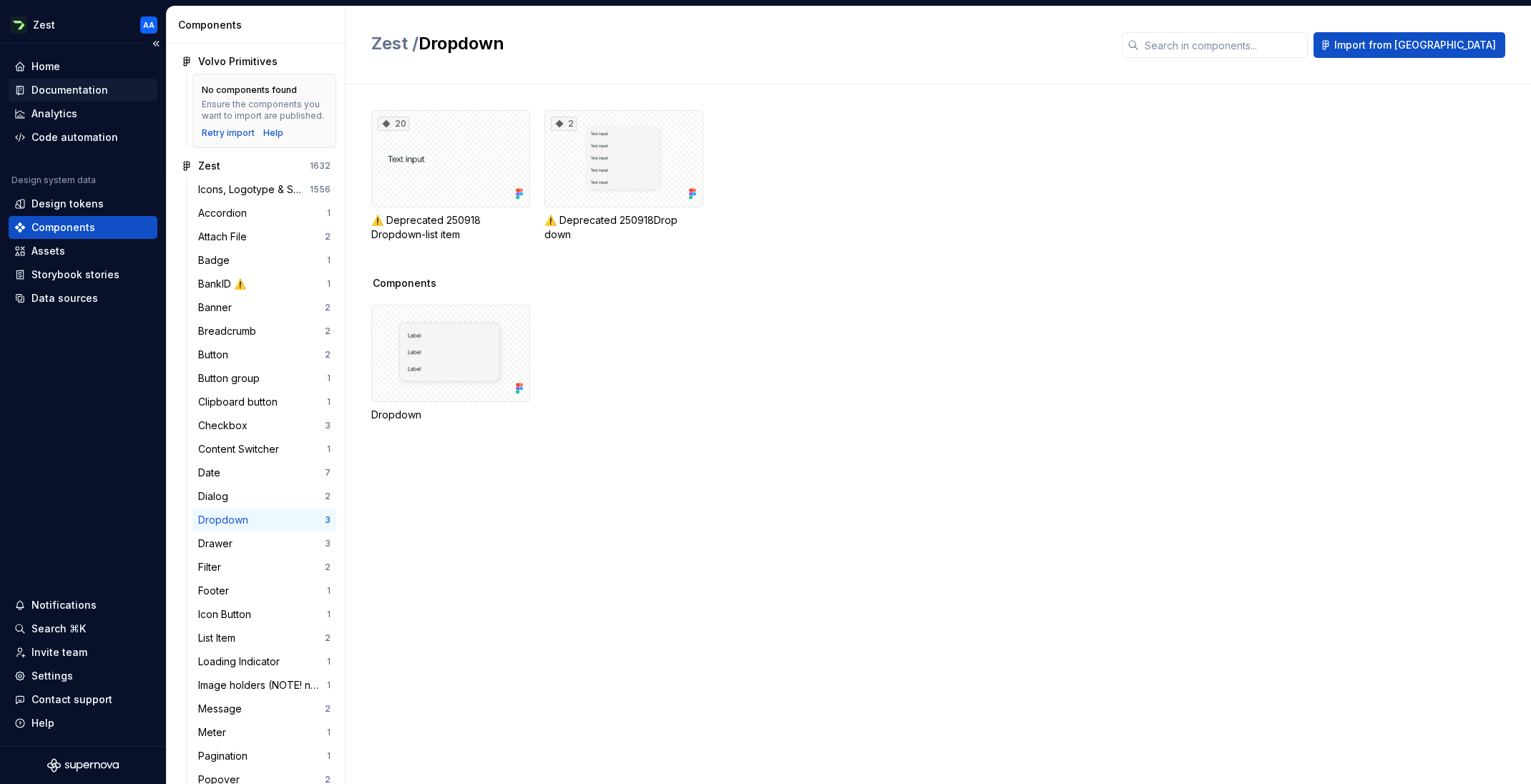
click at [64, 90] on div "Documentation" at bounding box center [70, 90] width 77 height 14
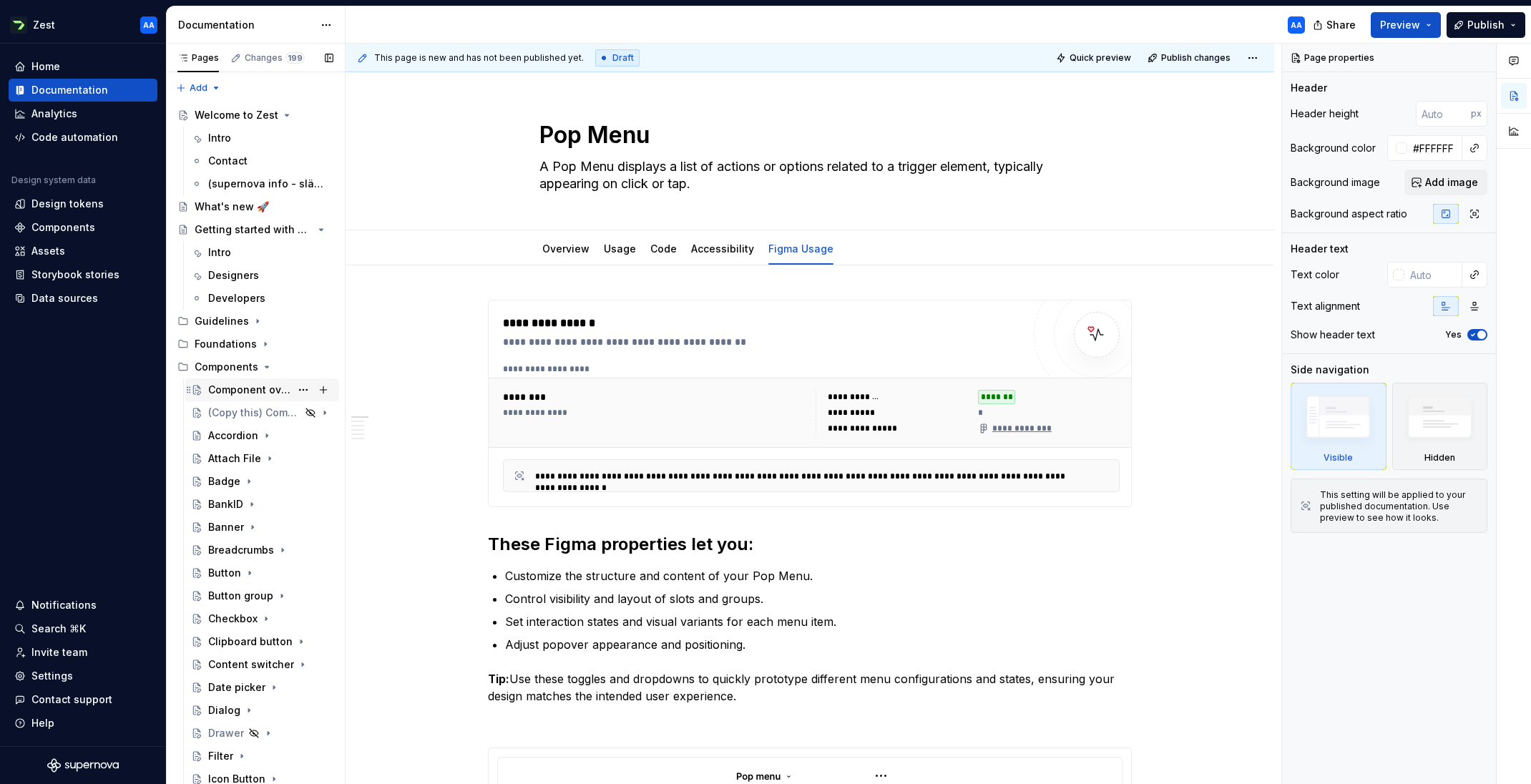
click at [242, 392] on div "Component overview" at bounding box center [248, 390] width 82 height 14
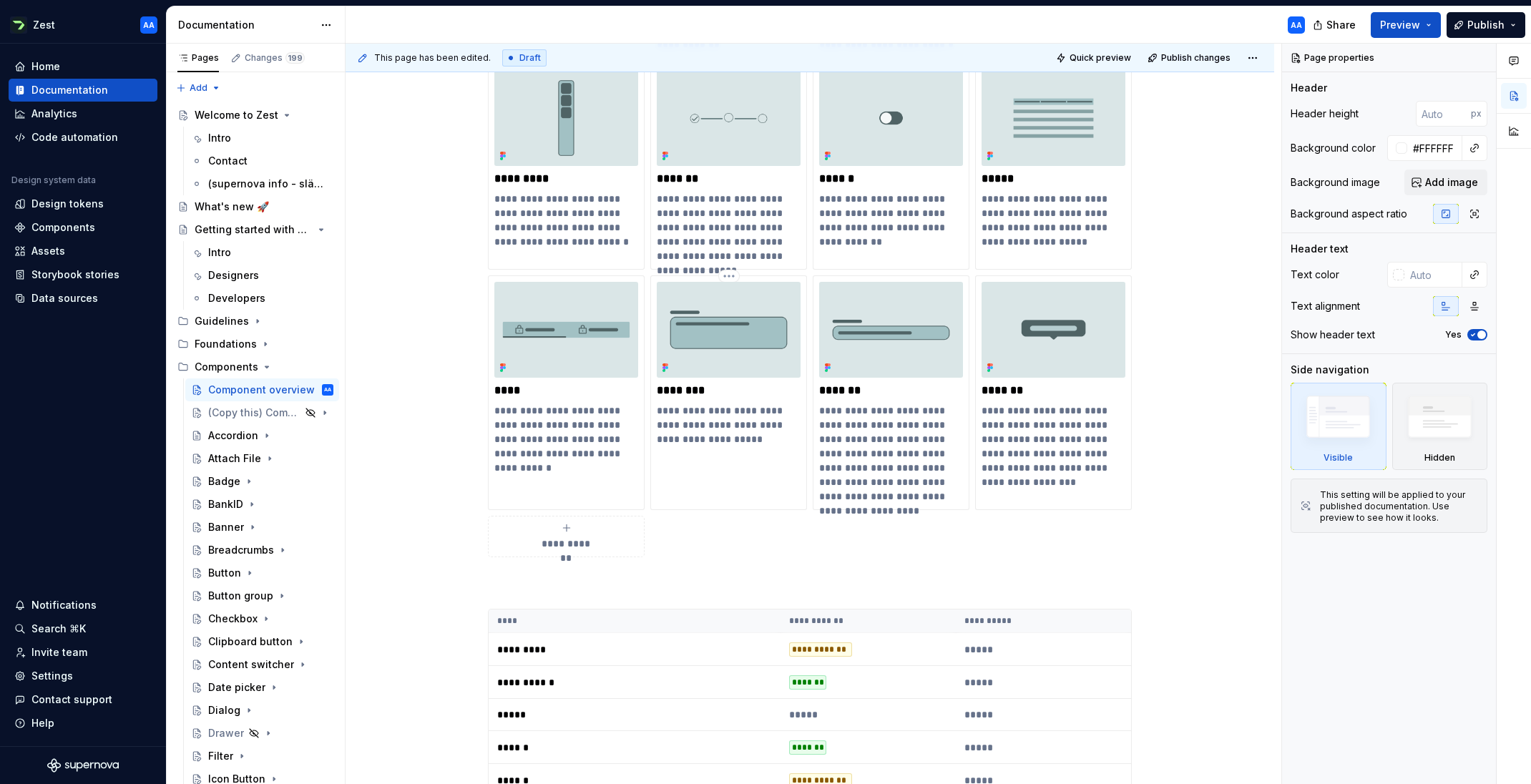
scroll to position [1680, 0]
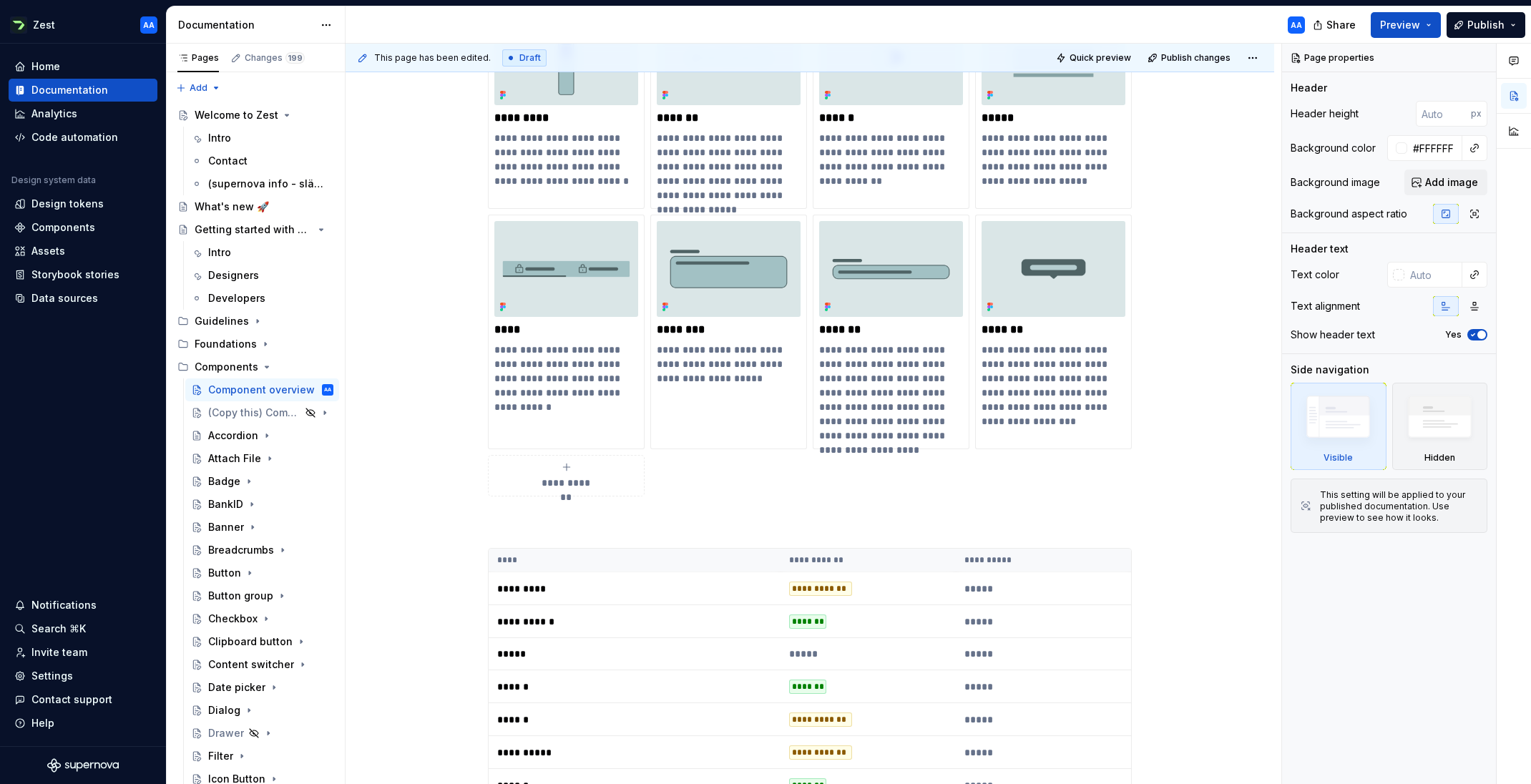
click at [583, 477] on span "**********" at bounding box center [566, 483] width 62 height 14
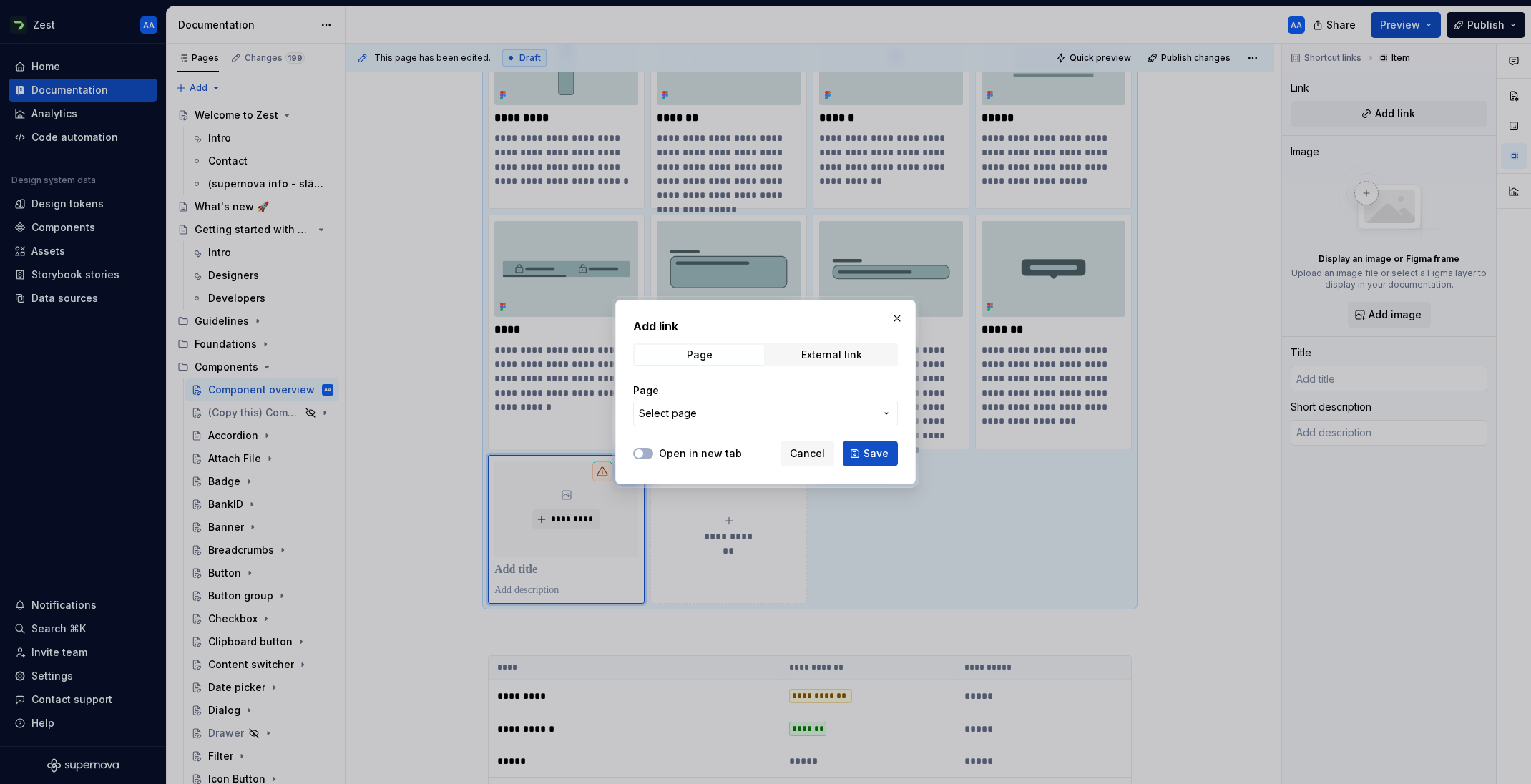
click at [748, 408] on span "Select page" at bounding box center [757, 414] width 236 height 14
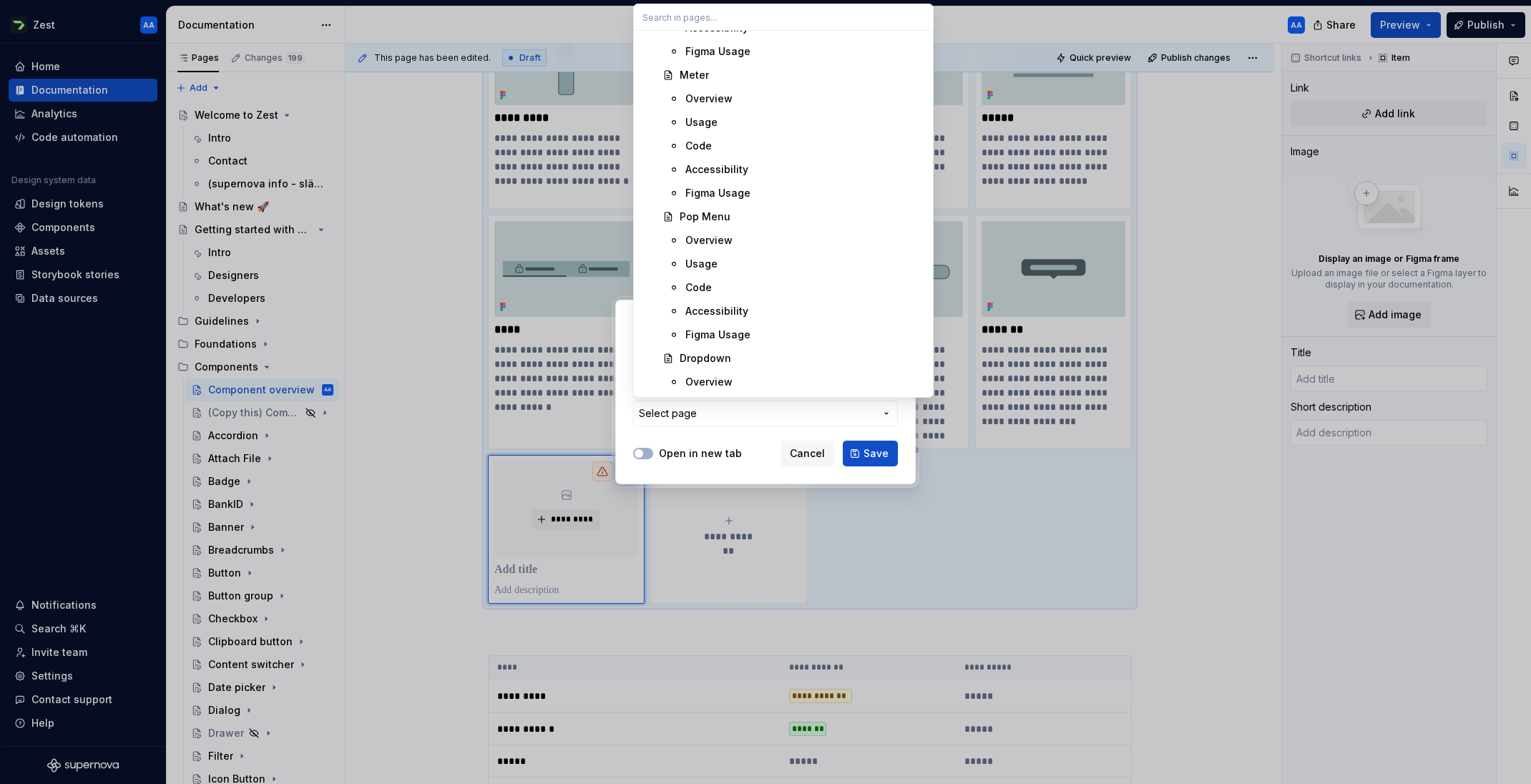
scroll to position [3892, 0]
click at [714, 350] on div "Dropdown" at bounding box center [705, 354] width 51 height 14
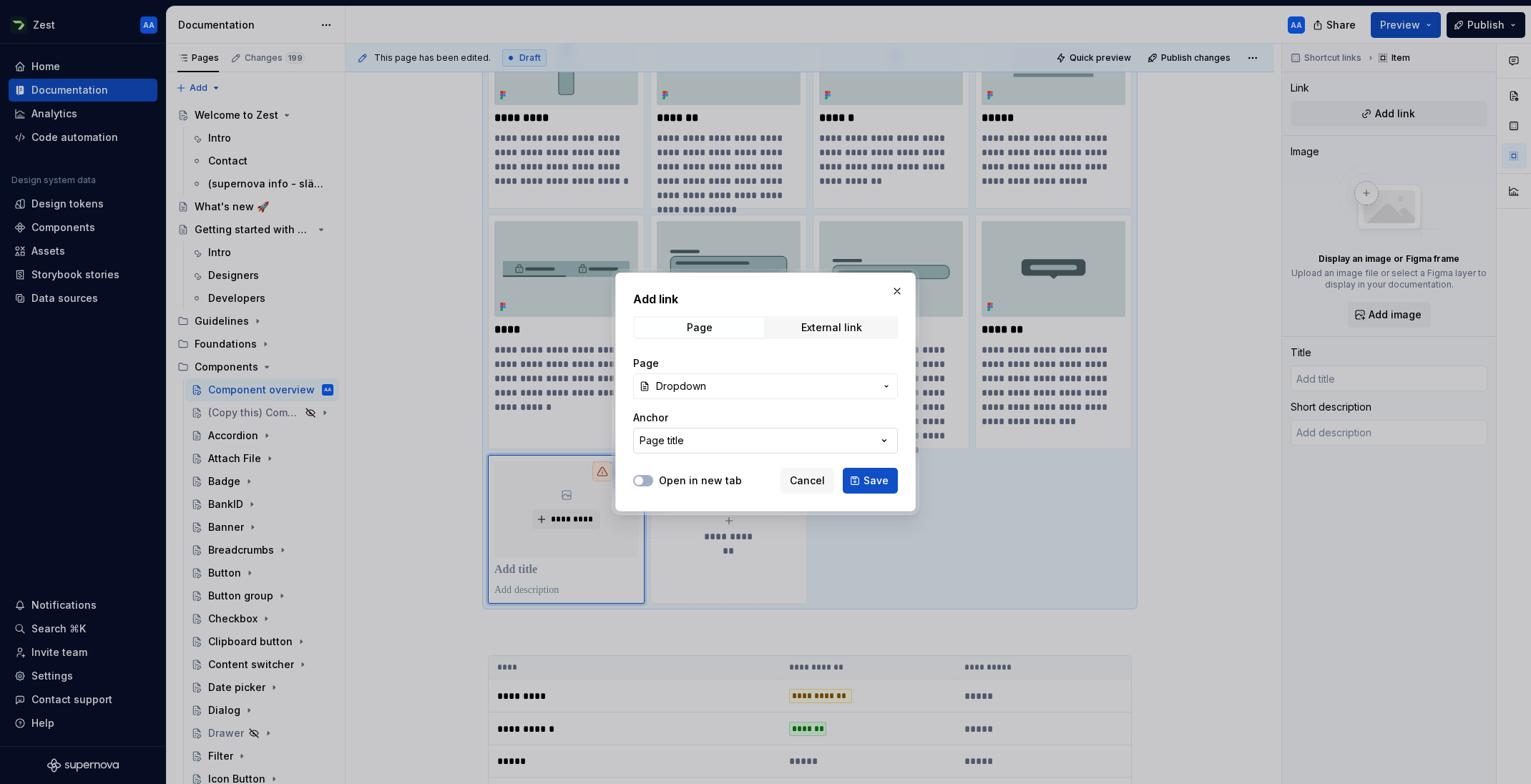
click at [872, 441] on button "Page title" at bounding box center [765, 440] width 264 height 26
click at [872, 441] on div "Add link Page External link Page Dropdown Anchor Page title Open in new tab Can…" at bounding box center [766, 392] width 1531 height 784
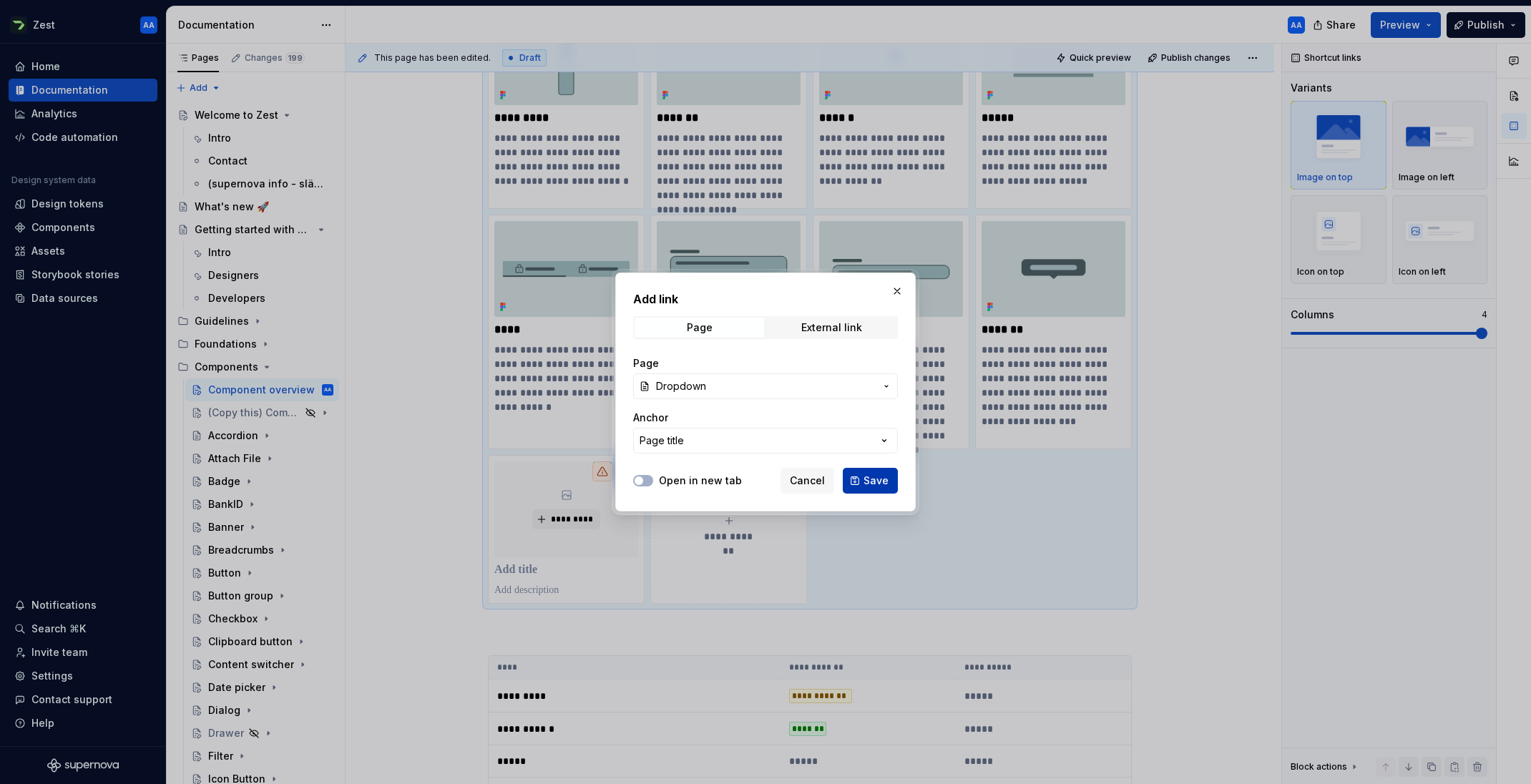
click at [875, 480] on span "Save" at bounding box center [876, 481] width 25 height 14
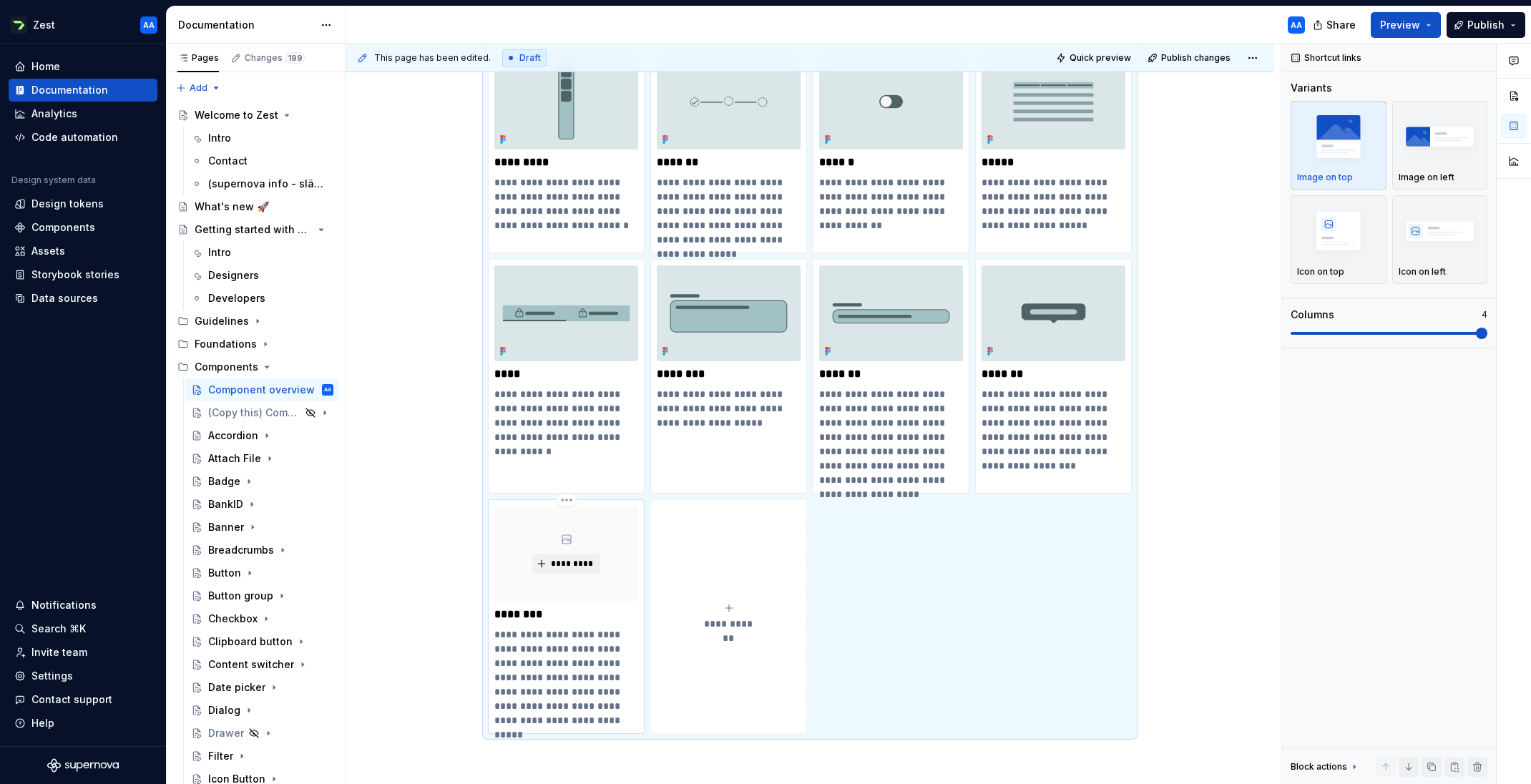
scroll to position [1696, 0]
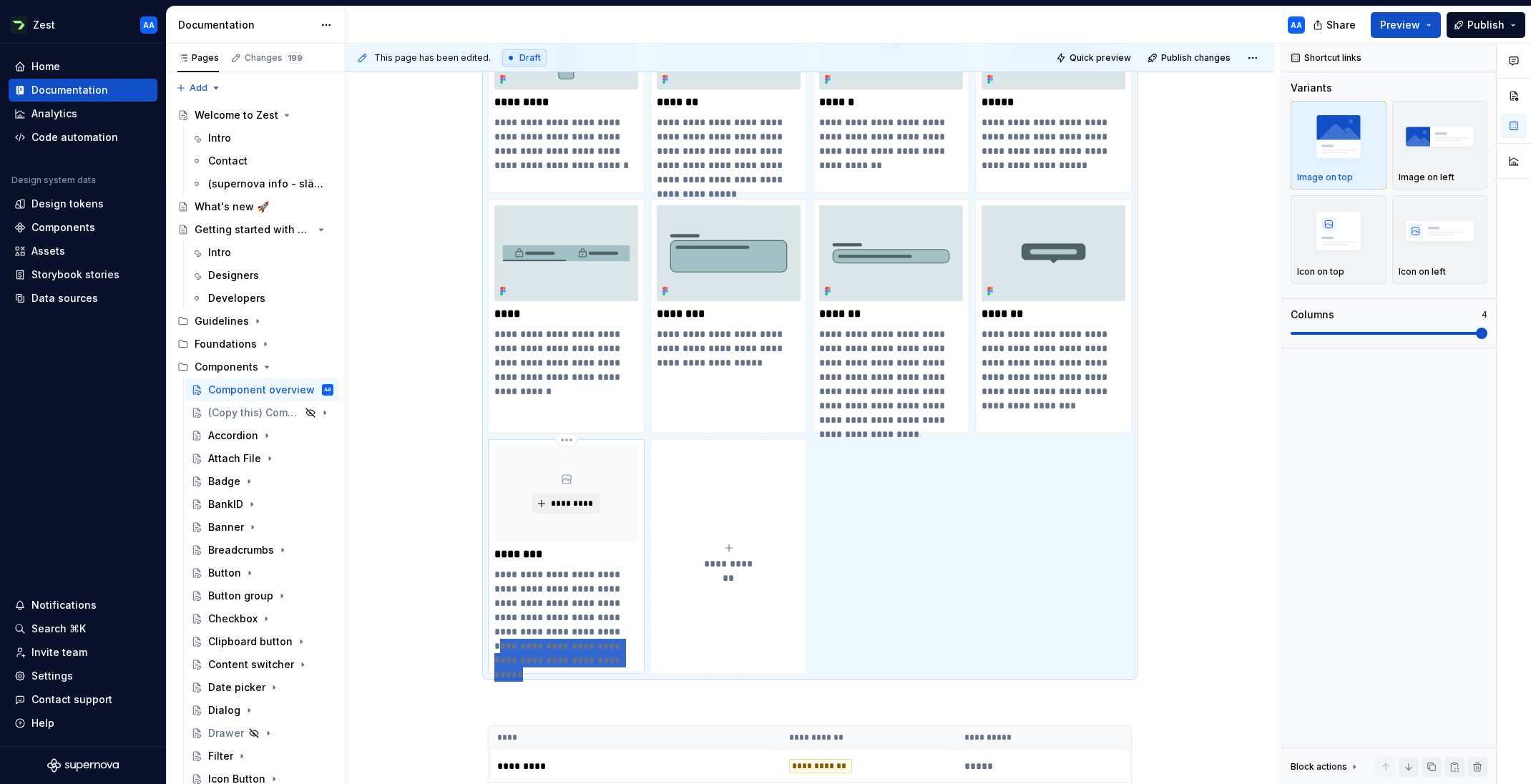
drag, startPoint x: 541, startPoint y: 628, endPoint x: 646, endPoint y: 661, distance: 110.1
click at [644, 661] on div "**********" at bounding box center [566, 556] width 156 height 234
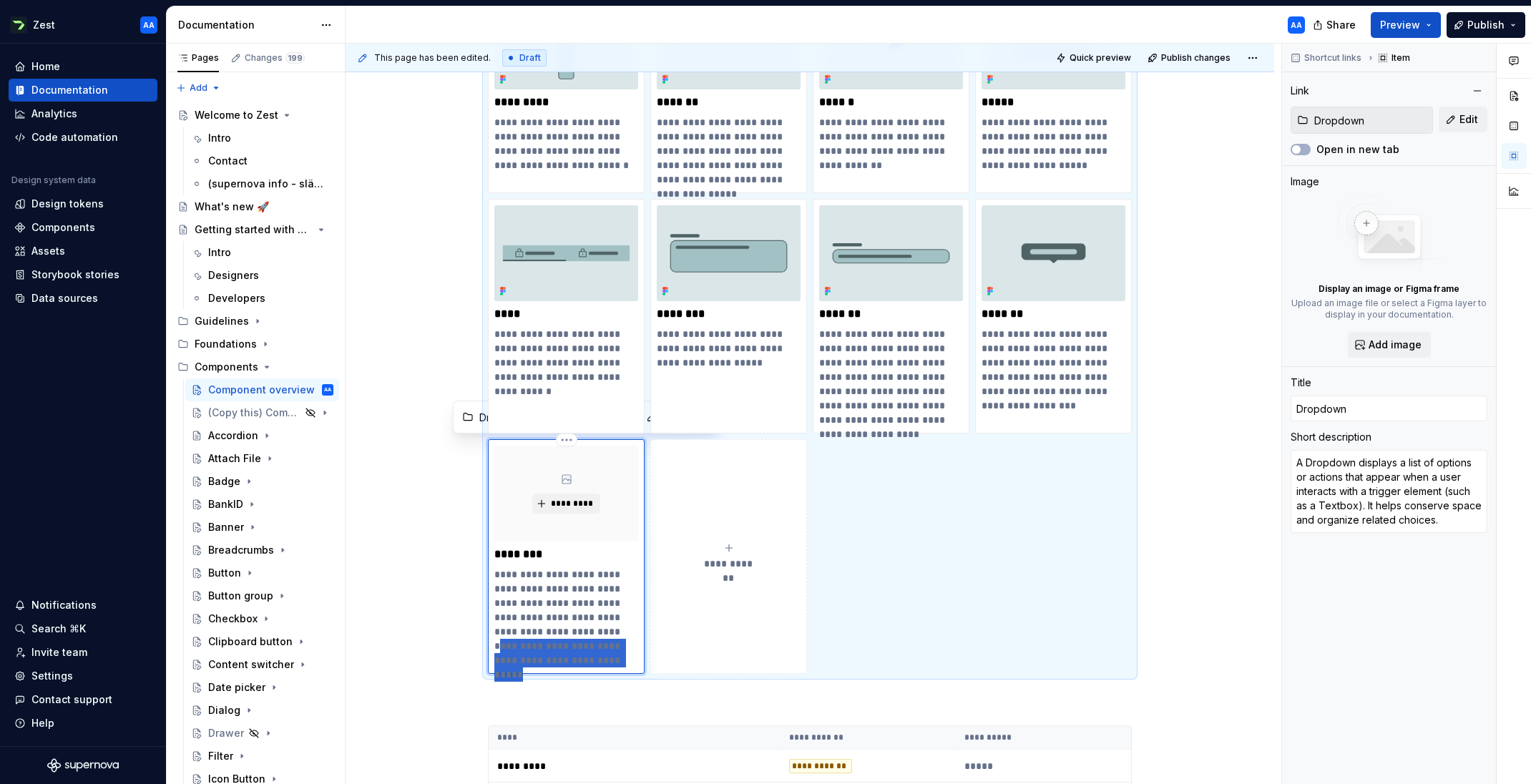
type textarea "*"
type textarea "A Dropdown displays a list of options or actions that appear when a user intera…"
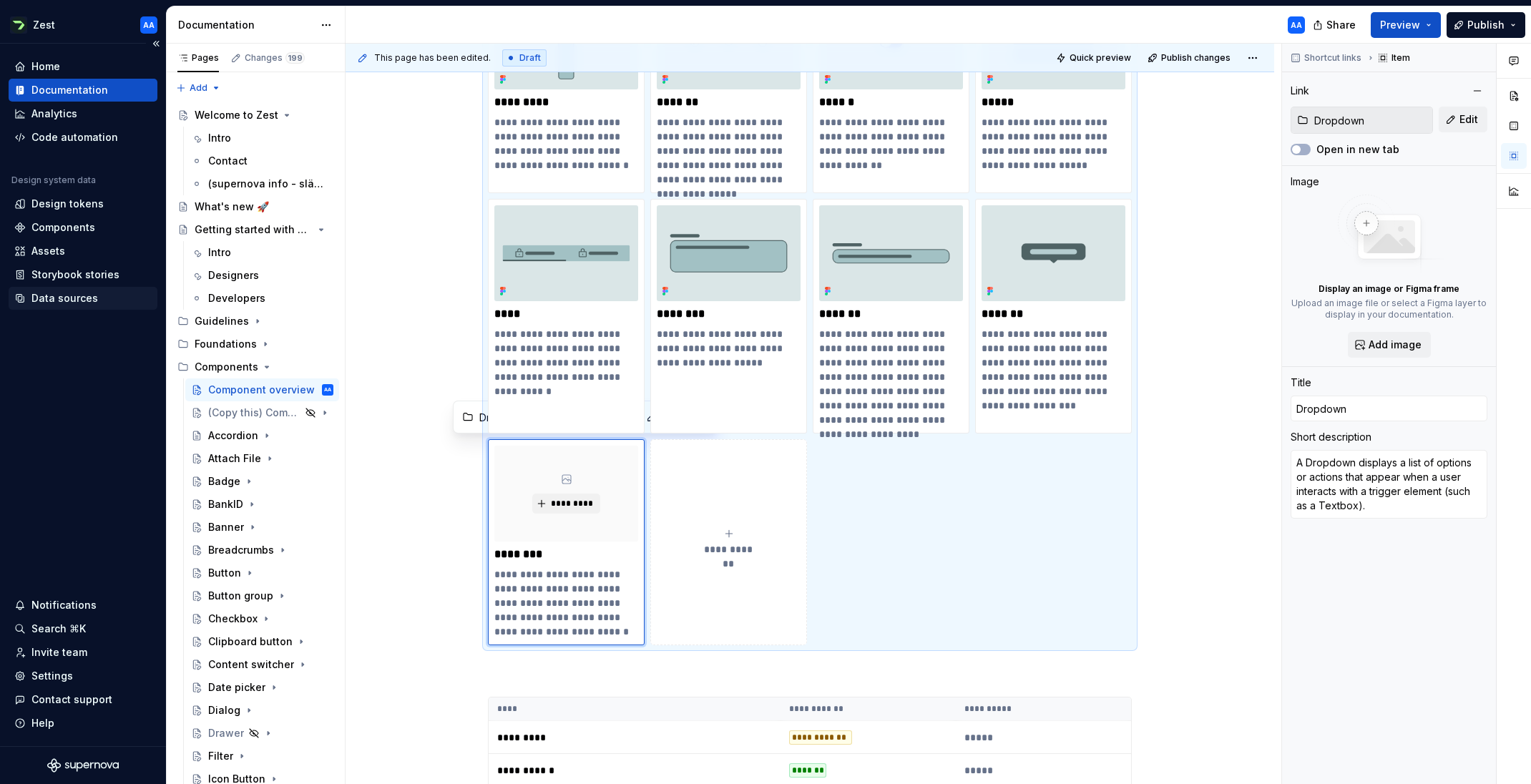
click at [81, 296] on div "Data sources" at bounding box center [65, 298] width 66 height 14
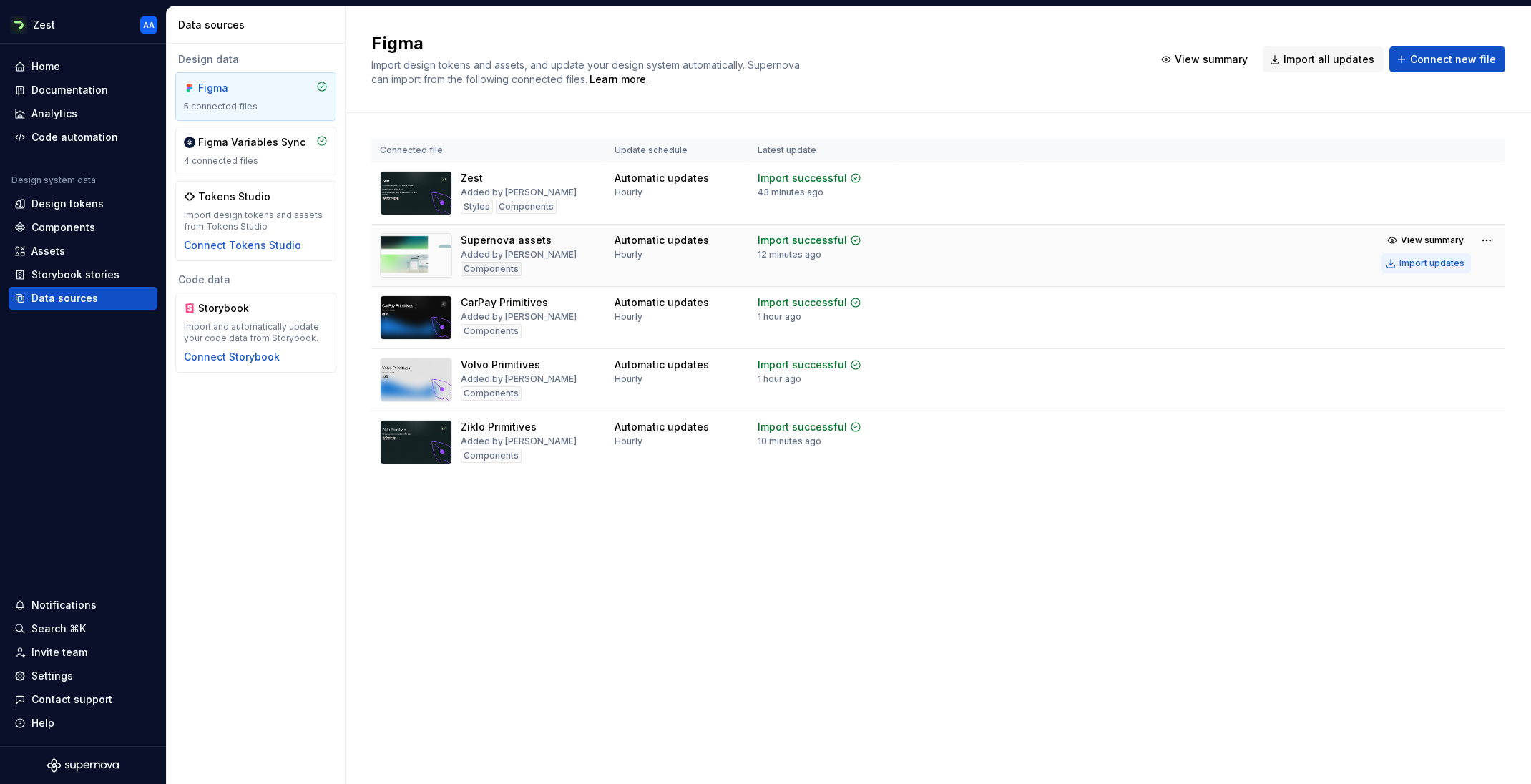
click at [1019, 263] on div "Import updates" at bounding box center [1432, 263] width 65 height 11
click at [83, 84] on div "Documentation" at bounding box center [70, 90] width 77 height 14
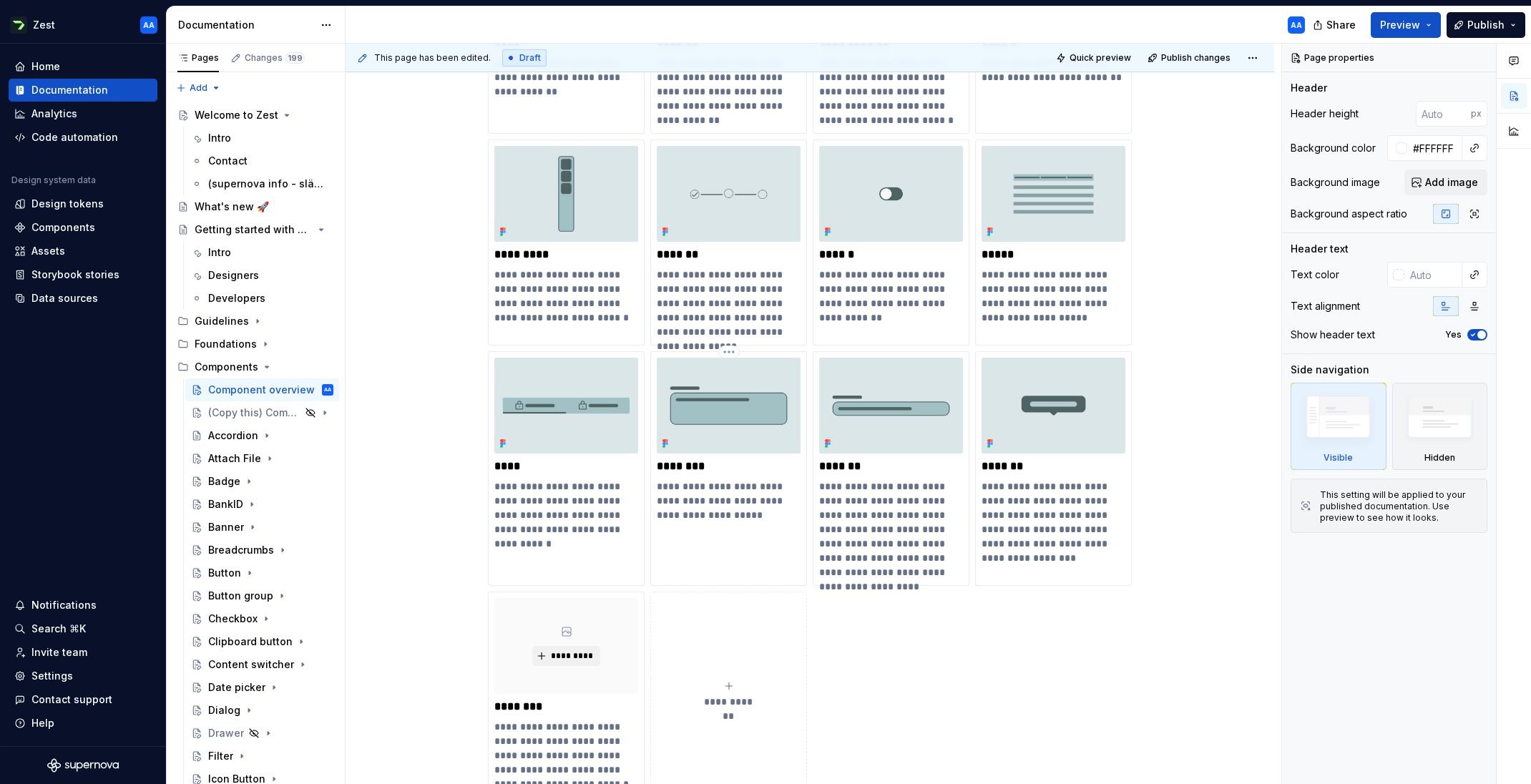
scroll to position [1590, 0]
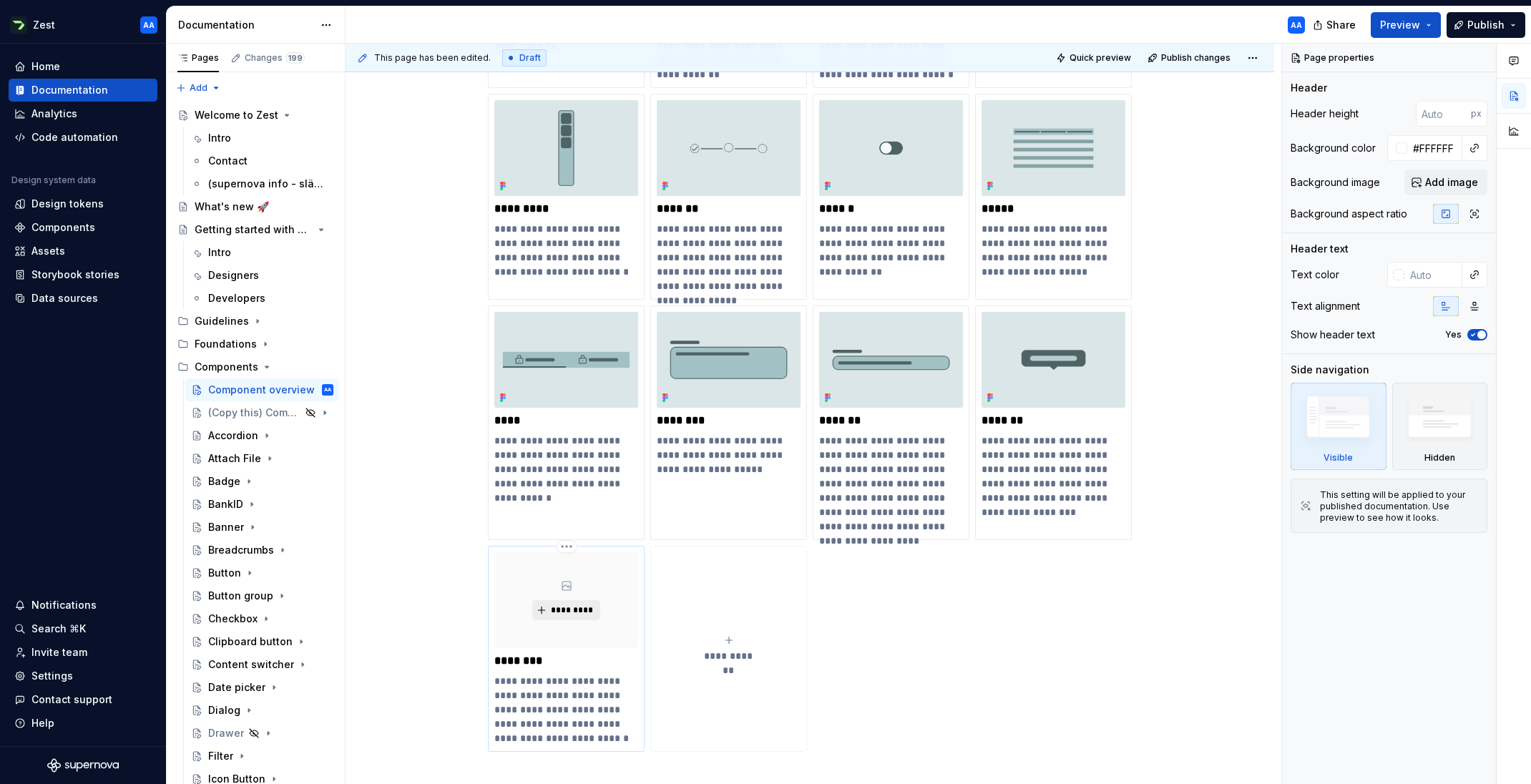
click at [560, 612] on span "*********" at bounding box center [571, 610] width 43 height 11
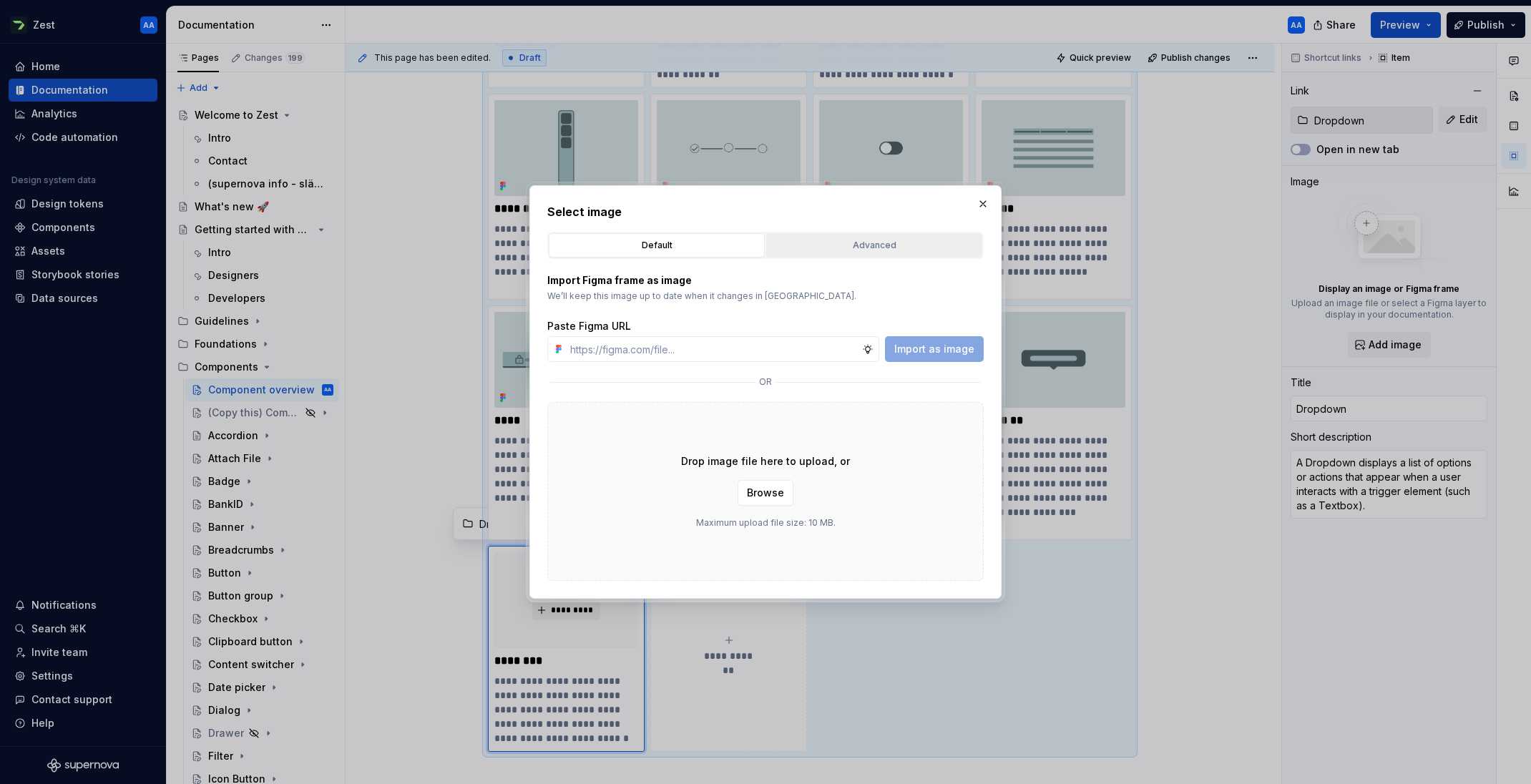
click at [846, 245] on div "Advanced" at bounding box center [873, 245] width 206 height 14
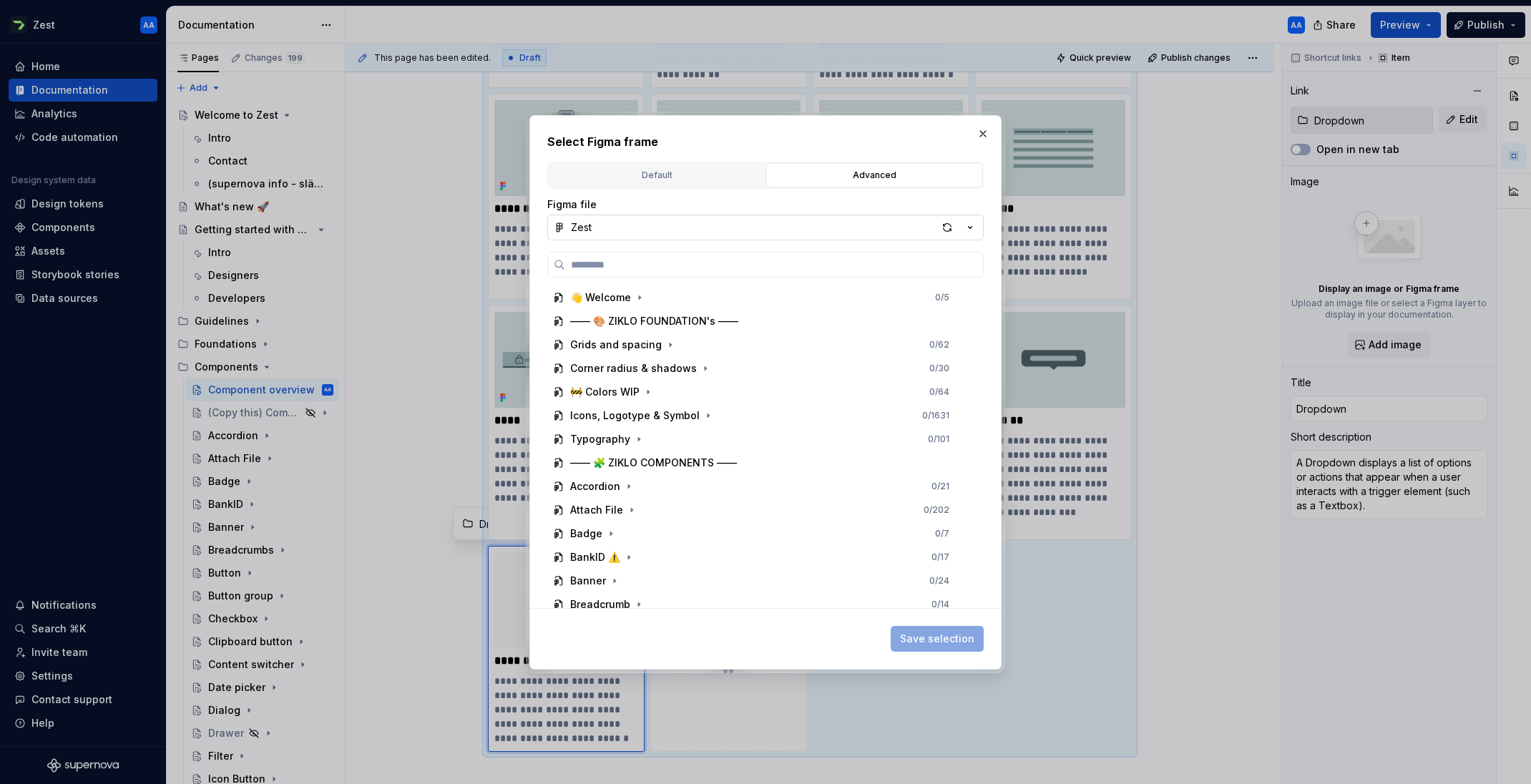
click at [975, 226] on icon "button" at bounding box center [970, 227] width 14 height 14
click at [697, 279] on div "Supernova assets" at bounding box center [781, 282] width 386 height 14
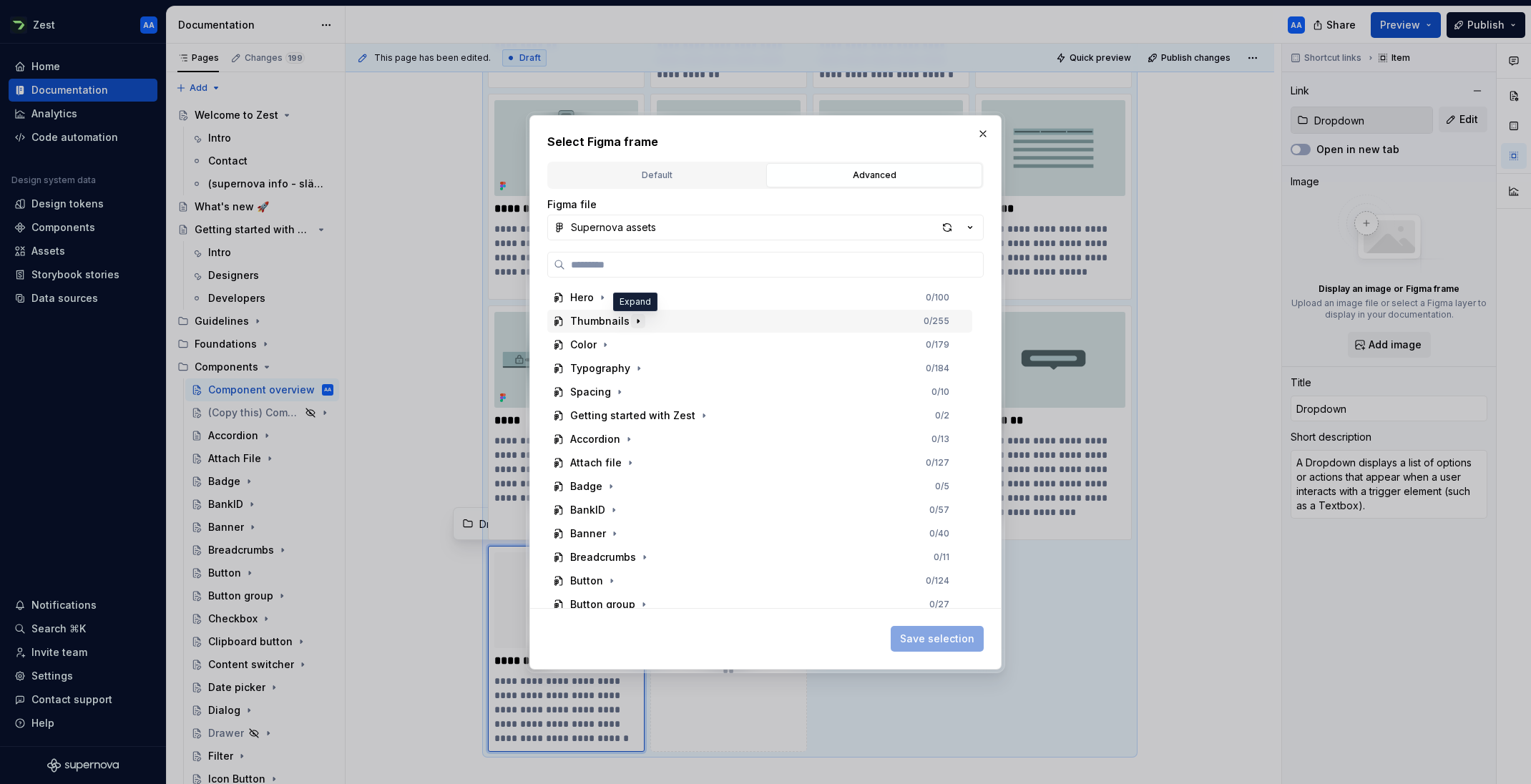
click at [632, 316] on icon "button" at bounding box center [637, 321] width 11 height 11
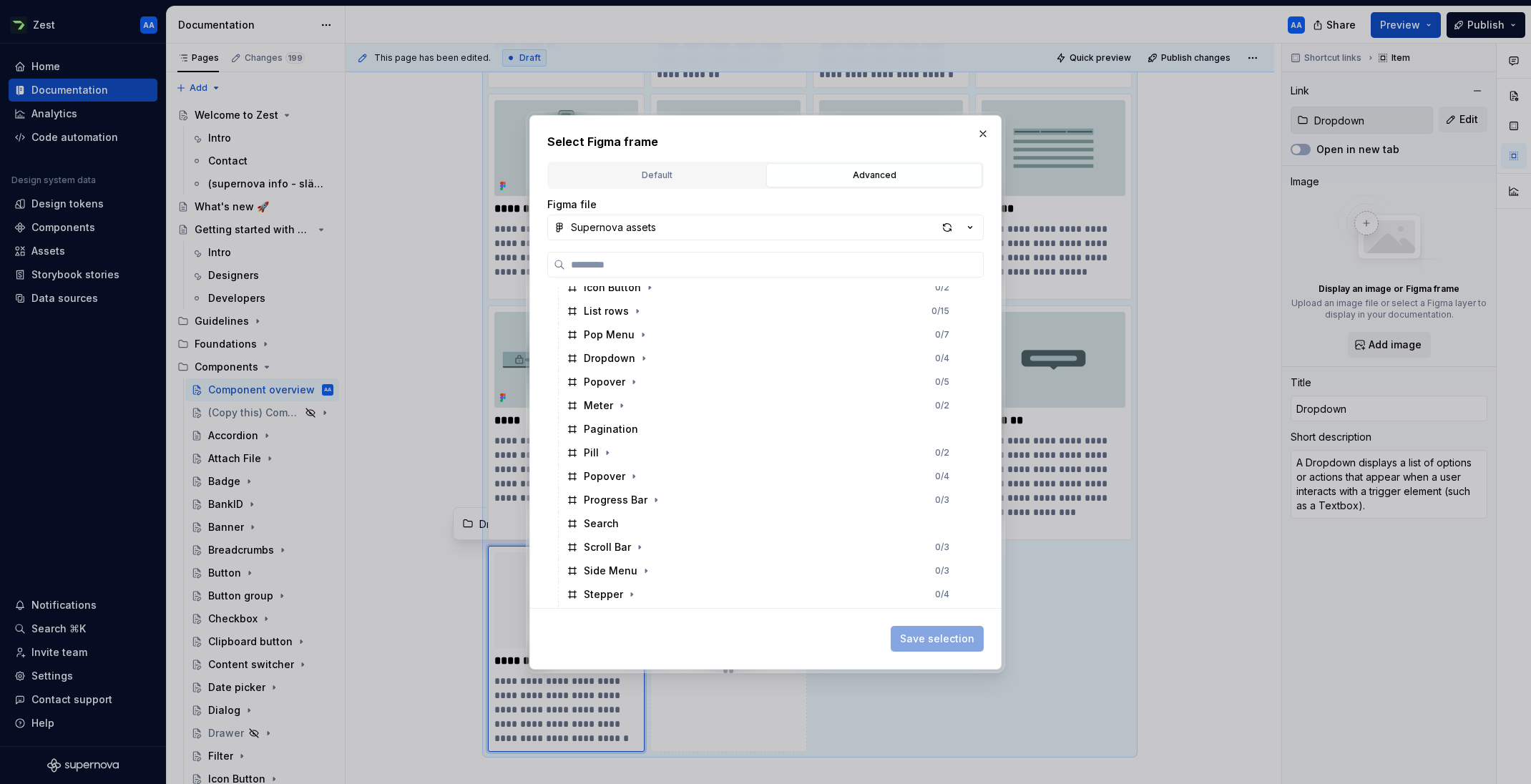
scroll to position [772, 0]
click at [618, 354] on div "Dropdown" at bounding box center [609, 352] width 51 height 14
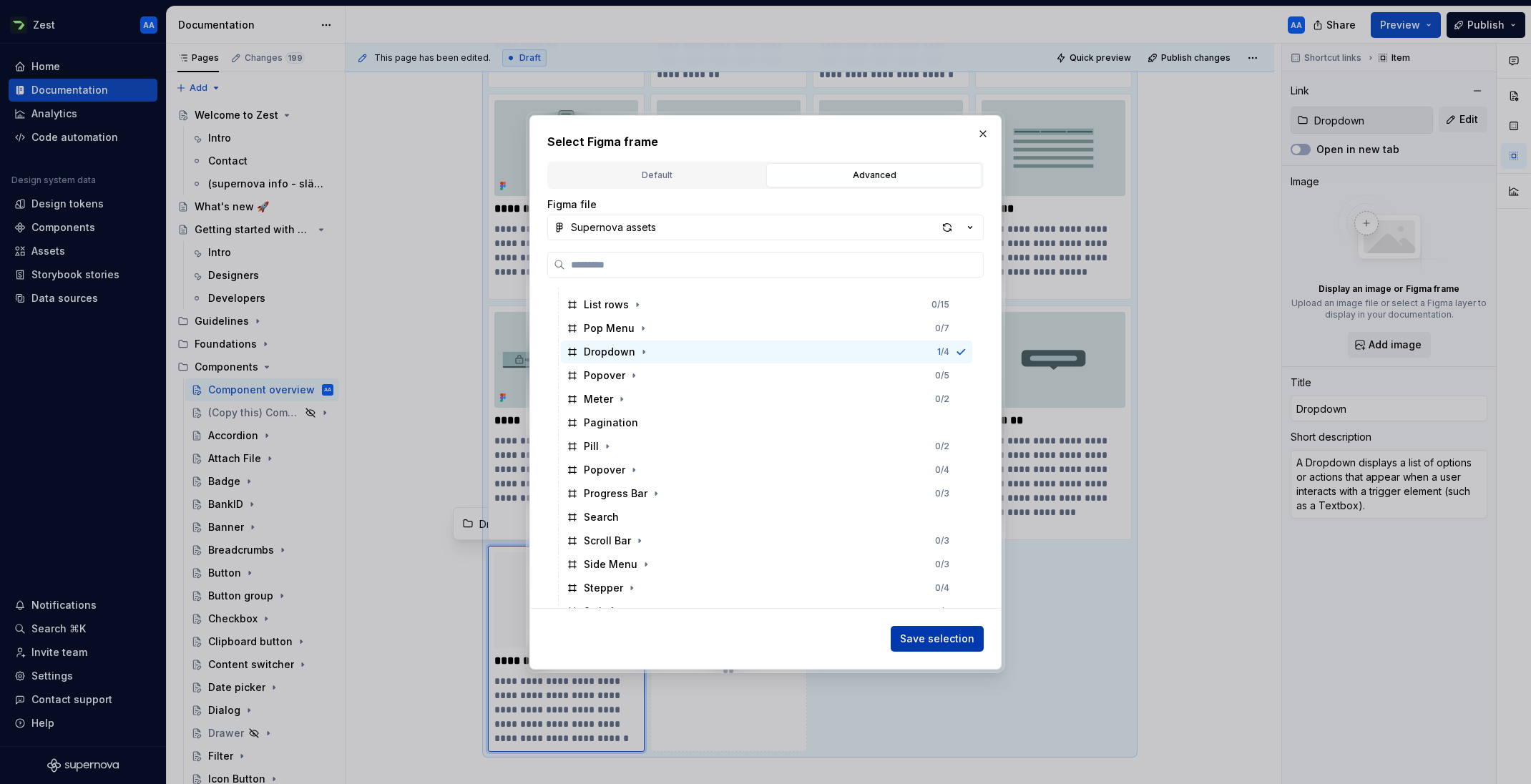
click at [946, 643] on span "Save selection" at bounding box center [937, 638] width 74 height 14
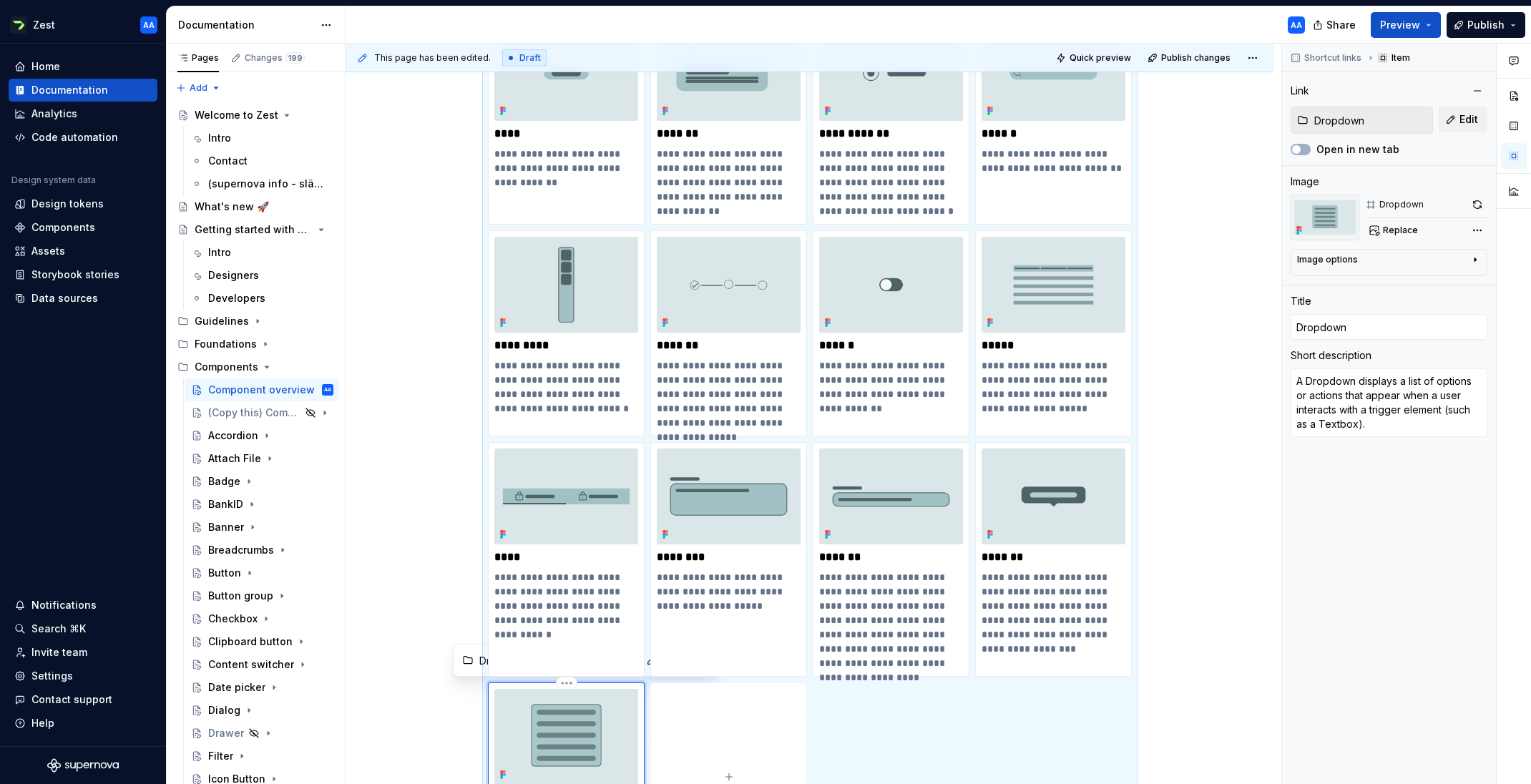
scroll to position [1782, 0]
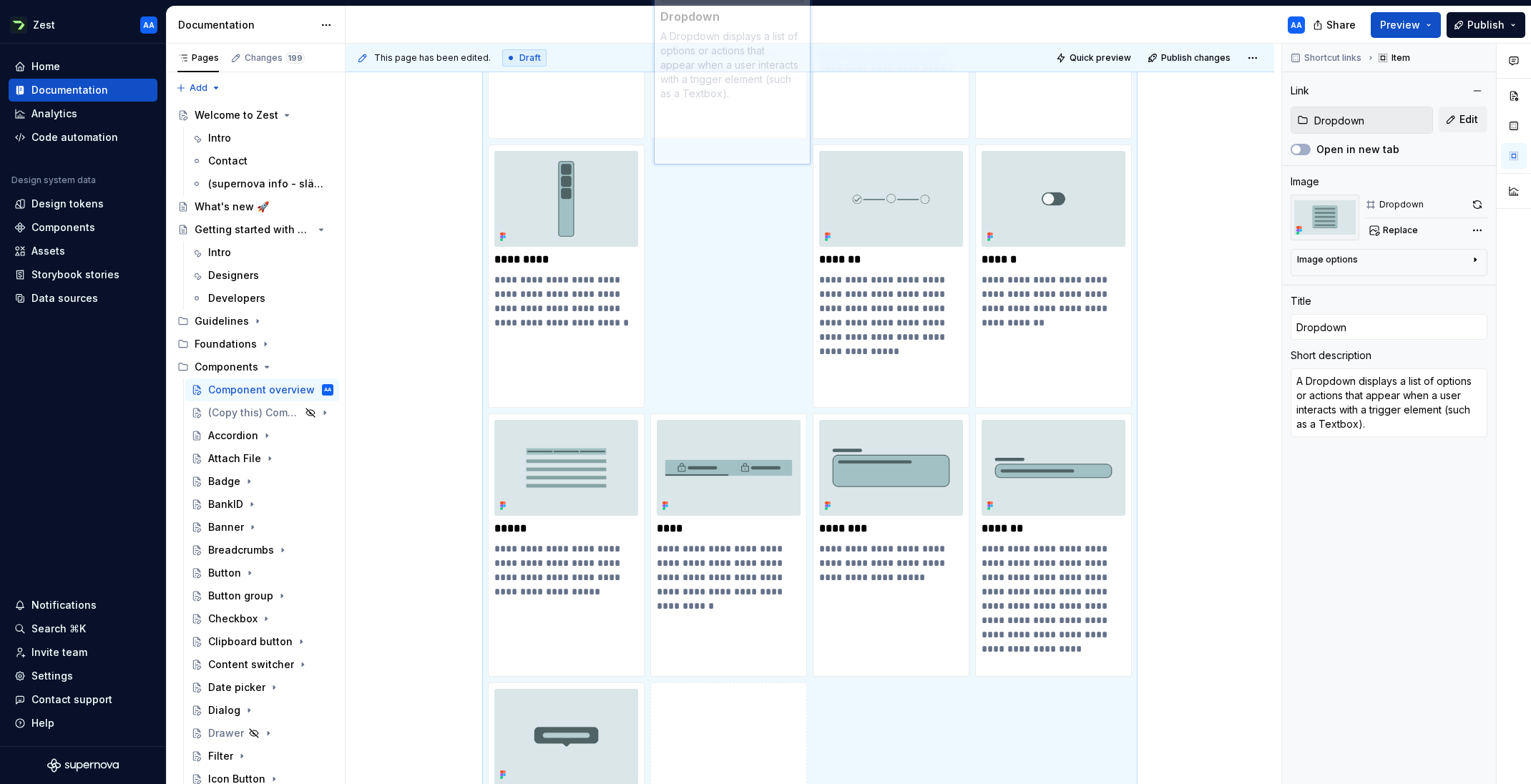
drag, startPoint x: 611, startPoint y: 730, endPoint x: 773, endPoint y: 286, distance: 472.6
click at [772, 286] on body "Zest AA Home Documentation Analytics Code automation Design system data Design …" at bounding box center [766, 392] width 1531 height 784
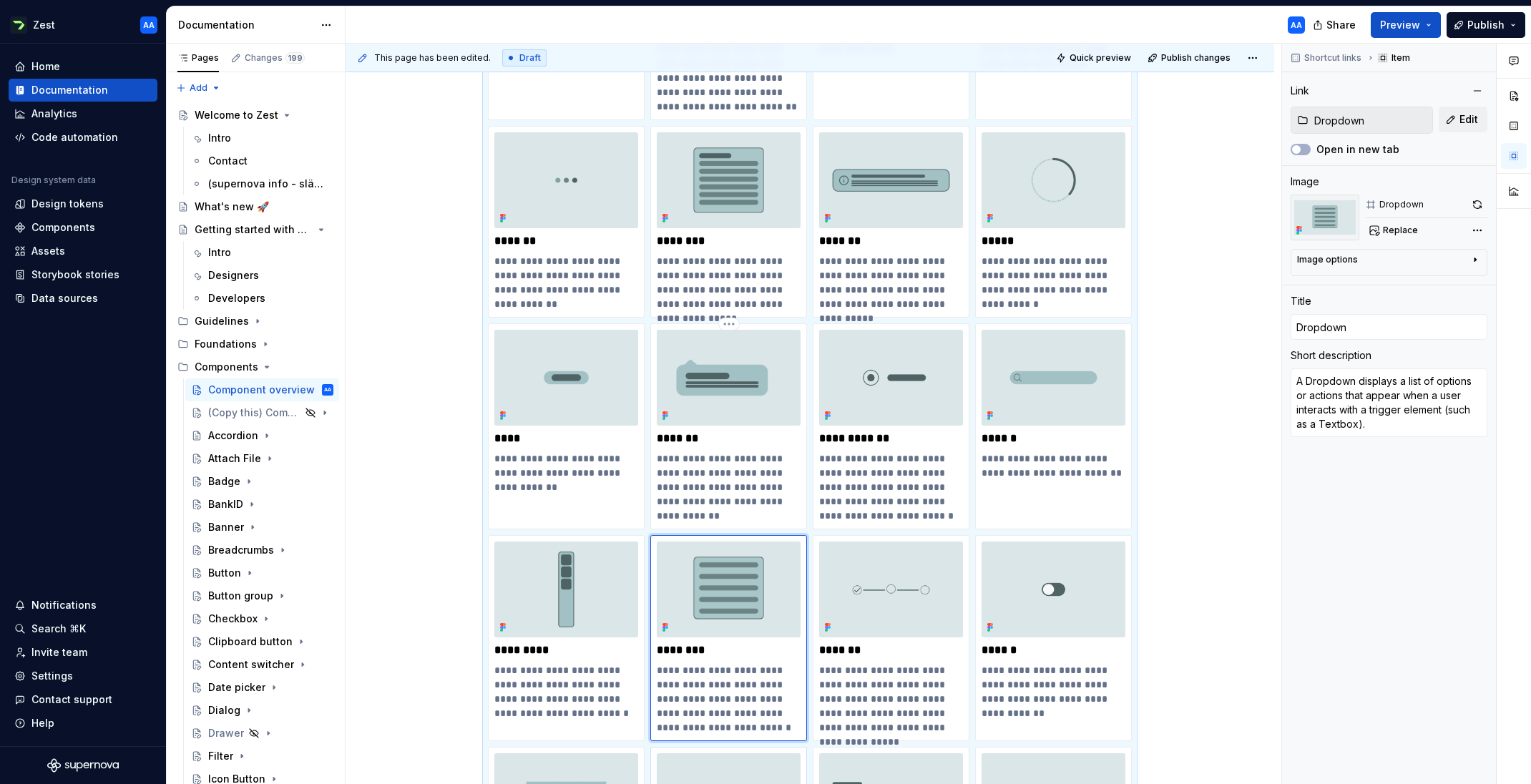
scroll to position [1147, 0]
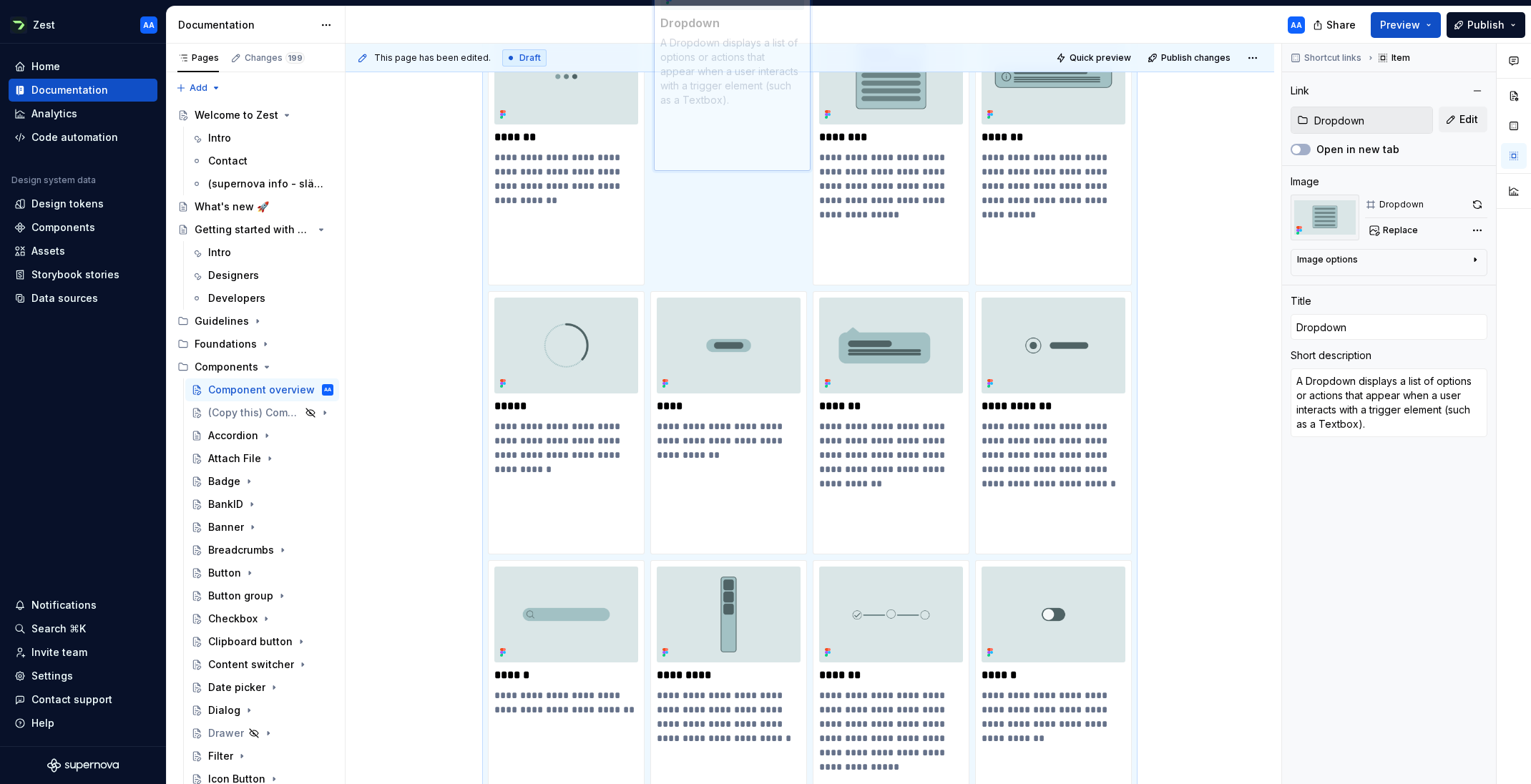
drag, startPoint x: 721, startPoint y: 517, endPoint x: 685, endPoint y: 182, distance: 336.9
click at [685, 182] on body "Zest AA Home Documentation Analytics Code automation Design system data Design …" at bounding box center [766, 392] width 1531 height 784
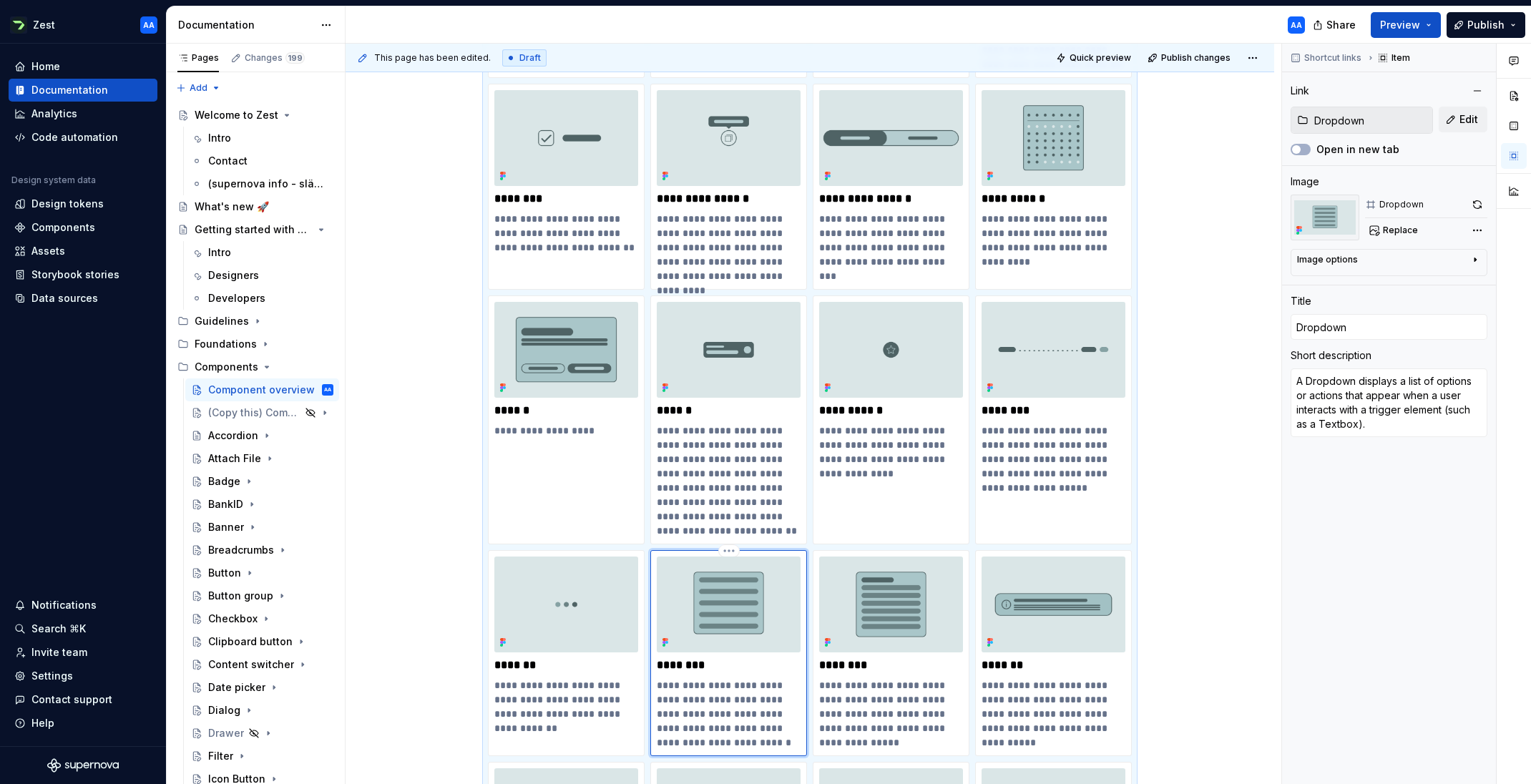
scroll to position [839, 0]
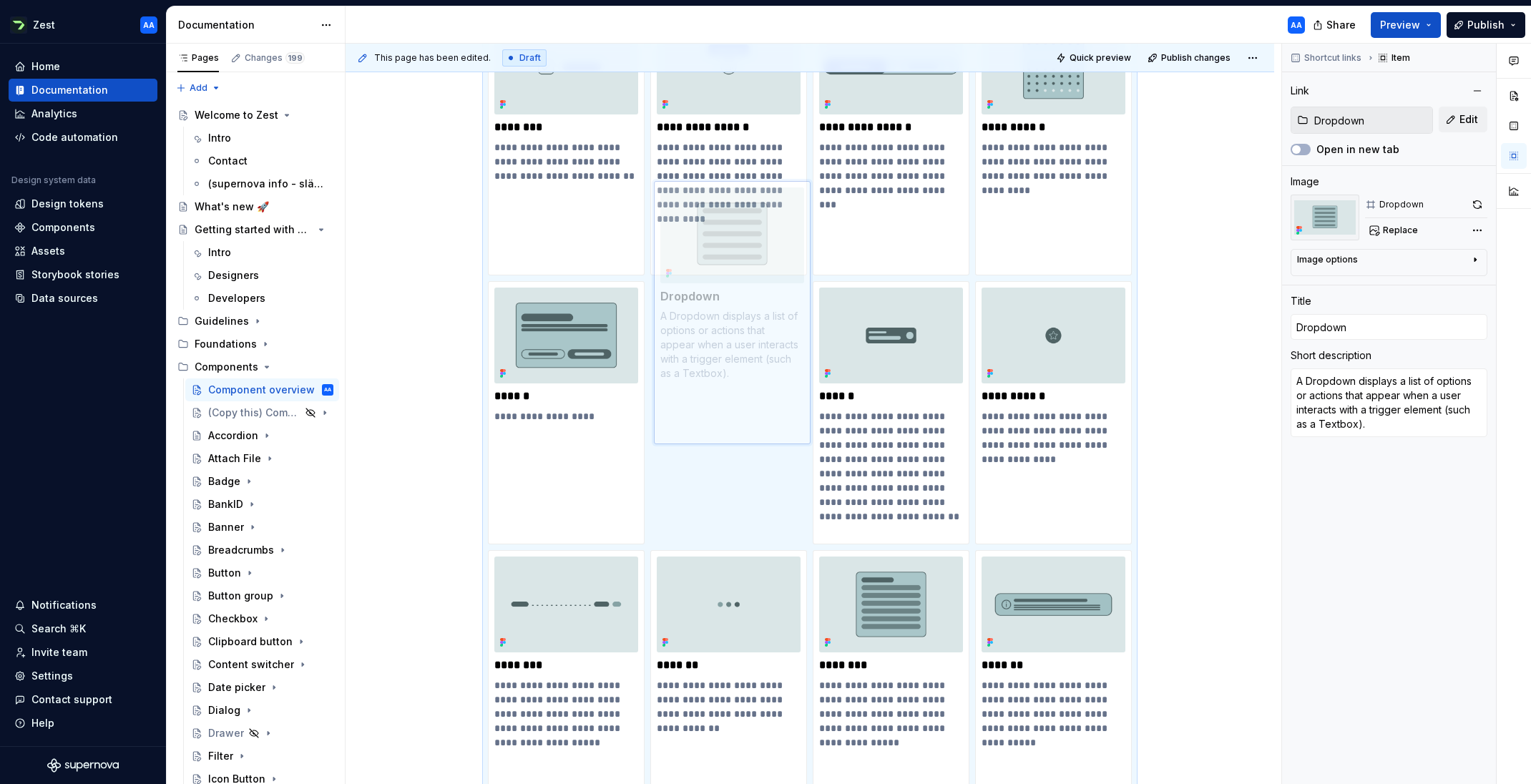
drag, startPoint x: 694, startPoint y: 646, endPoint x: 656, endPoint y: 457, distance: 192.8
click at [656, 457] on body "Zest AA Home Documentation Analytics Code automation Design system data Design …" at bounding box center [766, 392] width 1531 height 784
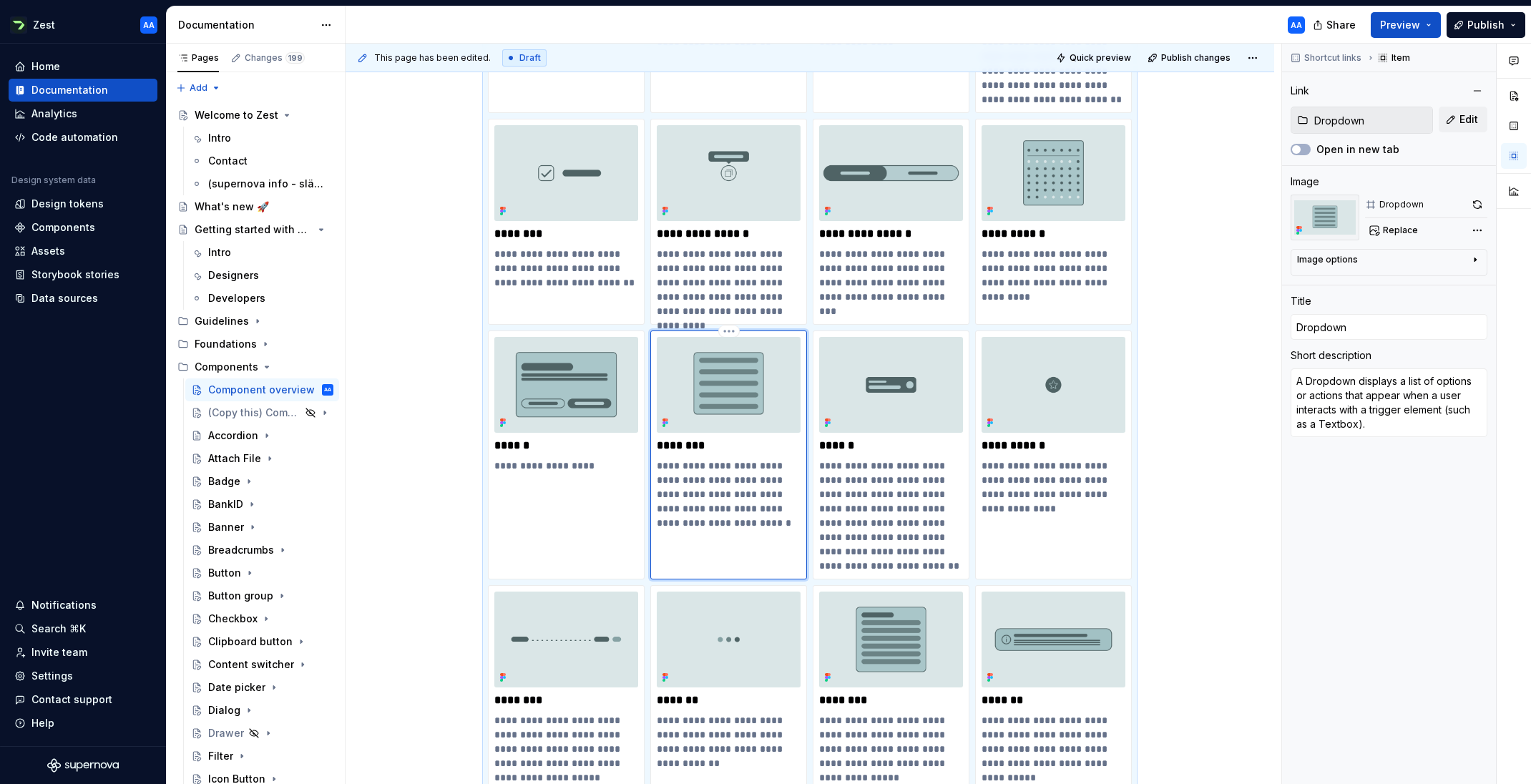
scroll to position [681, 0]
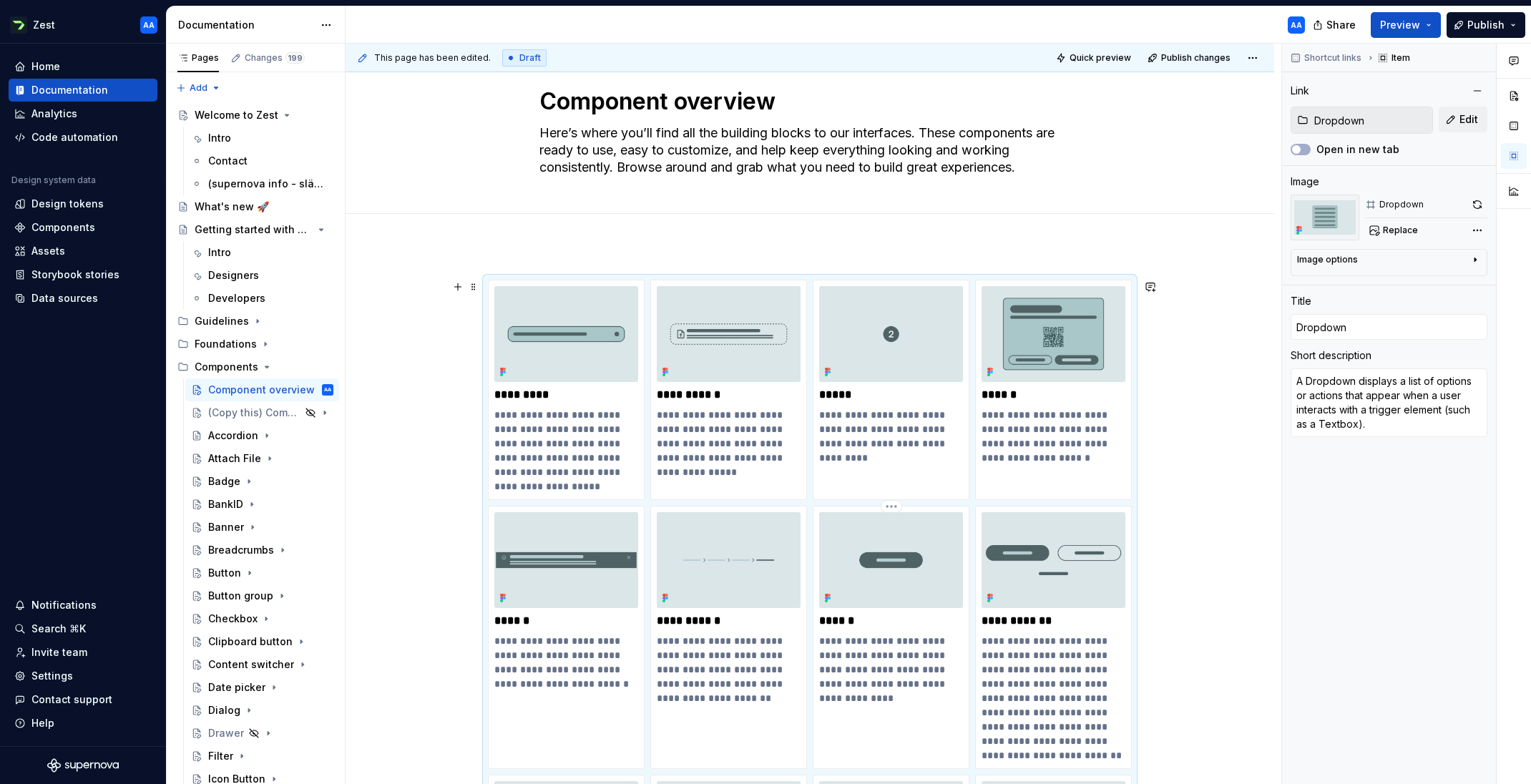
scroll to position [36, 0]
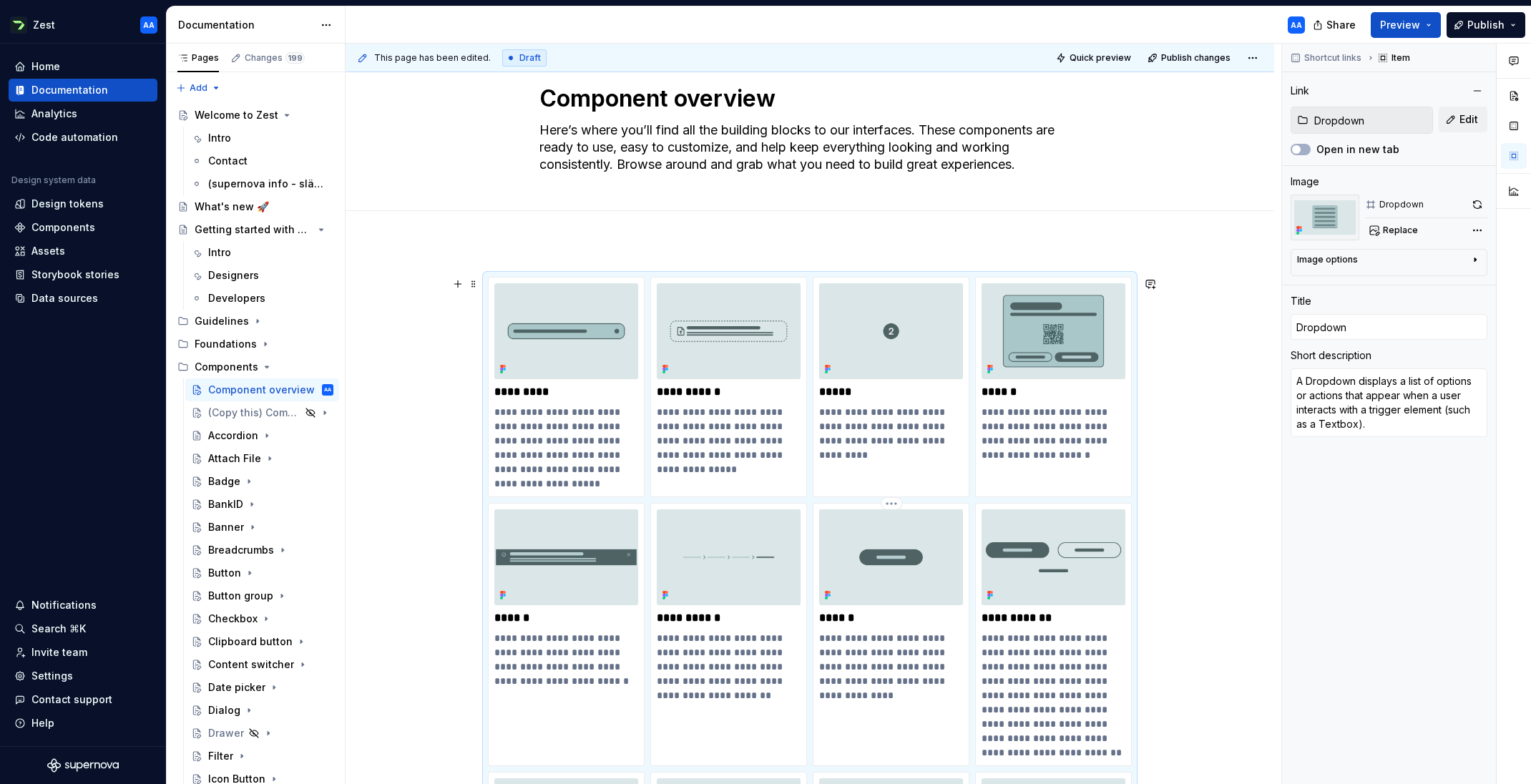
click at [940, 642] on p "**********" at bounding box center [890, 659] width 144 height 57
type textarea "*"
type input "Button"
type textarea "Are used to trigger actions or events, such as submitting a form, opening a dia…"
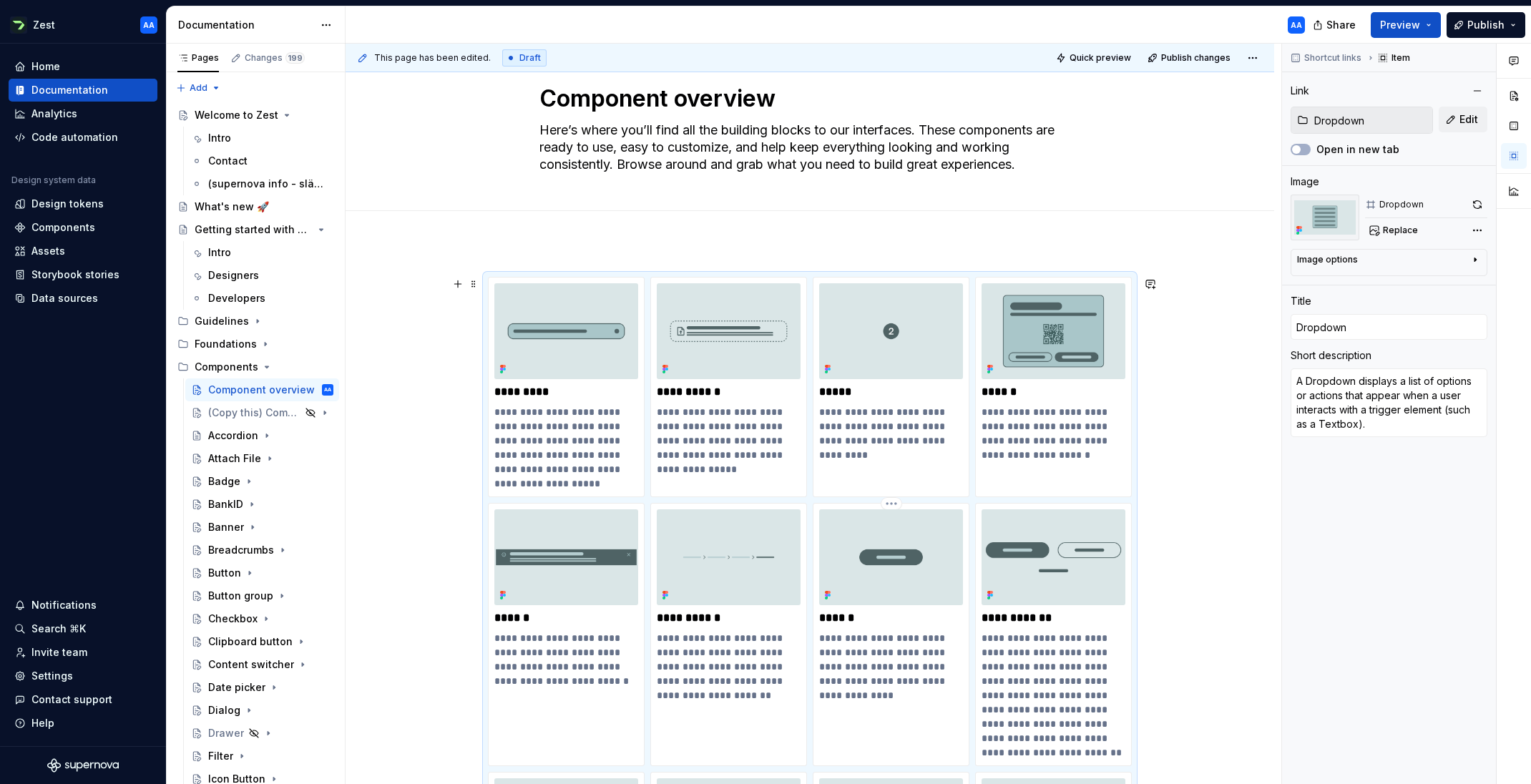
type input "Button"
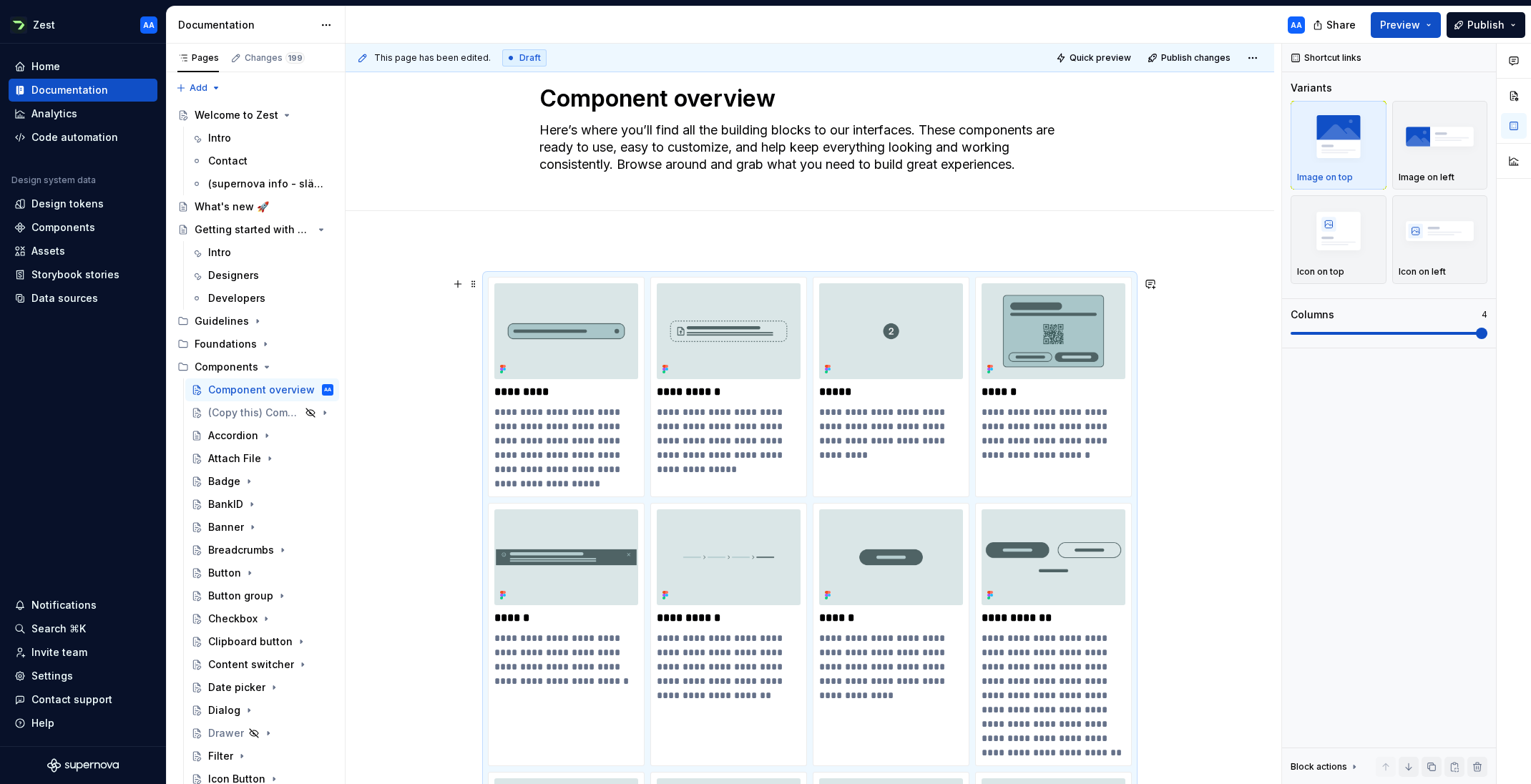
scroll to position [270, 0]
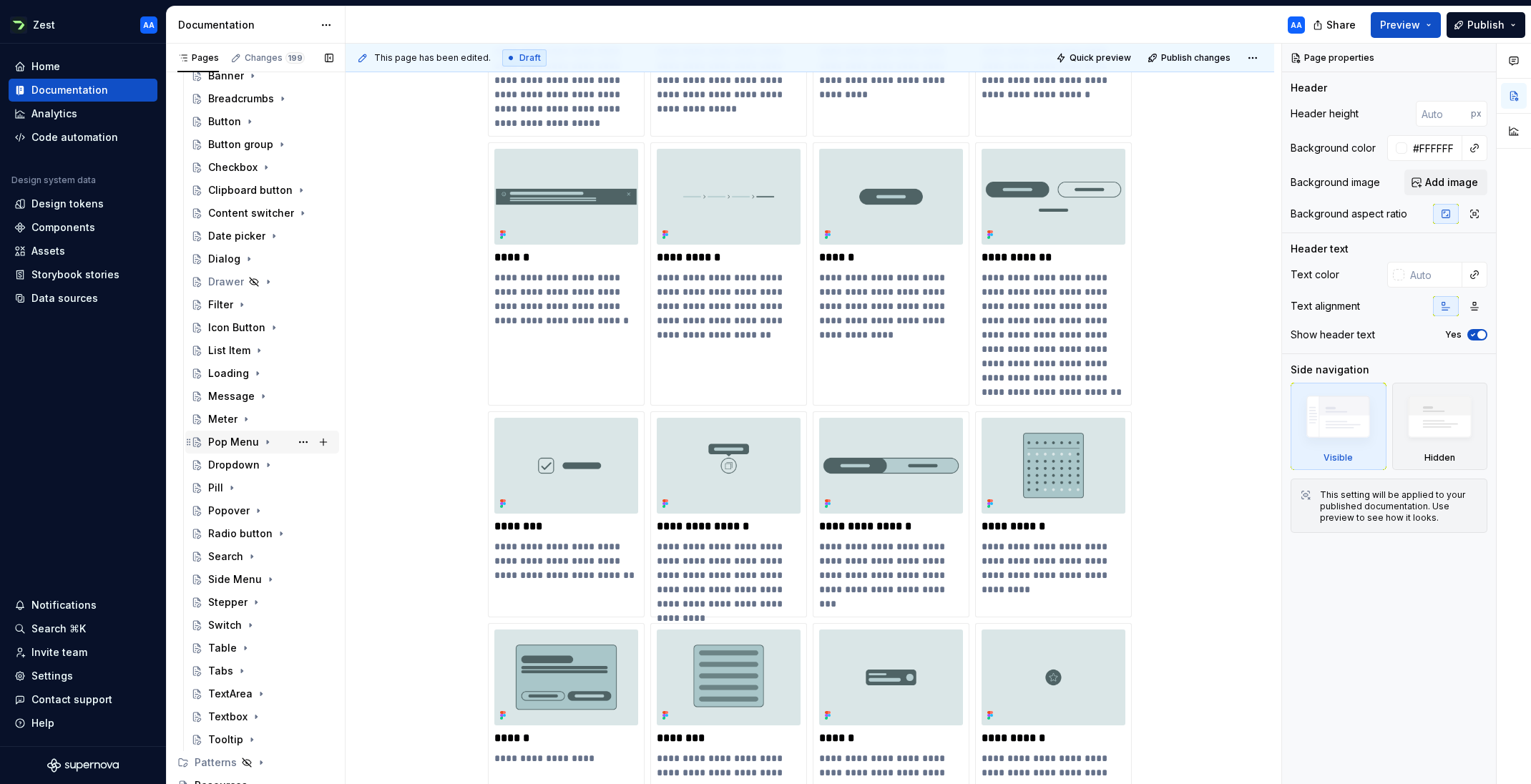
scroll to position [453, 0]
click at [229, 509] on div "Popover" at bounding box center [228, 509] width 42 height 14
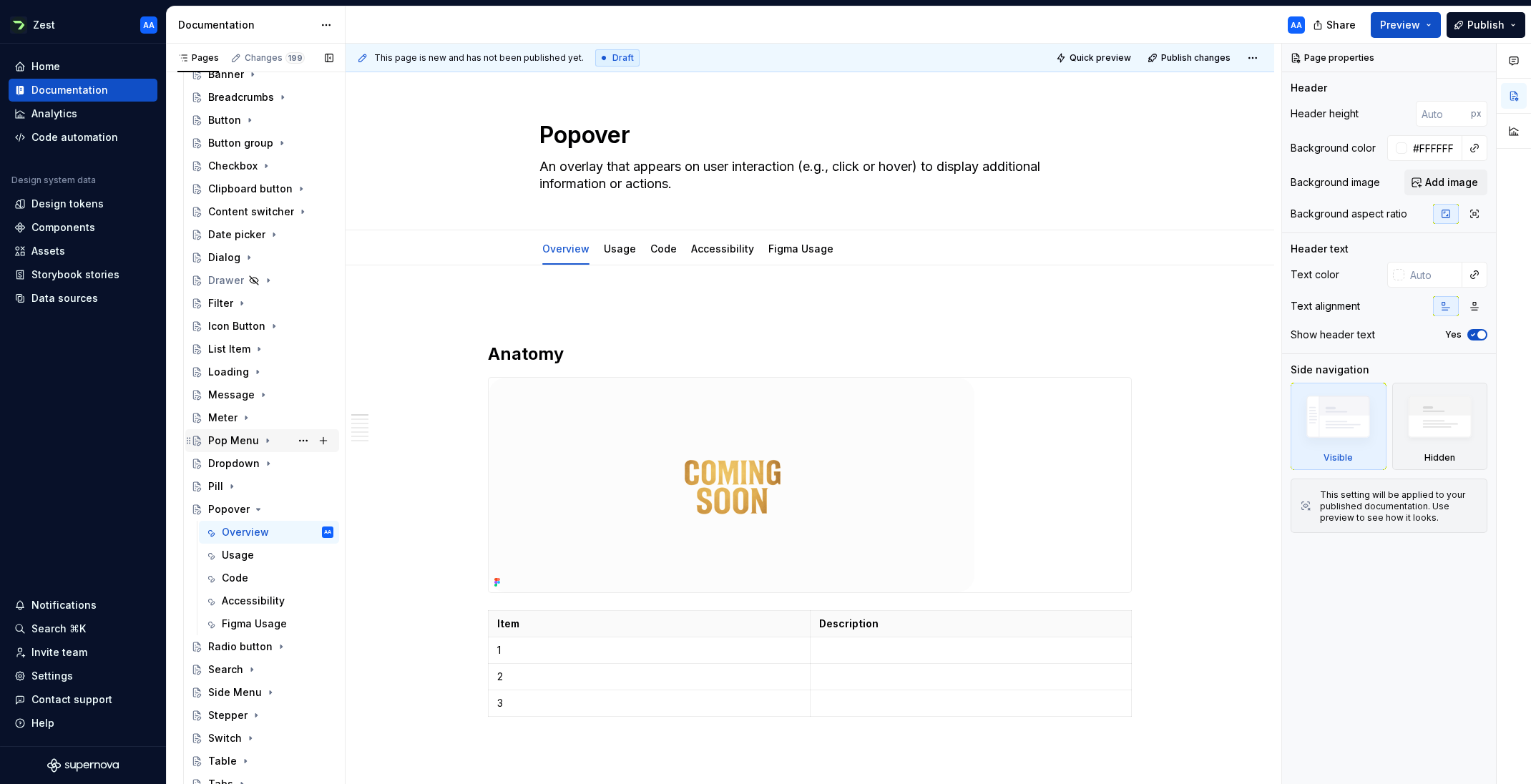
click at [228, 440] on div "Pop Menu" at bounding box center [232, 440] width 50 height 14
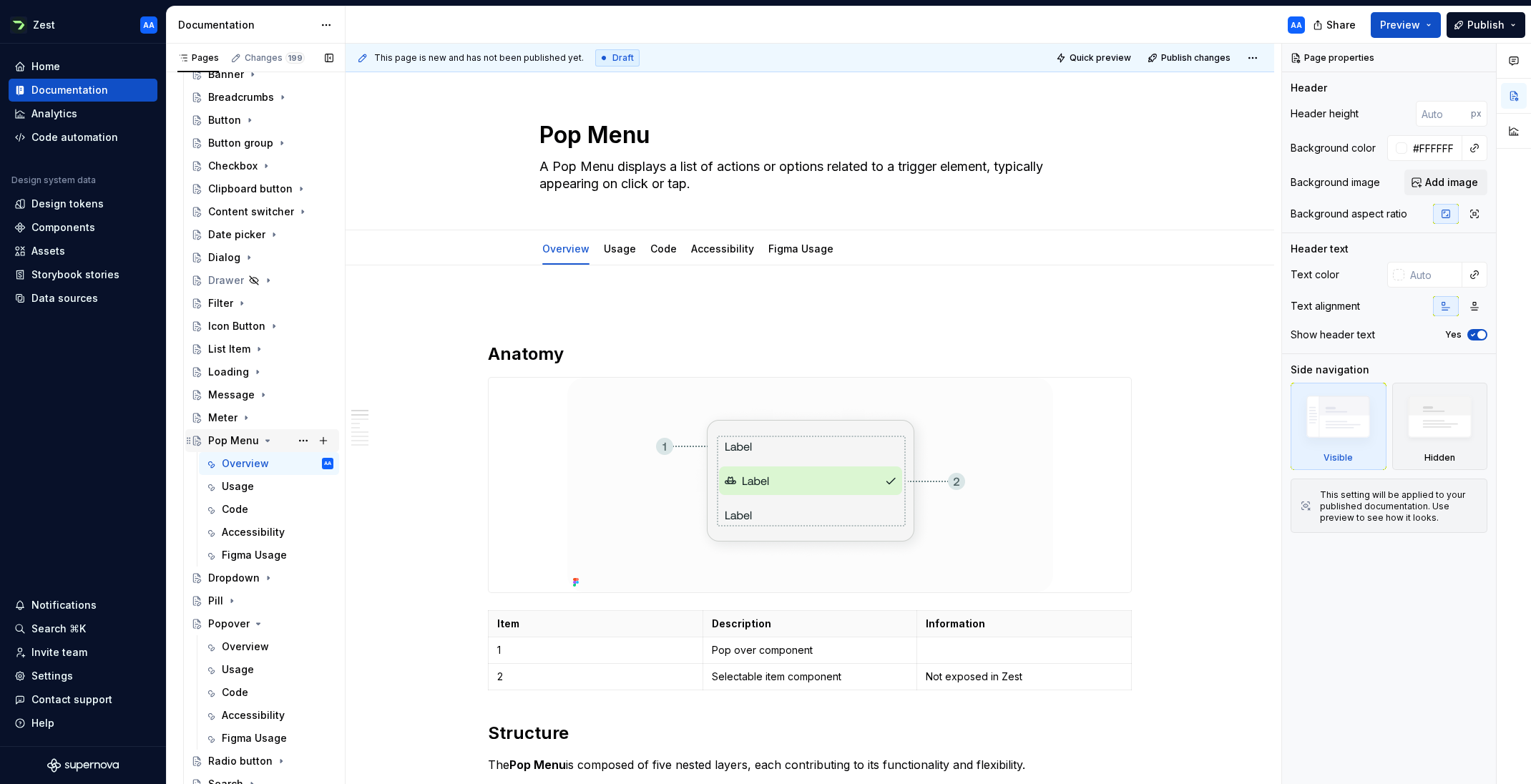
click at [217, 440] on div "Pop Menu" at bounding box center [232, 440] width 50 height 14
click at [545, 134] on textarea "Pop Menu" at bounding box center [807, 135] width 541 height 34
click at [537, 133] on div "Pop Menu A Pop Menu displays a list of actions or options related to a trigger …" at bounding box center [810, 151] width 814 height 157
click at [543, 130] on textarea "Pop Menu" at bounding box center [807, 135] width 541 height 34
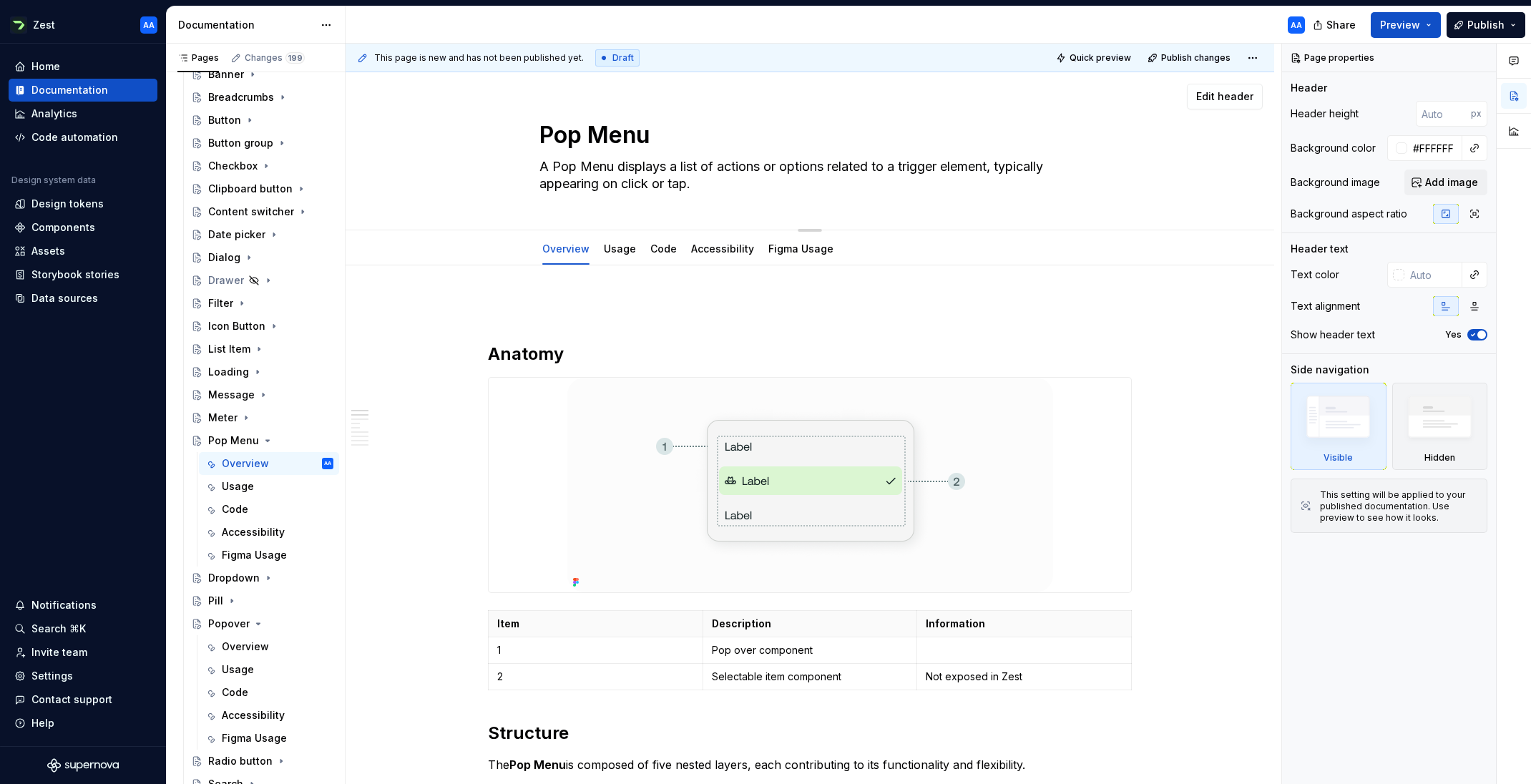
type textarea "*"
type textarea "✅Pop Menu"
type textarea "*"
type textarea "✅ Pop Menu"
type textarea "*"
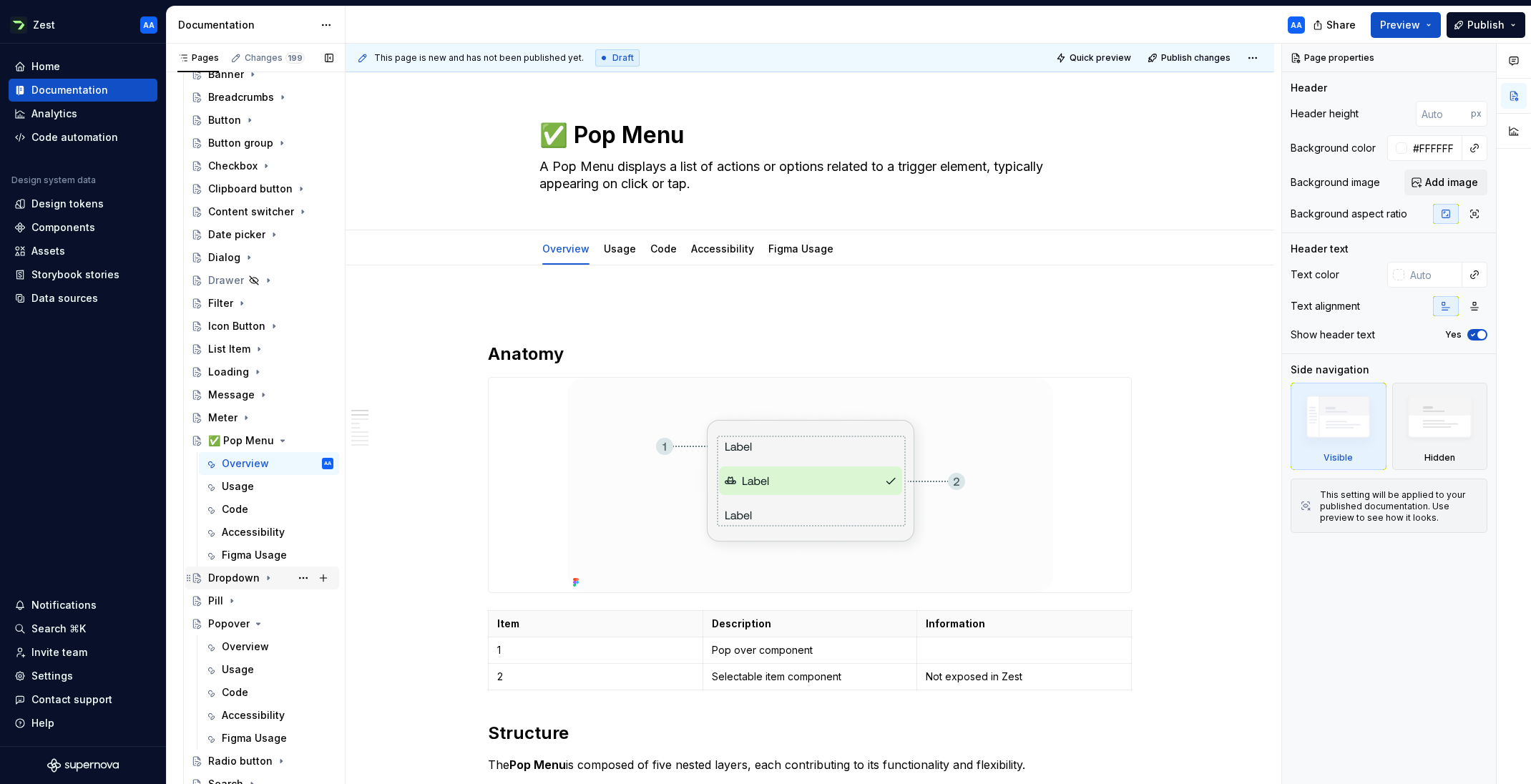
type textarea "✅ Pop Menu"
click at [219, 579] on div "Dropdown" at bounding box center [233, 578] width 51 height 14
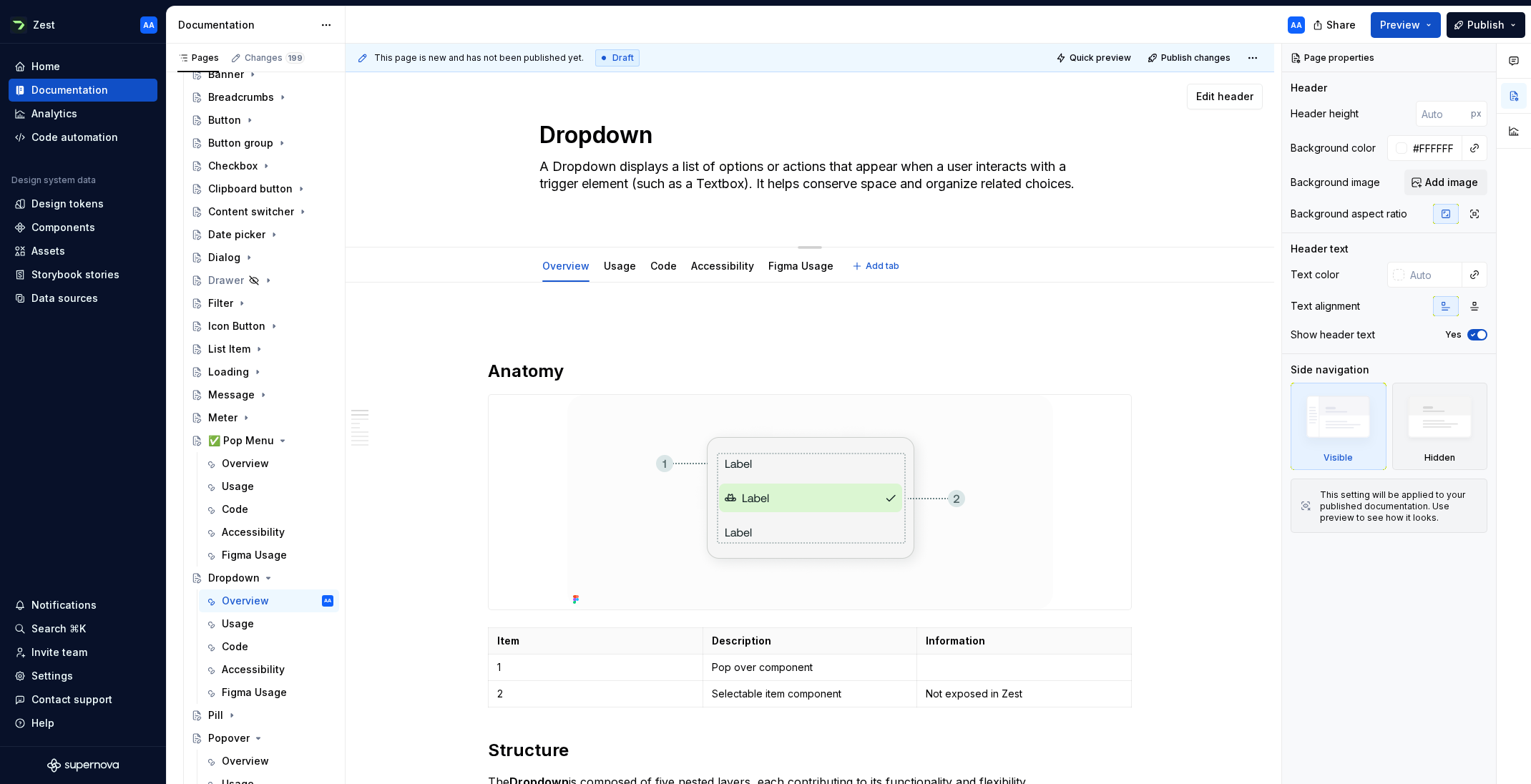
click at [547, 133] on textarea "Dropdown" at bounding box center [807, 135] width 541 height 34
click at [545, 133] on textarea "Dropdown" at bounding box center [807, 135] width 541 height 34
type textarea "*"
type textarea "Dropdown"
type textarea "*"
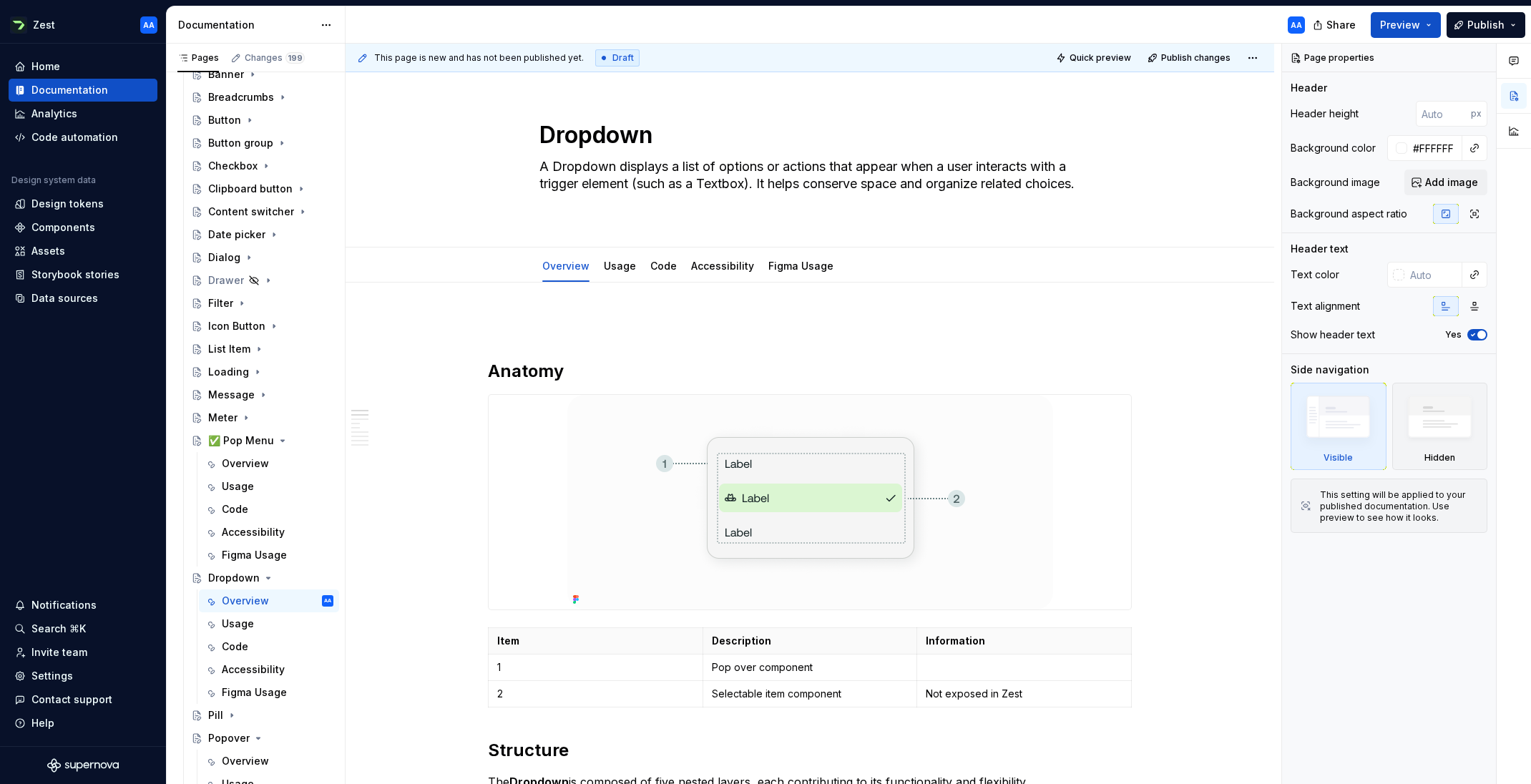
type textarea "✅ Dropdown"
type textarea "*"
type textarea "✅ Dropdown"
click at [281, 440] on icon "Page tree" at bounding box center [283, 441] width 4 height 2
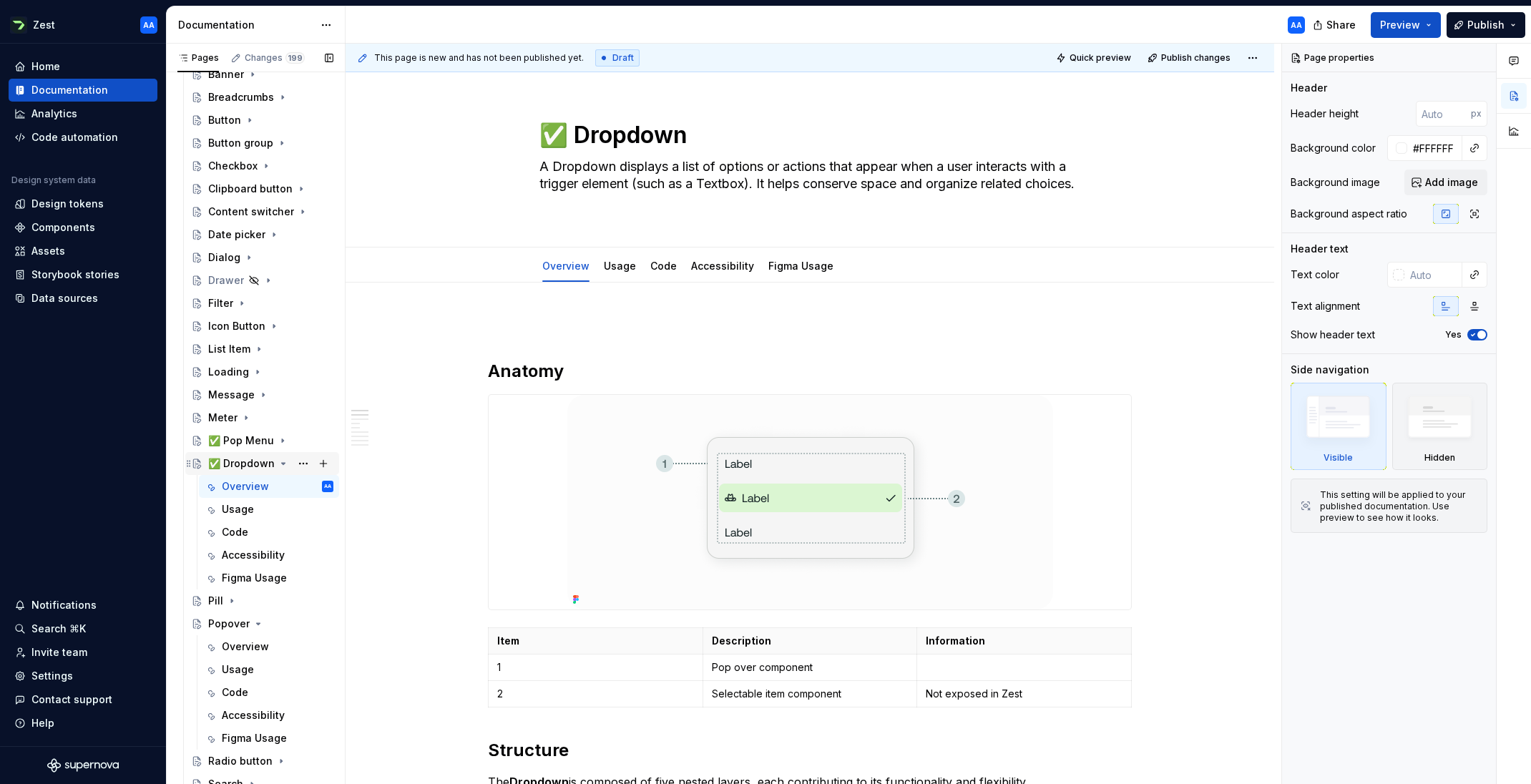
click at [278, 463] on icon "Page tree" at bounding box center [283, 463] width 11 height 11
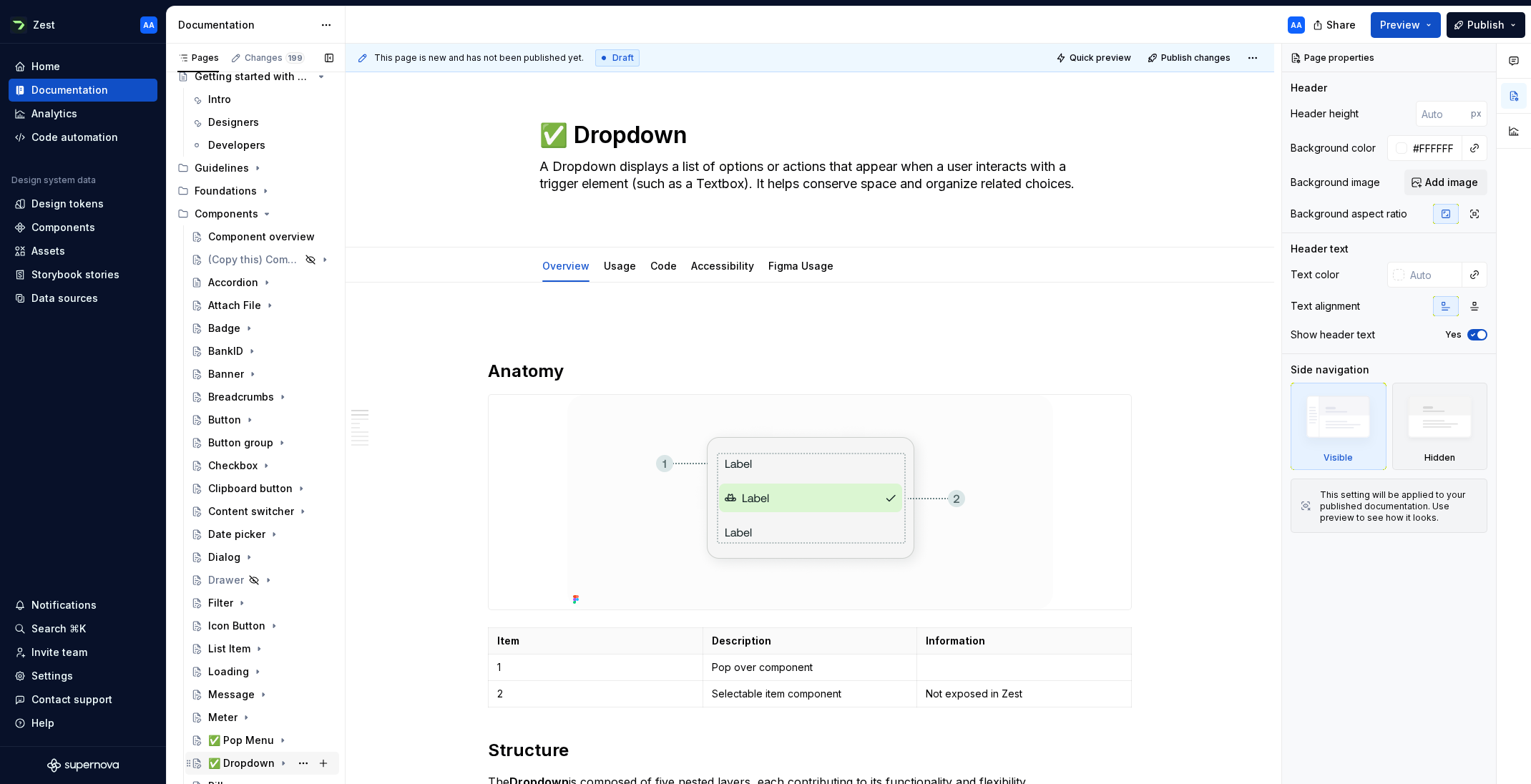
scroll to position [147, 0]
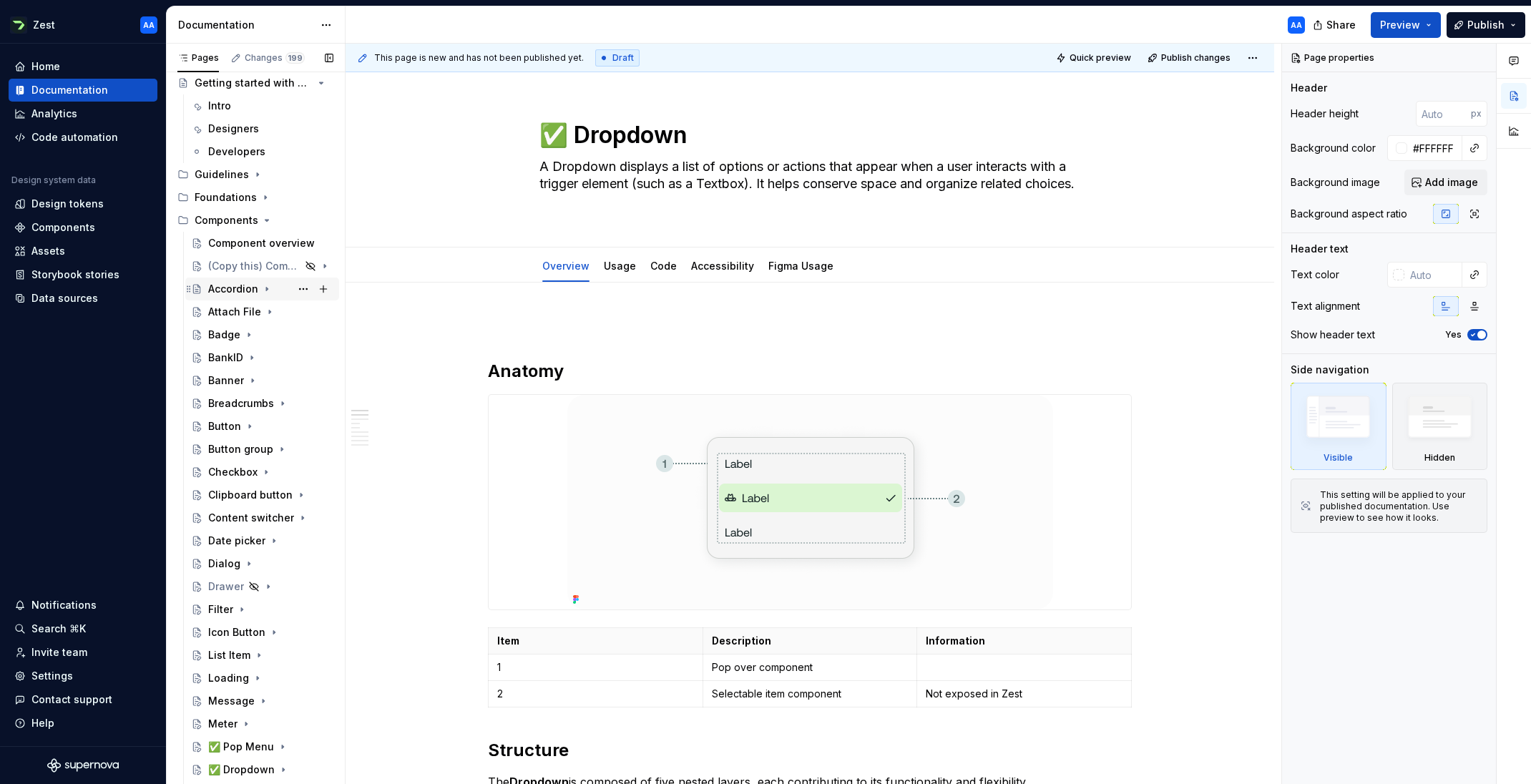
click at [235, 289] on div "Accordion" at bounding box center [232, 289] width 50 height 14
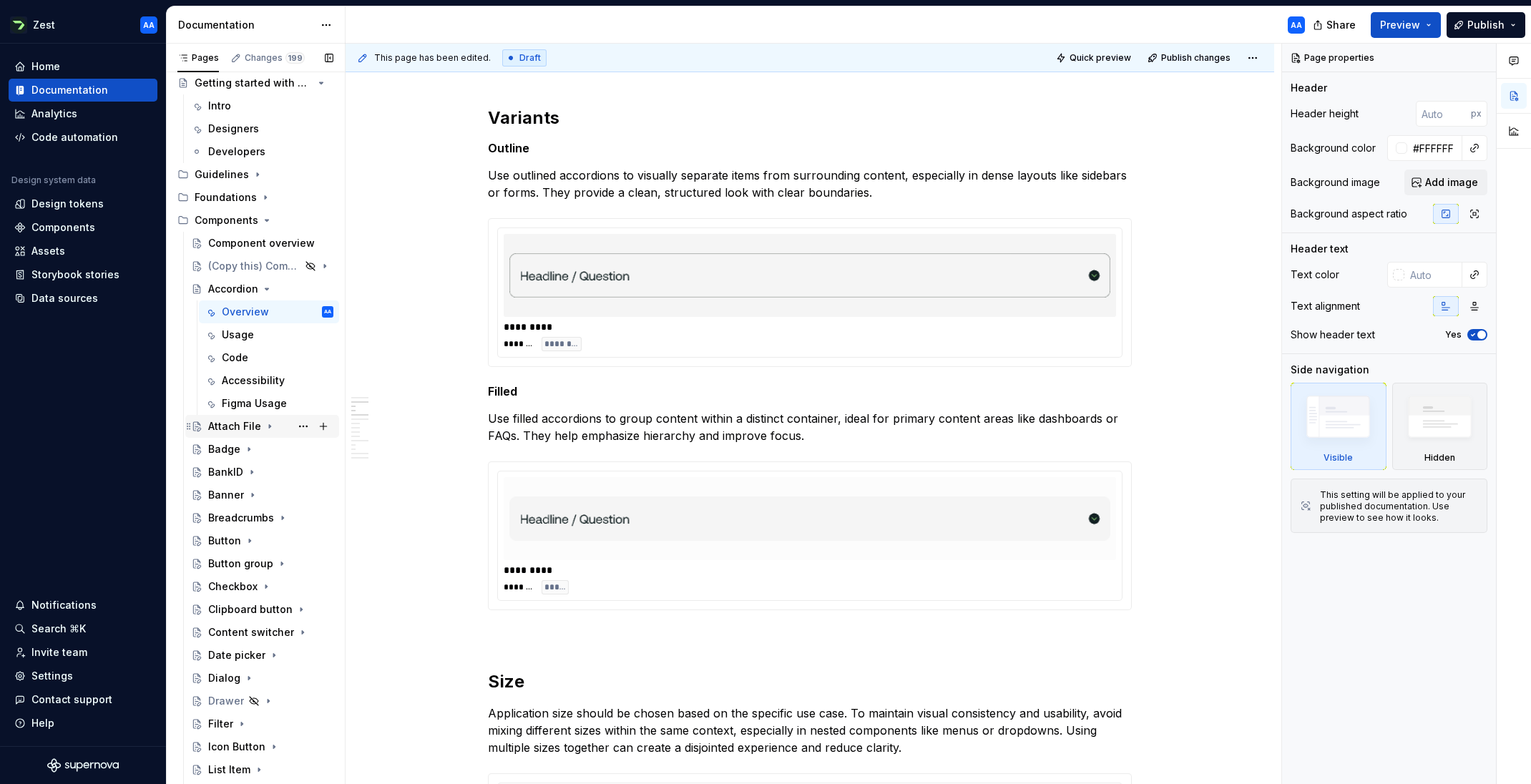
scroll to position [186, 0]
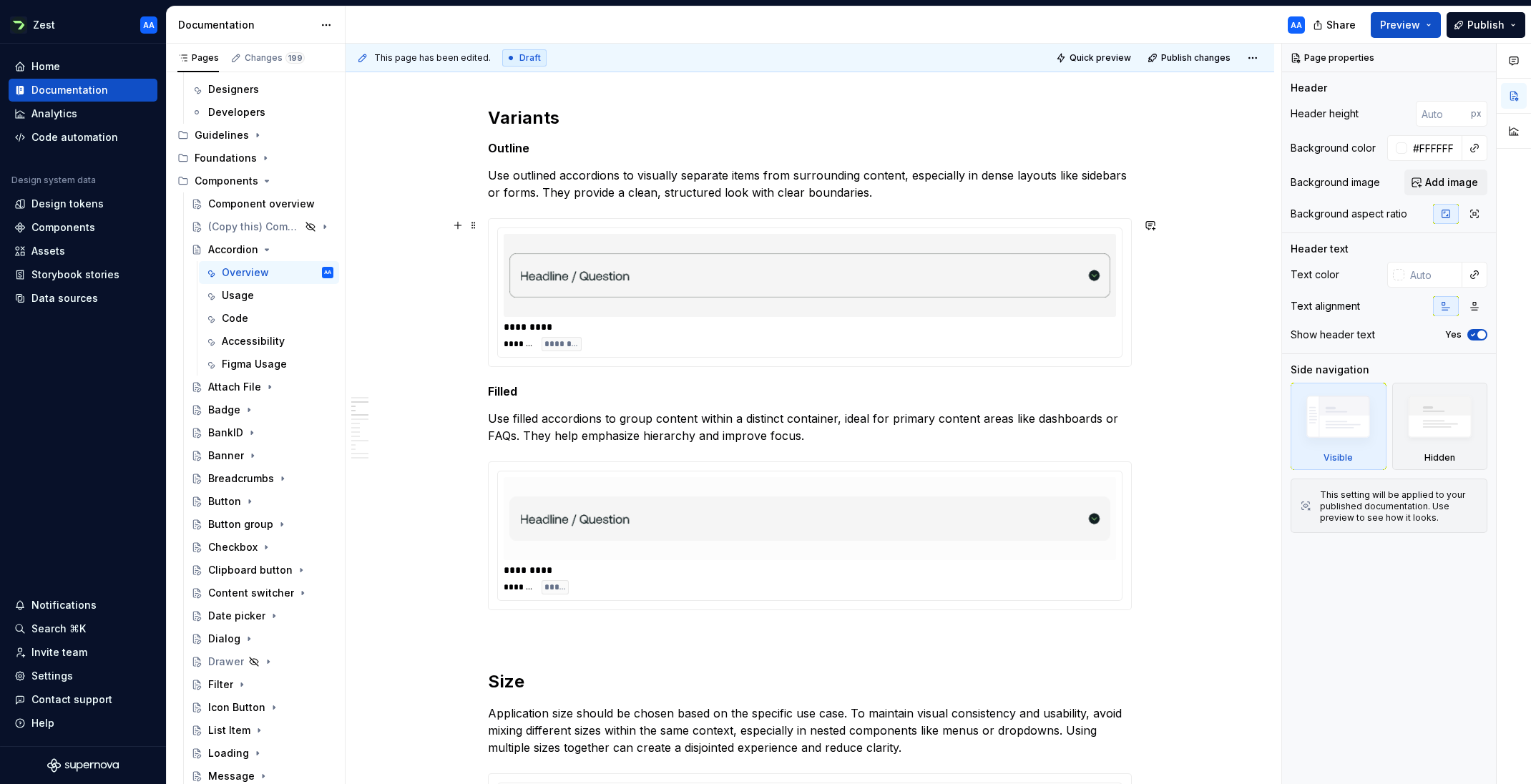
click at [864, 297] on img at bounding box center [810, 275] width 601 height 72
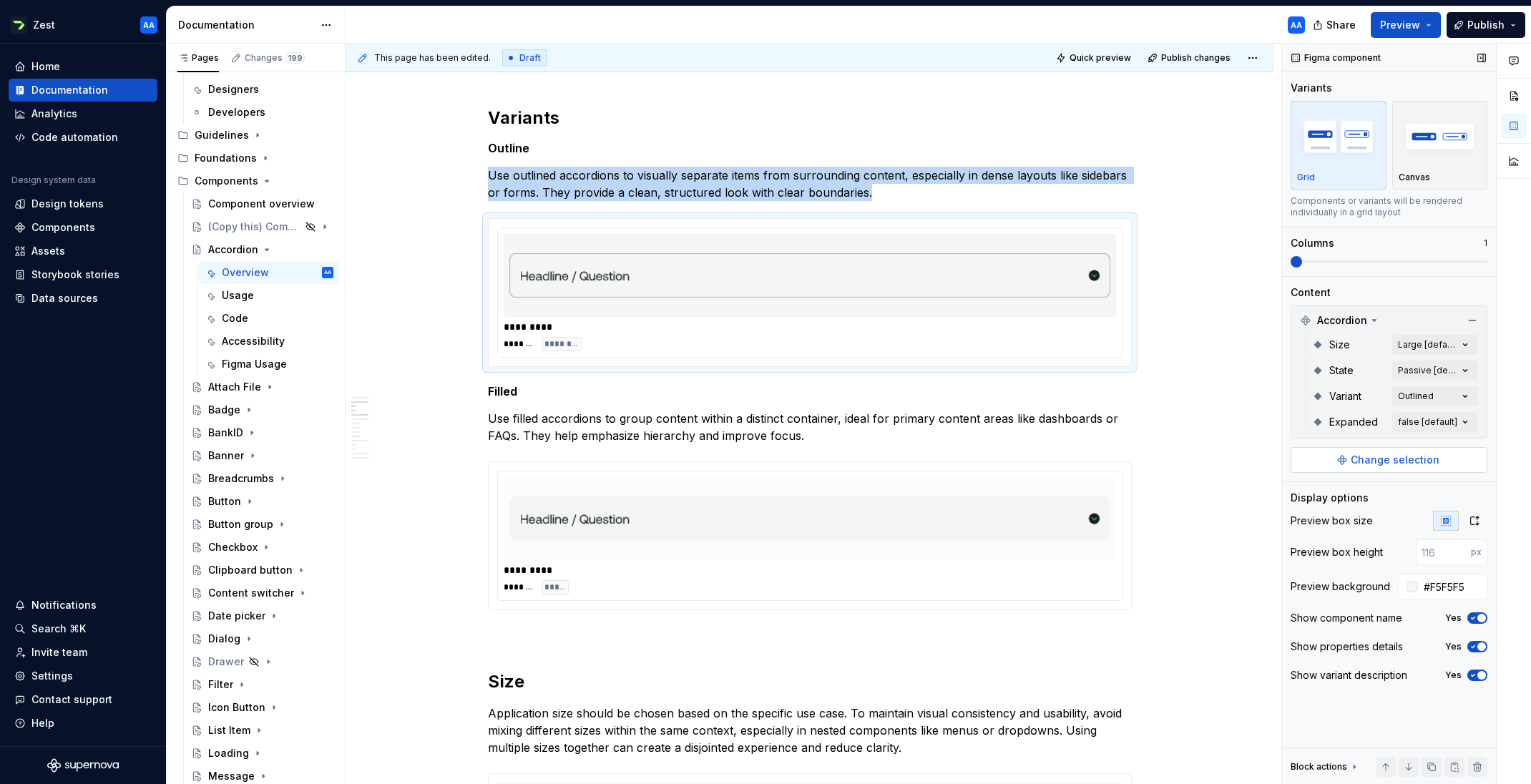
click at [1019, 458] on span "Change selection" at bounding box center [1395, 460] width 88 height 14
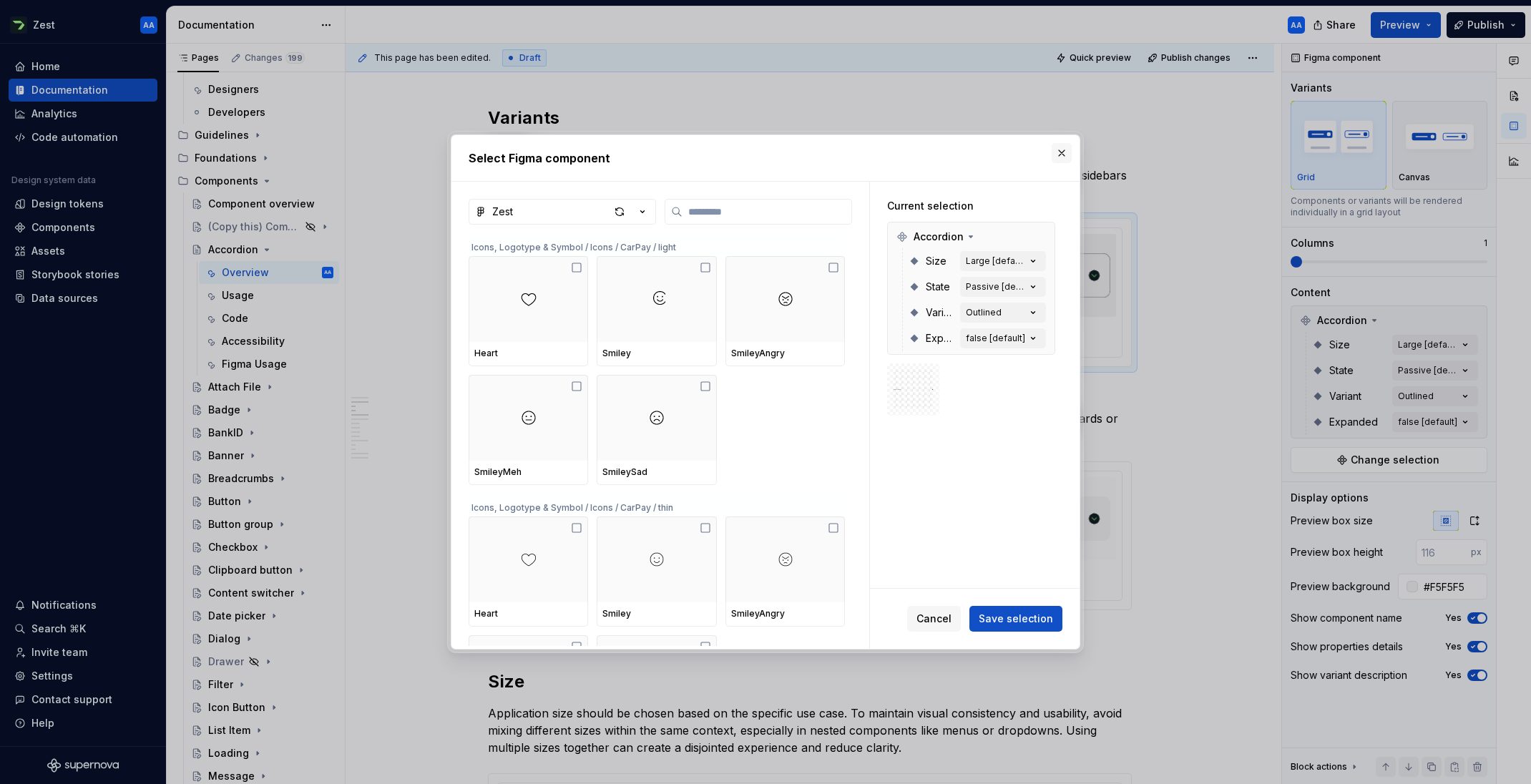
click at [1019, 152] on button "button" at bounding box center [1061, 153] width 20 height 20
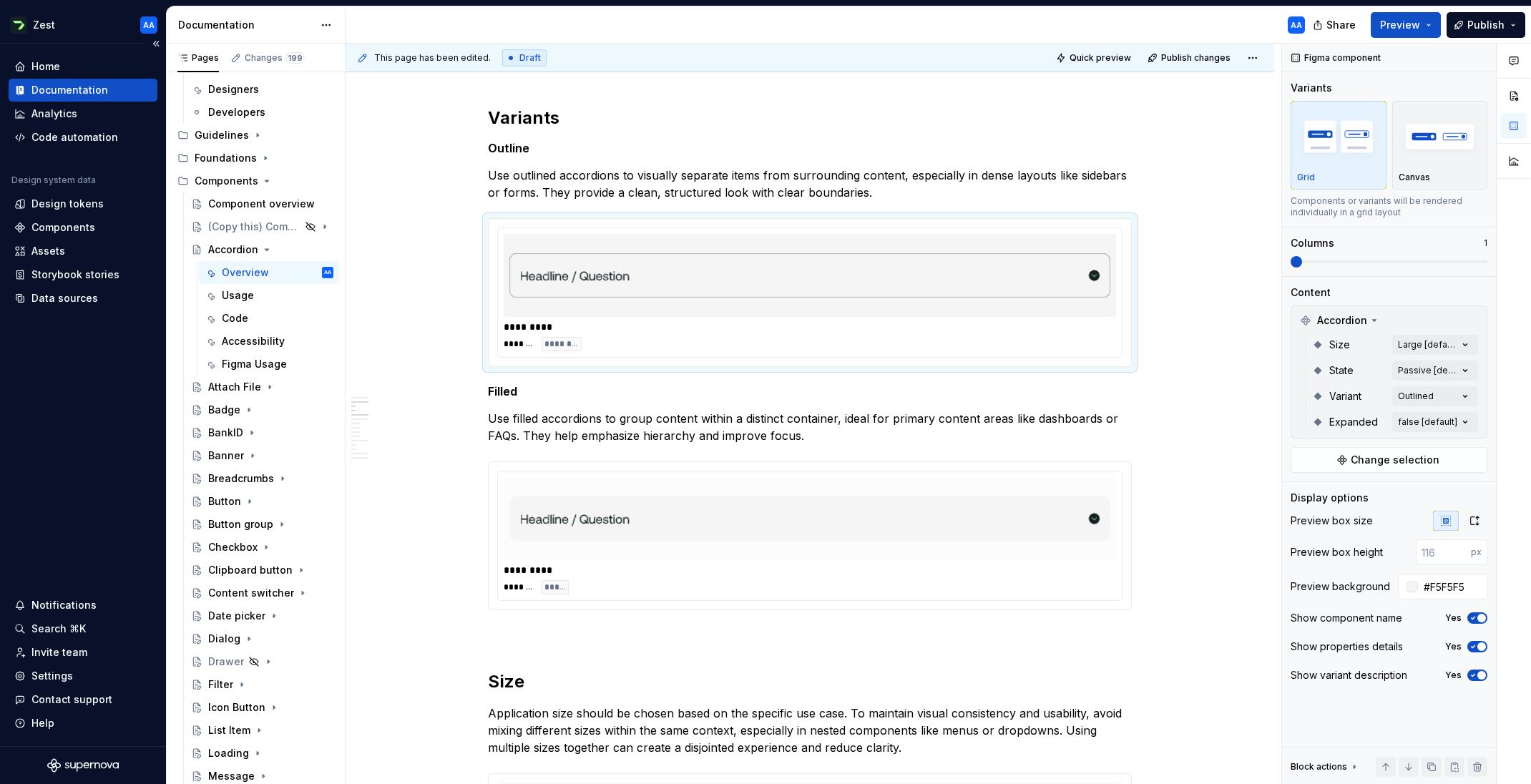
type textarea "*"
type input "#FCFCFC"
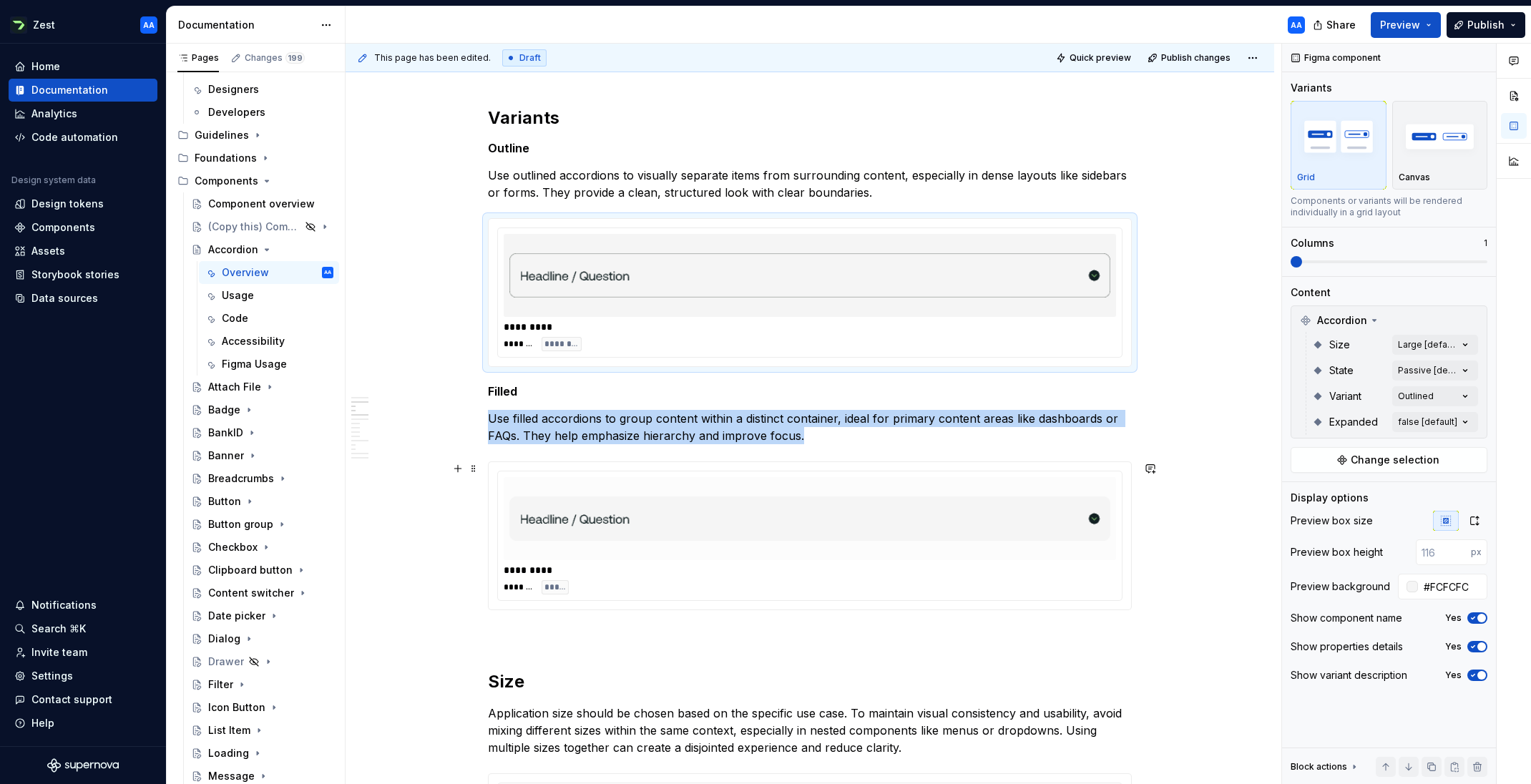
click at [890, 553] on img at bounding box center [810, 518] width 601 height 72
click at [1019, 461] on span "Change selection" at bounding box center [1395, 460] width 88 height 14
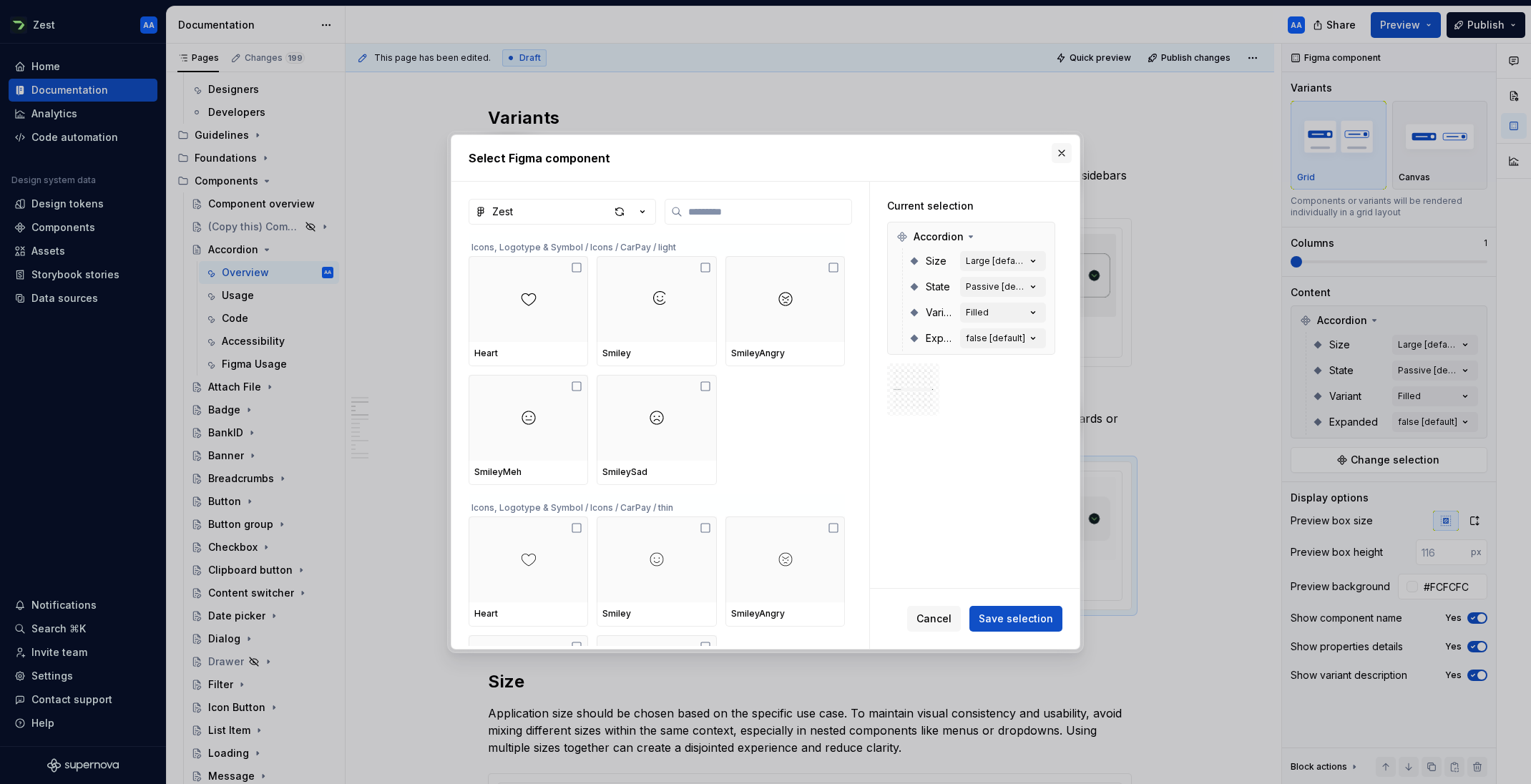
click at [1019, 151] on button "button" at bounding box center [1061, 153] width 20 height 20
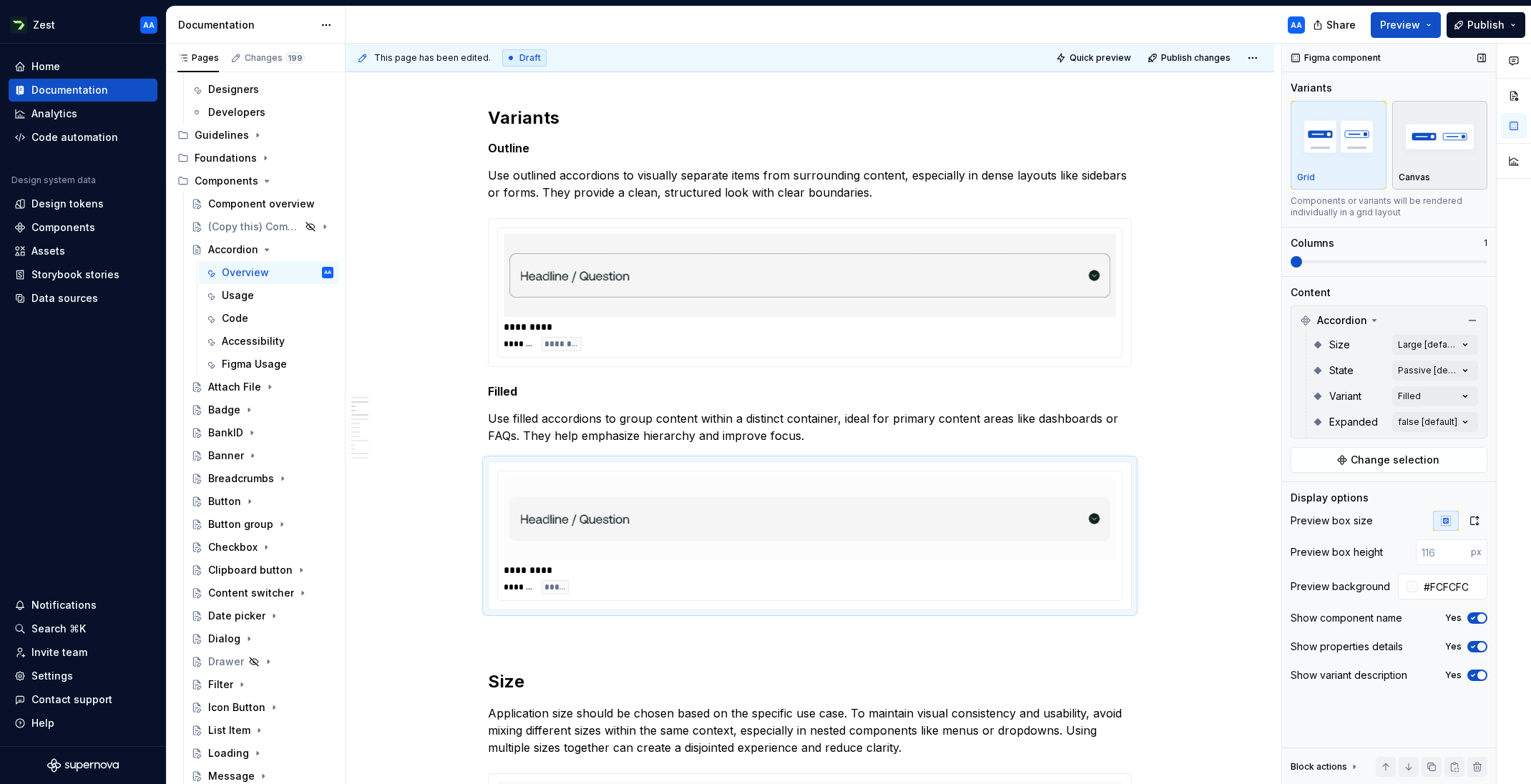
click at [1019, 181] on div "Canvas" at bounding box center [1440, 177] width 83 height 11
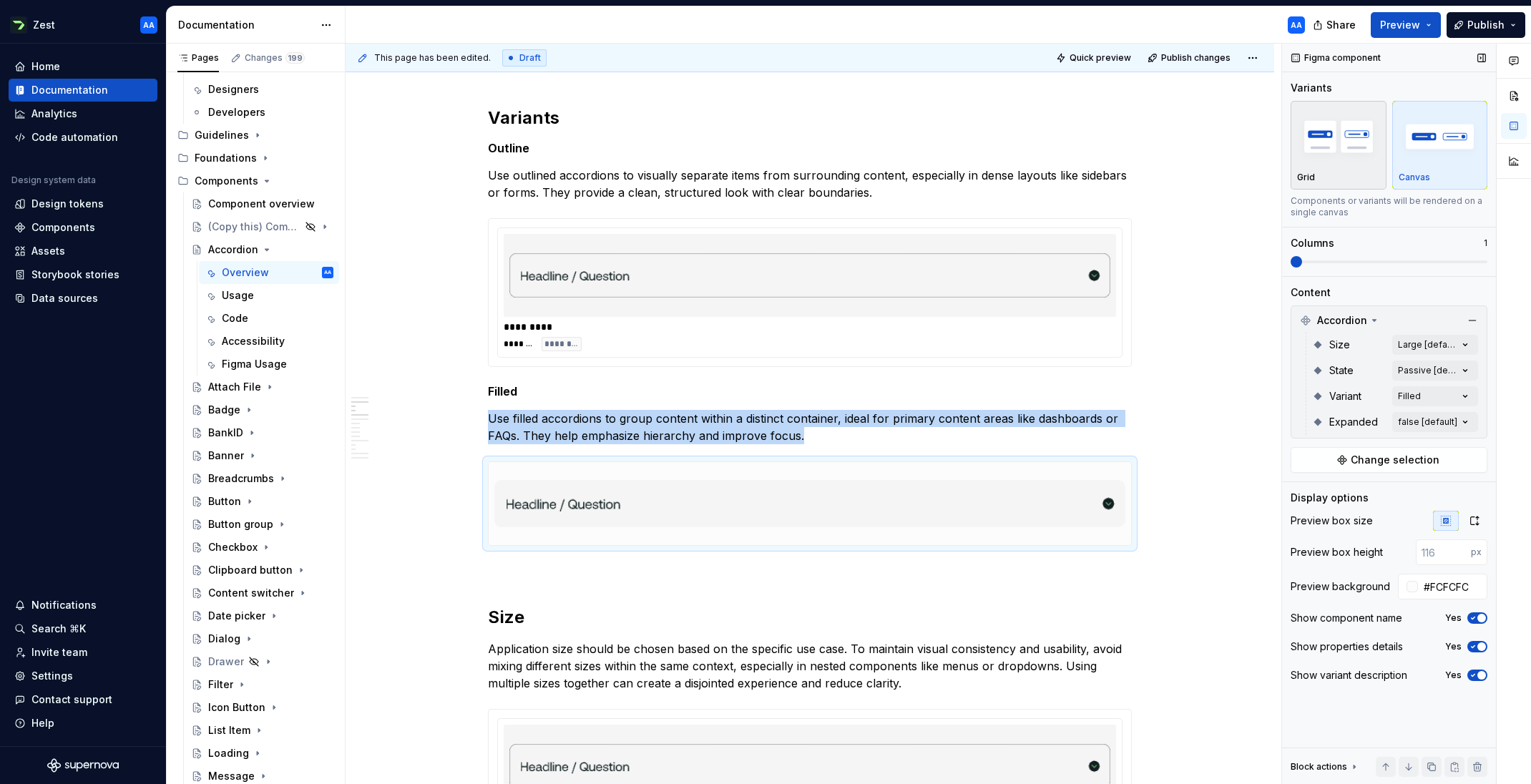
click at [1019, 171] on div "Grid" at bounding box center [1338, 177] width 83 height 11
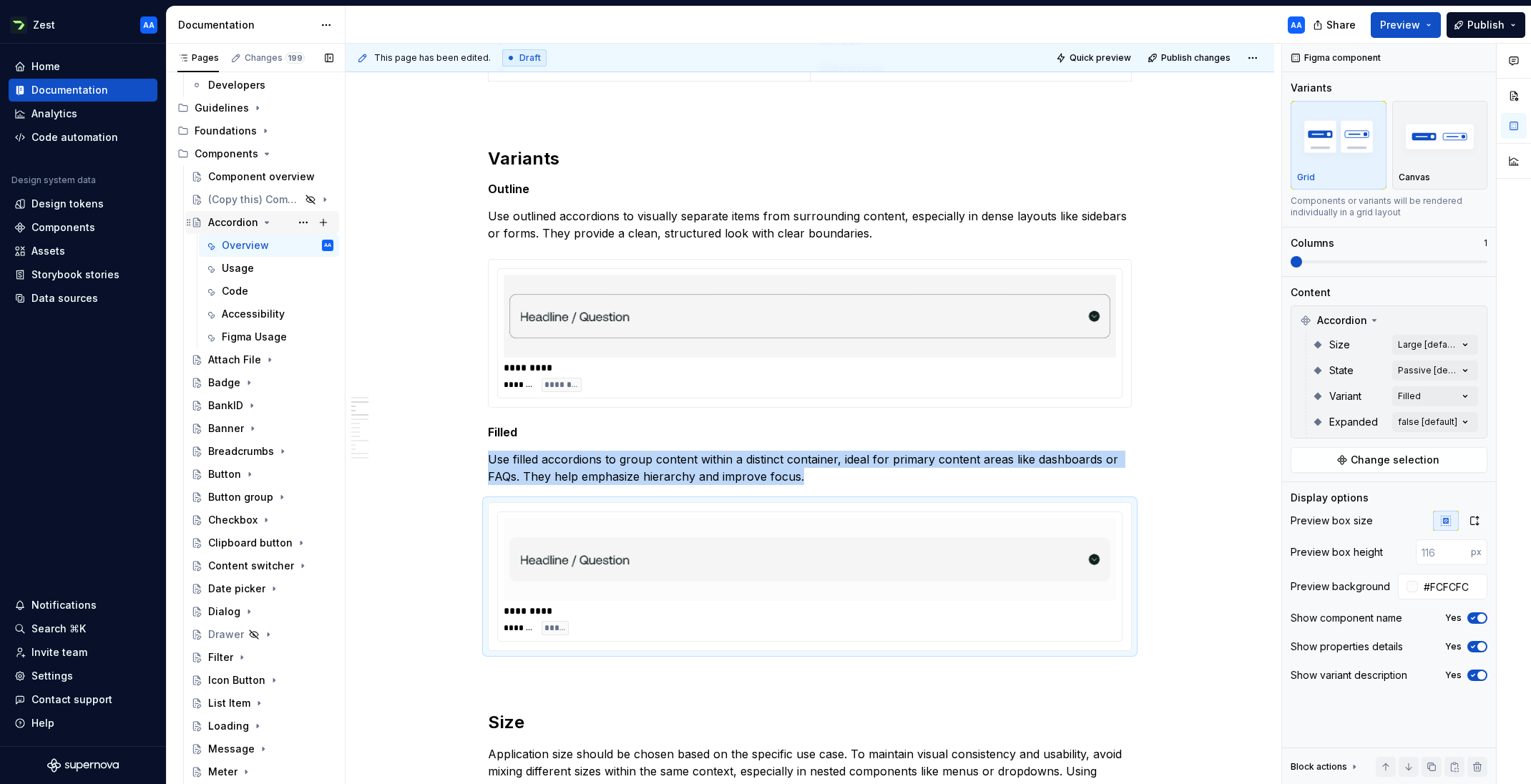
scroll to position [575, 0]
click at [234, 223] on div "Accordion" at bounding box center [232, 223] width 50 height 14
click at [264, 221] on icon "Page tree" at bounding box center [266, 222] width 11 height 11
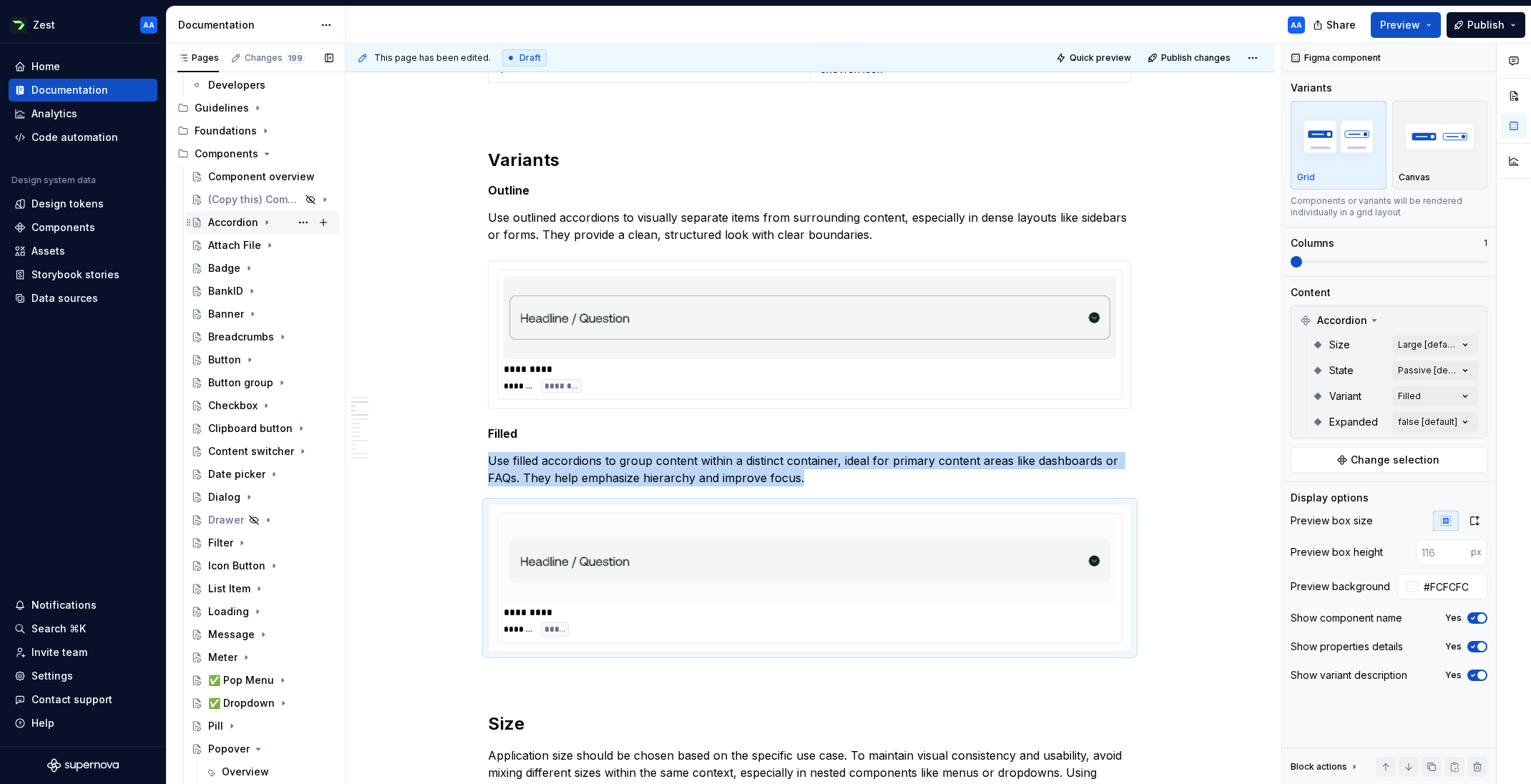
click at [228, 220] on div "Accordion" at bounding box center [232, 223] width 50 height 14
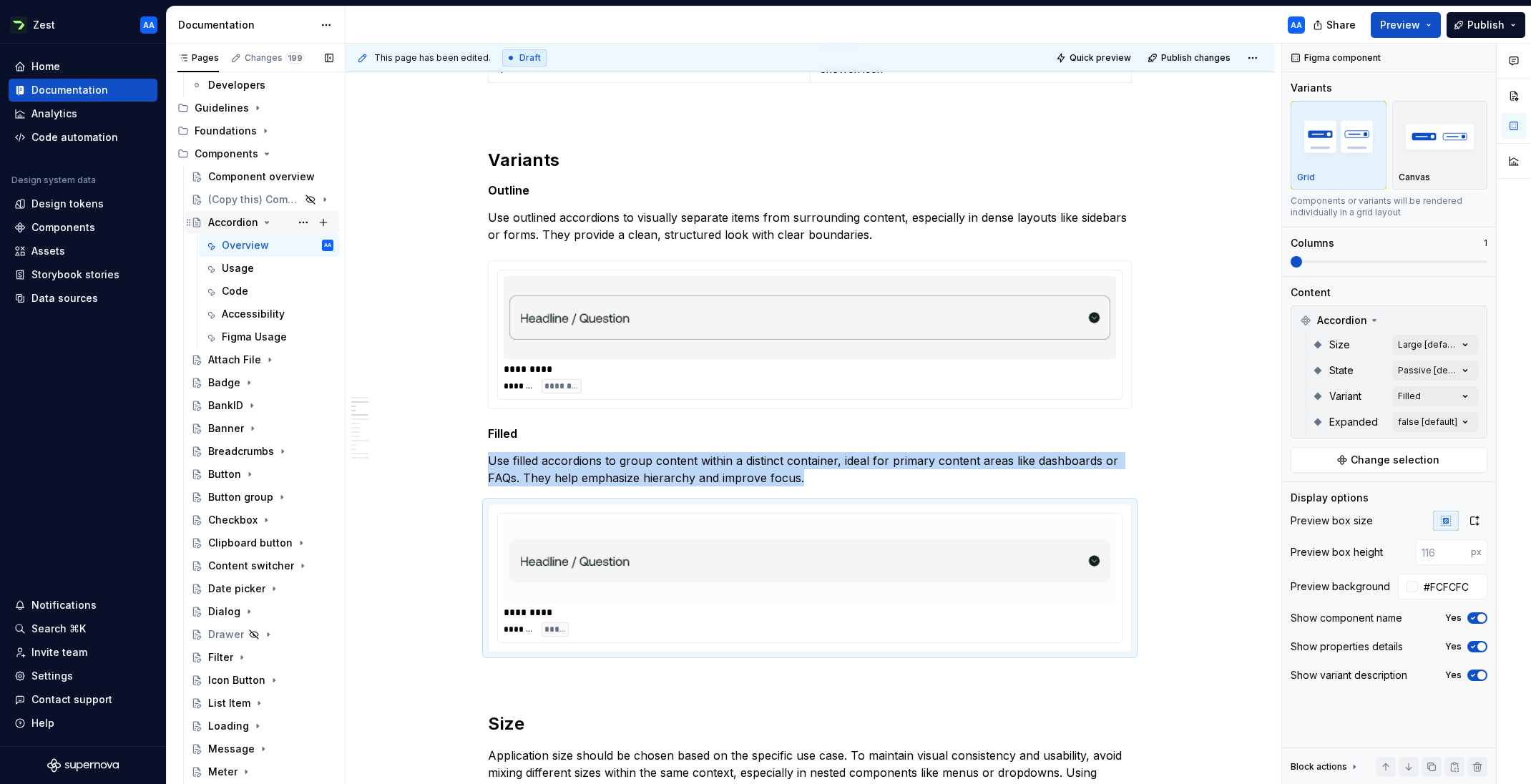
click at [216, 223] on div "Accordion" at bounding box center [232, 223] width 50 height 14
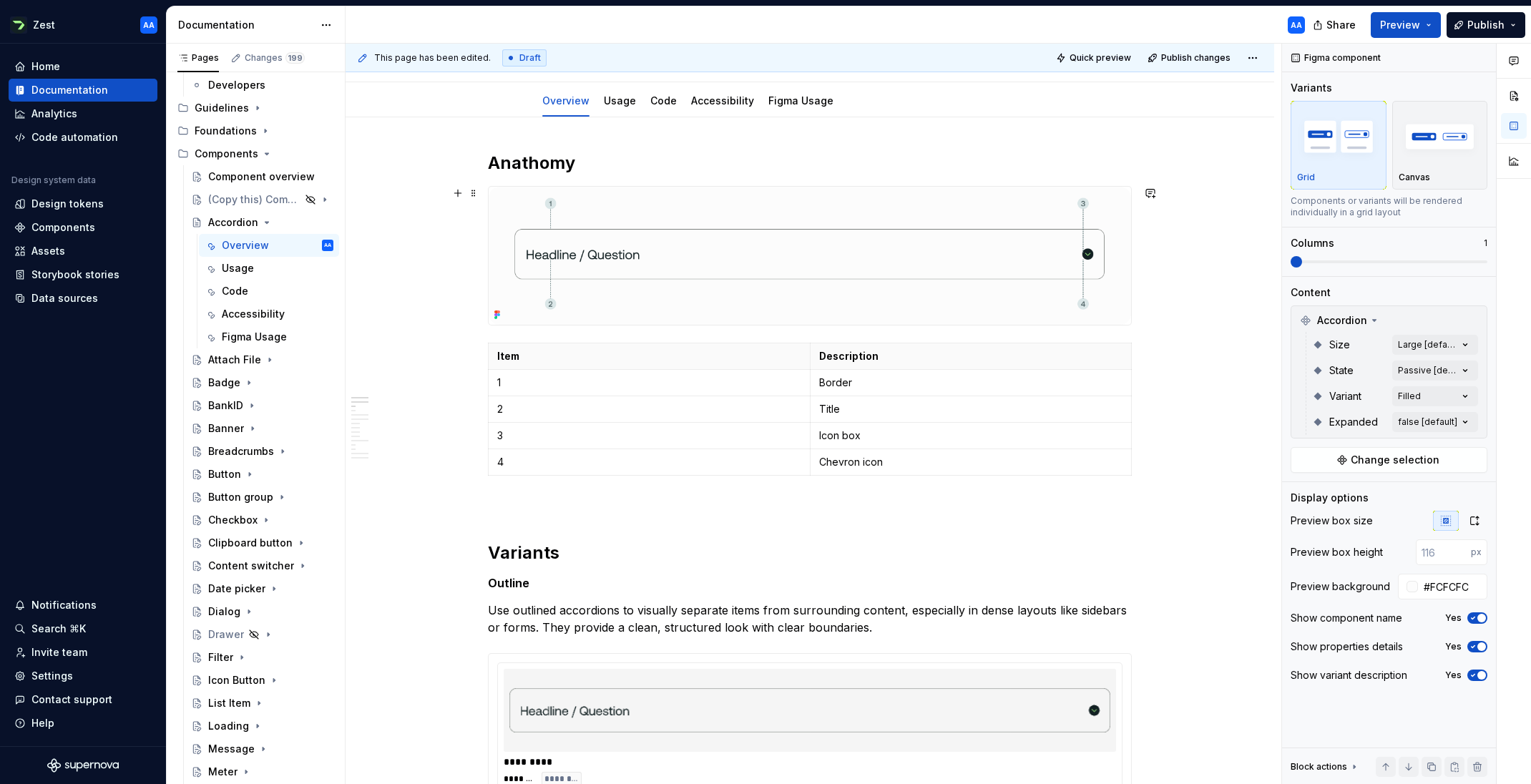
scroll to position [0, 0]
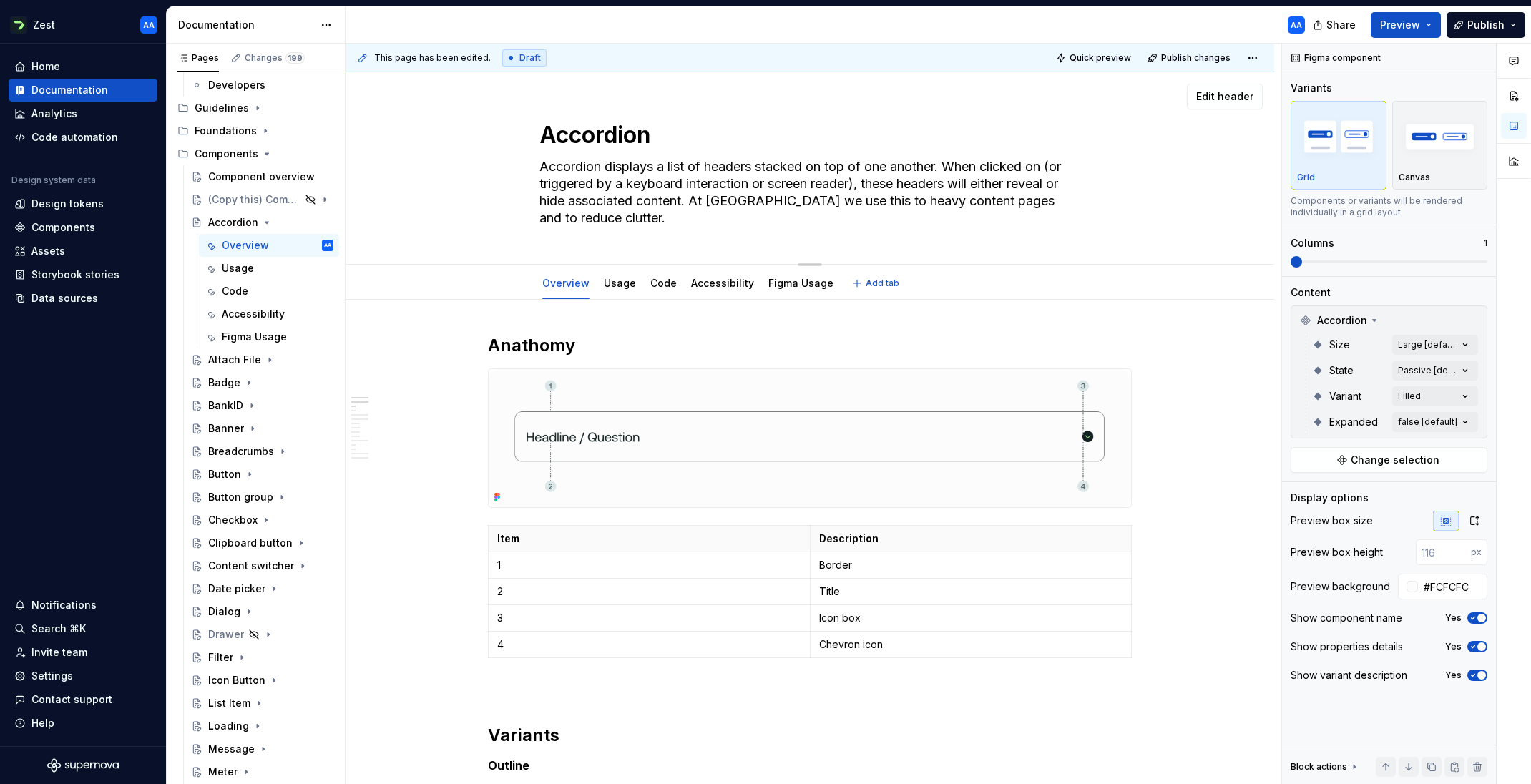
click at [545, 133] on textarea "Accordion" at bounding box center [807, 135] width 541 height 34
type textarea "*"
type textarea "✅Accordion"
type textarea "*"
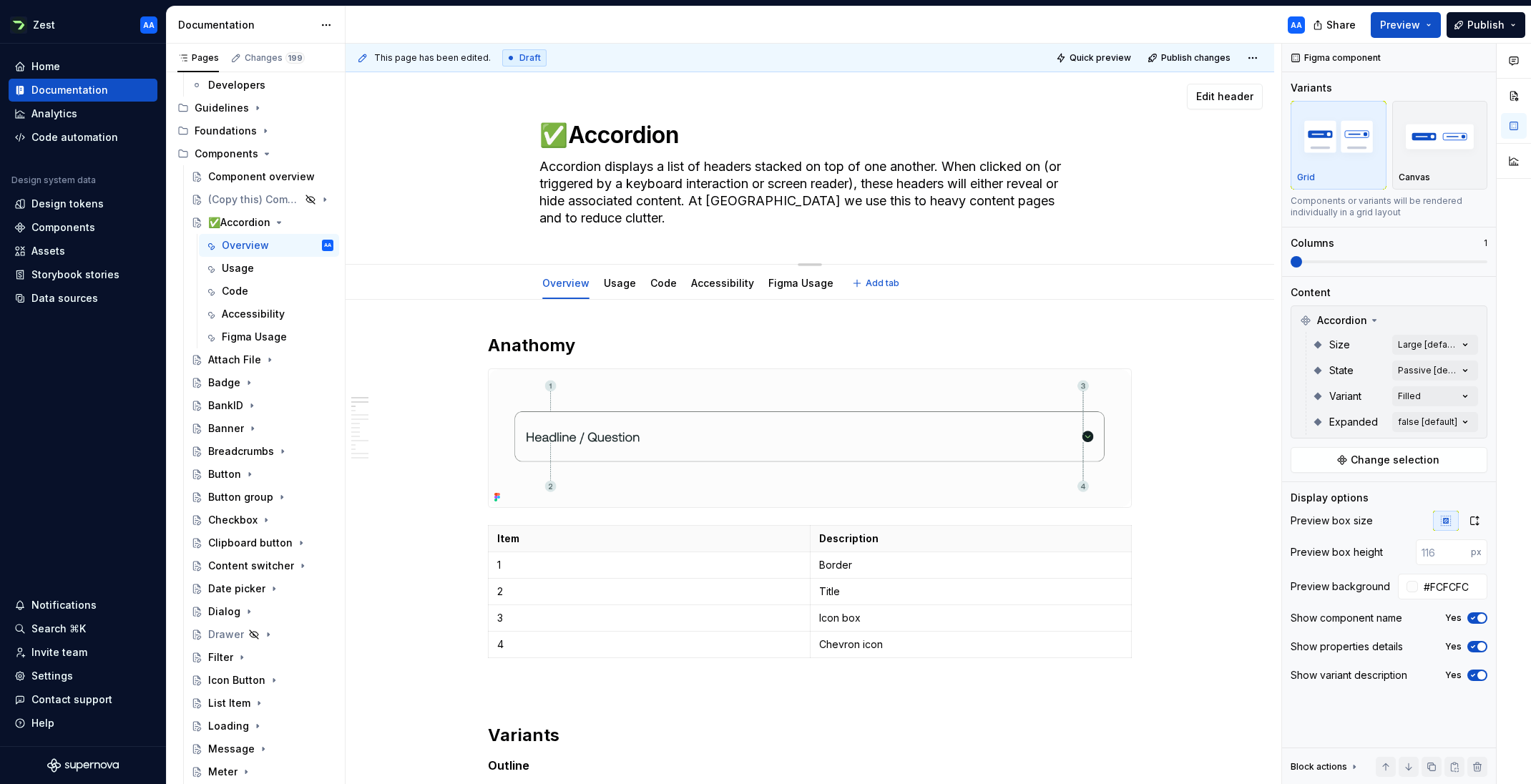
type textarea "✅ Accordion"
type textarea "*"
type textarea "✅ Accordion"
click at [499, 216] on div "✅ Accordion Accordion displays a list of headers stacked on top of one another.…" at bounding box center [810, 168] width 814 height 192
click at [283, 221] on icon "Page tree" at bounding box center [281, 222] width 11 height 11
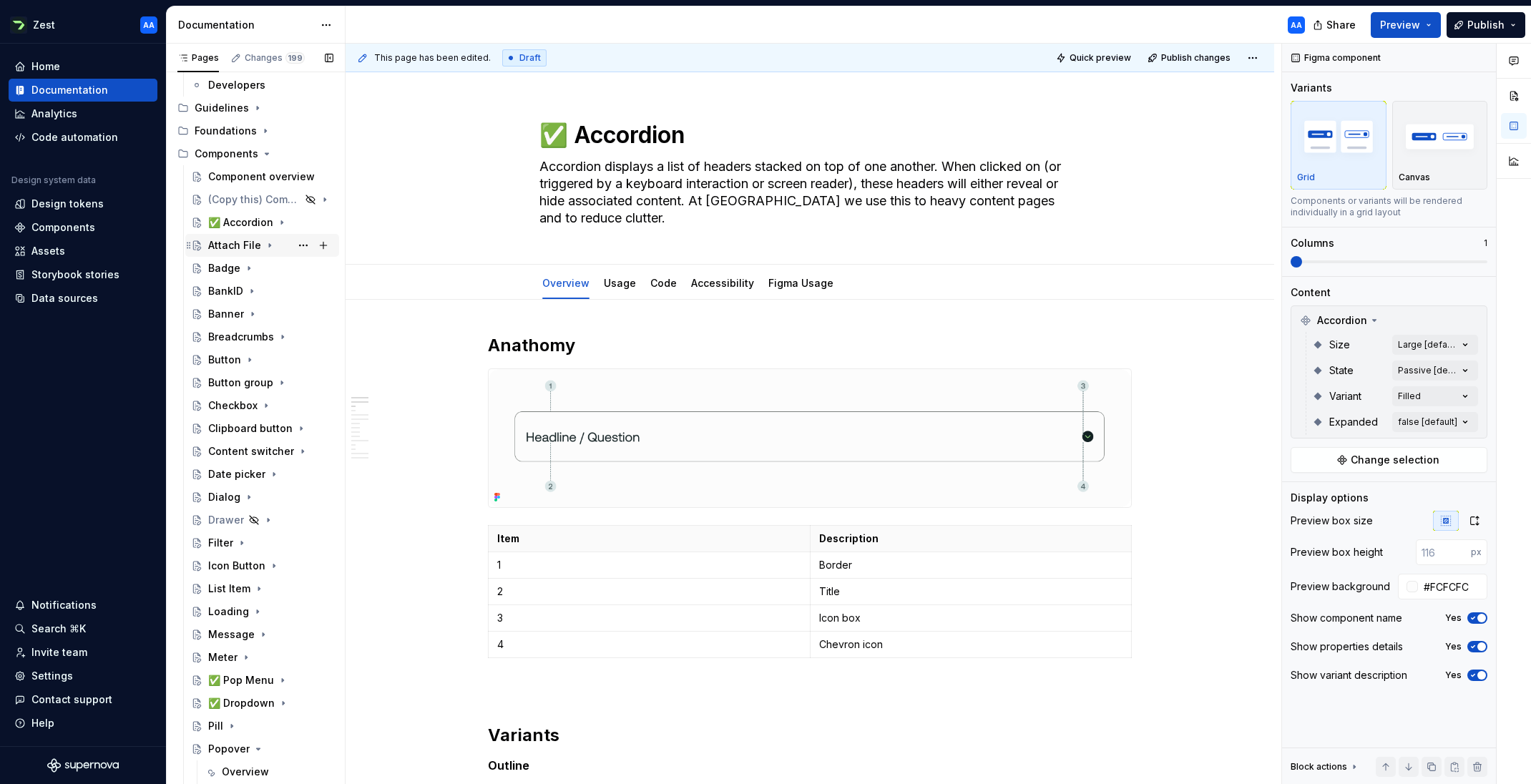
type textarea "*"
